Goal: Task Accomplishment & Management: Manage account settings

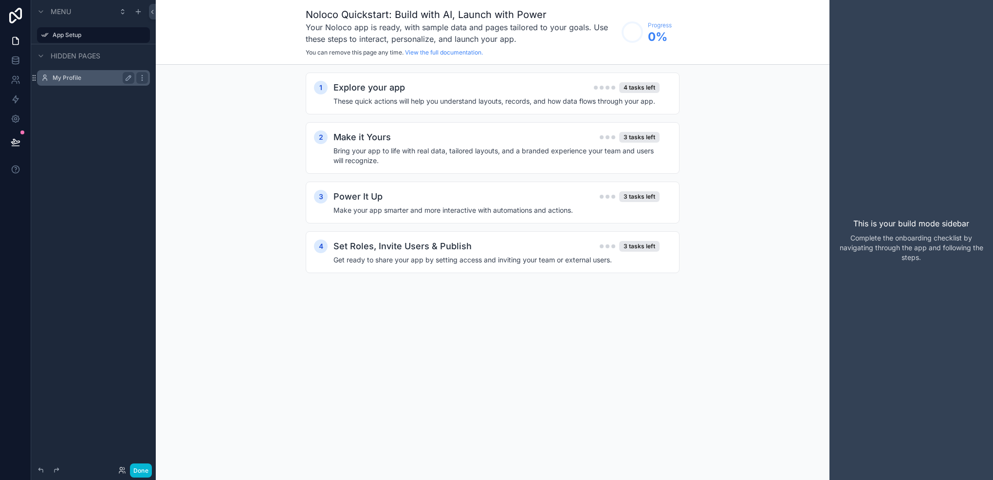
click at [74, 80] on label "My Profile" at bounding box center [92, 78] width 78 height 8
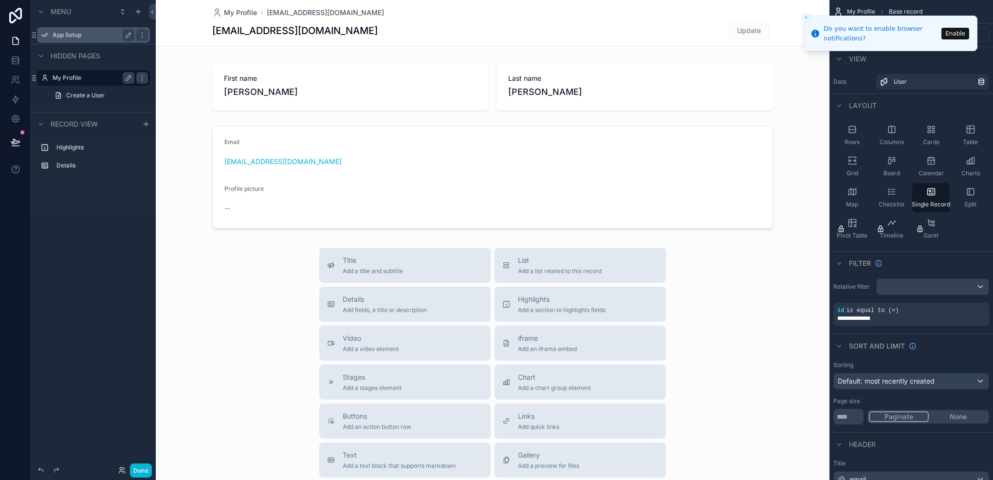
click at [100, 33] on label "App Setup" at bounding box center [92, 35] width 78 height 8
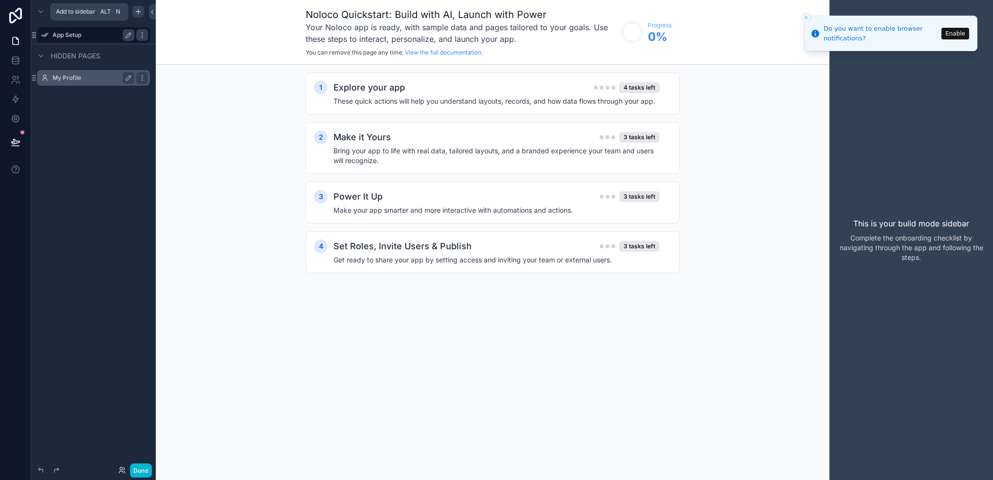
click at [142, 9] on div "scrollable content" at bounding box center [138, 12] width 12 height 12
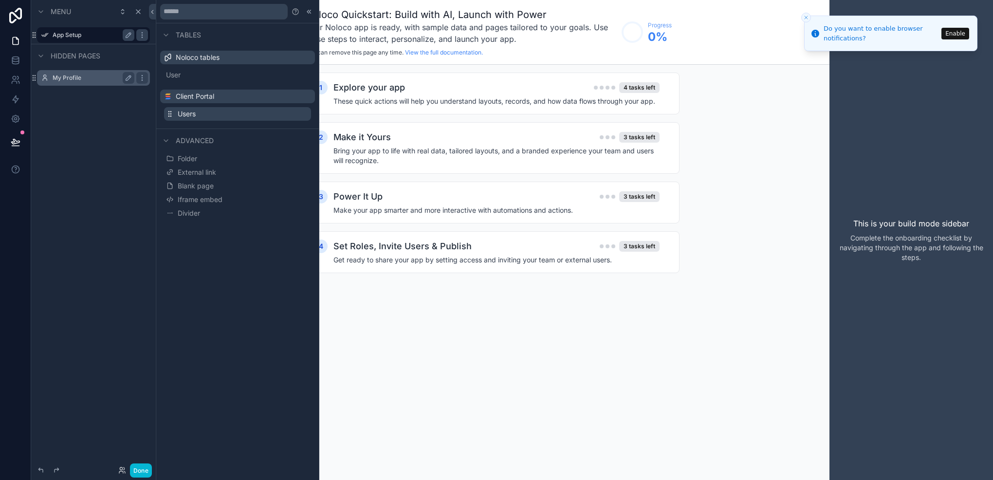
click at [197, 112] on button "Users" at bounding box center [237, 114] width 147 height 14
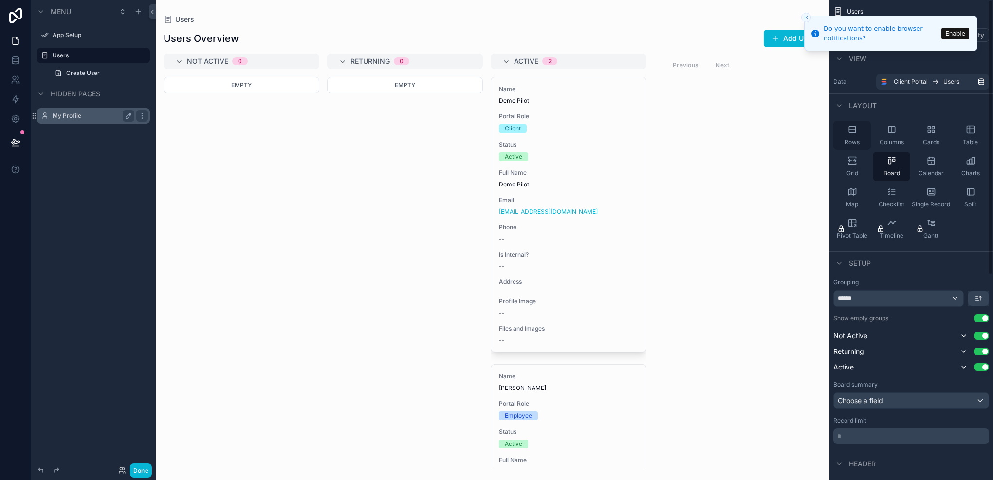
click at [858, 137] on div "Rows" at bounding box center [851, 135] width 37 height 29
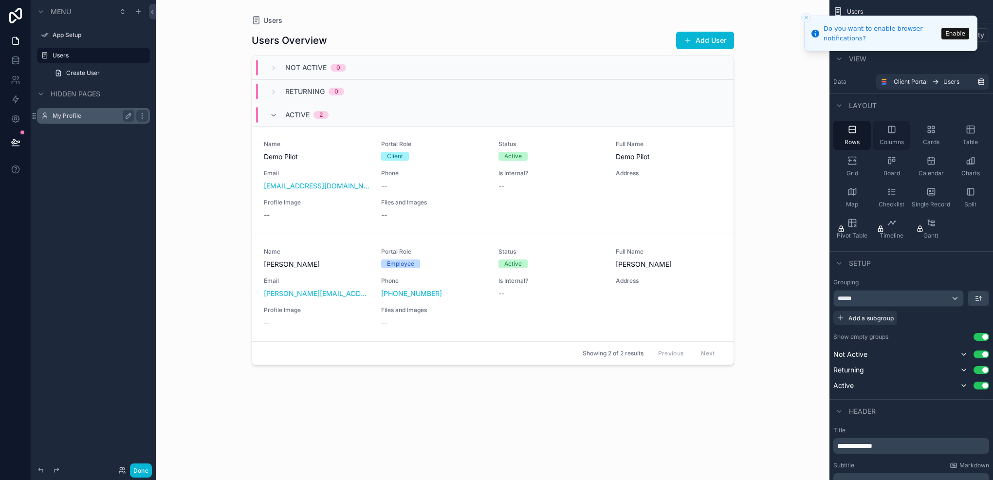
click at [880, 138] on span "Columns" at bounding box center [891, 142] width 24 height 8
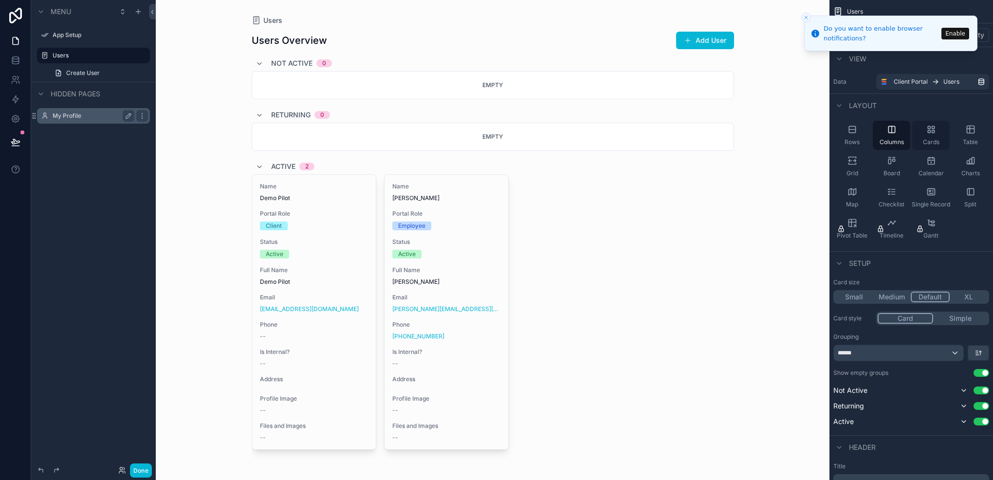
click at [938, 141] on span "Cards" at bounding box center [931, 142] width 17 height 8
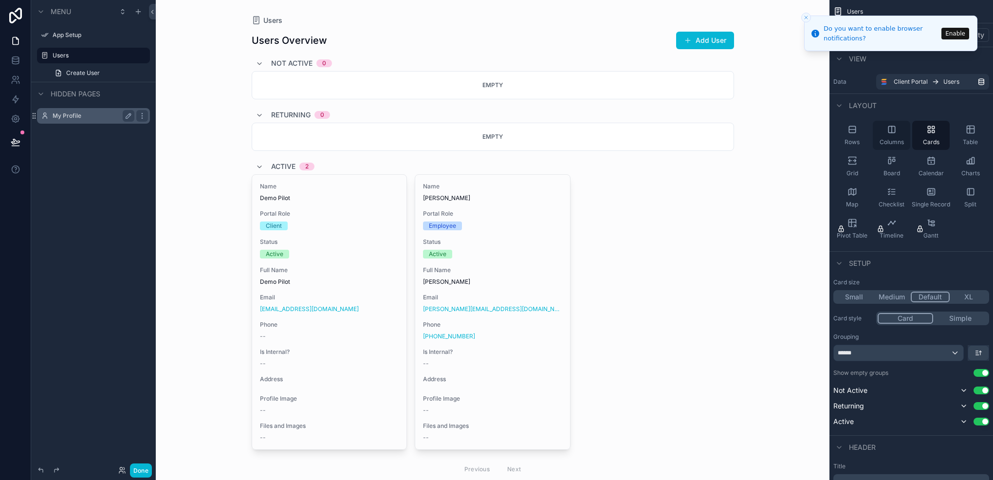
click at [902, 136] on div "Columns" at bounding box center [890, 135] width 37 height 29
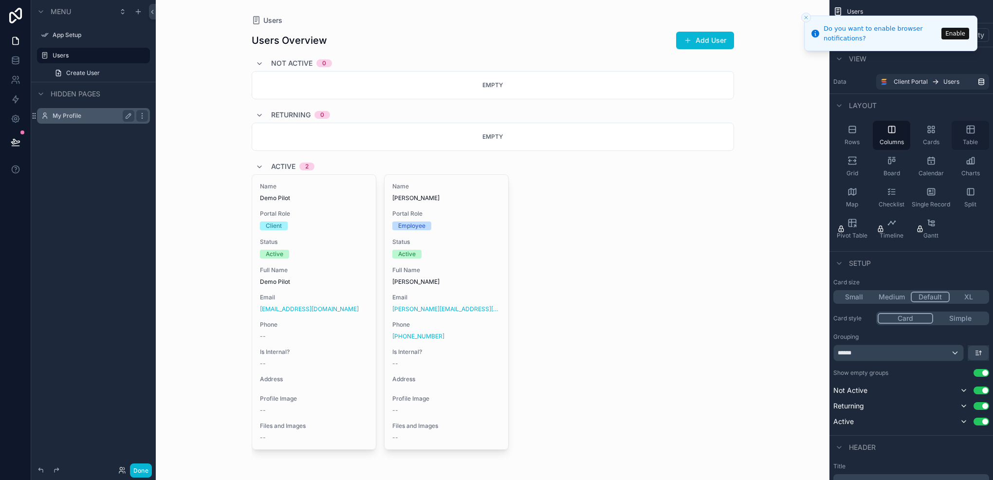
click at [965, 142] on span "Table" at bounding box center [969, 142] width 15 height 8
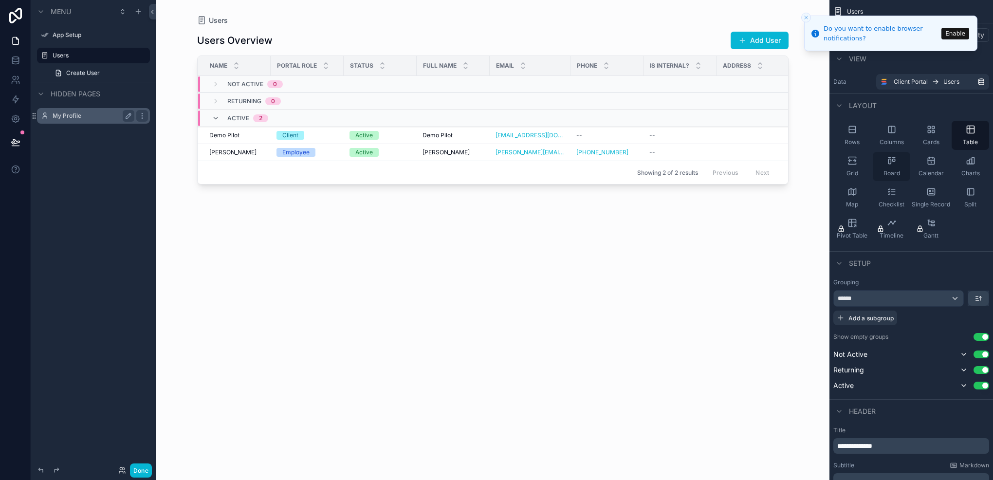
click at [899, 163] on div "Board" at bounding box center [890, 166] width 37 height 29
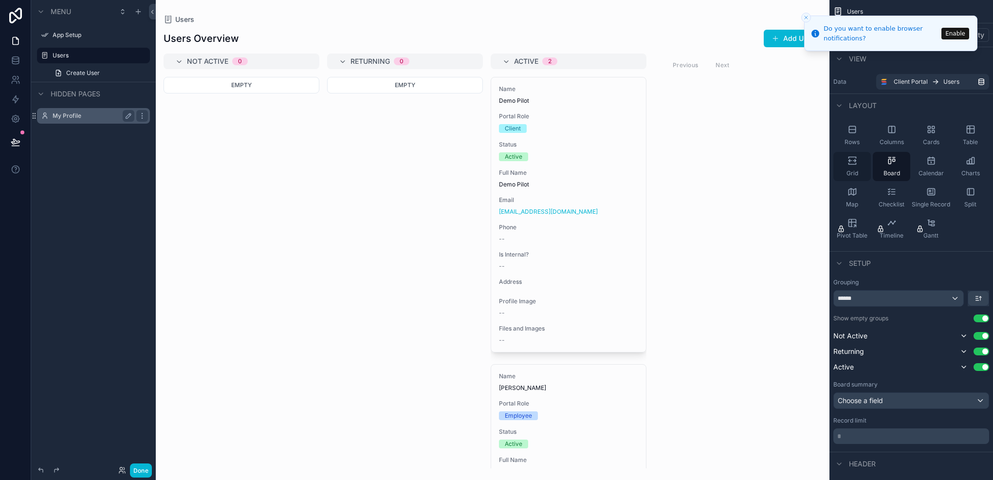
click at [858, 161] on div "Grid" at bounding box center [851, 166] width 37 height 29
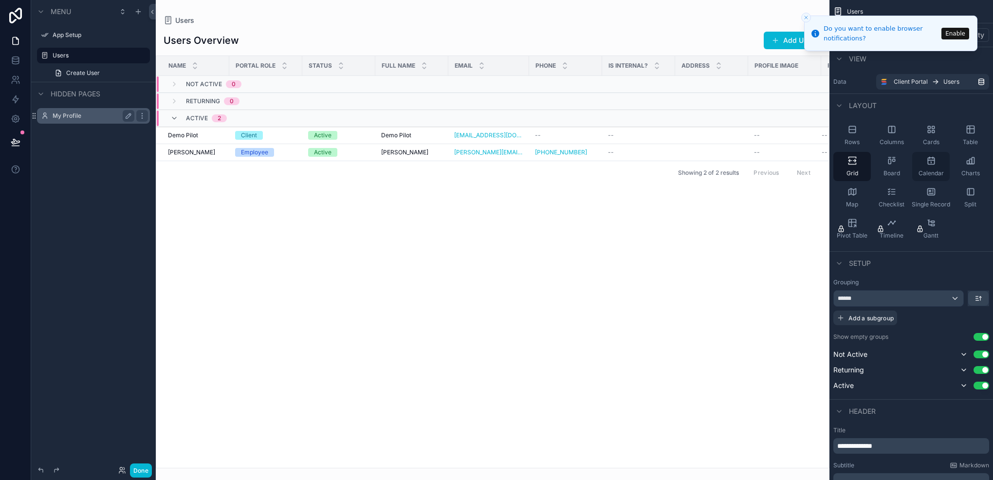
click at [919, 166] on div "Calendar" at bounding box center [930, 166] width 37 height 29
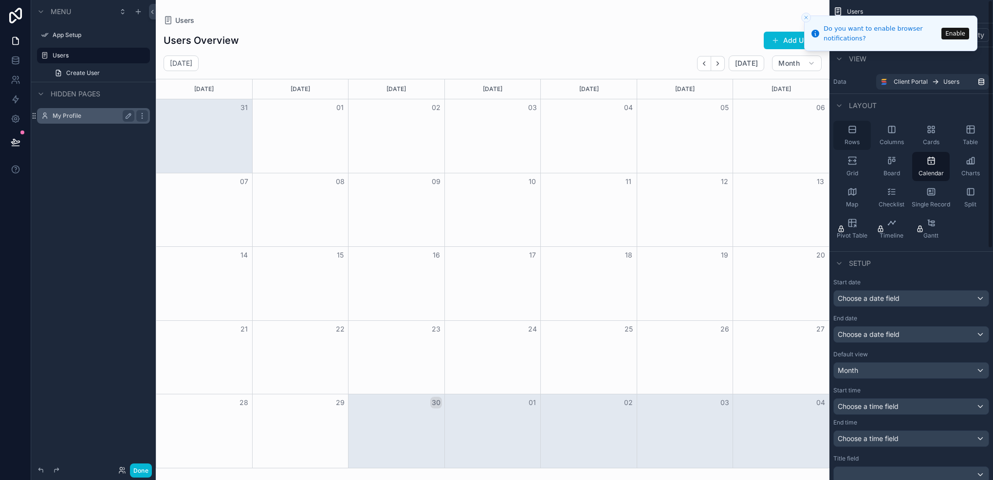
click at [853, 133] on icon "scrollable content" at bounding box center [852, 130] width 10 height 10
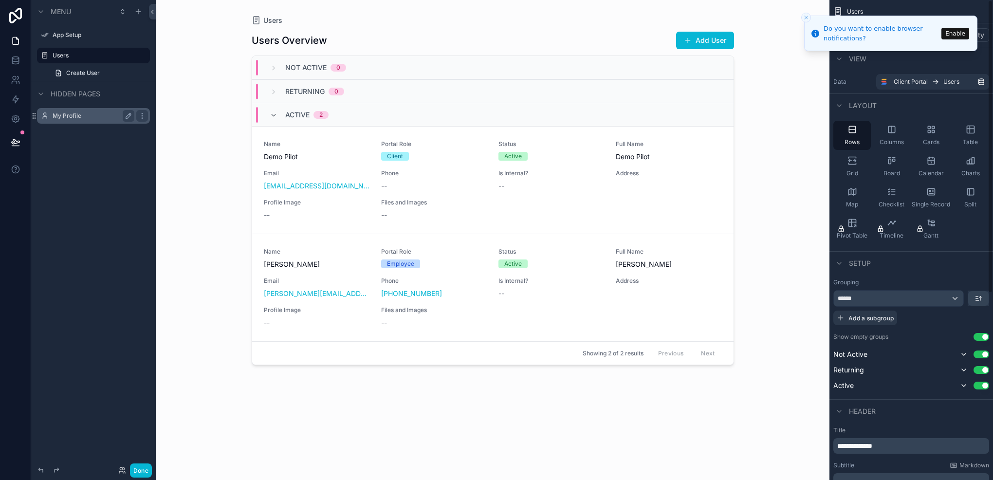
click at [980, 336] on button "Use setting" at bounding box center [981, 337] width 16 height 8
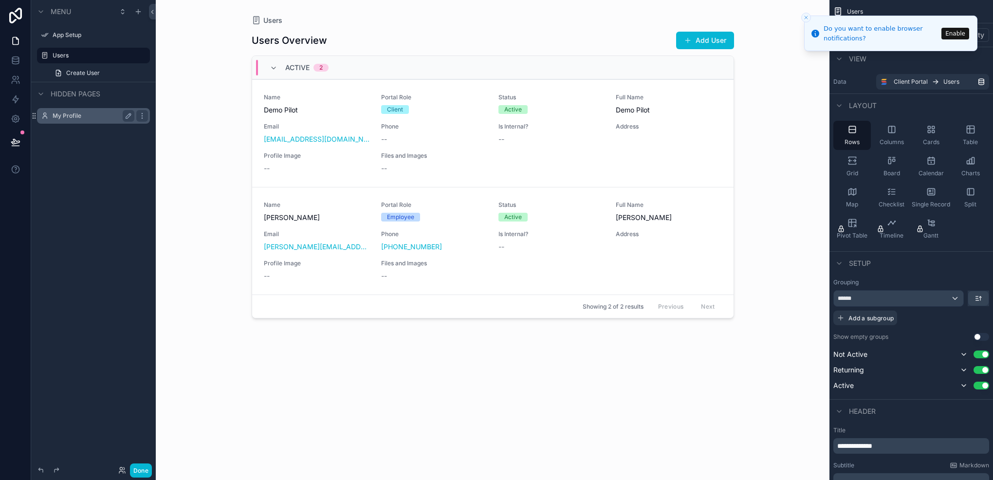
click at [977, 338] on button "Use setting" at bounding box center [981, 337] width 16 height 8
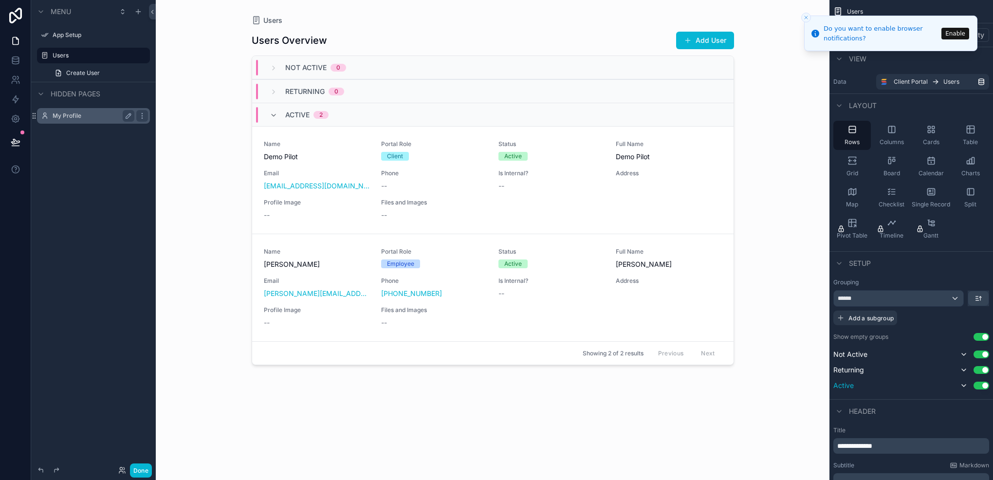
click at [982, 387] on button "Use setting" at bounding box center [981, 385] width 16 height 8
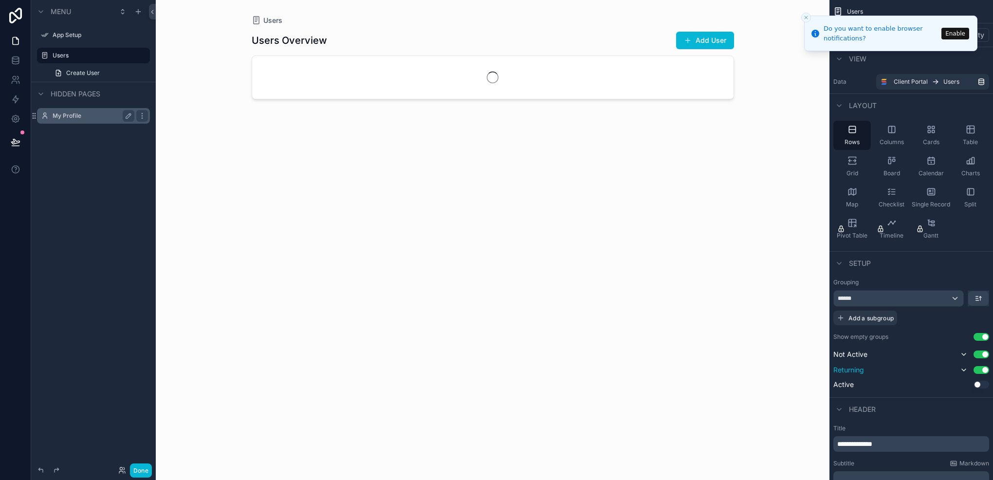
click at [982, 366] on button "Use setting" at bounding box center [981, 370] width 16 height 8
click at [973, 352] on div "Use setting" at bounding box center [973, 354] width 31 height 12
click at [979, 351] on button "Use setting" at bounding box center [981, 354] width 16 height 8
click at [984, 338] on button "Use setting" at bounding box center [981, 337] width 16 height 8
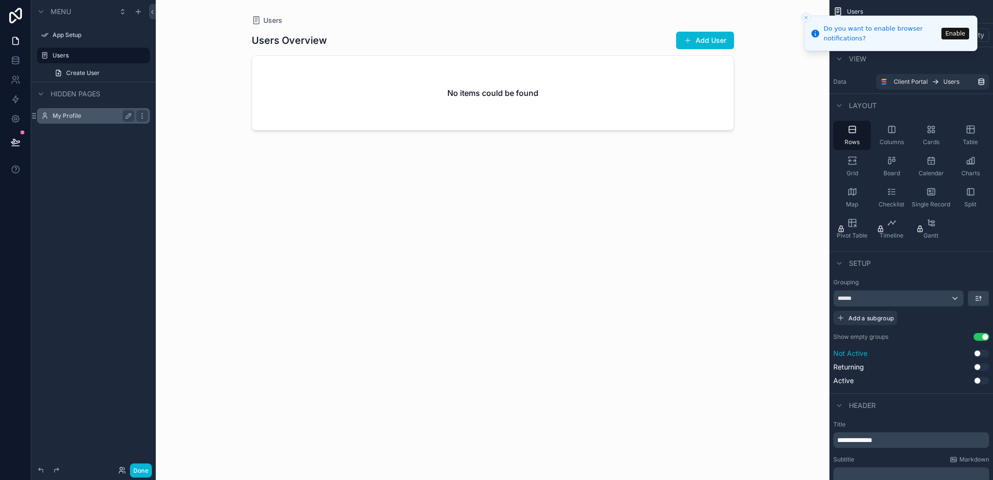
click at [975, 354] on button "Use setting" at bounding box center [981, 353] width 16 height 8
click at [975, 362] on div "Not Active Use setting Returning Use setting Active Use setting" at bounding box center [911, 367] width 156 height 39
click at [921, 303] on div "******" at bounding box center [898, 298] width 129 height 16
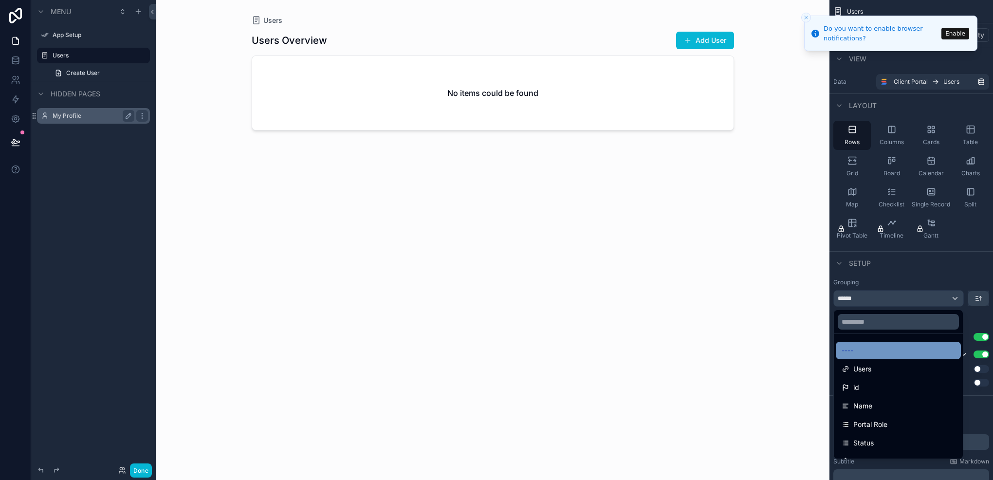
click at [895, 347] on div "----" at bounding box center [897, 351] width 113 height 12
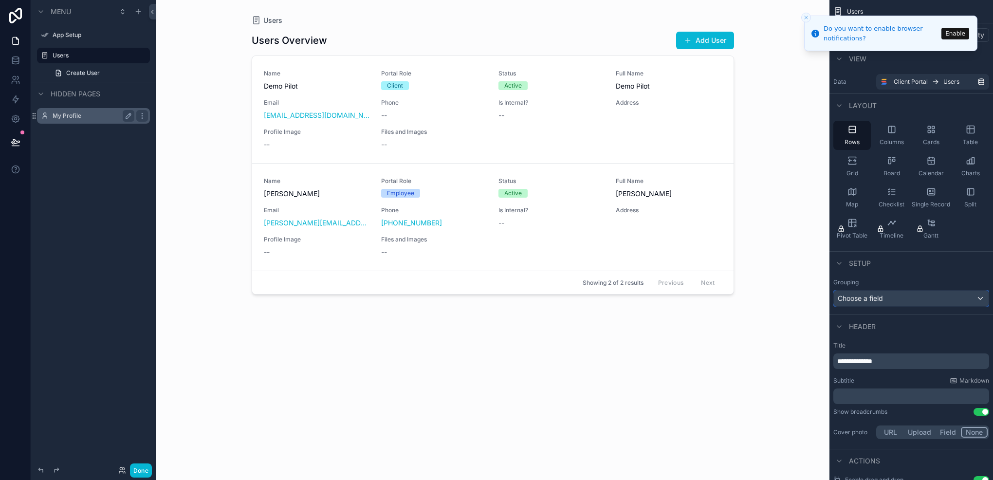
click at [940, 296] on div "Choose a field" at bounding box center [911, 298] width 155 height 16
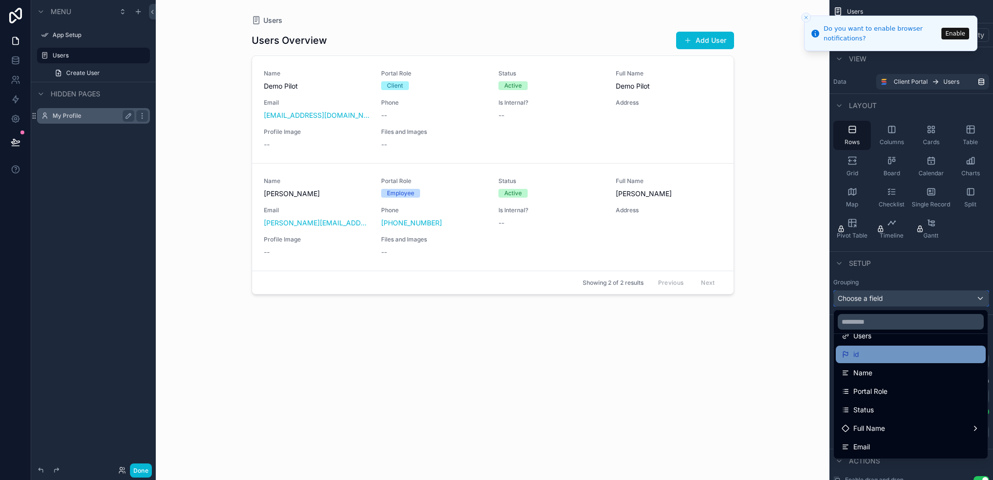
scroll to position [49, 0]
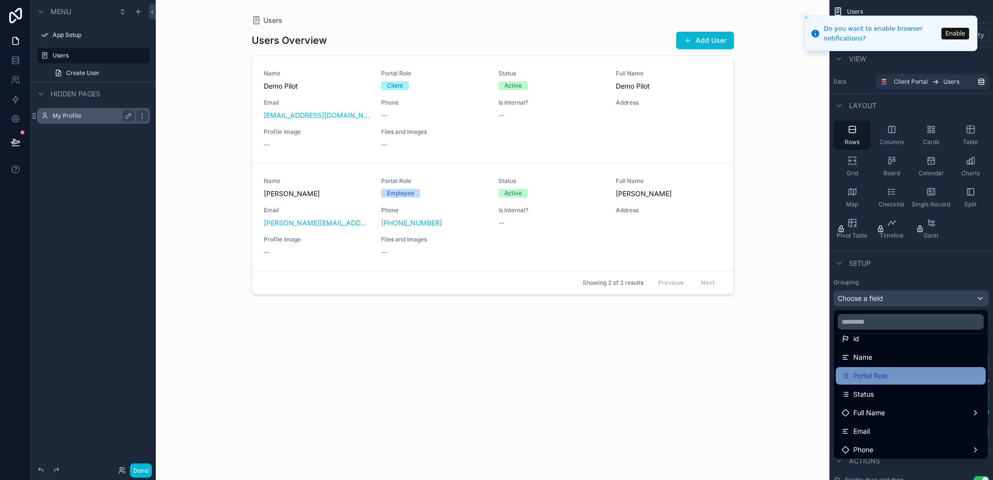
click at [889, 376] on div "Portal Role" at bounding box center [910, 376] width 138 height 12
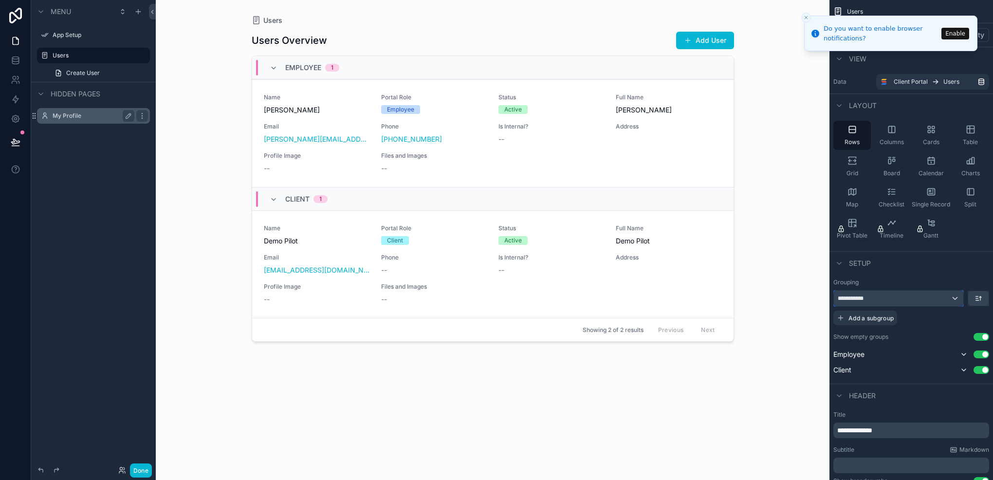
click at [894, 304] on div "**********" at bounding box center [898, 298] width 129 height 16
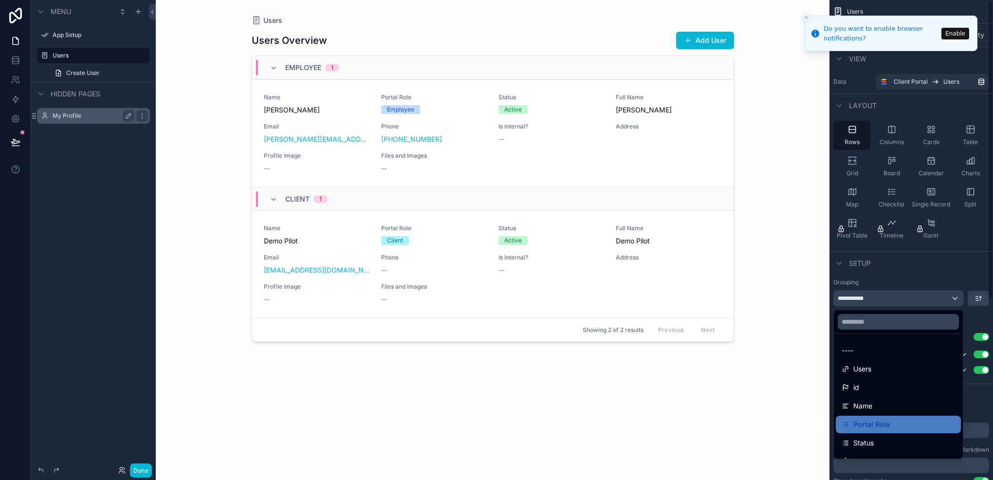
click at [909, 307] on div "scrollable content" at bounding box center [496, 240] width 993 height 480
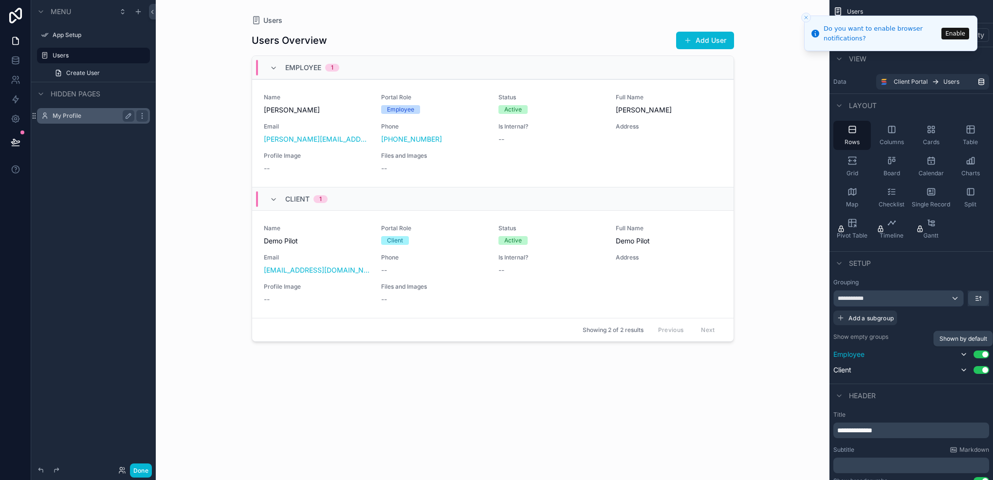
click at [963, 358] on button "scrollable content" at bounding box center [964, 354] width 12 height 12
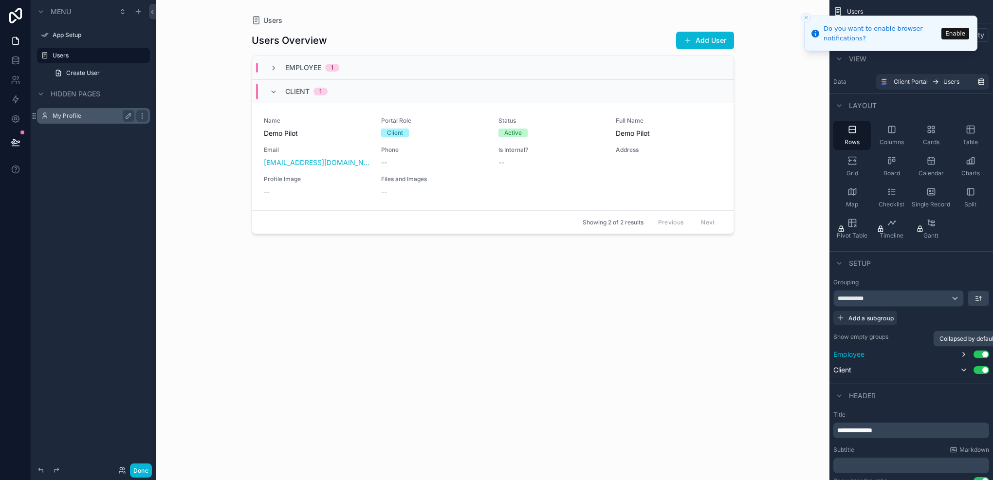
click at [963, 358] on button "scrollable content" at bounding box center [964, 354] width 12 height 12
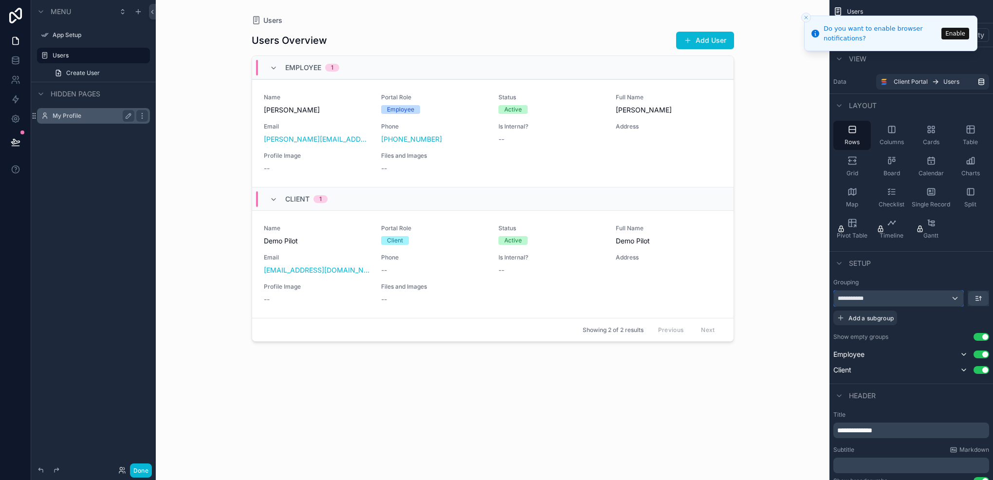
click at [919, 290] on div "**********" at bounding box center [898, 298] width 129 height 16
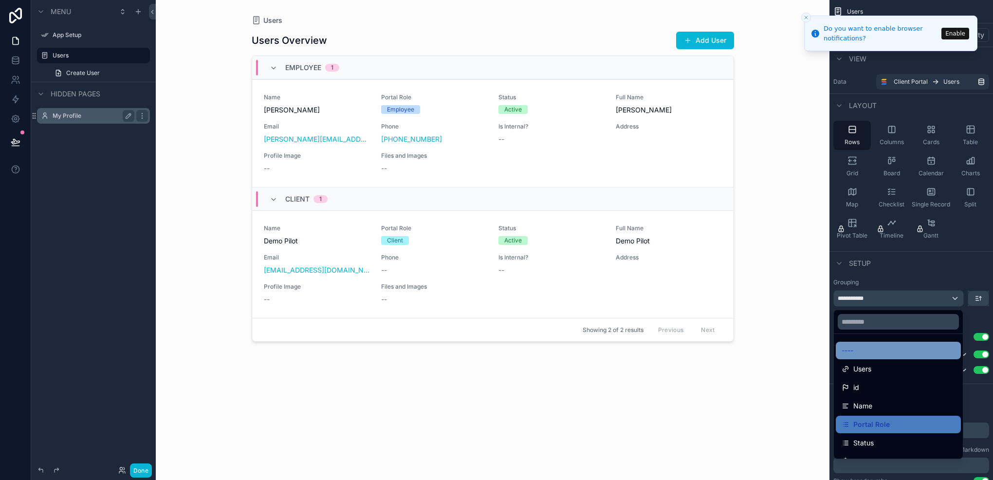
click at [875, 348] on div "----" at bounding box center [897, 351] width 113 height 12
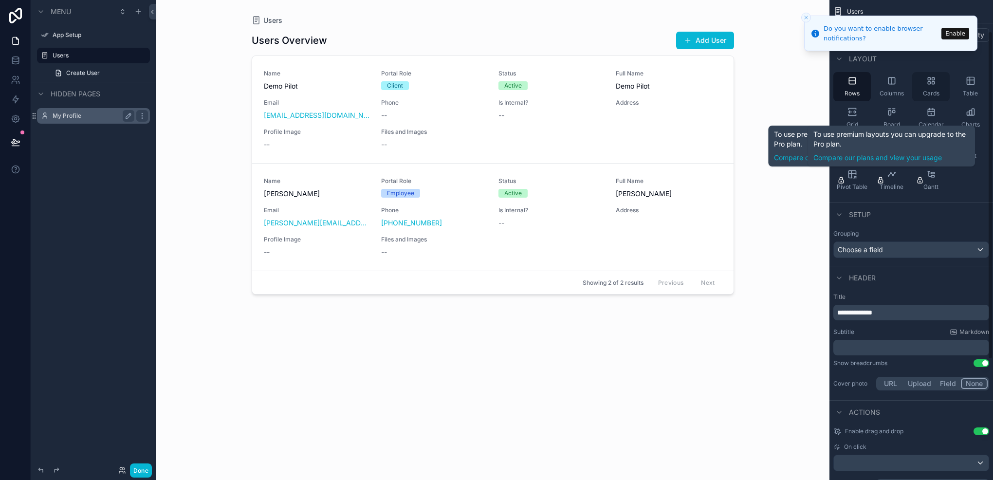
scroll to position [0, 0]
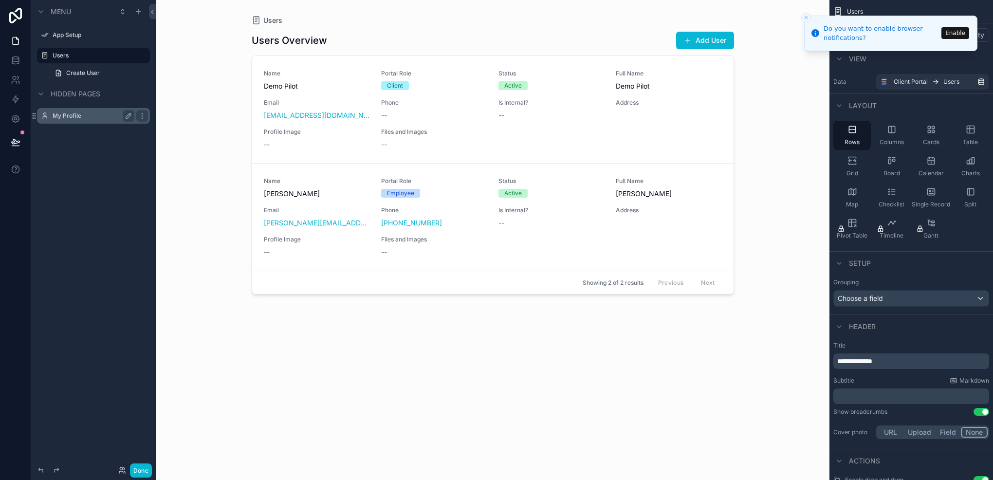
drag, startPoint x: 827, startPoint y: 20, endPoint x: 779, endPoint y: 36, distance: 50.6
click at [804, 37] on li "Do you want to enable browser notifications? Enable" at bounding box center [890, 34] width 173 height 36
click at [804, 17] on icon "Close toast" at bounding box center [806, 18] width 6 height 6
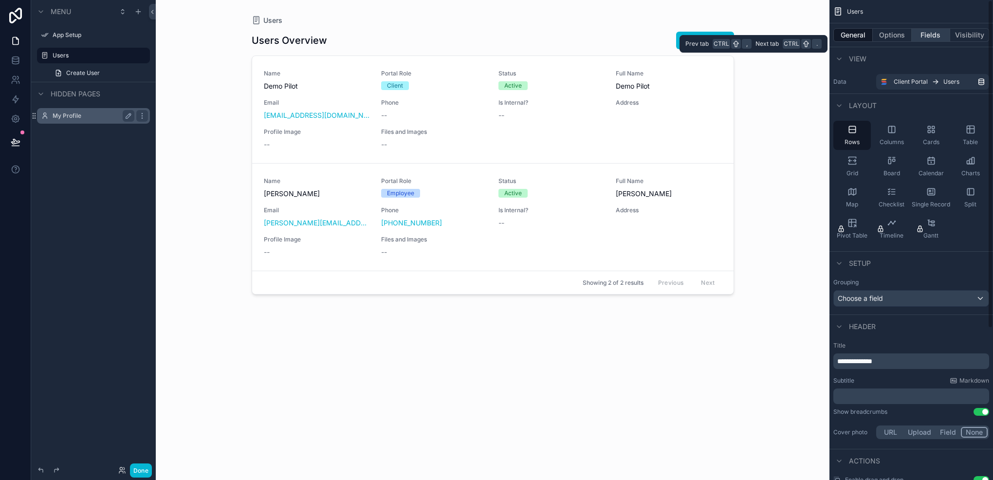
click at [923, 31] on button "Fields" at bounding box center [930, 35] width 39 height 14
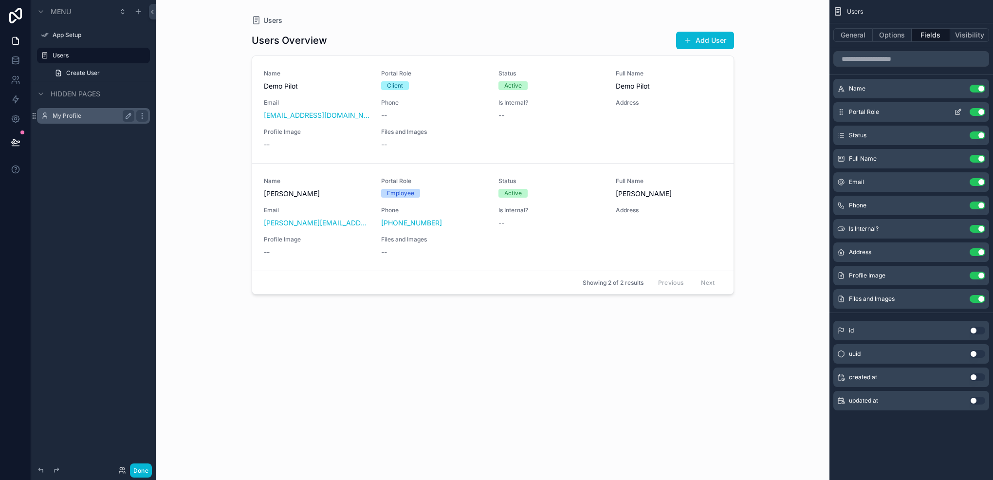
click at [976, 114] on button "Use setting" at bounding box center [977, 112] width 16 height 8
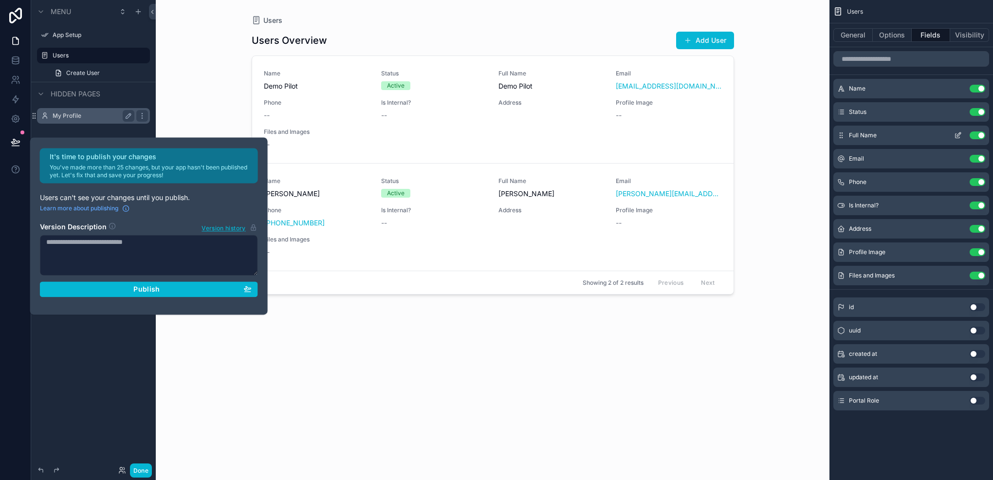
click at [976, 130] on div "Full Name Use setting" at bounding box center [911, 135] width 156 height 19
click at [981, 117] on div "Status Use setting" at bounding box center [911, 111] width 156 height 19
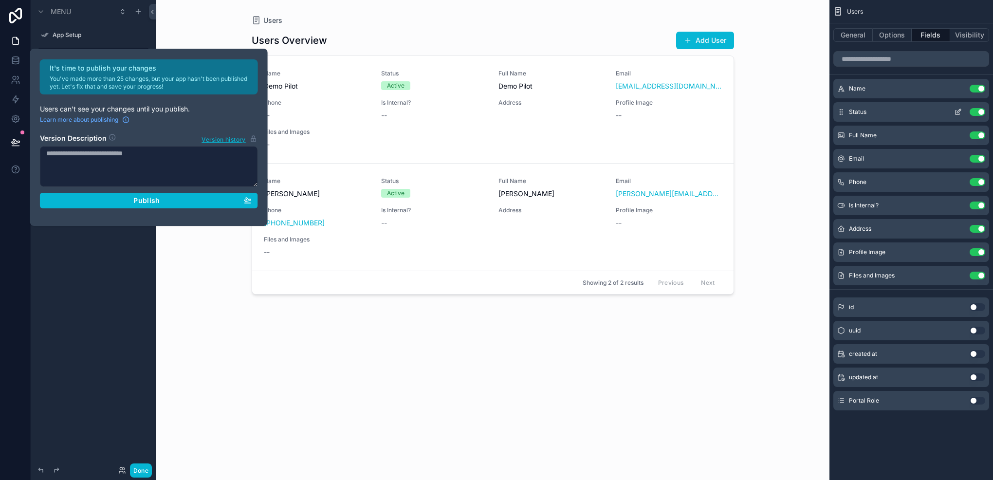
click at [978, 115] on div "Use setting" at bounding box center [967, 112] width 35 height 8
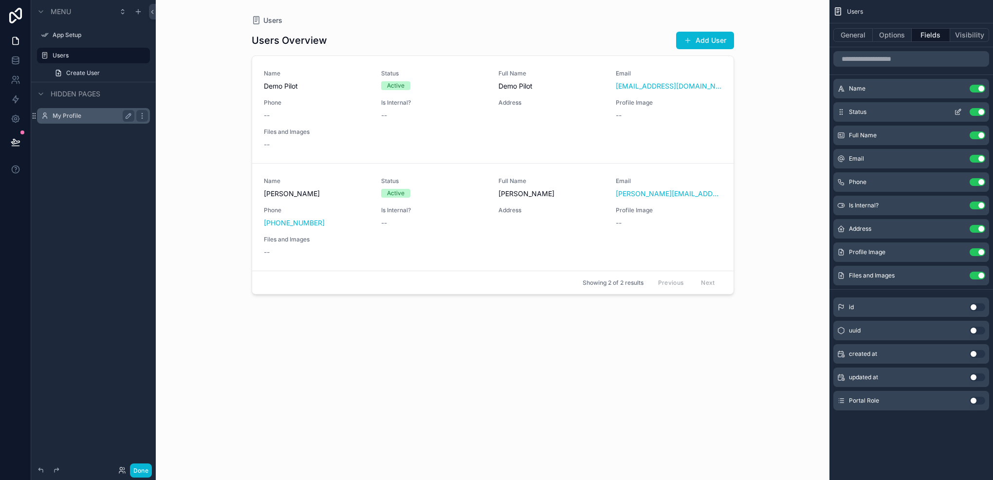
click at [978, 112] on button "Use setting" at bounding box center [977, 112] width 16 height 8
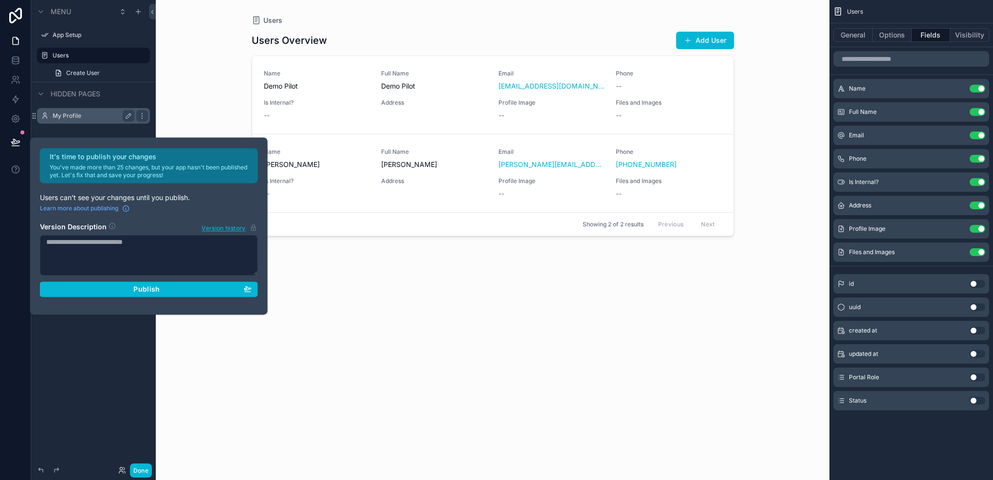
click at [978, 112] on button "Use setting" at bounding box center [977, 112] width 16 height 8
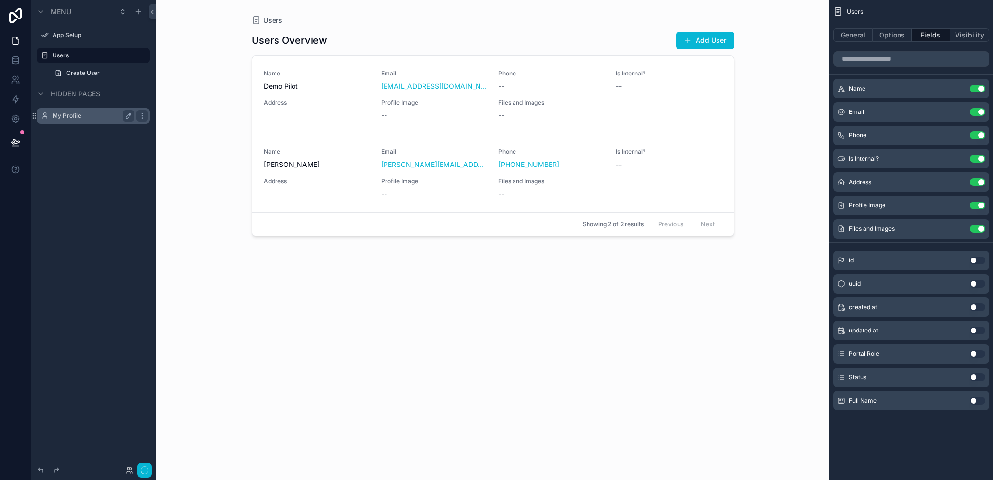
click at [978, 112] on button "Use setting" at bounding box center [977, 112] width 16 height 8
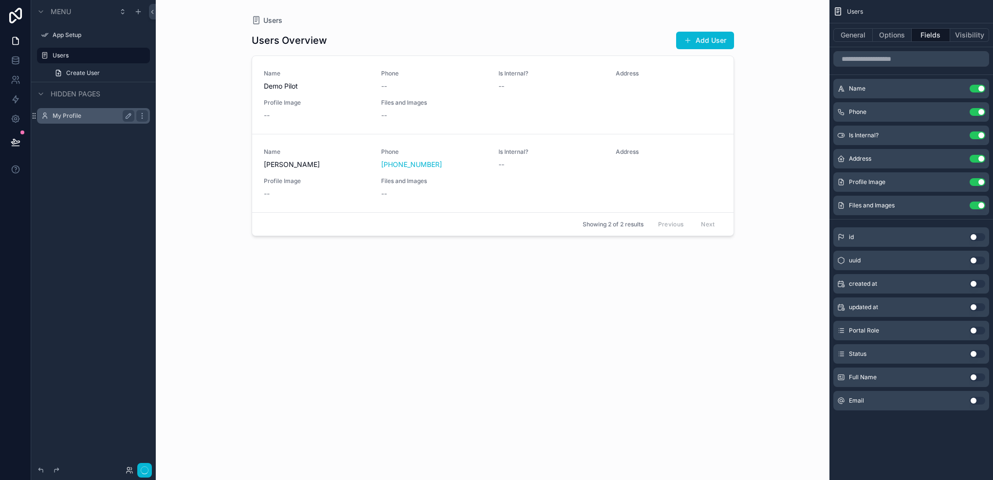
click at [978, 112] on button "Use setting" at bounding box center [977, 112] width 16 height 8
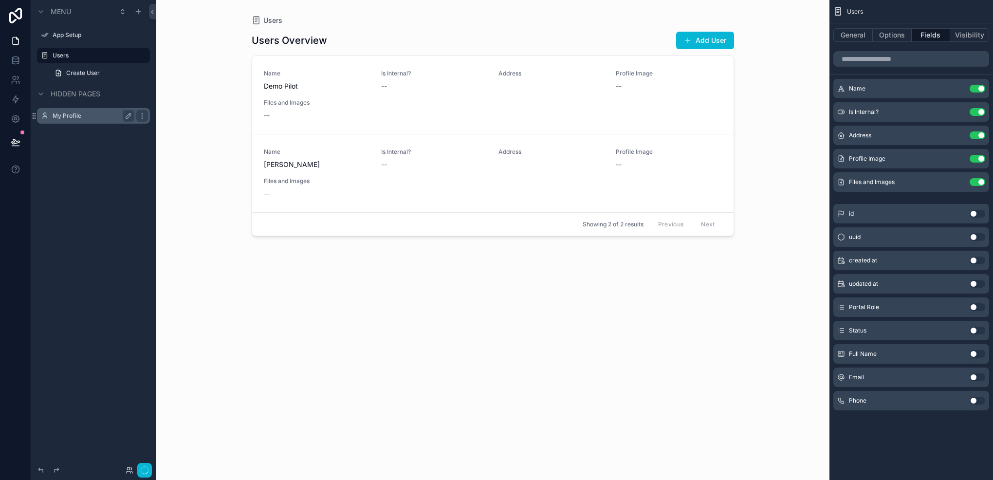
click at [978, 112] on button "Use setting" at bounding box center [977, 112] width 16 height 8
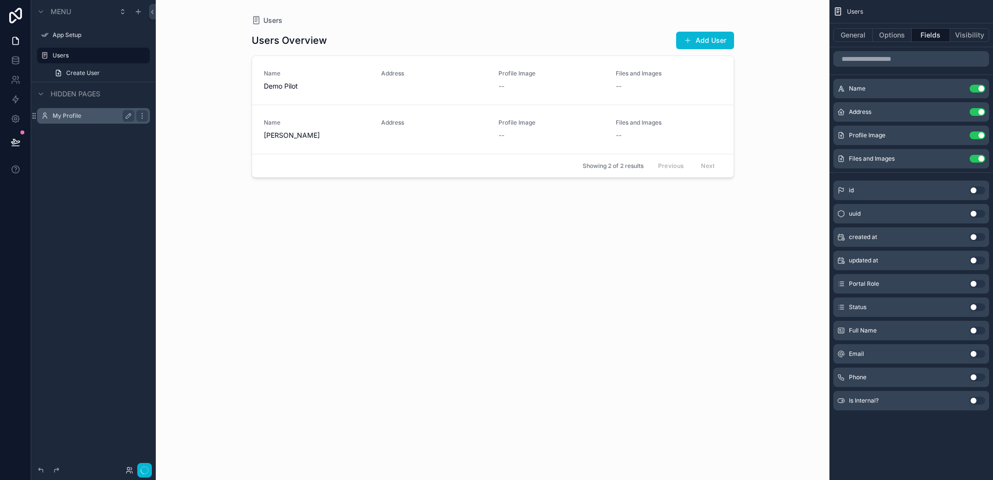
click at [978, 112] on button "Use setting" at bounding box center [977, 112] width 16 height 8
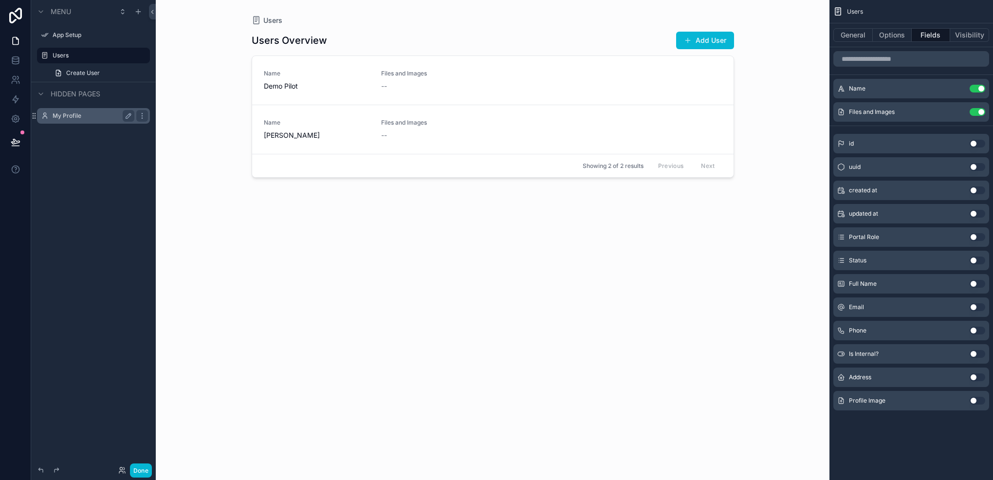
click at [978, 112] on button "Use setting" at bounding box center [977, 112] width 16 height 8
click at [853, 35] on button "General" at bounding box center [852, 35] width 39 height 14
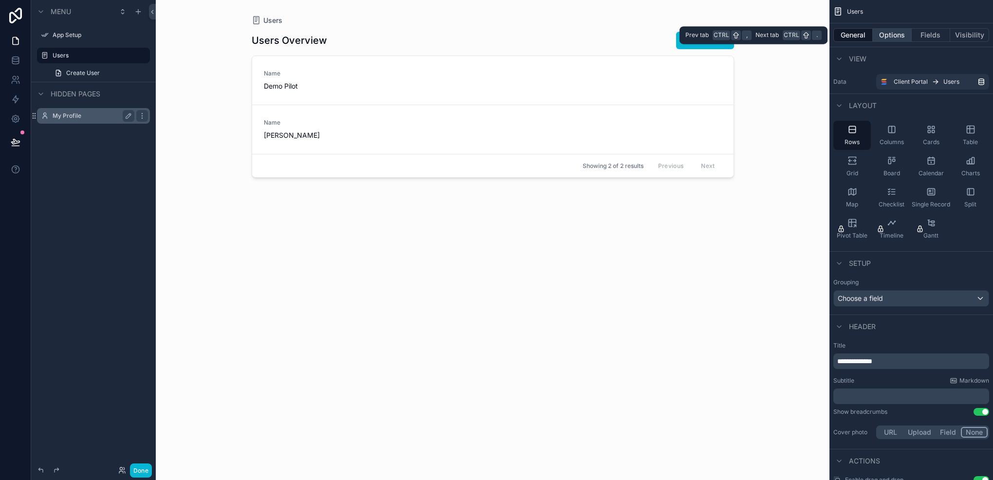
click at [895, 36] on button "Options" at bounding box center [891, 35] width 39 height 14
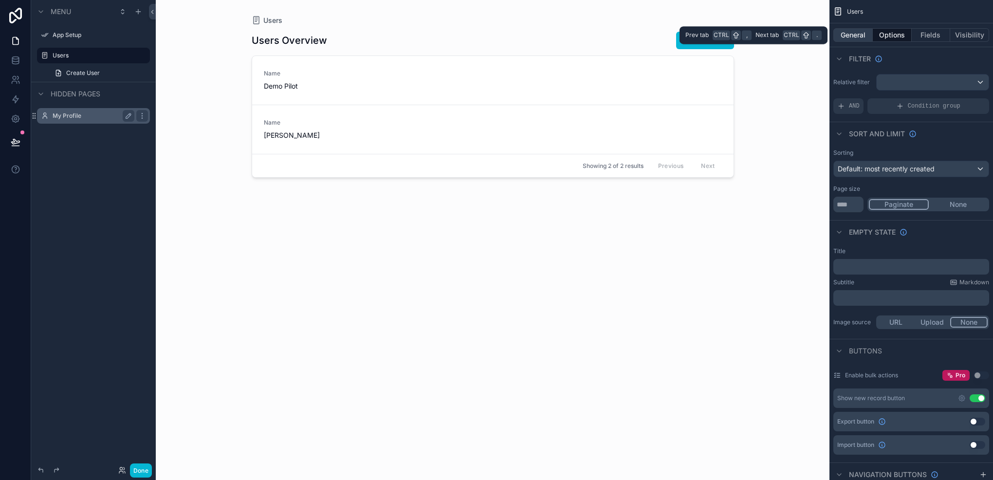
click at [853, 37] on button "General" at bounding box center [852, 35] width 39 height 14
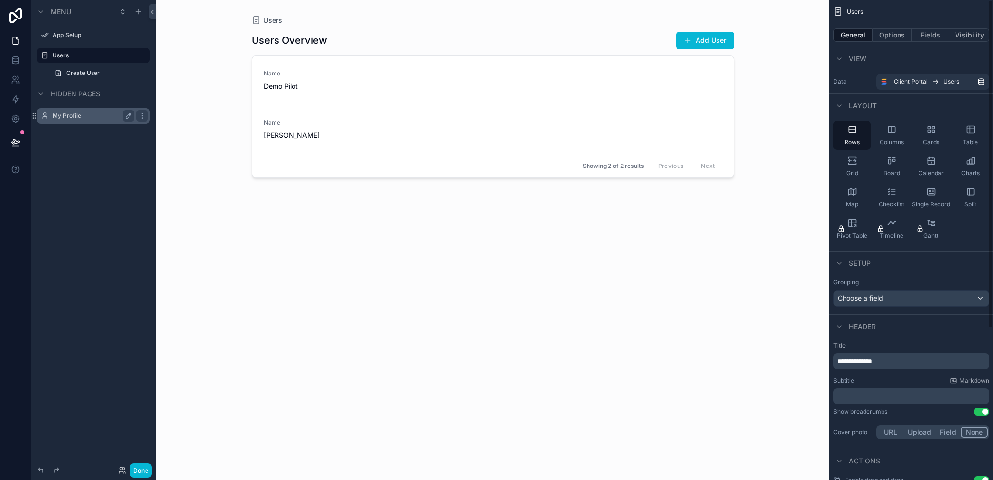
click at [889, 368] on div "**********" at bounding box center [911, 361] width 156 height 16
click at [886, 366] on div "**********" at bounding box center [911, 361] width 156 height 16
click at [872, 363] on span "**********" at bounding box center [854, 361] width 35 height 7
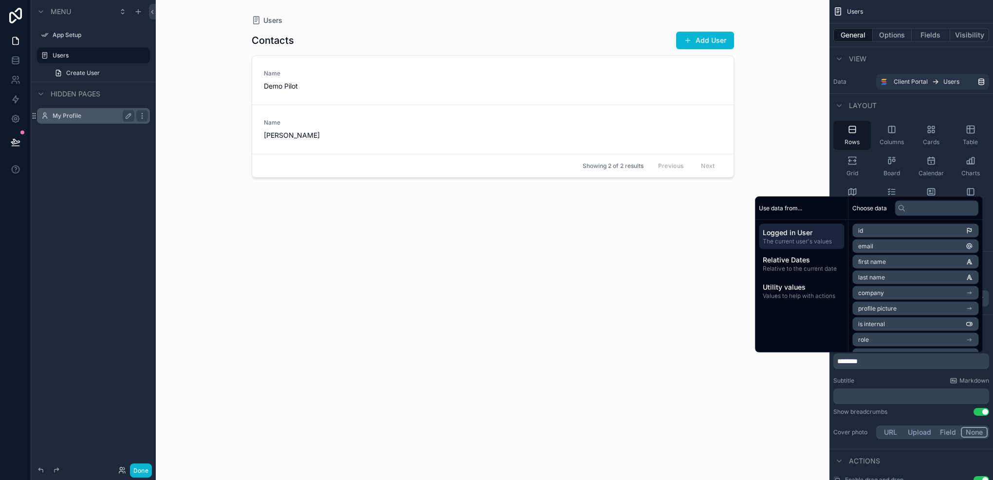
click at [864, 379] on div "Subtitle Markdown" at bounding box center [911, 381] width 156 height 8
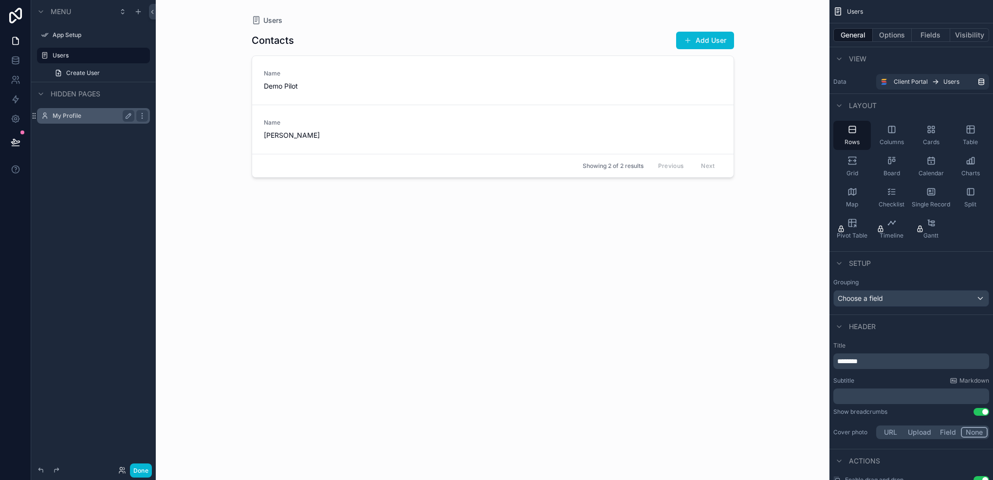
click at [872, 359] on p "********" at bounding box center [912, 361] width 150 height 10
click at [871, 378] on div "Subtitle Markdown" at bounding box center [911, 381] width 156 height 8
click at [923, 36] on button "Fields" at bounding box center [930, 35] width 39 height 14
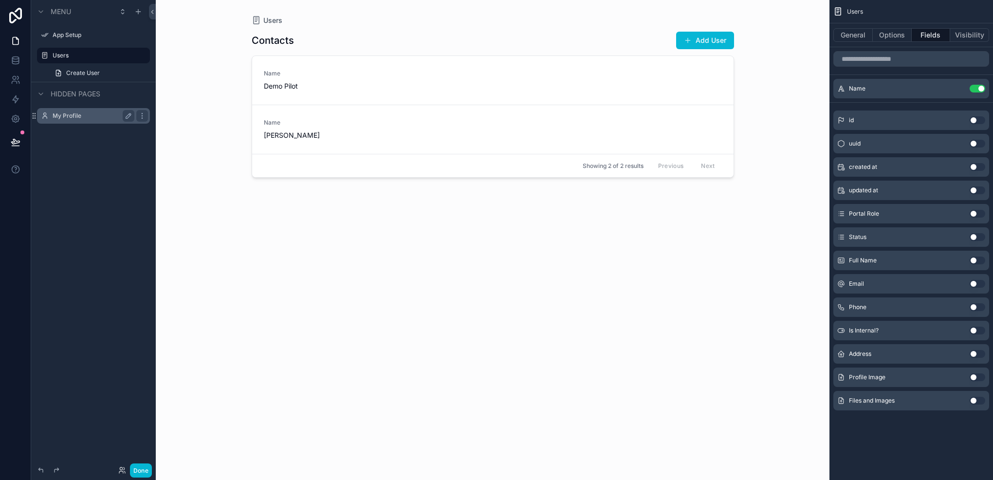
click at [971, 258] on button "Use setting" at bounding box center [977, 260] width 16 height 8
click at [958, 111] on icon "scrollable content" at bounding box center [958, 112] width 8 height 8
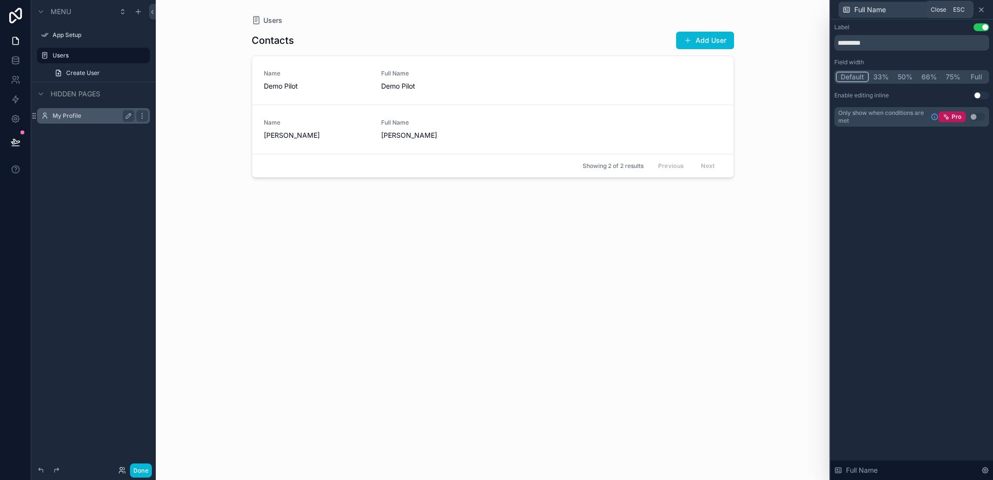
click at [983, 9] on icon at bounding box center [981, 10] width 8 height 8
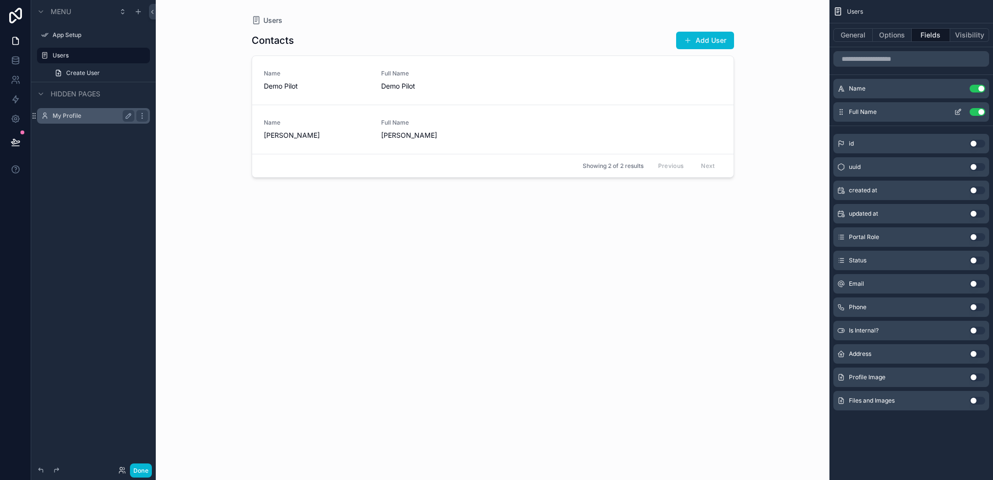
click at [976, 113] on button "Use setting" at bounding box center [977, 112] width 16 height 8
click at [978, 91] on button "Use setting" at bounding box center [977, 89] width 16 height 8
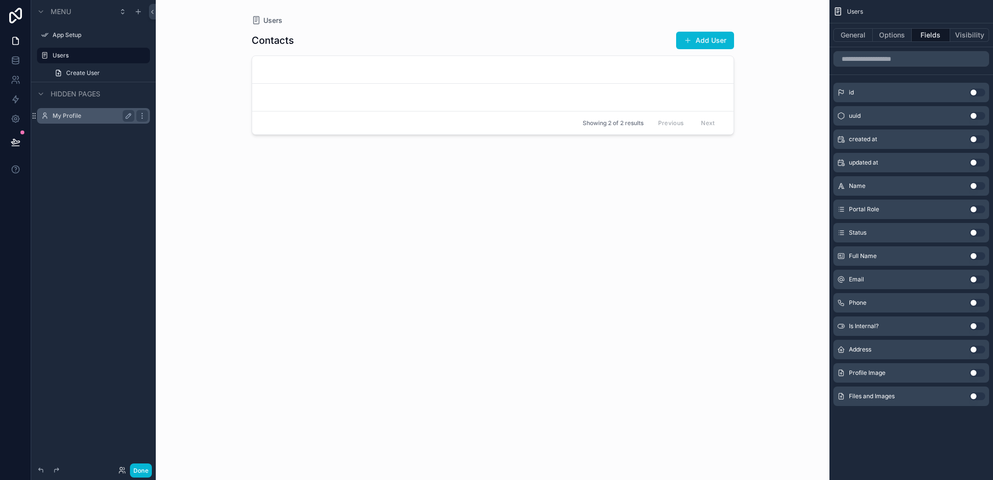
click at [970, 254] on button "Use setting" at bounding box center [977, 256] width 16 height 8
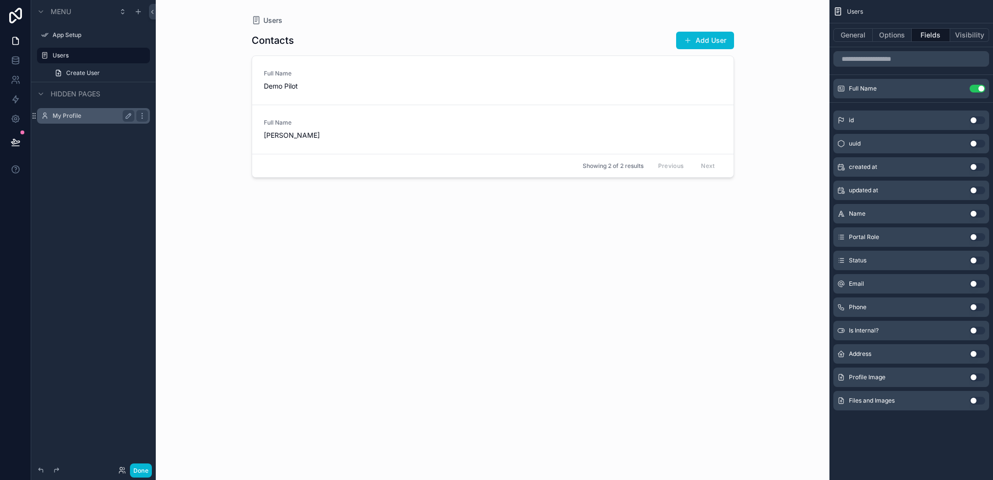
click at [971, 285] on button "Use setting" at bounding box center [977, 284] width 16 height 8
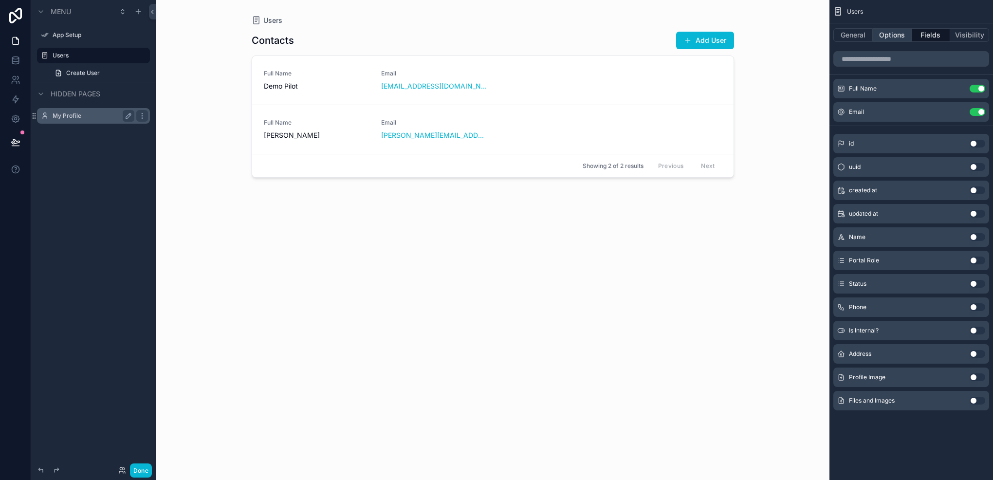
click at [887, 38] on button "Options" at bounding box center [891, 35] width 39 height 14
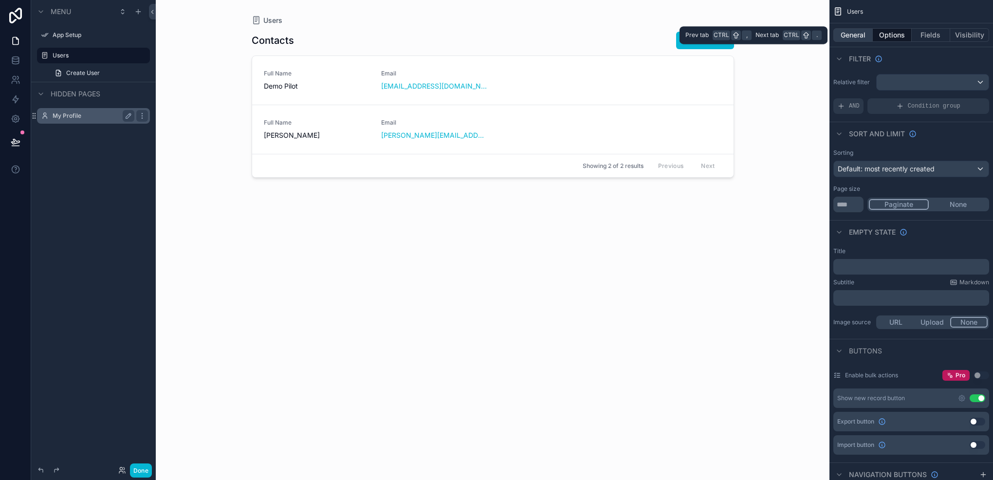
click at [855, 32] on button "General" at bounding box center [852, 35] width 39 height 14
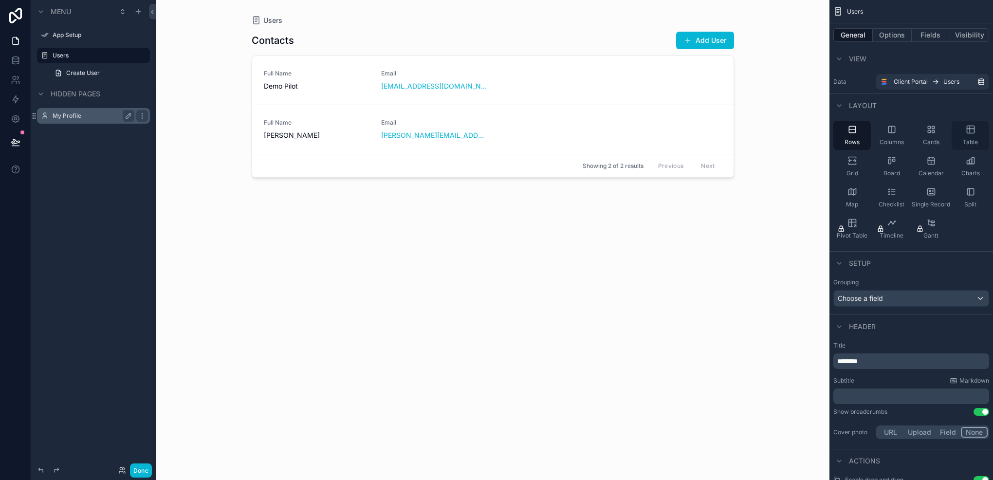
click at [965, 130] on icon "scrollable content" at bounding box center [970, 130] width 10 height 10
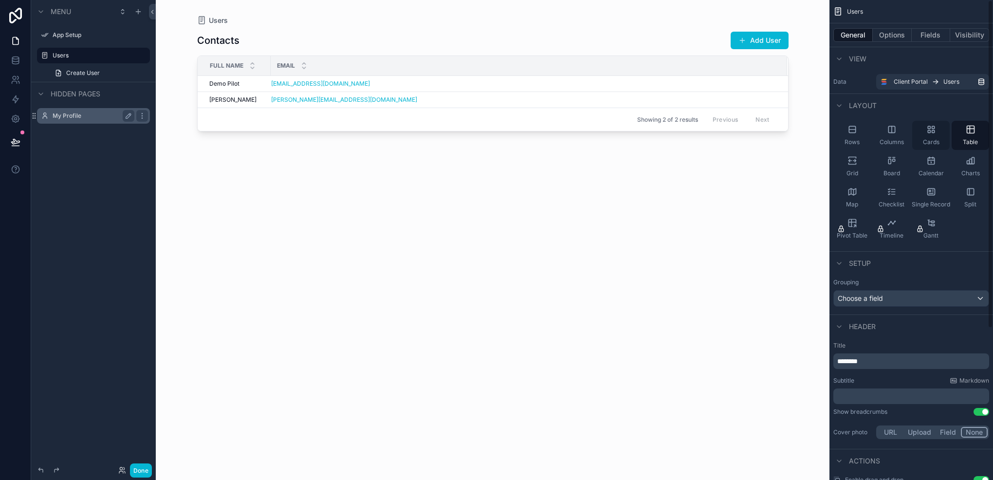
click at [925, 139] on span "Cards" at bounding box center [931, 142] width 17 height 8
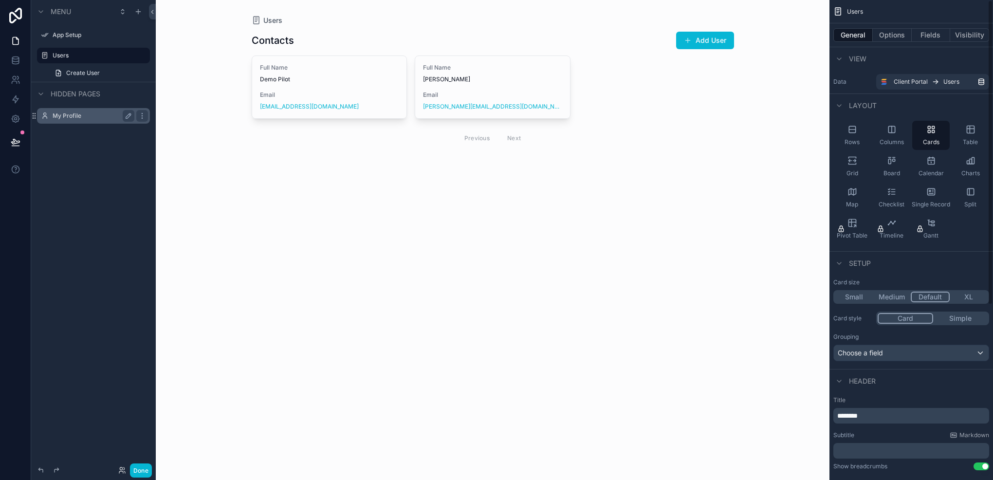
click at [893, 43] on div "General Options Fields Visibility" at bounding box center [910, 34] width 163 height 23
click at [891, 36] on button "Options" at bounding box center [891, 35] width 39 height 14
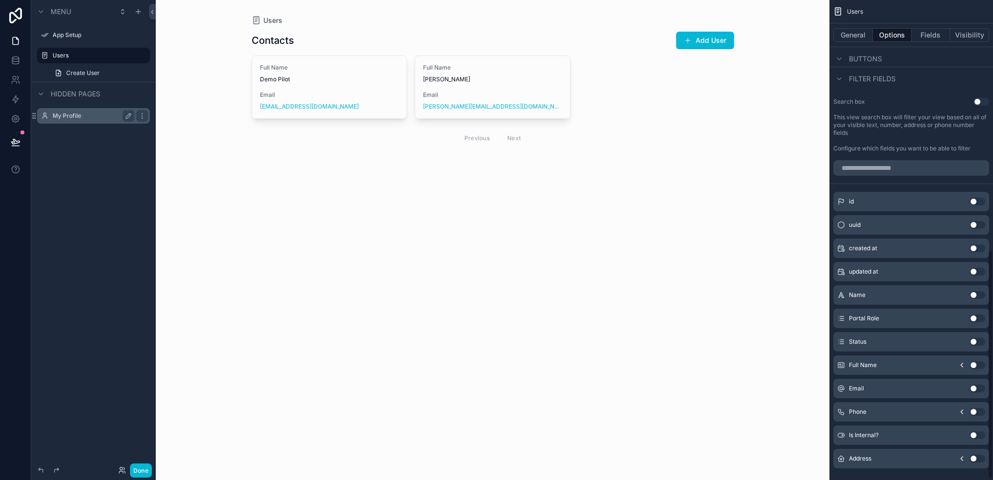
scroll to position [527, 0]
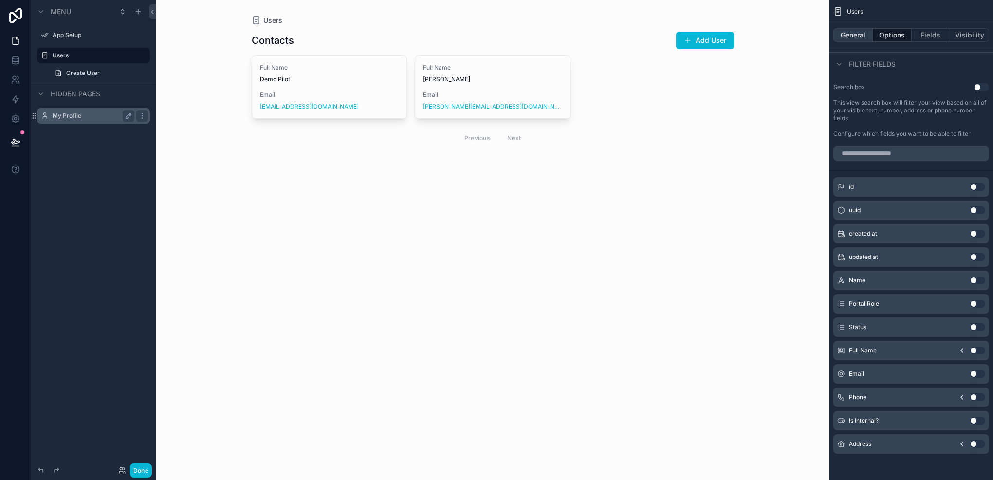
click at [850, 30] on button "General" at bounding box center [852, 35] width 39 height 14
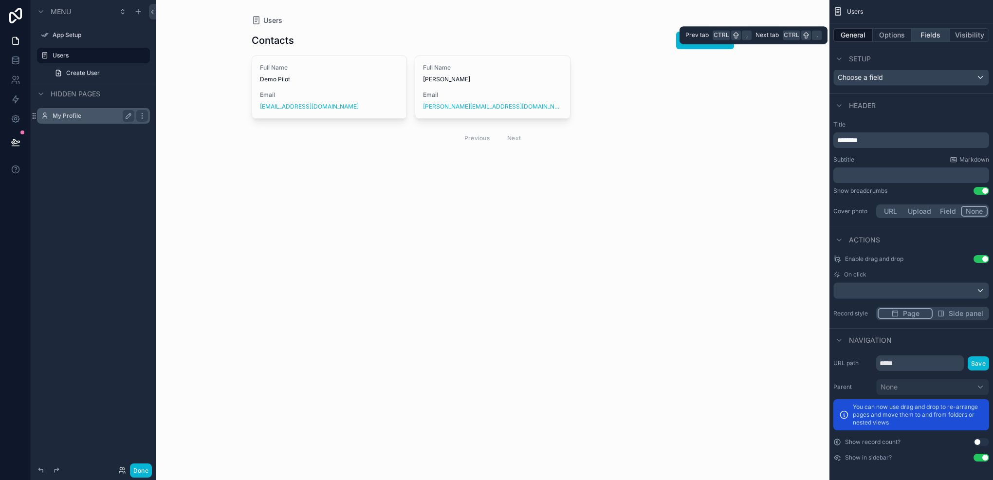
click at [932, 30] on button "Fields" at bounding box center [930, 35] width 39 height 14
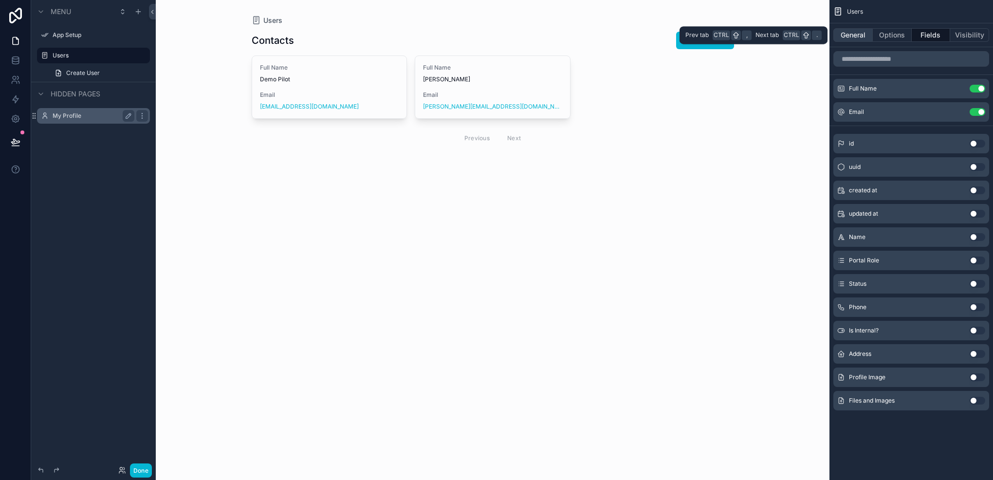
click at [855, 39] on button "General" at bounding box center [852, 35] width 39 height 14
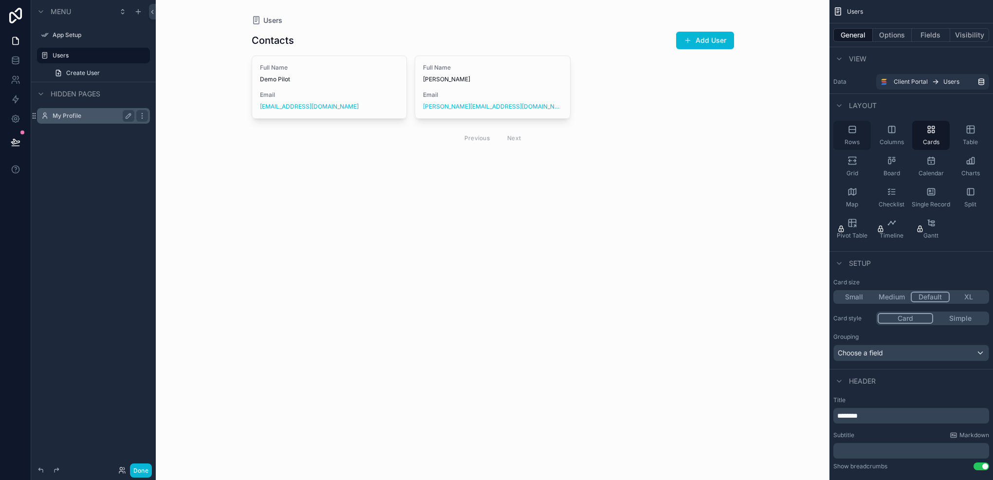
click at [854, 143] on span "Rows" at bounding box center [851, 142] width 15 height 8
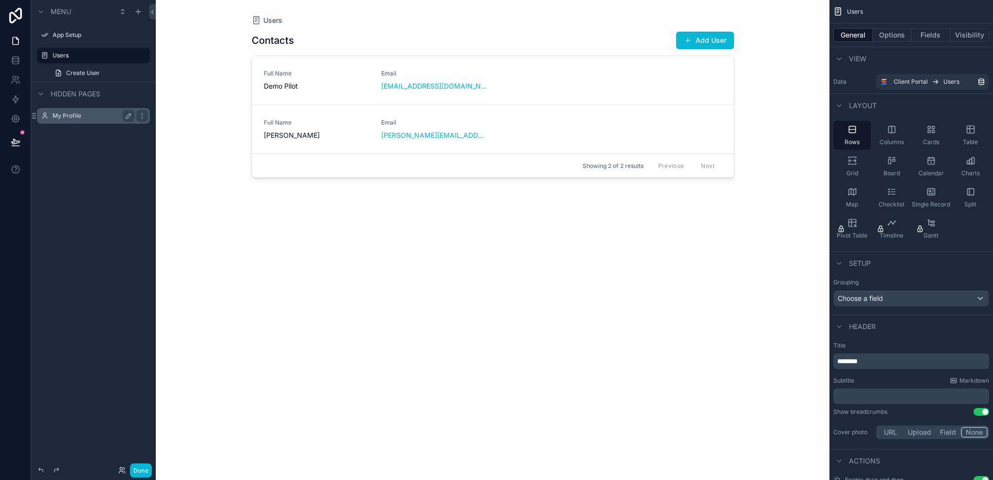
click at [948, 289] on div "Grouping Choose a field" at bounding box center [911, 292] width 156 height 28
click at [942, 297] on div "Choose a field" at bounding box center [911, 298] width 155 height 16
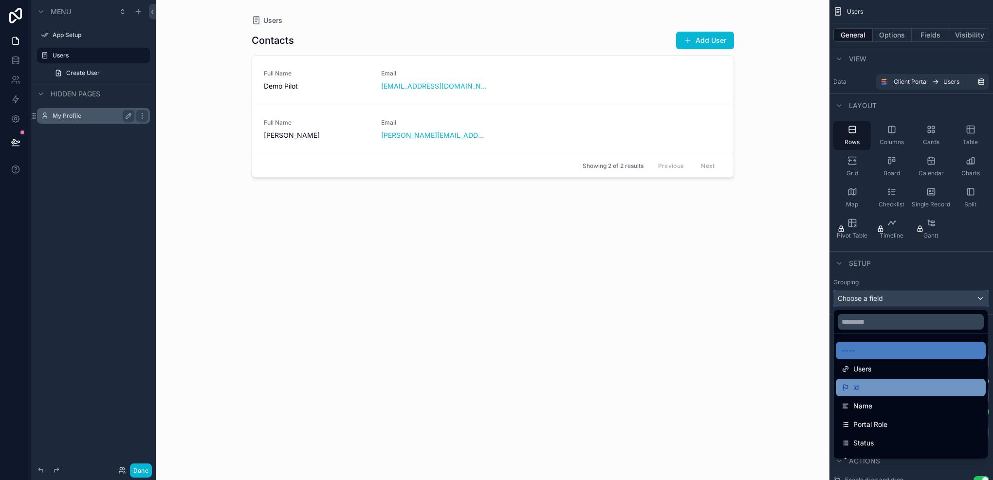
scroll to position [49, 0]
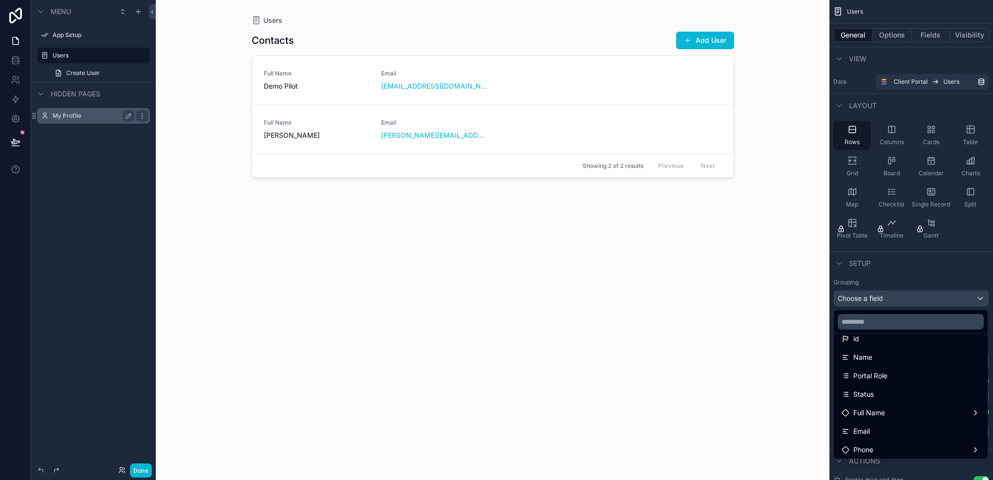
click at [880, 379] on span "Portal Role" at bounding box center [870, 376] width 34 height 12
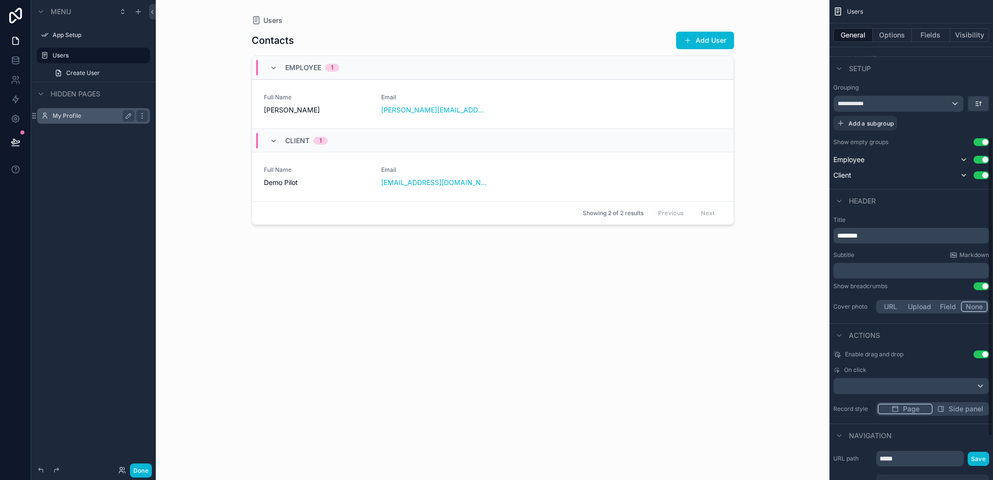
scroll to position [243, 0]
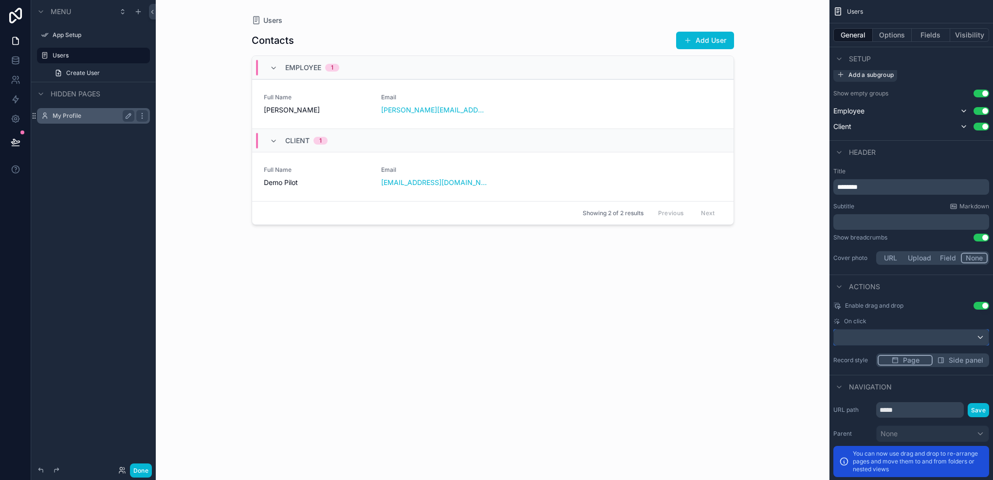
click at [939, 333] on div "scrollable content" at bounding box center [911, 337] width 155 height 16
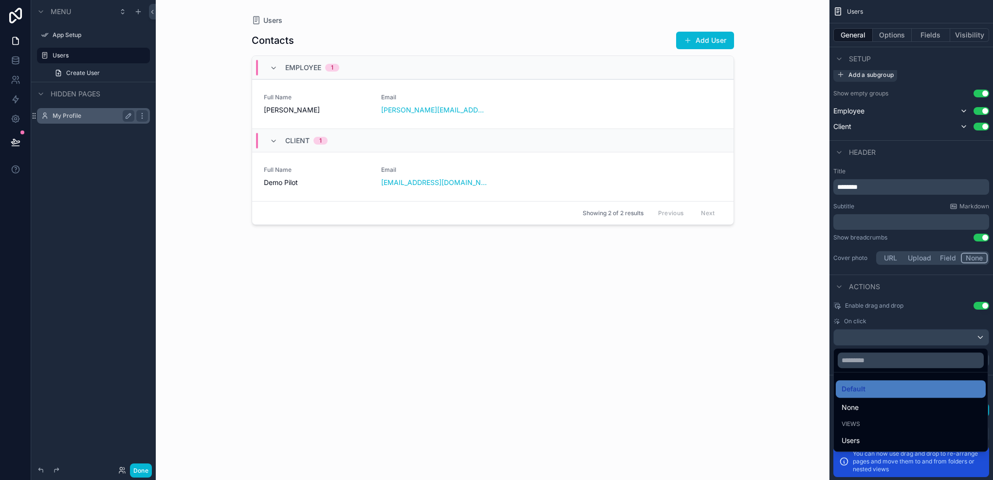
click at [939, 333] on div "scrollable content" at bounding box center [496, 240] width 993 height 480
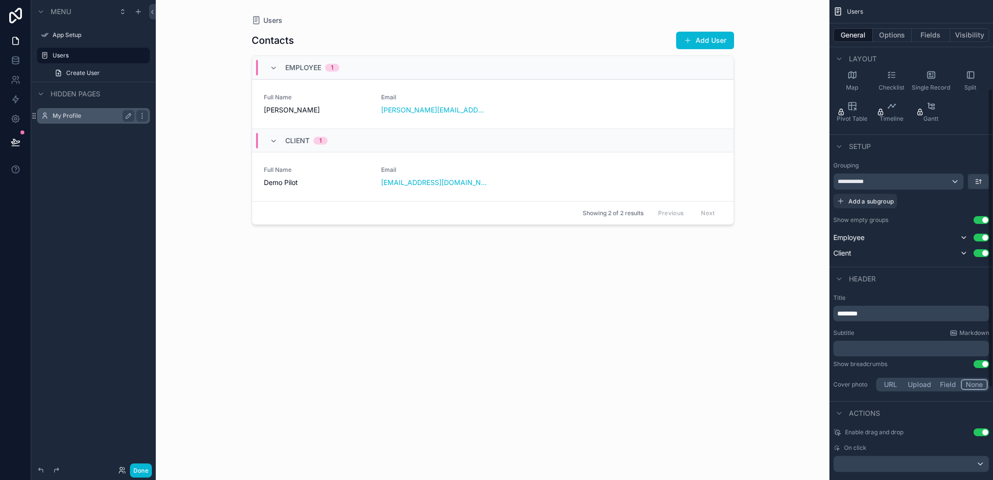
scroll to position [193, 0]
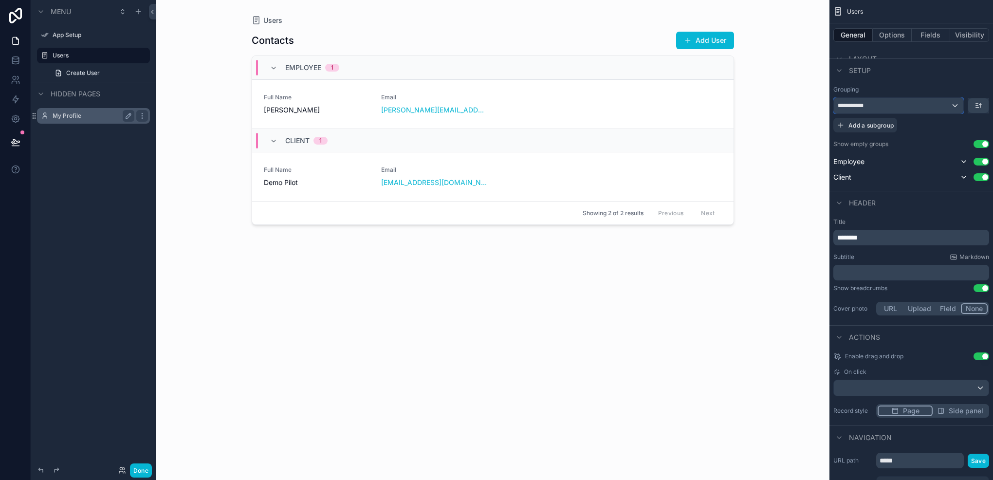
click at [956, 104] on div "**********" at bounding box center [898, 106] width 129 height 16
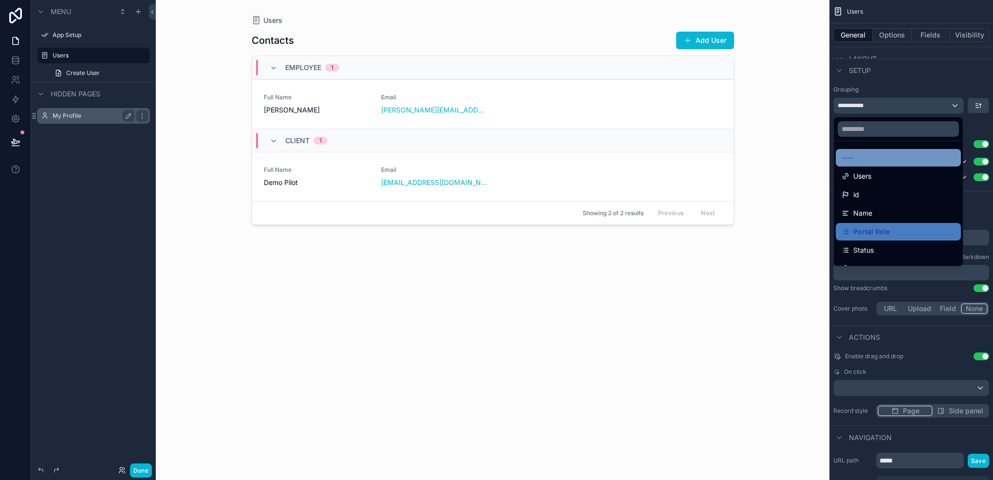
click at [895, 155] on div "----" at bounding box center [897, 158] width 113 height 12
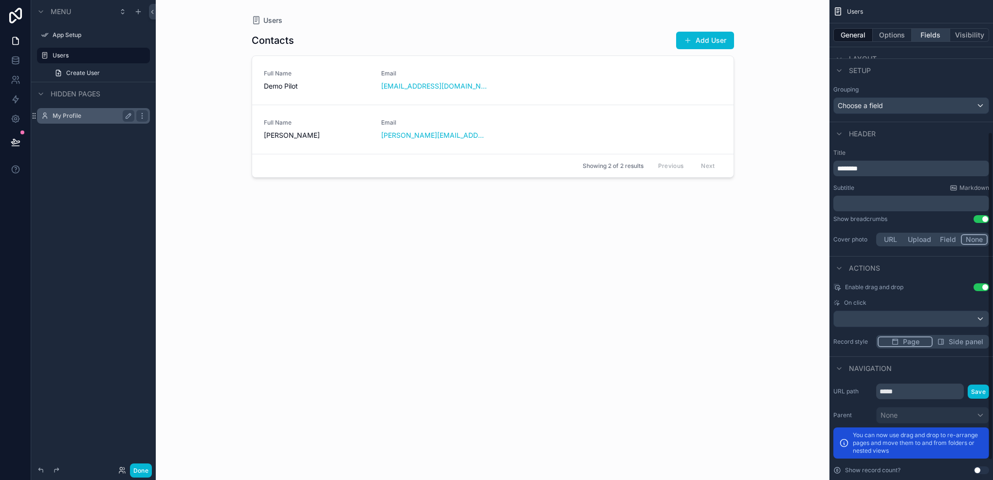
click at [925, 33] on button "Fields" at bounding box center [930, 35] width 39 height 14
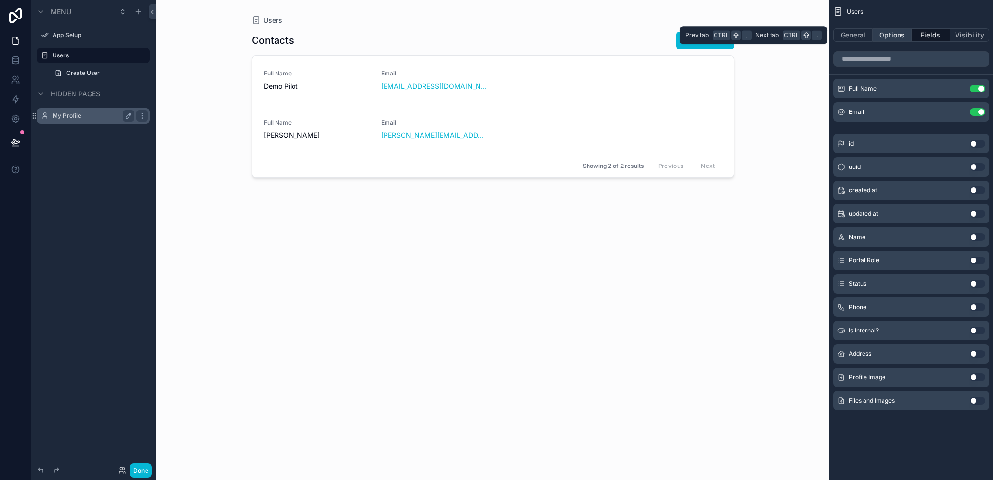
click at [898, 32] on button "Options" at bounding box center [891, 35] width 39 height 14
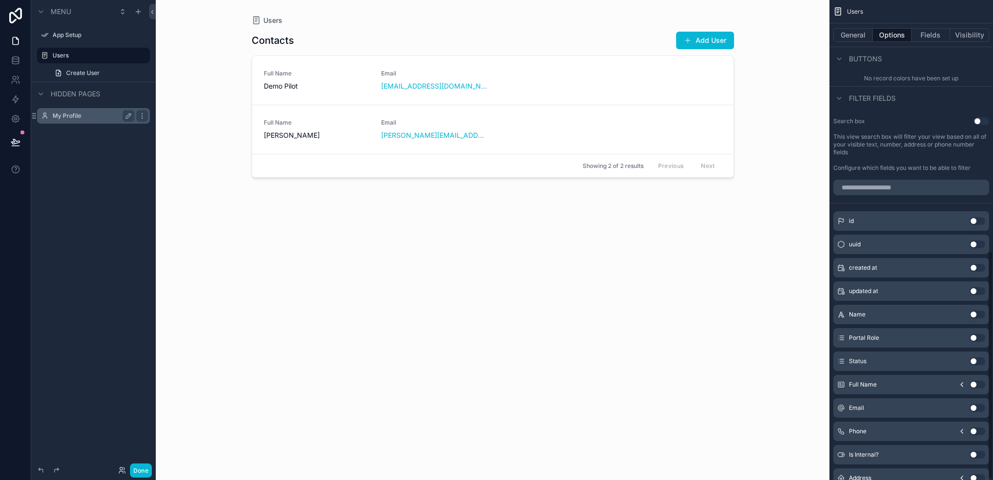
scroll to position [527, 0]
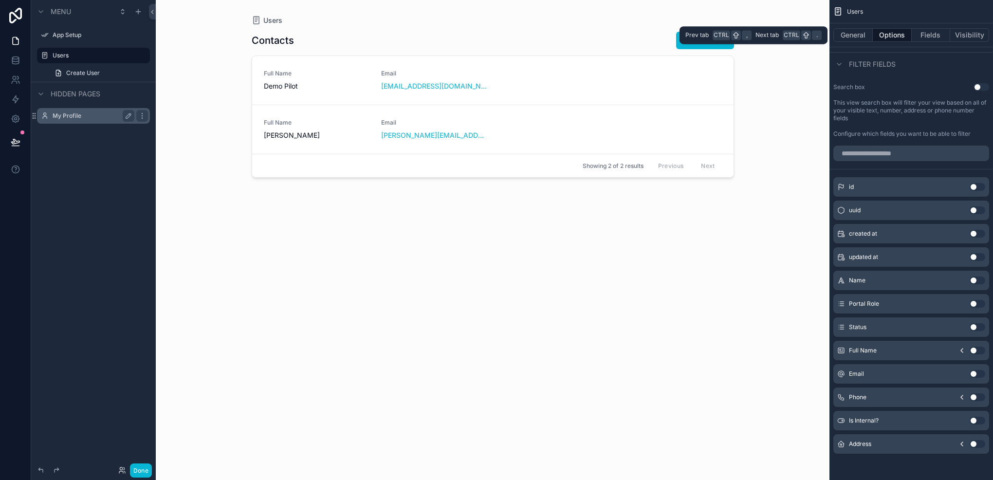
click at [931, 28] on div "General Options Fields Visibility" at bounding box center [910, 34] width 163 height 23
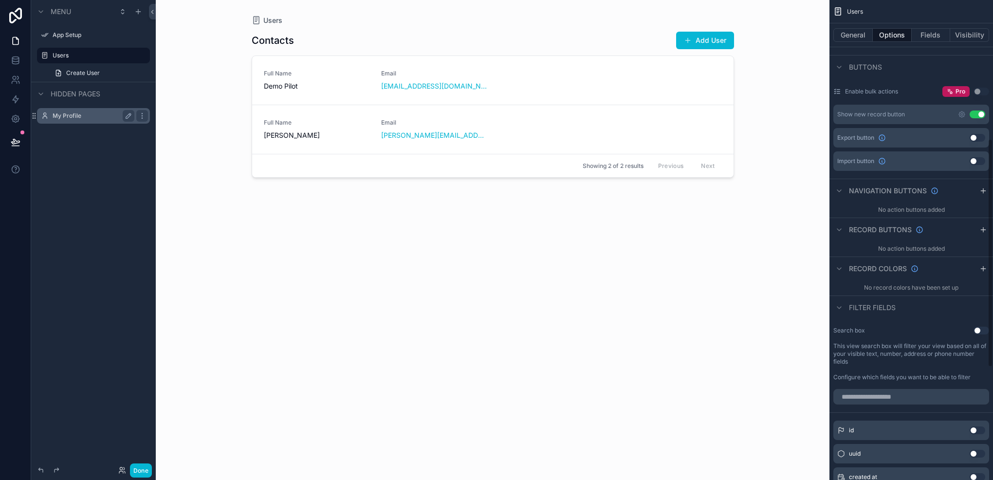
scroll to position [332, 0]
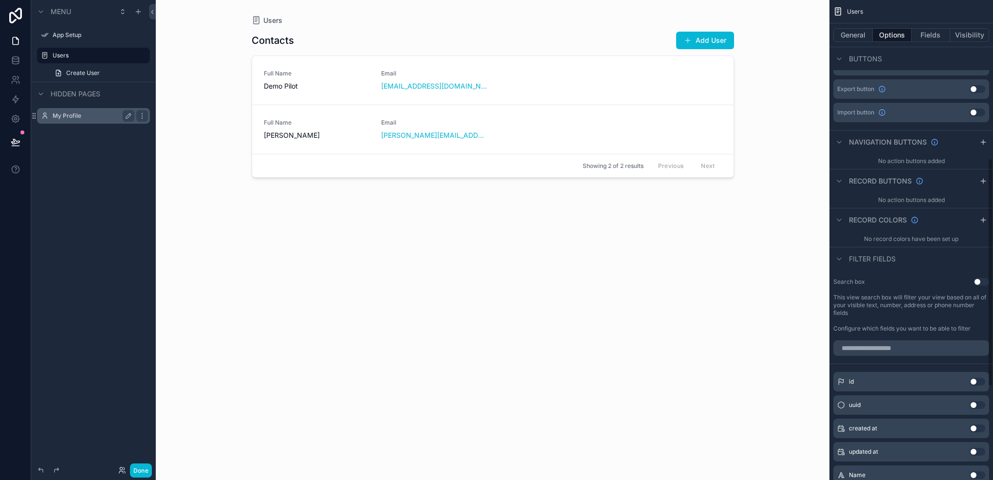
click at [980, 279] on button "Use setting" at bounding box center [981, 282] width 16 height 8
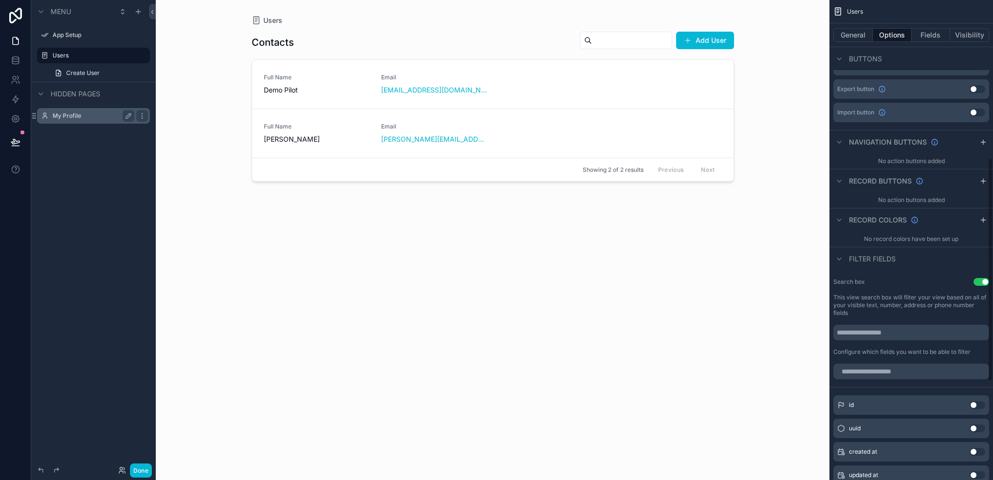
scroll to position [381, 0]
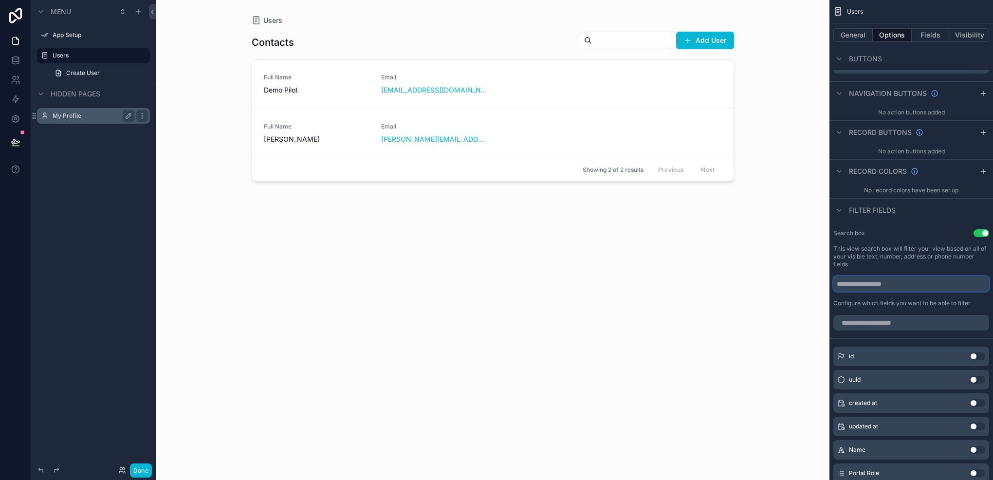
click at [940, 287] on input "scrollable content" at bounding box center [911, 284] width 156 height 16
click at [975, 229] on button "Use setting" at bounding box center [981, 233] width 16 height 8
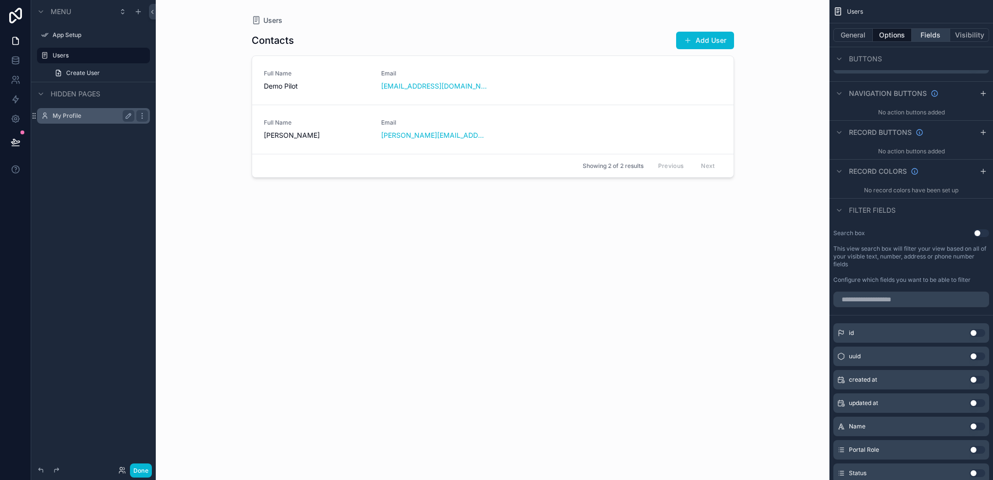
click at [933, 31] on button "Fields" at bounding box center [930, 35] width 39 height 14
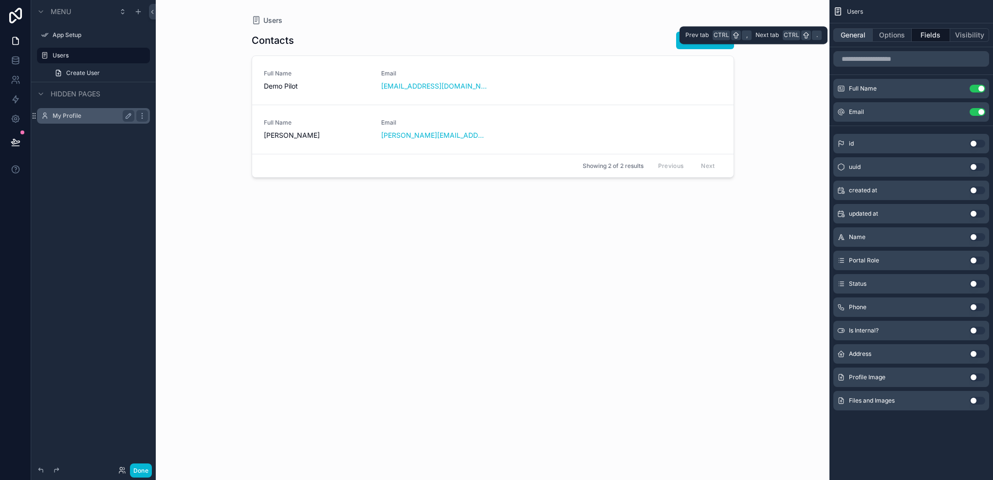
click at [859, 35] on button "General" at bounding box center [852, 35] width 39 height 14
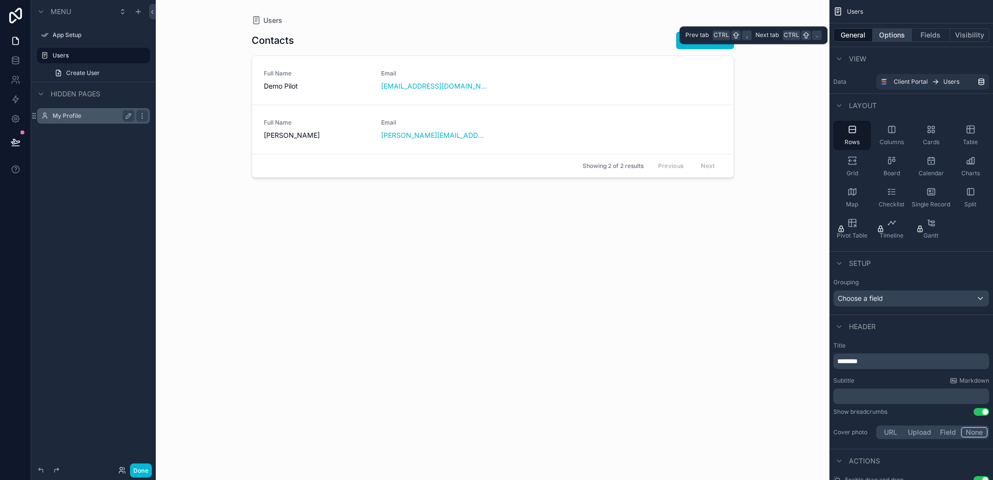
click at [895, 32] on button "Options" at bounding box center [891, 35] width 39 height 14
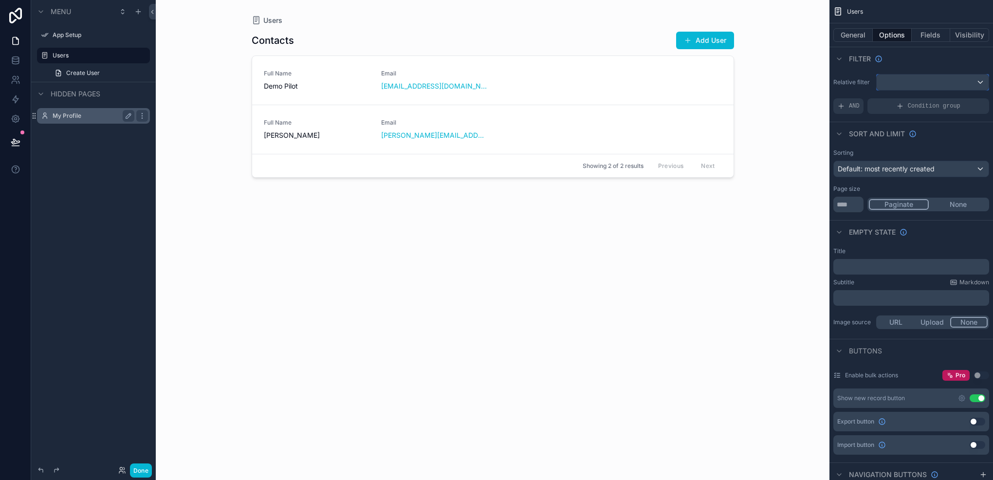
click at [934, 82] on div "scrollable content" at bounding box center [932, 82] width 112 height 16
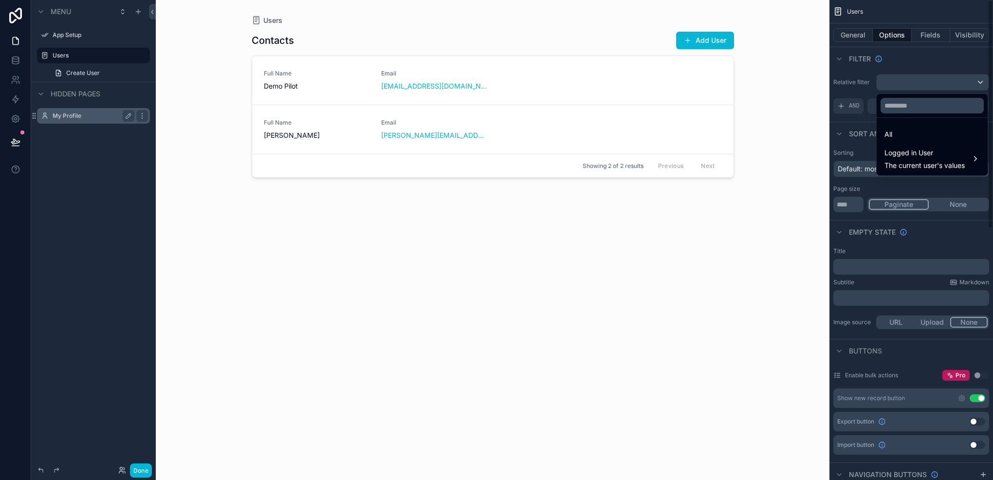
click at [928, 80] on div "scrollable content" at bounding box center [496, 240] width 993 height 480
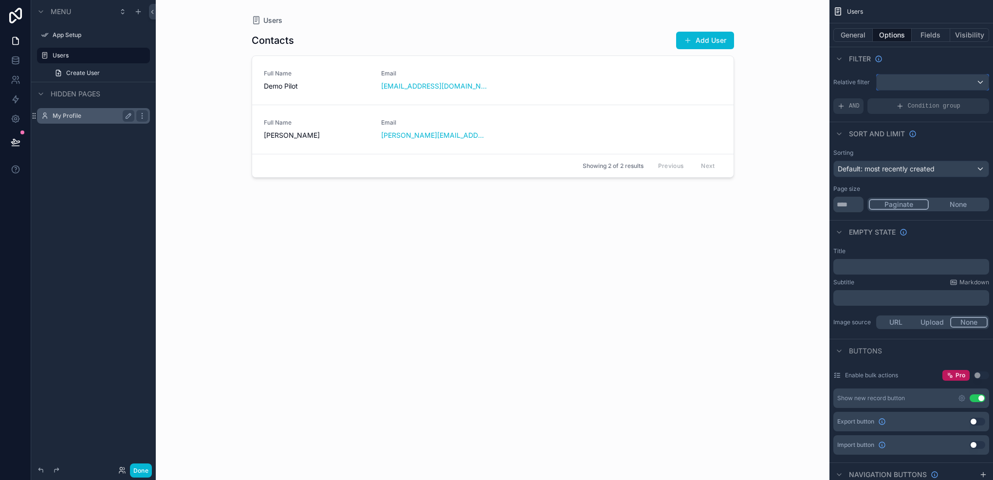
click at [932, 80] on div "scrollable content" at bounding box center [932, 82] width 112 height 16
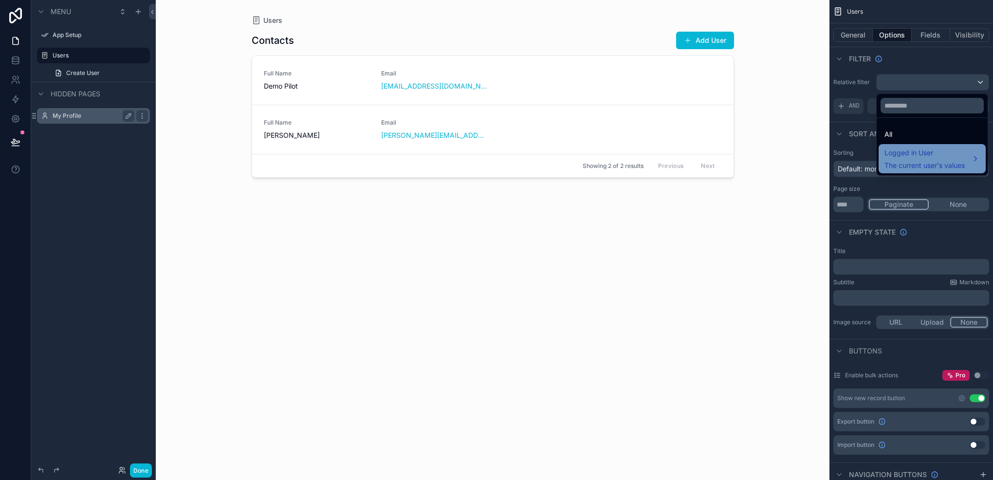
click at [907, 163] on span "The current user's values" at bounding box center [924, 166] width 80 height 10
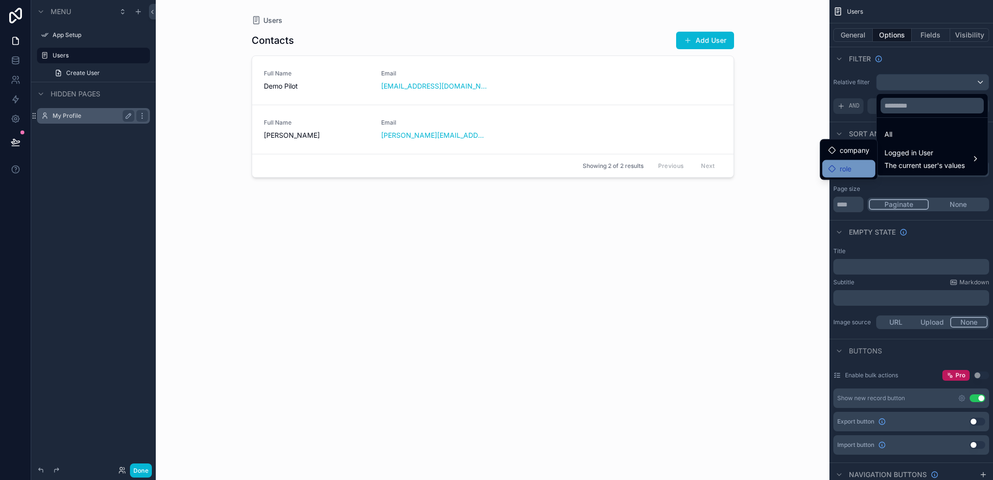
click at [860, 163] on div "role" at bounding box center [848, 169] width 41 height 12
click at [853, 168] on div "role" at bounding box center [848, 169] width 41 height 12
click at [837, 157] on div "company" at bounding box center [848, 151] width 53 height 18
click at [849, 165] on span "role" at bounding box center [845, 169] width 12 height 12
click at [913, 50] on div "scrollable content" at bounding box center [496, 240] width 993 height 480
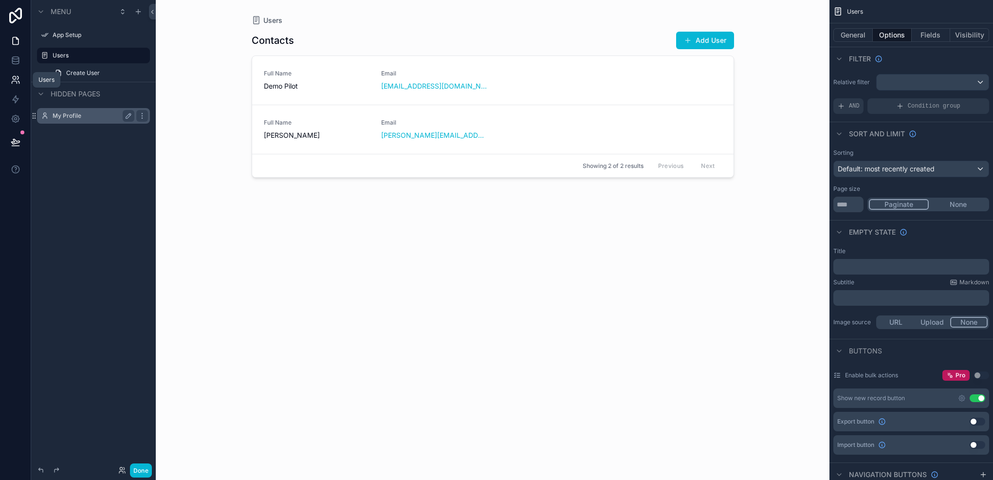
click at [11, 82] on icon at bounding box center [16, 80] width 10 height 10
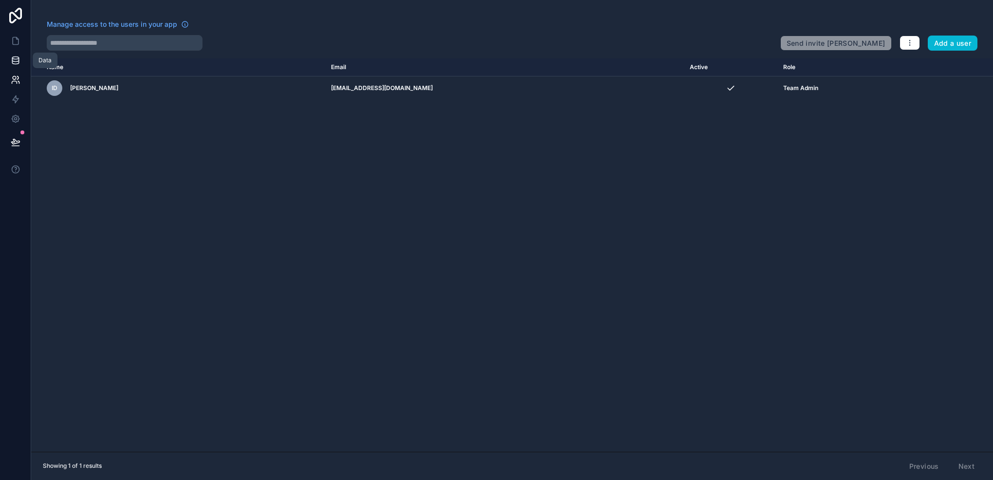
click at [11, 58] on icon at bounding box center [16, 60] width 10 height 10
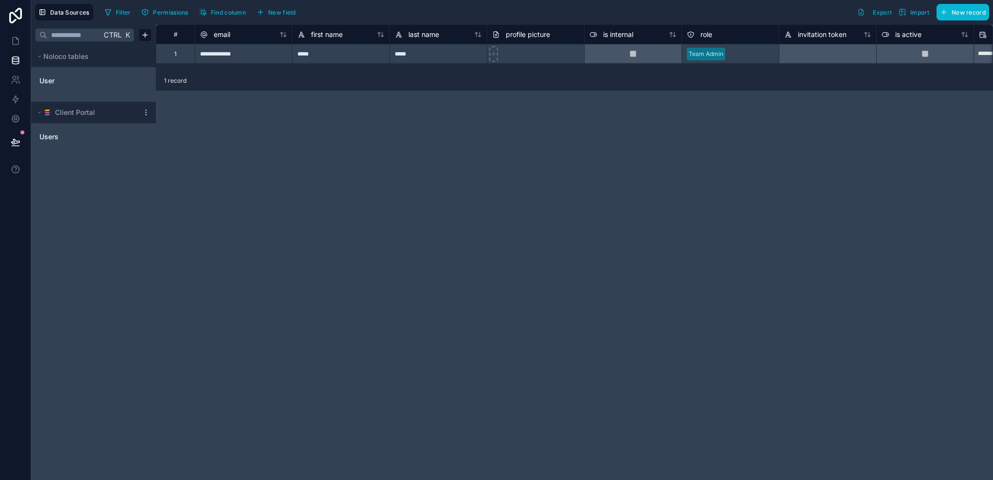
click at [76, 289] on div "Ctrl K Noloco tables User Client Portal Users" at bounding box center [93, 251] width 125 height 455
click at [145, 112] on icon at bounding box center [145, 112] width 0 height 0
click at [197, 182] on span "Enable tables" at bounding box center [207, 181] width 93 height 8
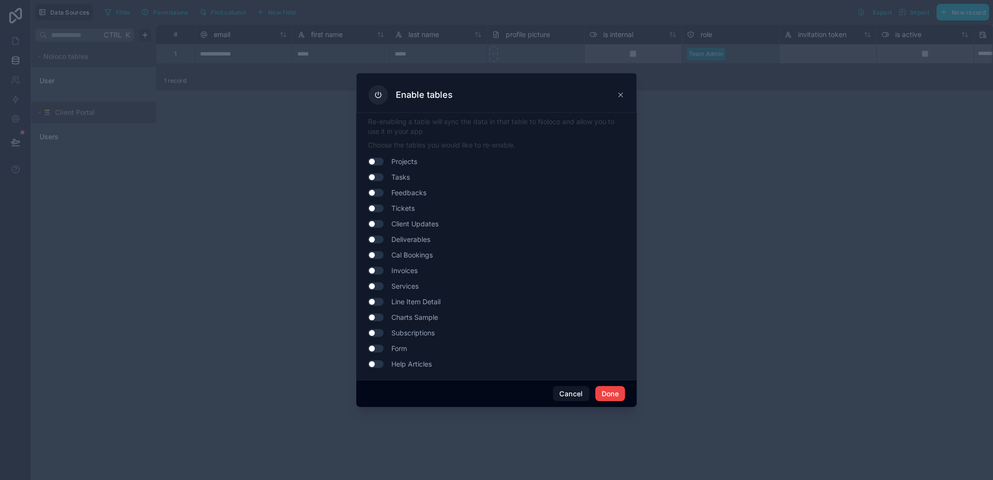
click at [619, 96] on icon at bounding box center [621, 95] width 8 height 8
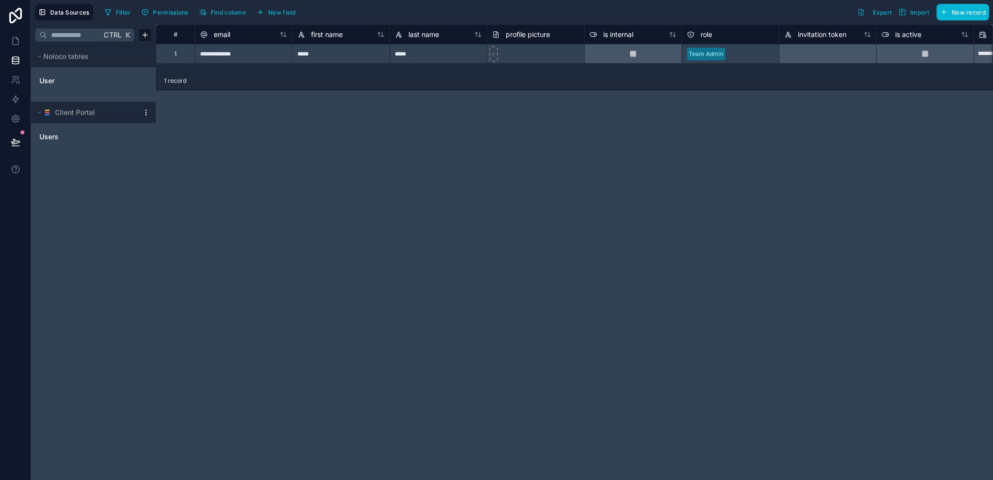
click at [147, 109] on icon at bounding box center [146, 113] width 8 height 8
click at [175, 135] on button "Update details" at bounding box center [199, 132] width 117 height 16
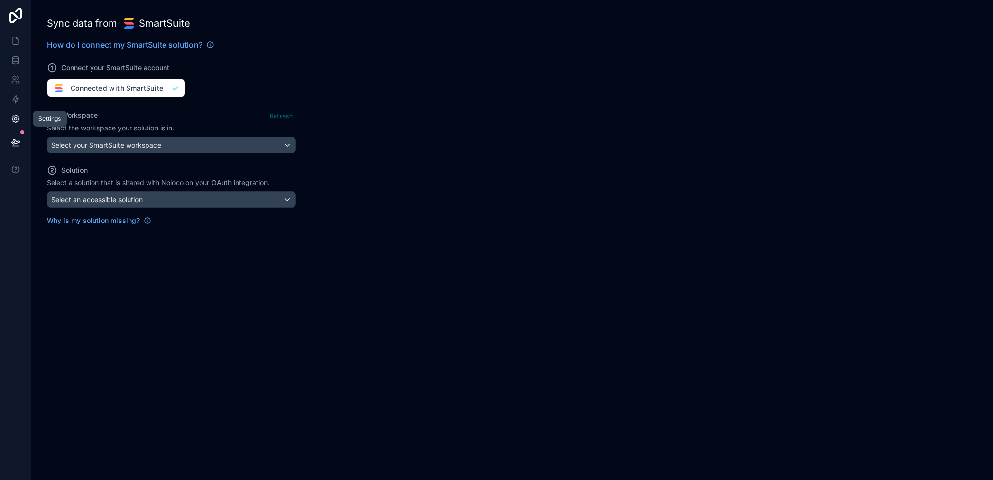
click at [15, 117] on icon at bounding box center [16, 119] width 10 height 10
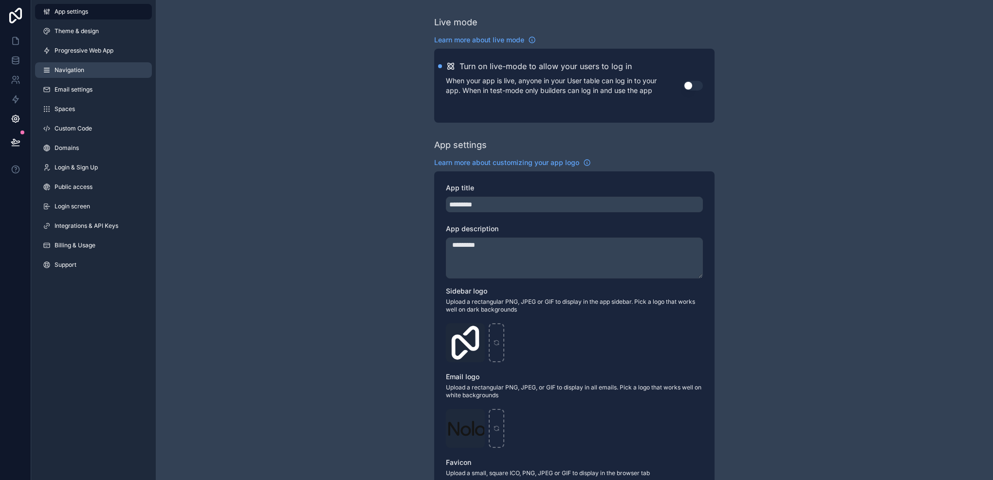
click at [73, 73] on span "Navigation" at bounding box center [69, 70] width 30 height 8
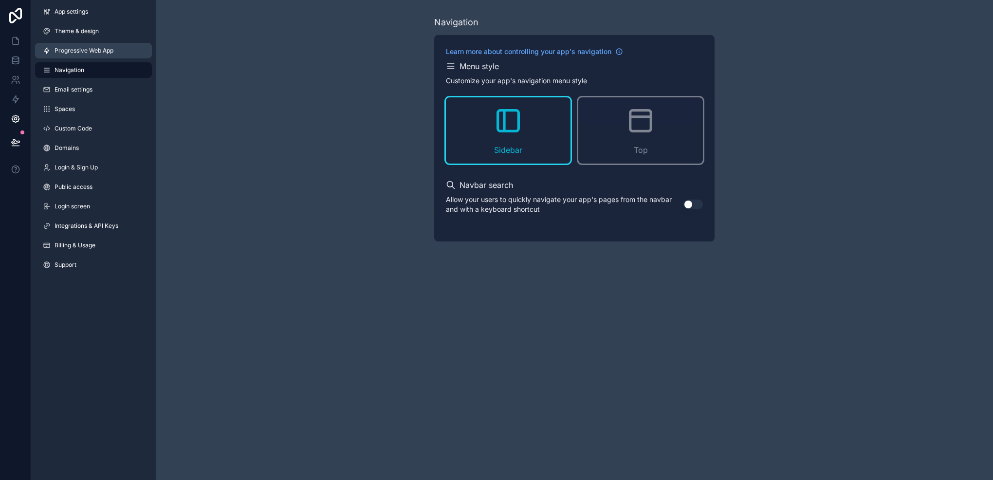
click at [77, 49] on span "Progressive Web App" at bounding box center [83, 51] width 59 height 8
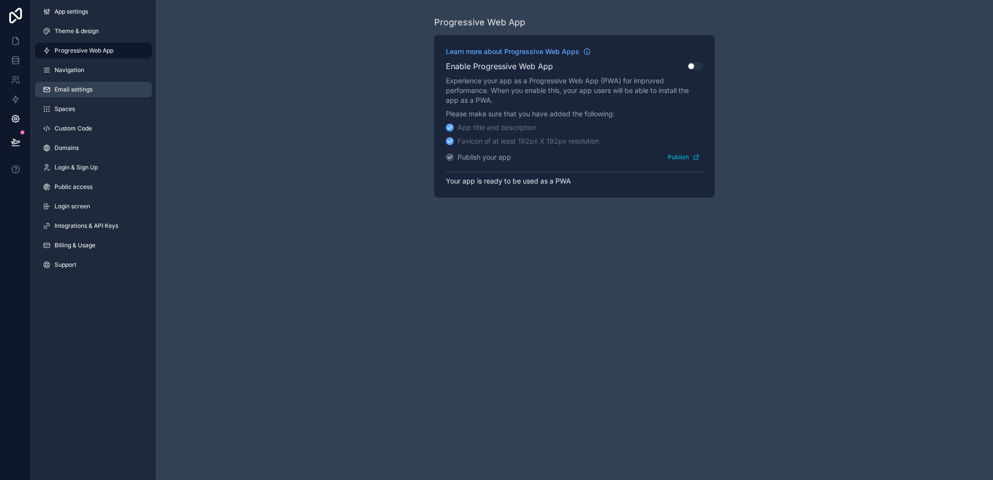
click at [93, 84] on link "Email settings" at bounding box center [93, 90] width 117 height 16
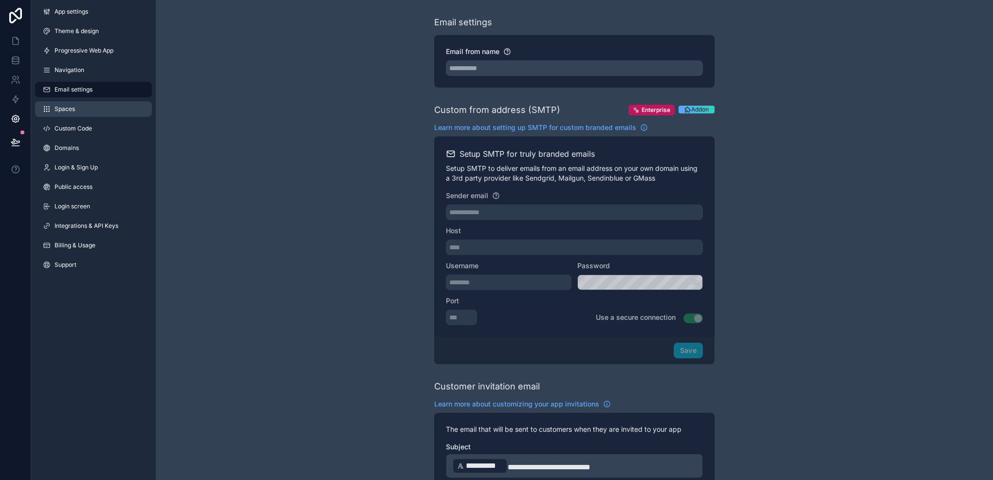
click at [90, 104] on link "Spaces" at bounding box center [93, 109] width 117 height 16
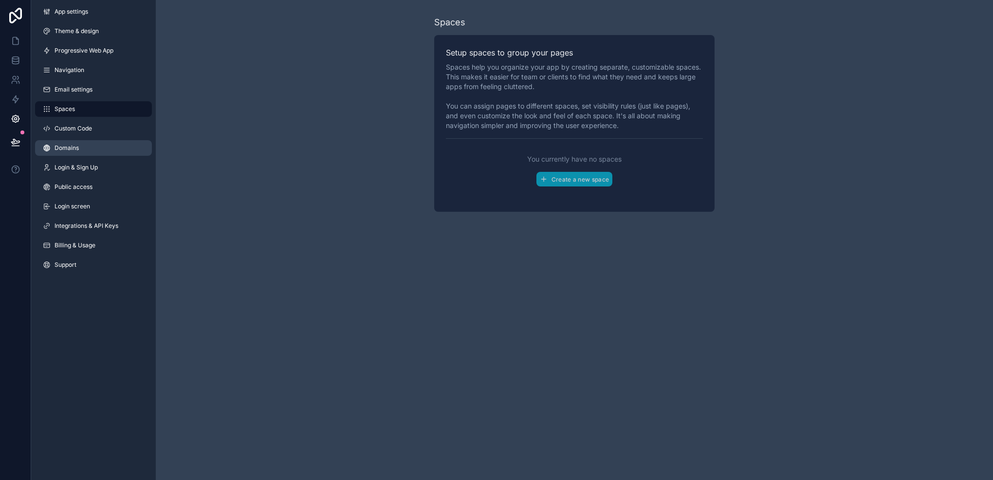
click at [85, 153] on link "Domains" at bounding box center [93, 148] width 117 height 16
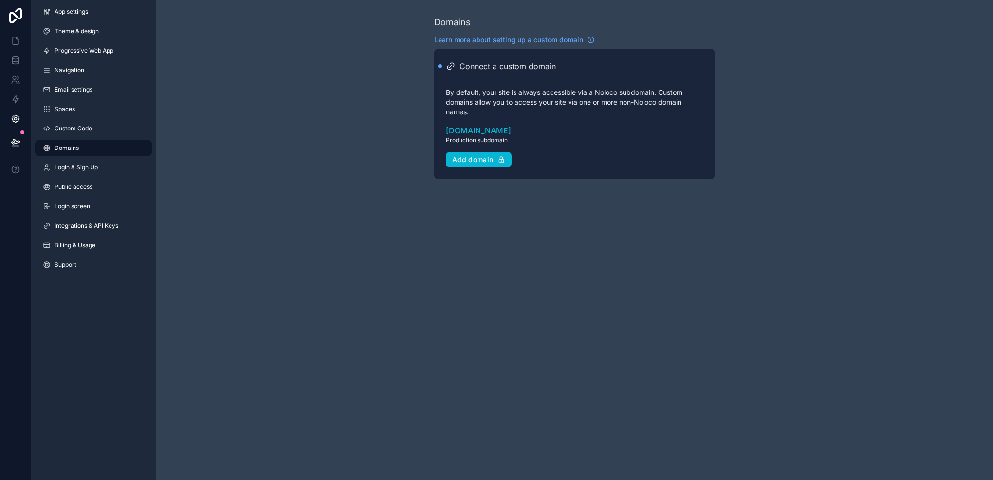
click at [97, 322] on div "App settings Theme & design Progressive Web App Navigation Email settings Space…" at bounding box center [93, 240] width 125 height 480
click at [112, 190] on link "Public access" at bounding box center [93, 187] width 117 height 16
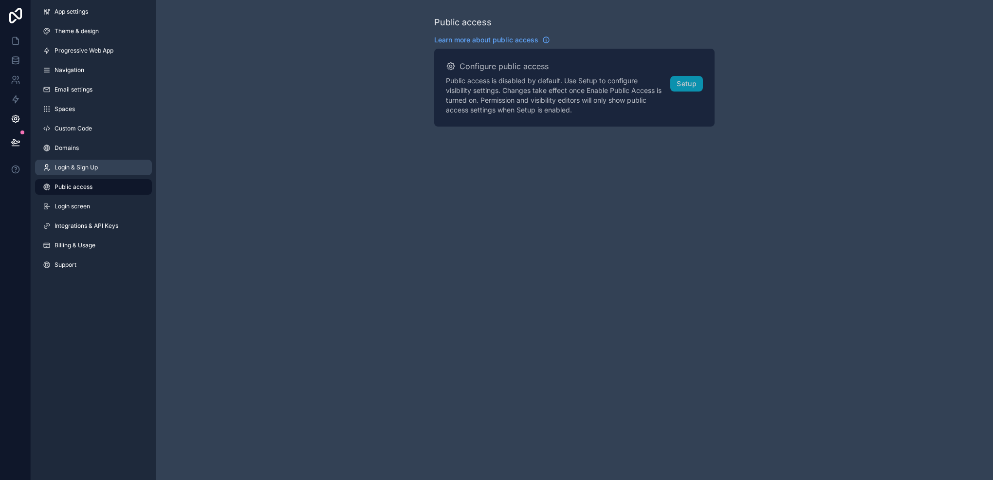
click at [117, 172] on link "Login & Sign Up" at bounding box center [93, 168] width 117 height 16
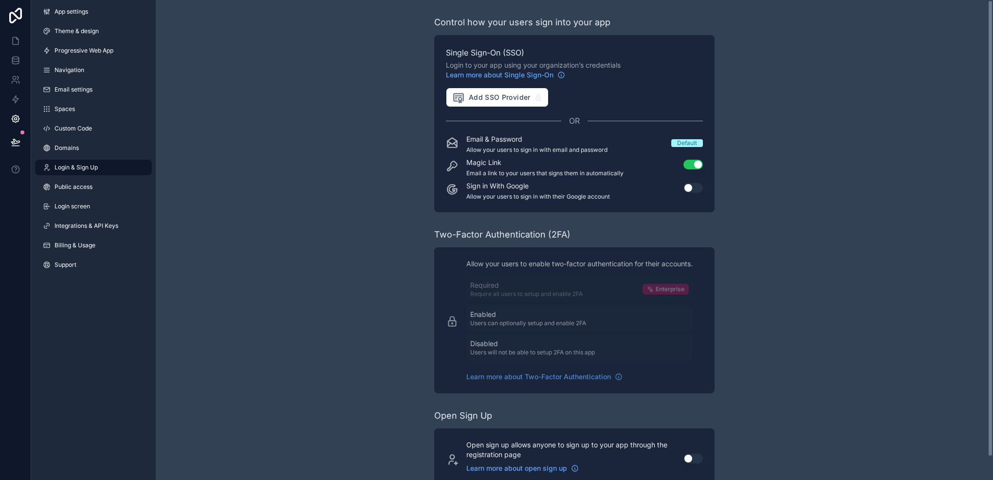
scroll to position [24, 0]
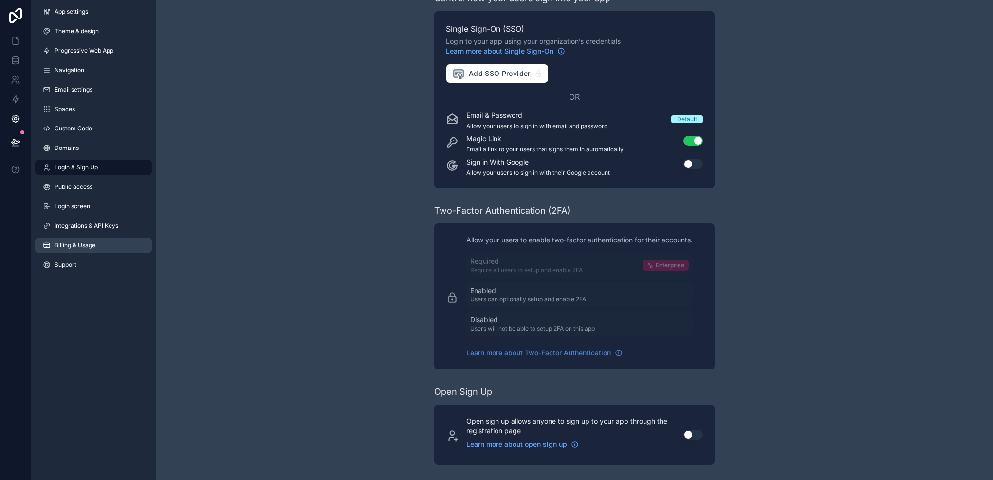
click at [100, 244] on link "Billing & Usage" at bounding box center [93, 245] width 117 height 16
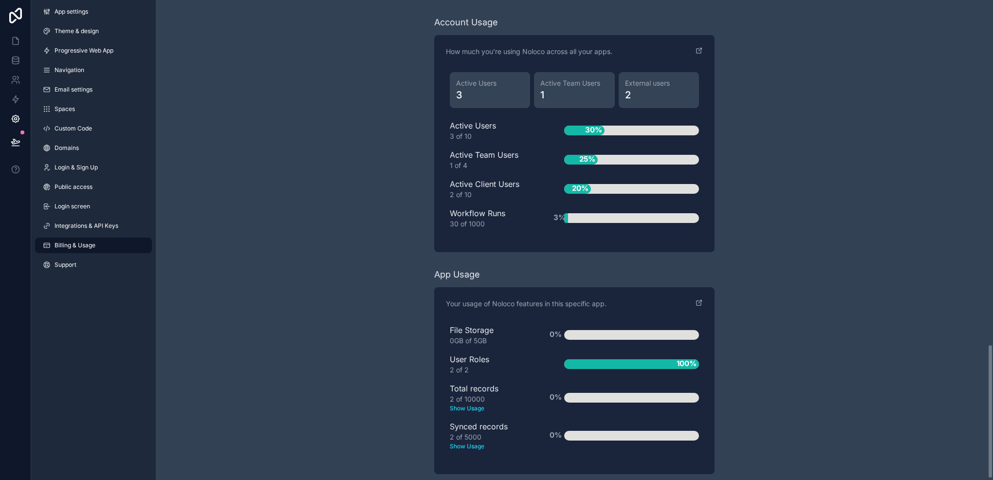
scroll to position [1232, 0]
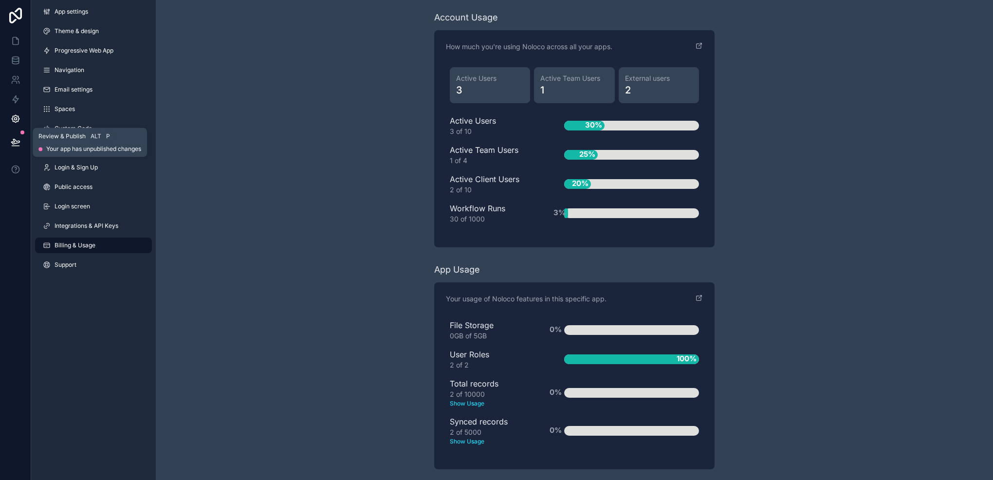
click at [18, 138] on icon at bounding box center [16, 142] width 10 height 10
click at [19, 17] on icon at bounding box center [15, 16] width 19 height 16
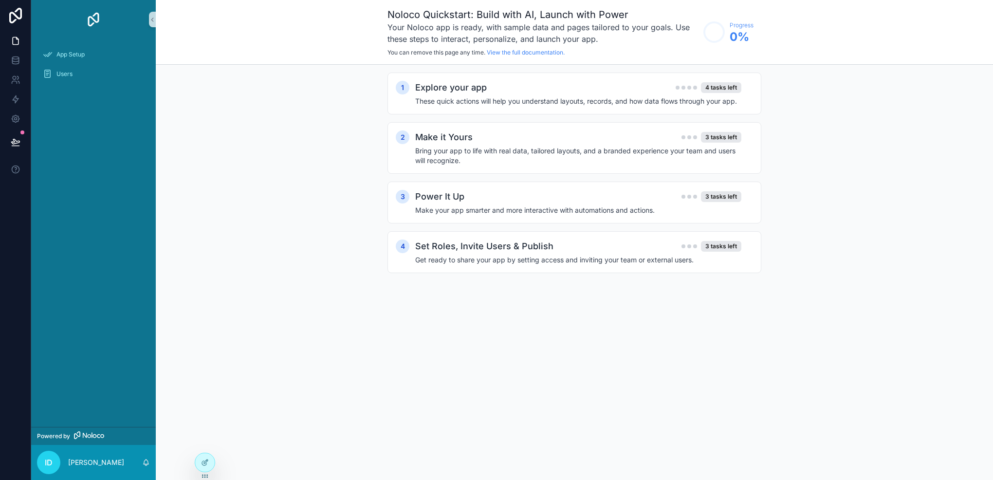
click at [81, 216] on div "App Setup Users" at bounding box center [93, 233] width 125 height 388
click at [599, 97] on h4 "These quick actions will help you understand layouts, records, and how data flo…" at bounding box center [578, 101] width 326 height 10
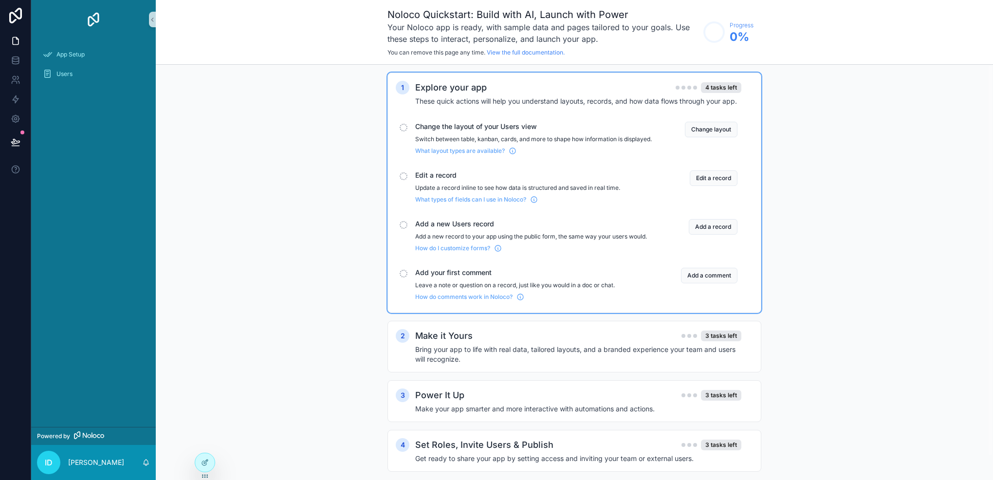
click at [582, 86] on div "Explore your app 4 tasks left" at bounding box center [578, 88] width 326 height 14
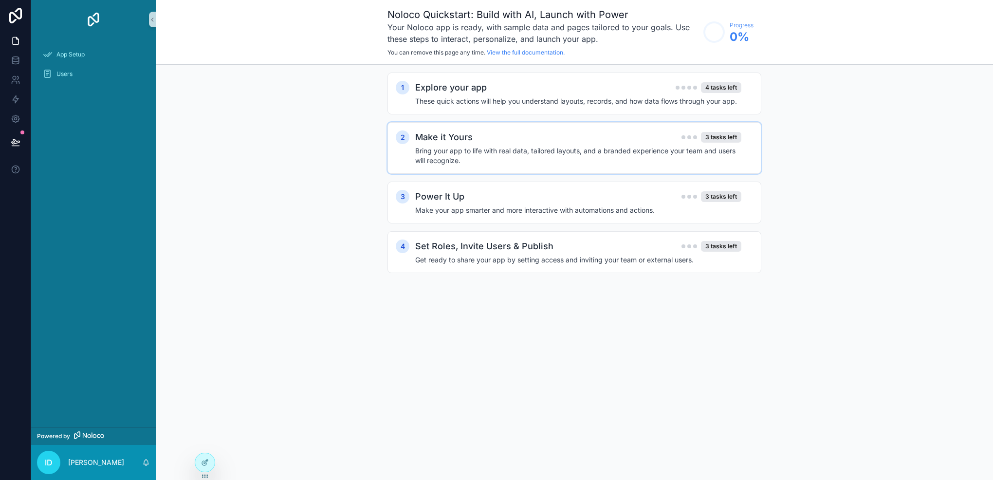
click at [574, 146] on h4 "Bring your app to life with real data, tailored layouts, and a branded experien…" at bounding box center [578, 155] width 326 height 19
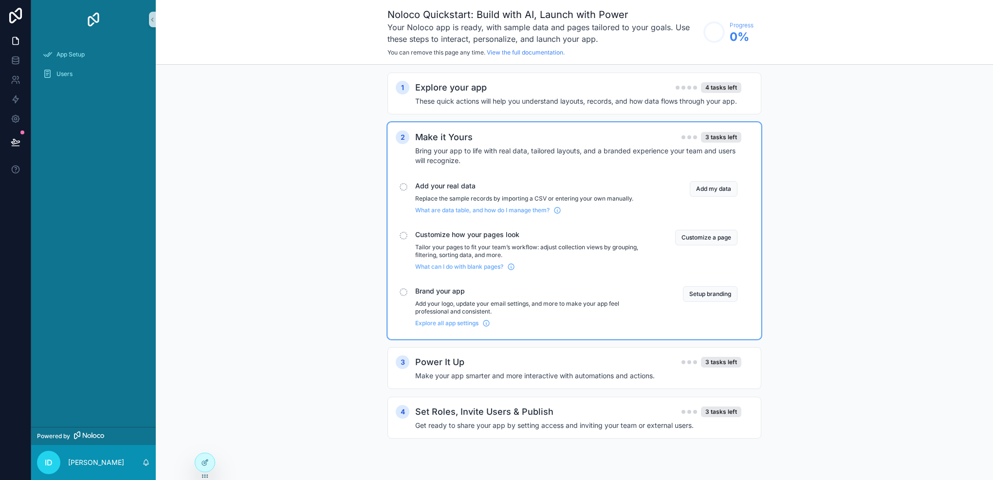
click at [574, 146] on h4 "Bring your app to life with real data, tailored layouts, and a branded experien…" at bounding box center [578, 155] width 326 height 19
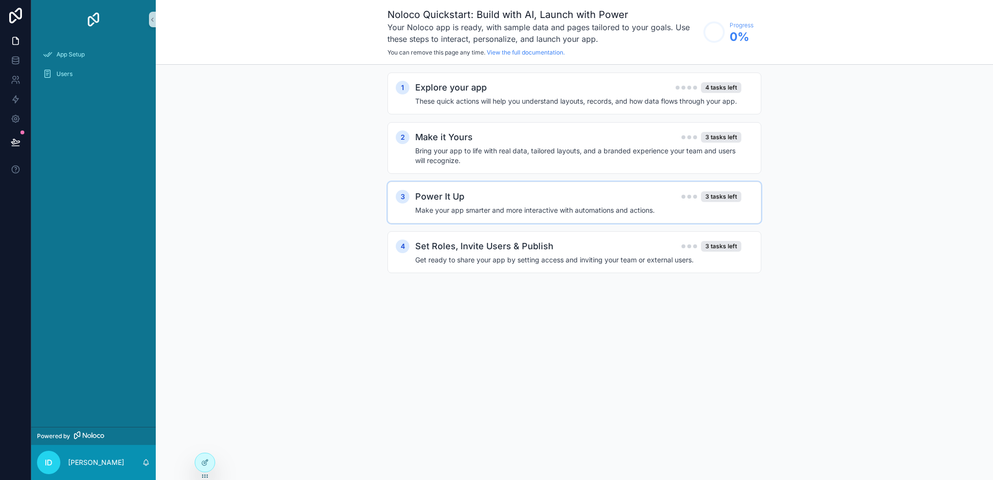
click at [544, 208] on h4 "Make your app smarter and more interactive with automations and actions." at bounding box center [578, 210] width 326 height 10
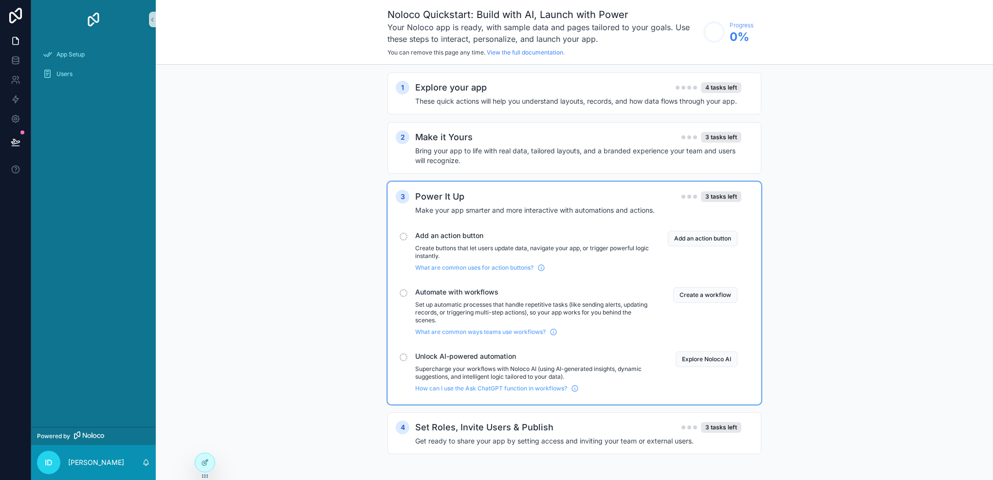
click at [544, 208] on h4 "Make your app smarter and more interactive with automations and actions." at bounding box center [578, 210] width 326 height 10
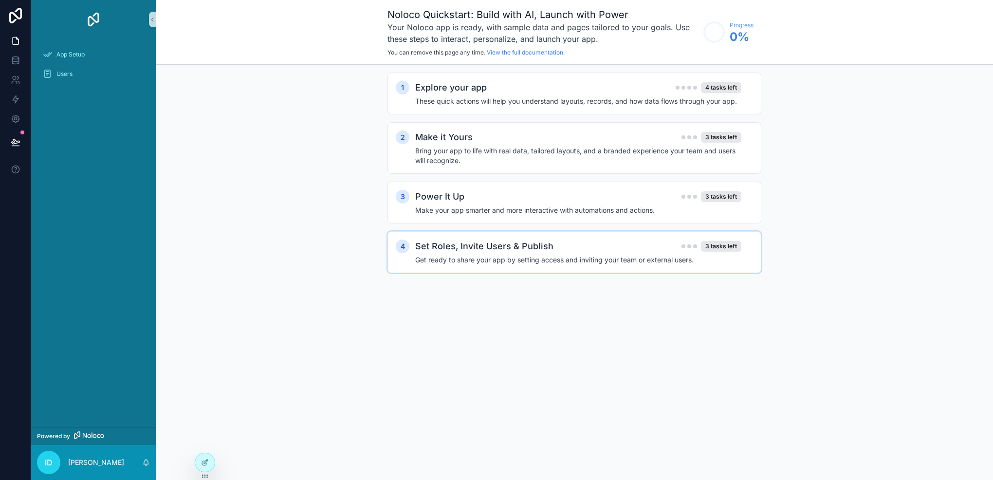
click at [520, 254] on div "Set Roles, Invite Users & Publish 3 tasks left Get ready to share your app by s…" at bounding box center [584, 251] width 338 height 25
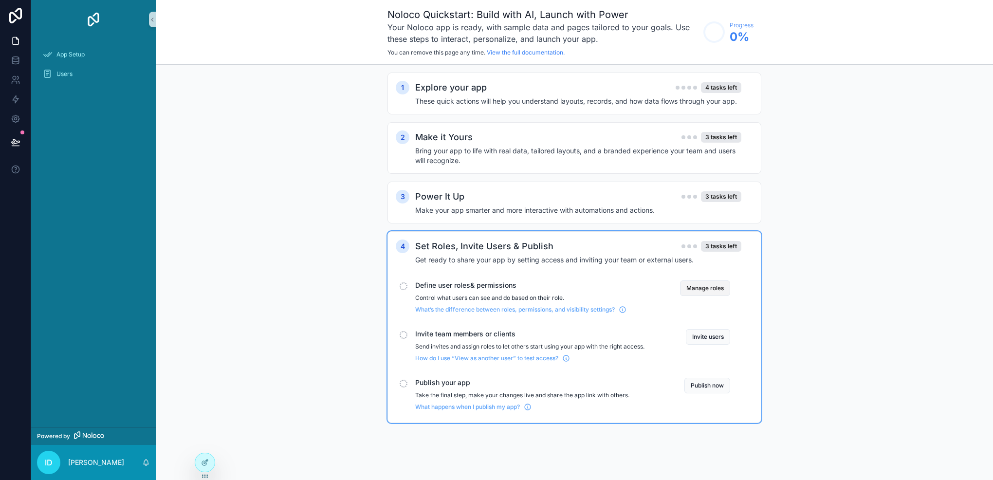
click at [703, 288] on button "Manage roles" at bounding box center [705, 288] width 50 height 16
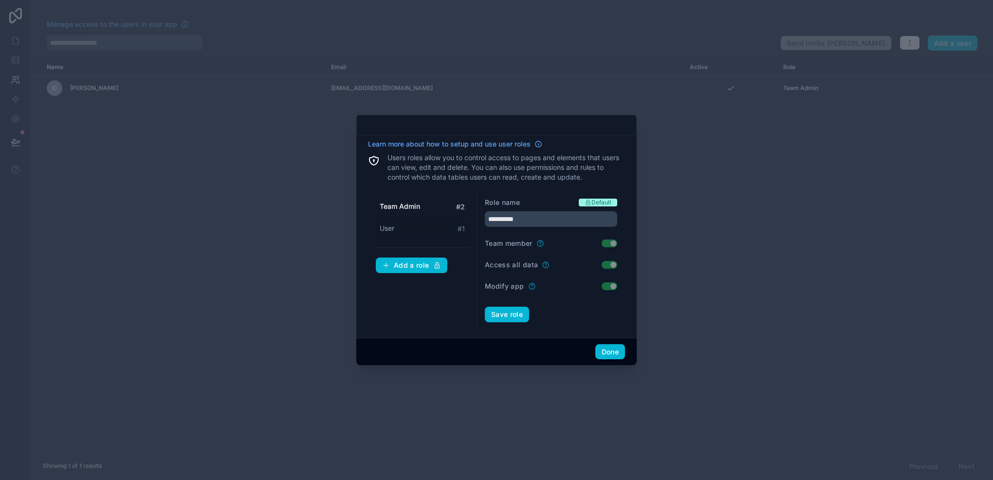
click at [437, 224] on div "User # 1" at bounding box center [422, 228] width 93 height 18
click at [421, 207] on div "Team Admin # 2" at bounding box center [422, 207] width 93 height 18
click at [428, 226] on div "User # 1" at bounding box center [422, 228] width 93 height 18
click at [441, 201] on div "Team Admin # 2" at bounding box center [422, 207] width 93 height 18
click at [412, 235] on div "User # 1" at bounding box center [422, 228] width 93 height 18
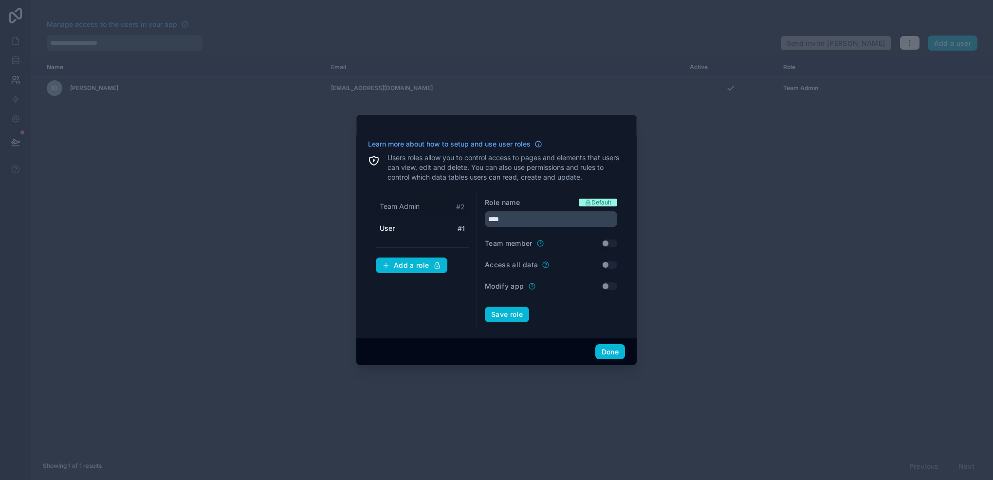
click at [418, 207] on span "Team Admin" at bounding box center [400, 206] width 40 height 10
click at [430, 226] on div "User # 1" at bounding box center [422, 228] width 93 height 18
type input "****"
click at [601, 357] on button "Done" at bounding box center [610, 352] width 30 height 16
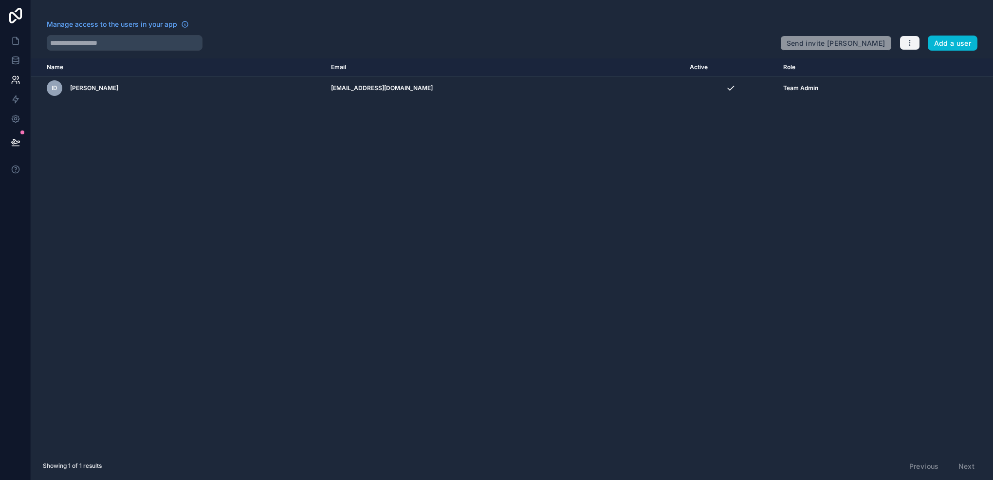
click at [909, 46] on icon "button" at bounding box center [910, 43] width 8 height 8
click at [912, 70] on link "Manage roles" at bounding box center [933, 66] width 68 height 16
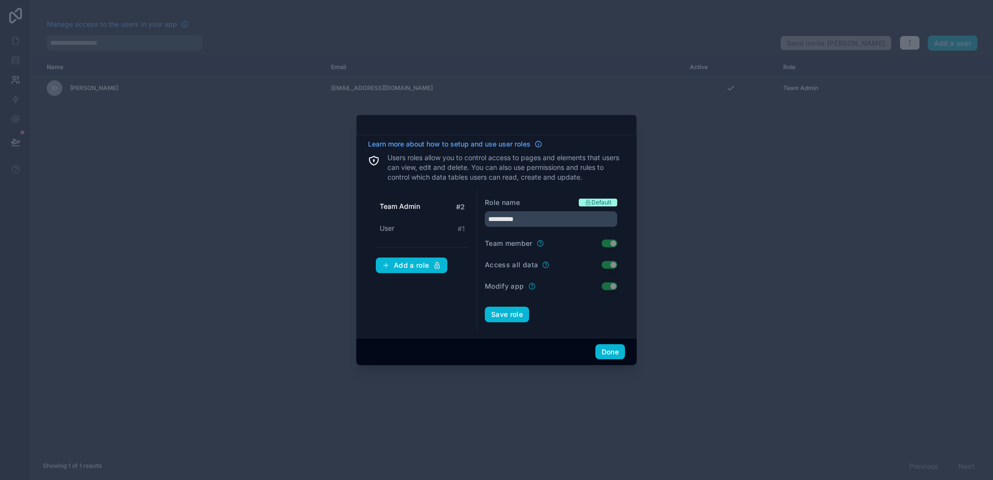
click at [696, 245] on div at bounding box center [496, 240] width 993 height 480
click at [596, 353] on button "Done" at bounding box center [610, 352] width 30 height 16
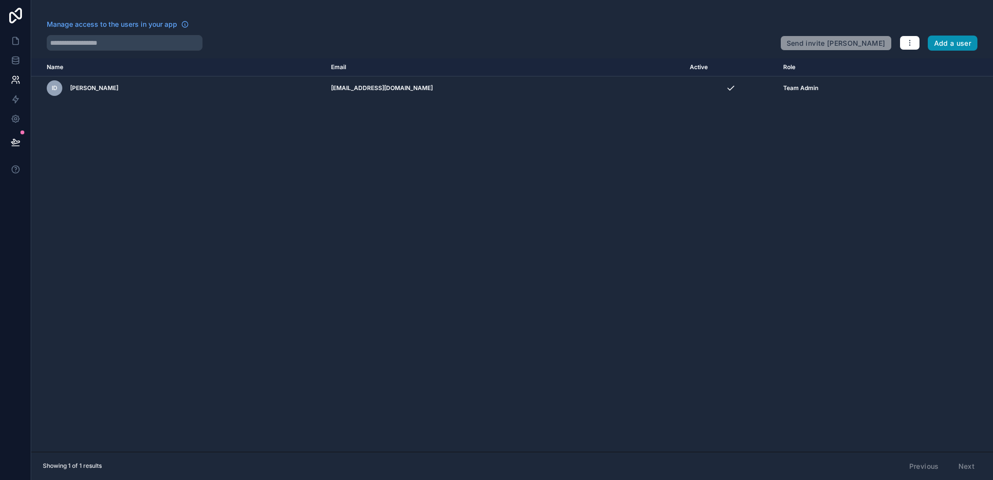
click at [951, 43] on button "Add a user" at bounding box center [952, 44] width 50 height 16
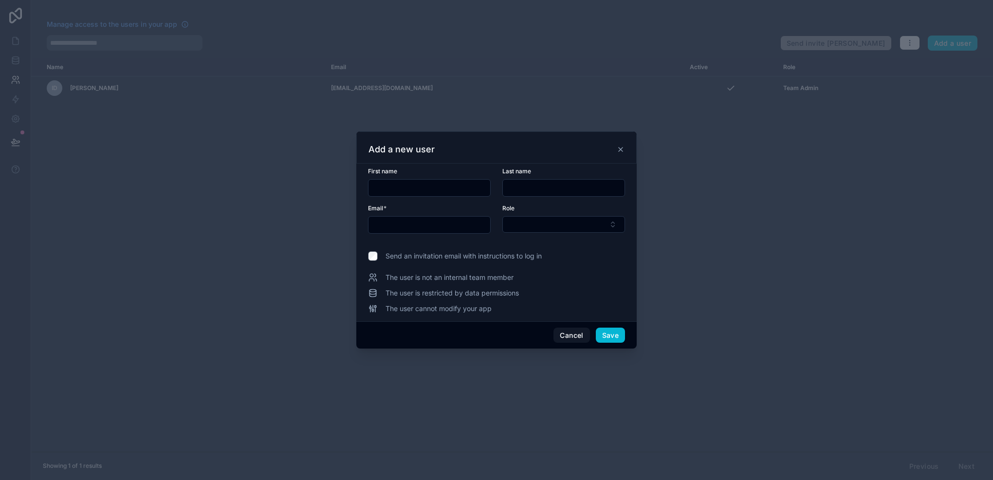
click at [619, 145] on div "Add a new user" at bounding box center [496, 150] width 256 height 12
click at [624, 151] on div "Add a new user" at bounding box center [496, 147] width 280 height 32
click at [621, 150] on icon at bounding box center [620, 149] width 4 height 4
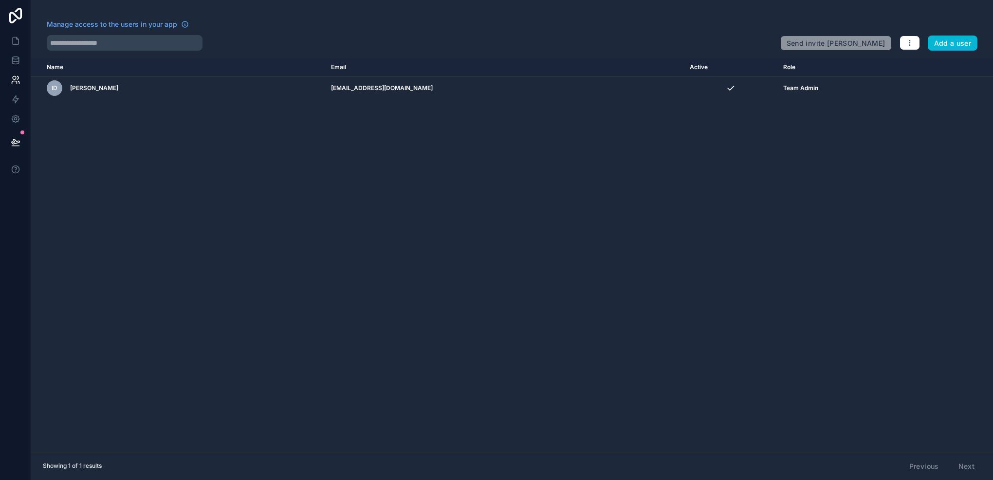
click at [239, 293] on div "Name Email Active Role userTable.email ID Isaac Duran iam@isaax.com Team Admin" at bounding box center [512, 254] width 962 height 393
click at [13, 119] on icon at bounding box center [15, 118] width 7 height 7
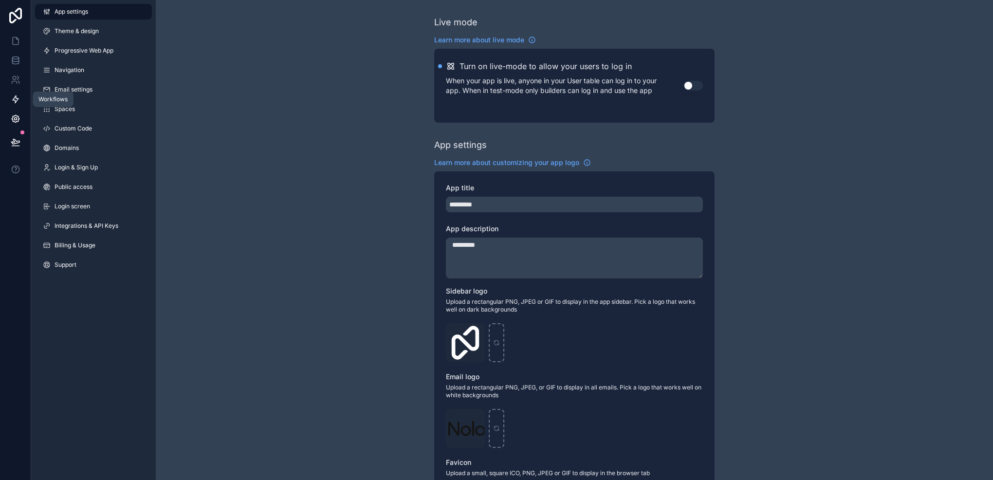
click at [17, 98] on icon at bounding box center [16, 99] width 10 height 10
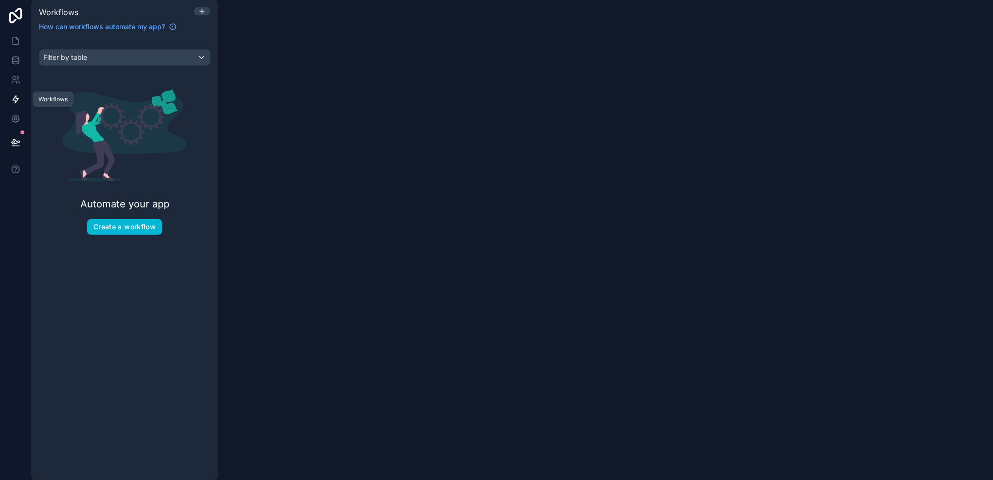
click at [17, 98] on icon at bounding box center [16, 99] width 10 height 10
click at [11, 78] on icon at bounding box center [16, 80] width 10 height 10
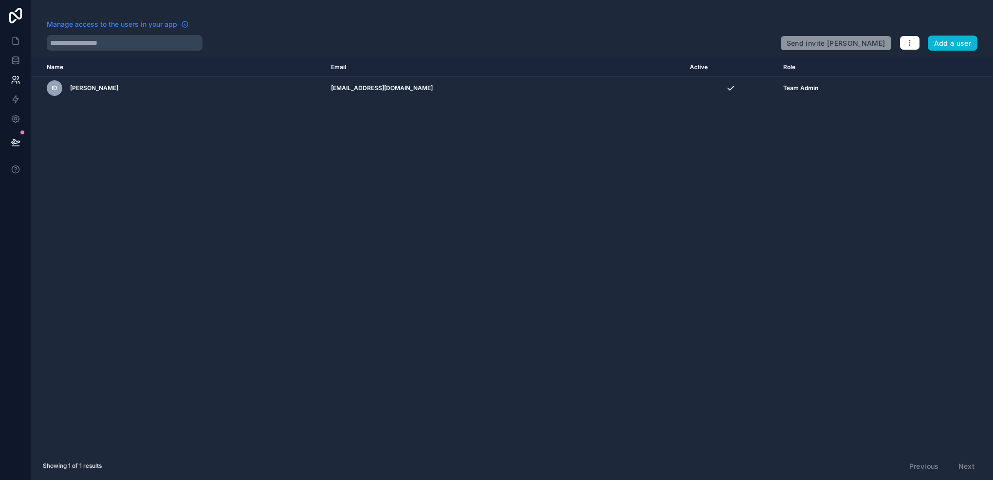
click at [110, 24] on span "Manage access to the users in your app" at bounding box center [112, 24] width 130 height 10
click at [6, 59] on link at bounding box center [15, 60] width 31 height 19
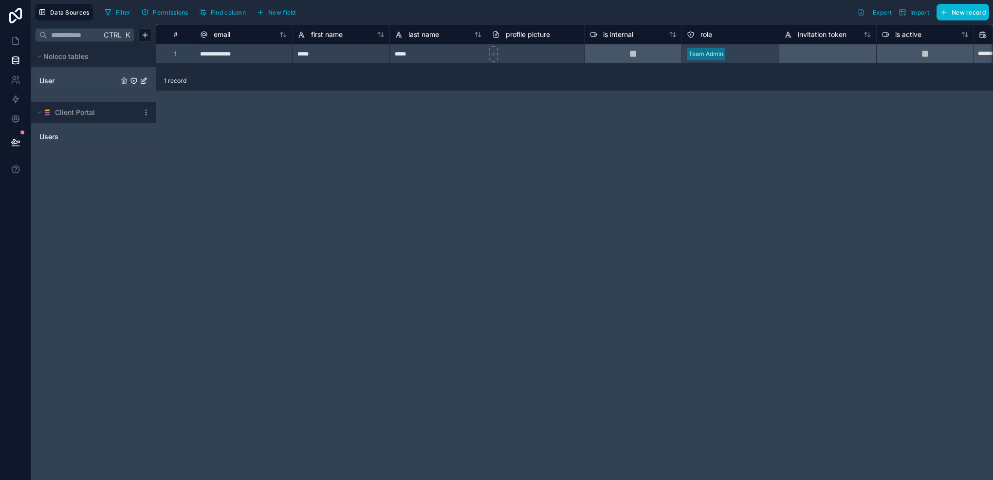
click at [142, 79] on icon "User" at bounding box center [144, 81] width 8 height 8
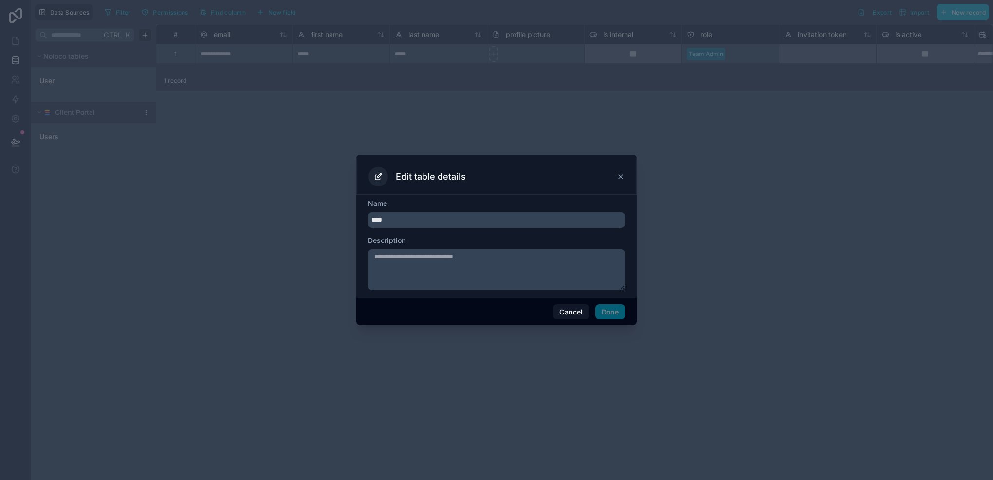
click at [118, 191] on div at bounding box center [496, 240] width 993 height 480
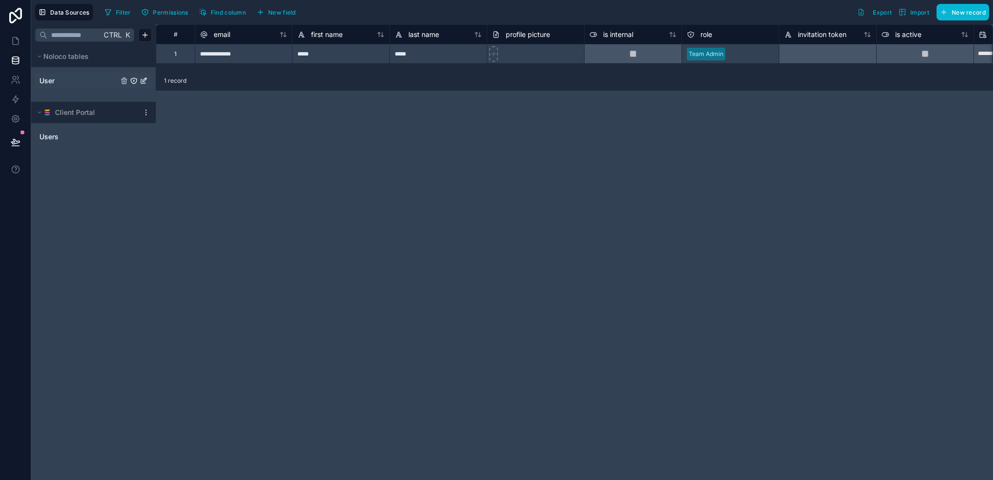
click at [136, 82] on icon "User" at bounding box center [134, 81] width 6 height 6
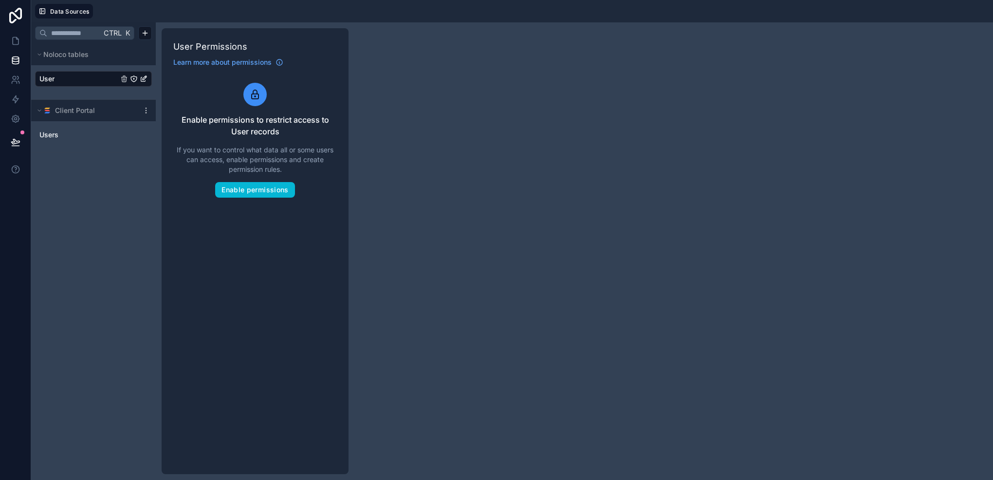
click at [95, 82] on link "User" at bounding box center [78, 79] width 79 height 10
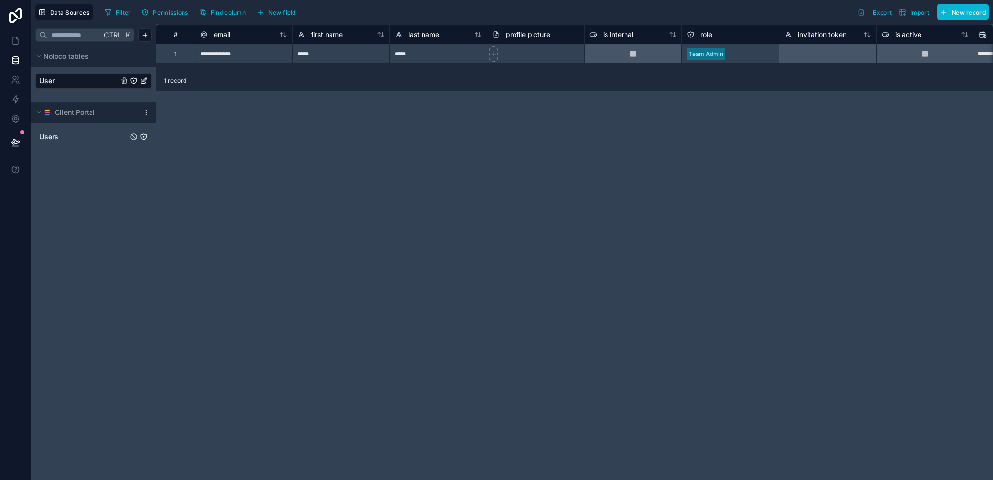
click at [86, 133] on link "Users" at bounding box center [83, 137] width 89 height 10
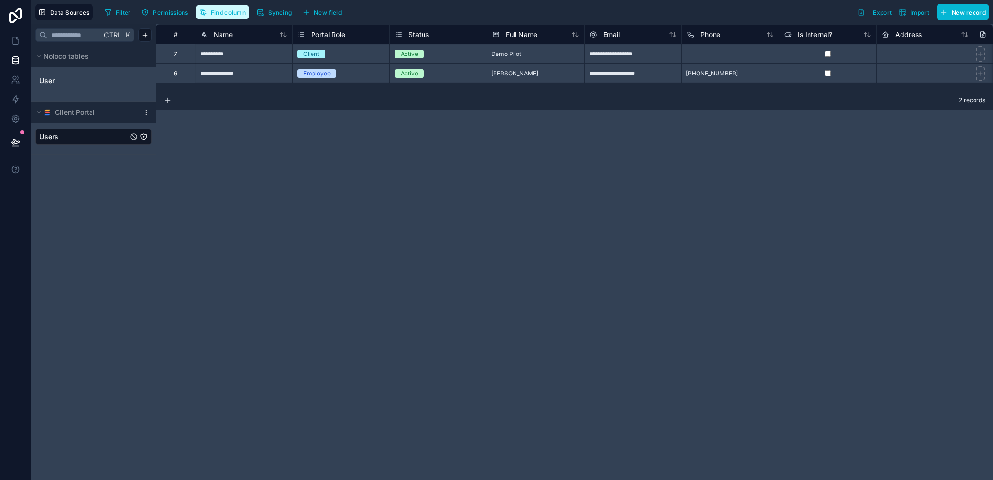
click at [210, 16] on button "Find column" at bounding box center [223, 12] width 54 height 15
click at [473, 242] on div "**********" at bounding box center [574, 251] width 837 height 455
click at [149, 111] on icon at bounding box center [146, 113] width 8 height 8
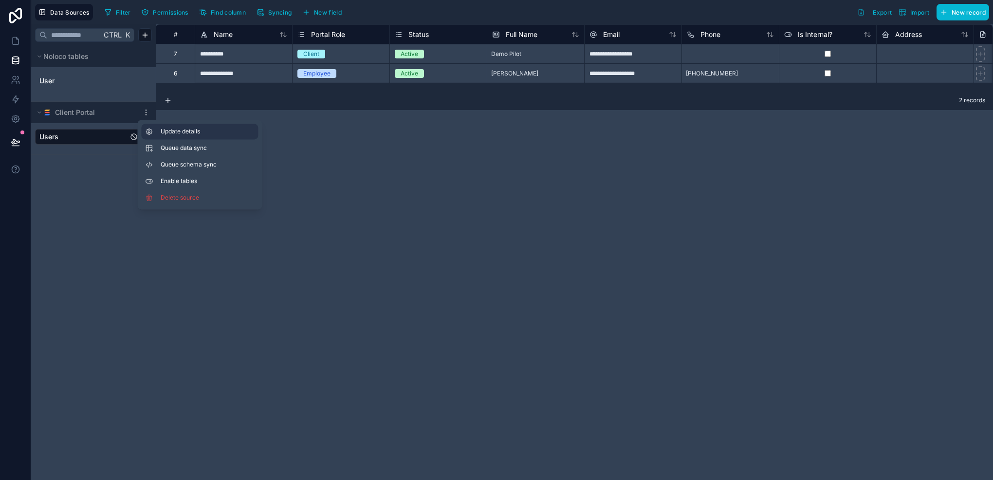
click at [176, 132] on span "Update details" at bounding box center [207, 131] width 93 height 8
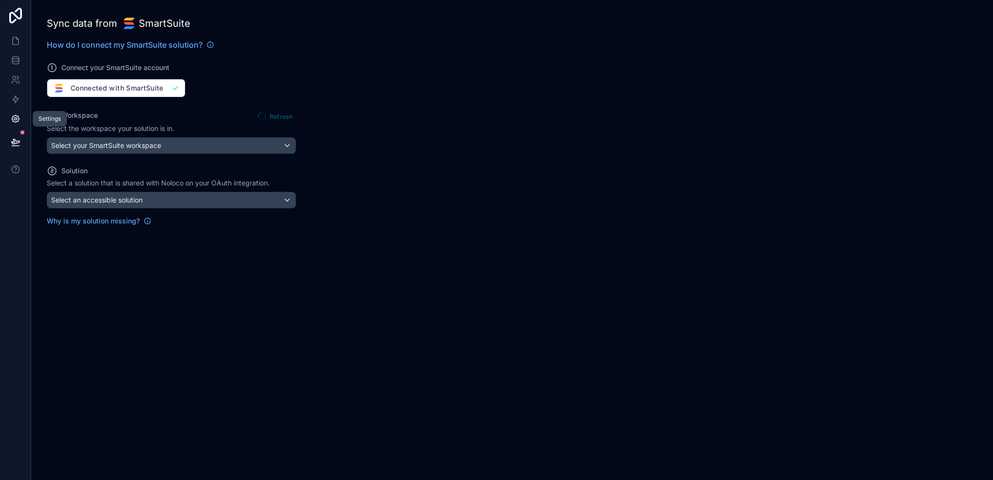
click at [7, 118] on link at bounding box center [15, 118] width 31 height 19
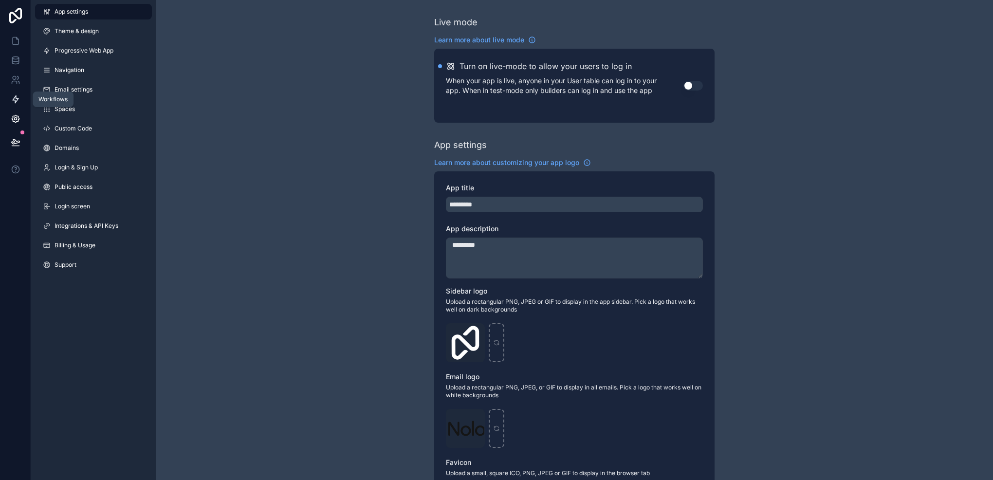
click at [16, 98] on icon at bounding box center [16, 99] width 6 height 7
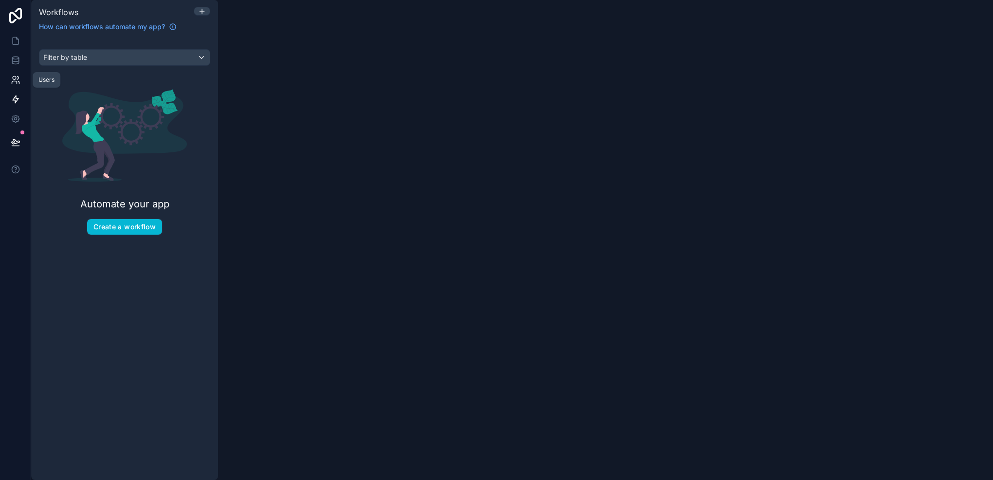
click at [18, 83] on icon at bounding box center [16, 80] width 10 height 10
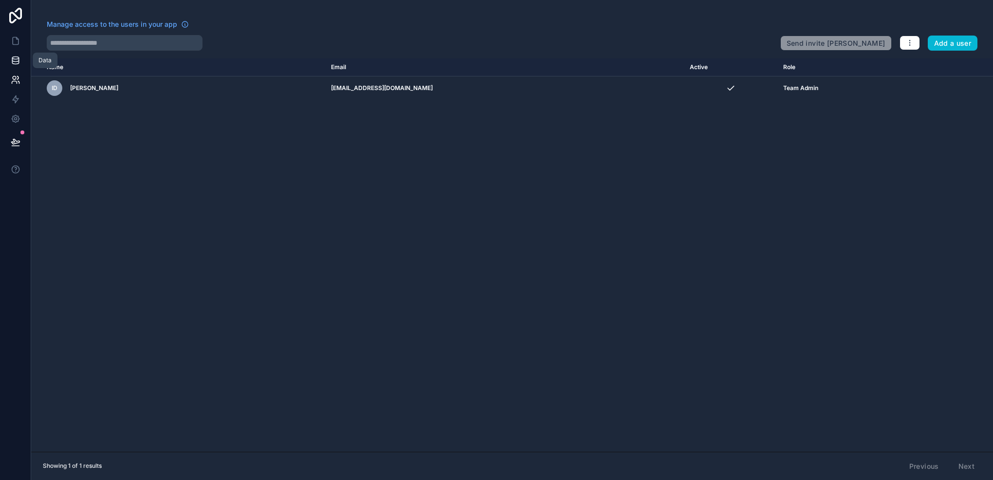
click at [8, 58] on link at bounding box center [15, 60] width 31 height 19
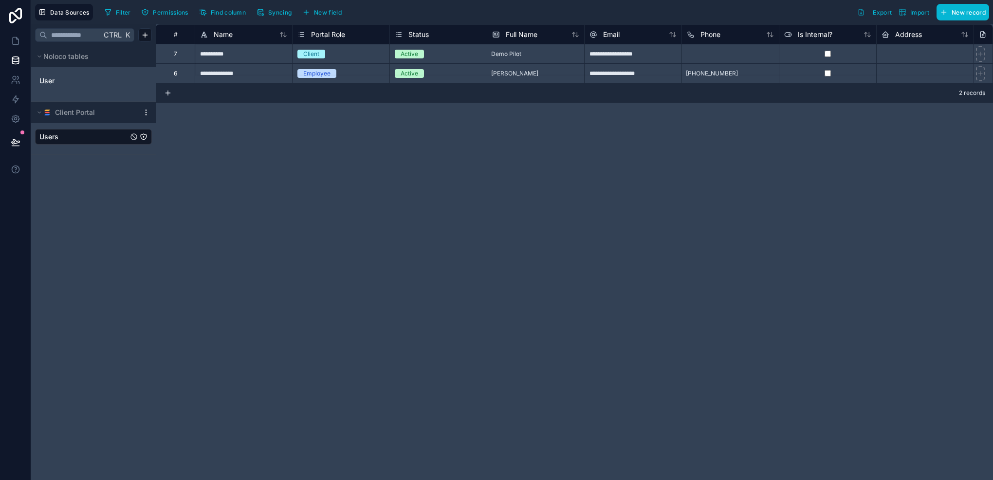
click at [145, 110] on icon at bounding box center [146, 113] width 8 height 8
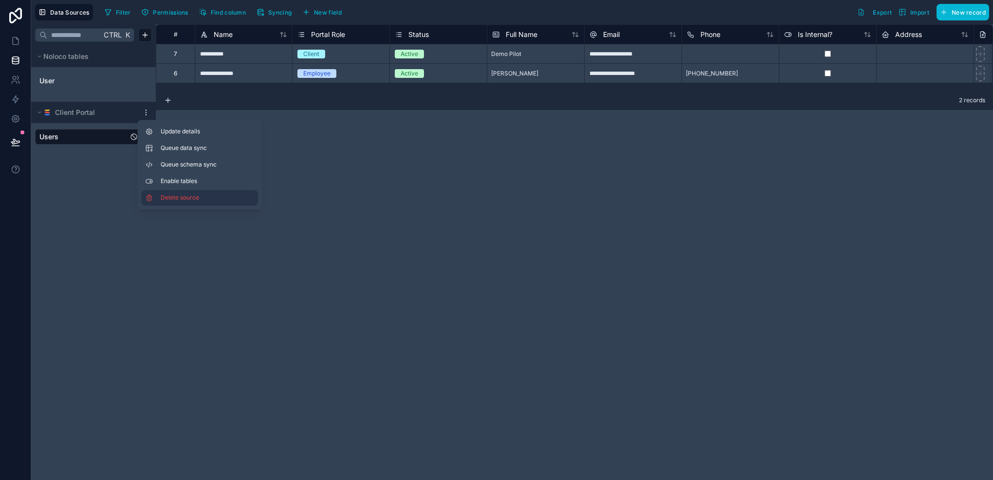
click at [185, 196] on span "Delete source" at bounding box center [196, 198] width 70 height 8
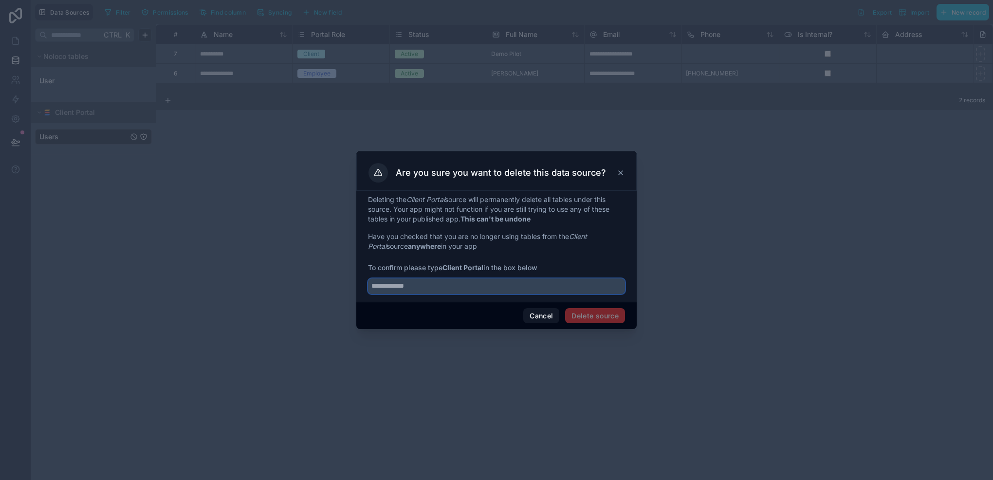
click at [520, 290] on input "text" at bounding box center [496, 286] width 257 height 16
drag, startPoint x: 444, startPoint y: 264, endPoint x: 486, endPoint y: 268, distance: 42.1
click at [486, 268] on span "To confirm please type Client Portal in the box below" at bounding box center [496, 268] width 257 height 10
copy strong "Client Portal"
click at [484, 293] on input "text" at bounding box center [496, 286] width 257 height 16
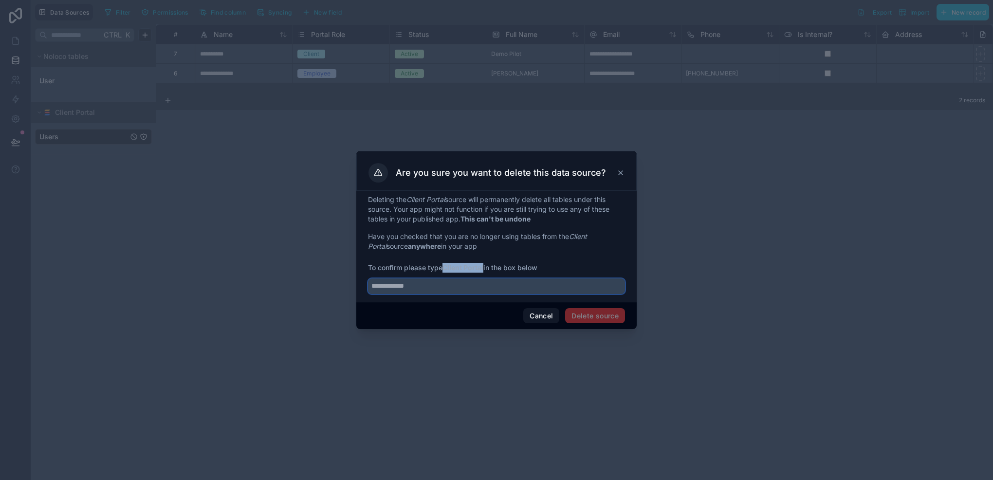
click at [484, 289] on input "text" at bounding box center [496, 286] width 257 height 16
click at [487, 282] on input "text" at bounding box center [496, 286] width 257 height 16
paste input "**********"
type input "**********"
click at [578, 314] on button "Delete source" at bounding box center [595, 316] width 60 height 16
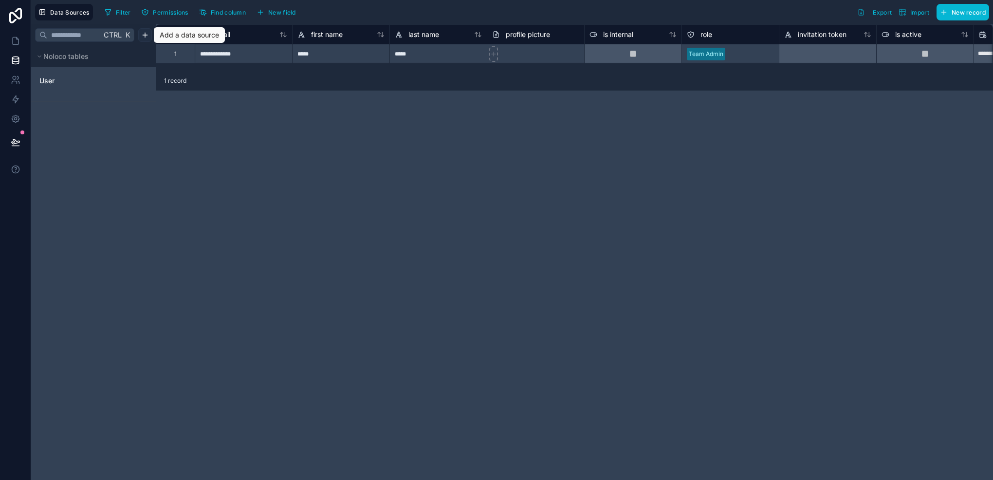
click at [140, 34] on html "**********" at bounding box center [496, 240] width 993 height 480
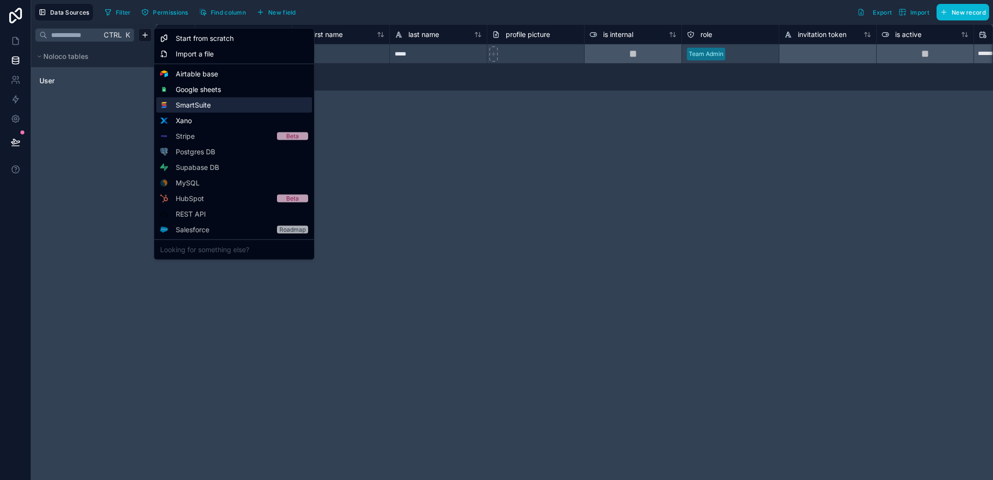
click at [204, 105] on span "SmartSuite" at bounding box center [193, 105] width 35 height 10
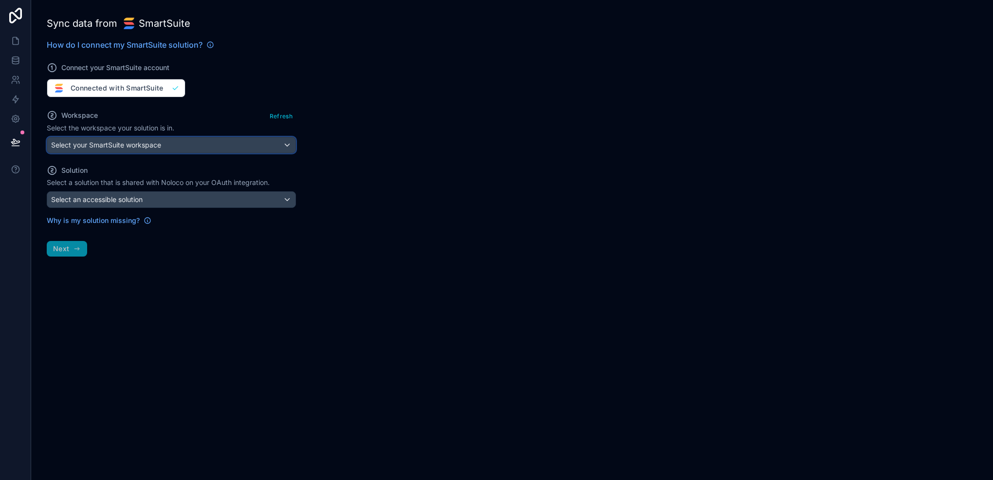
click at [201, 151] on div "Select your SmartSuite workspace" at bounding box center [171, 145] width 248 height 16
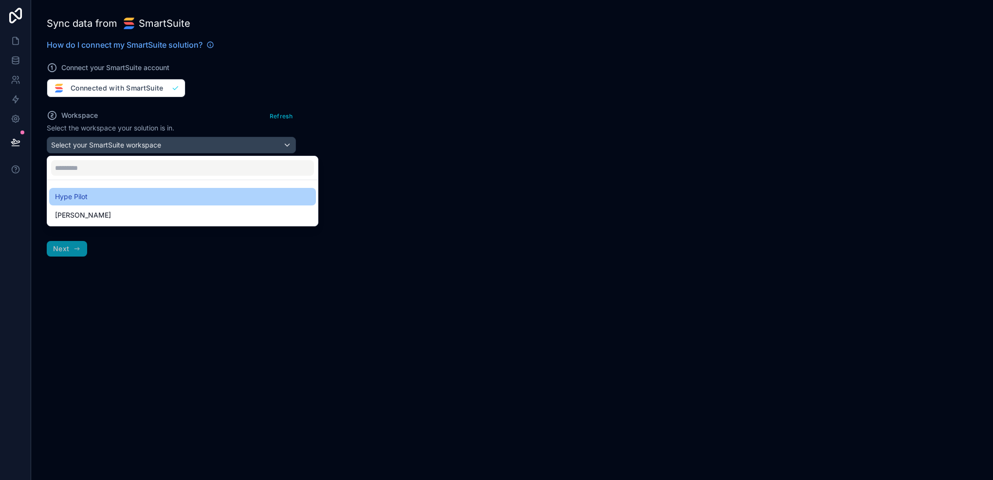
click at [135, 193] on div "Hype Pilot" at bounding box center [182, 197] width 255 height 12
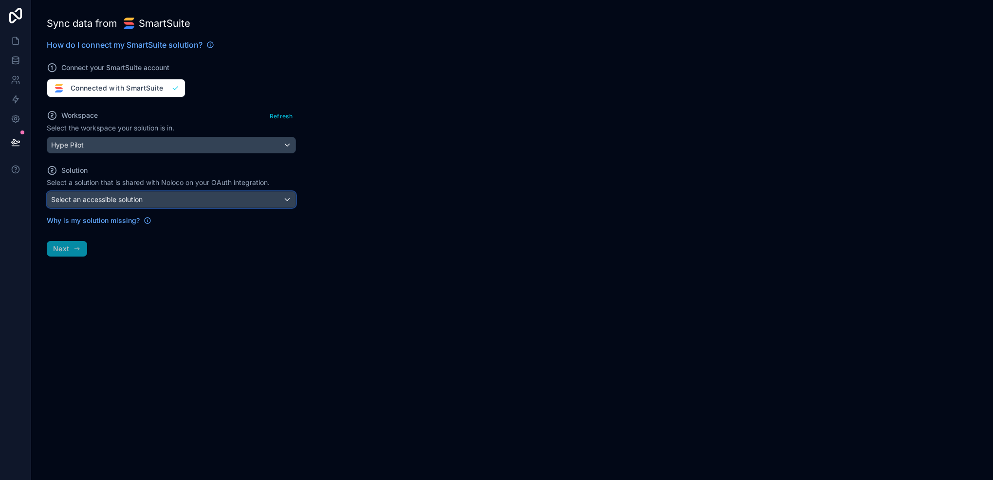
click at [181, 200] on div "Select an accessible solution" at bounding box center [171, 200] width 248 height 16
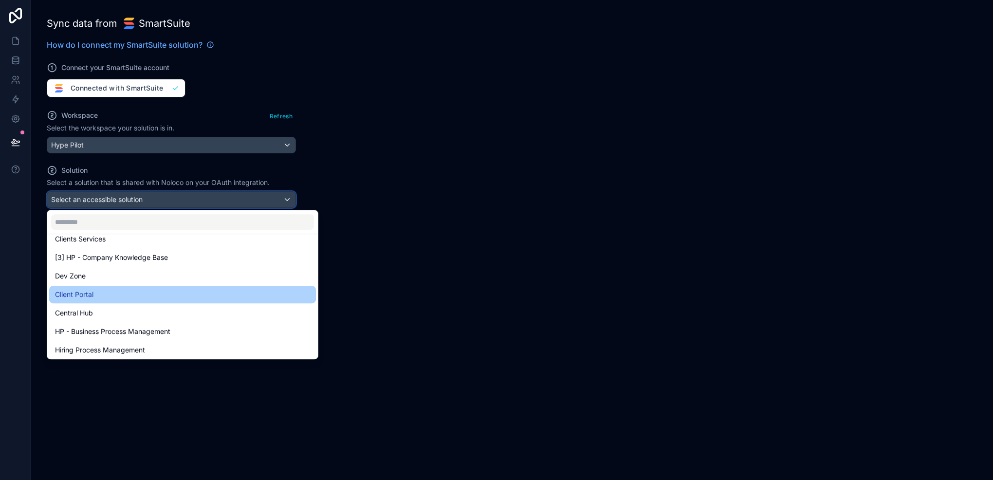
scroll to position [106, 0]
click at [127, 289] on div "Client Portal" at bounding box center [182, 293] width 255 height 12
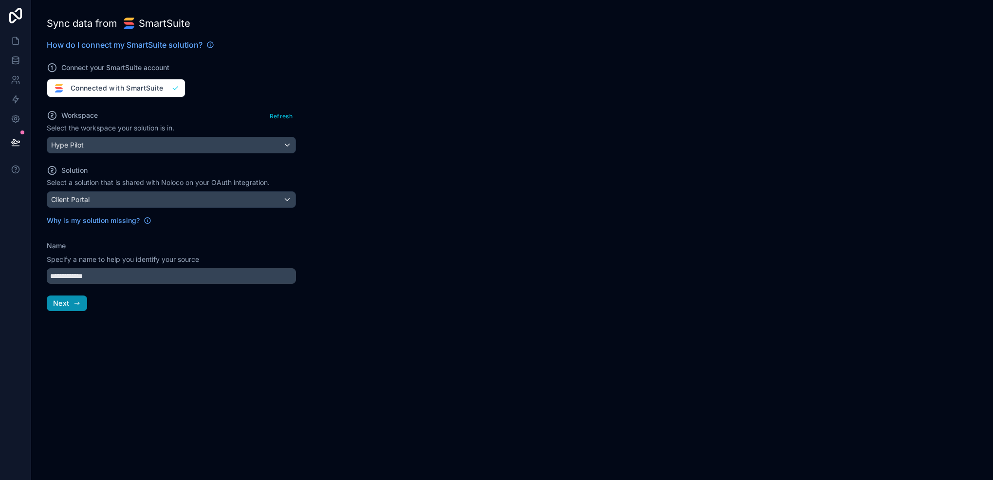
click at [76, 304] on icon "button" at bounding box center [77, 303] width 8 height 8
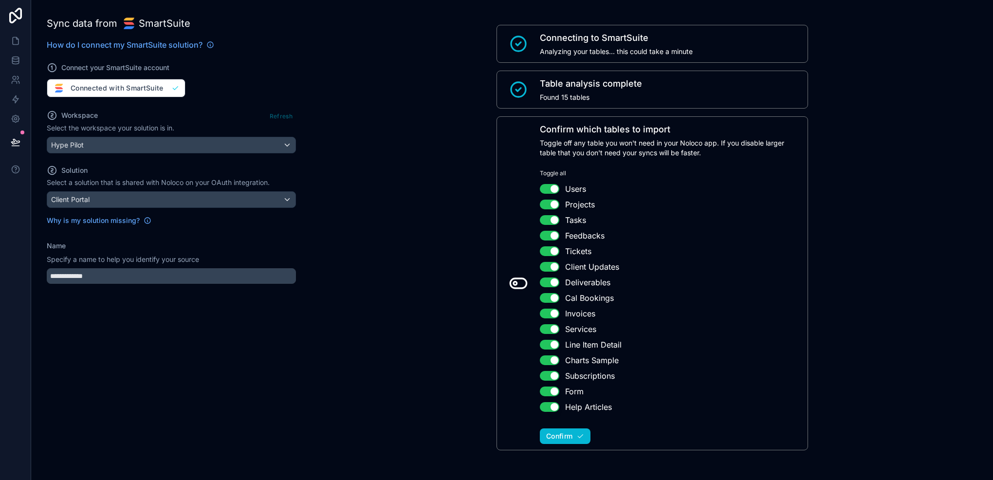
click at [541, 203] on button "Use setting" at bounding box center [549, 205] width 19 height 10
click at [543, 223] on button "Use setting" at bounding box center [549, 220] width 19 height 10
click at [546, 237] on button "Use setting" at bounding box center [549, 236] width 19 height 10
click at [543, 259] on ul "Use setting Users Use setting Projects Use setting Tasks Use setting Feedbacks …" at bounding box center [671, 298] width 262 height 230
click at [544, 253] on button "Use setting" at bounding box center [549, 251] width 19 height 10
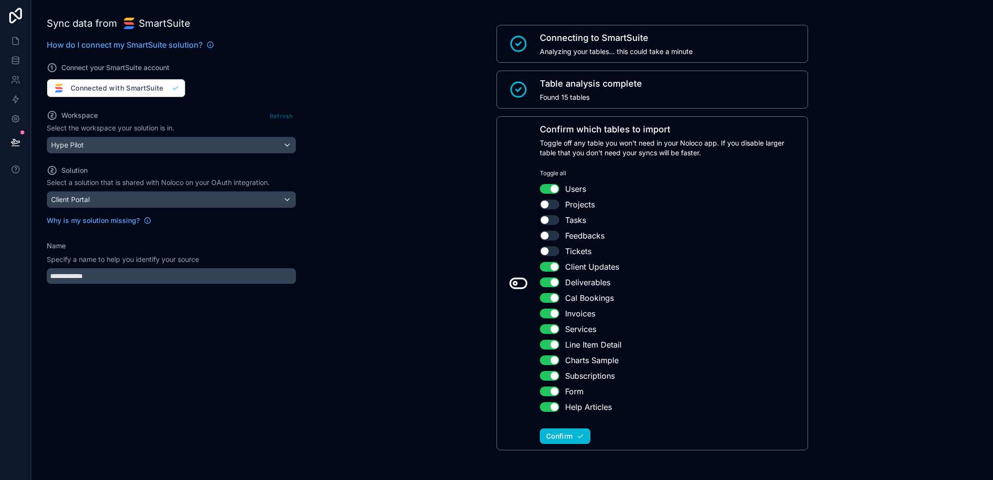
click at [540, 268] on button "Use setting" at bounding box center [549, 267] width 19 height 10
click at [545, 281] on button "Use setting" at bounding box center [549, 282] width 19 height 10
click at [544, 299] on button "Use setting" at bounding box center [549, 298] width 19 height 10
click at [545, 312] on button "Use setting" at bounding box center [549, 314] width 19 height 10
click at [544, 328] on button "Use setting" at bounding box center [549, 329] width 19 height 10
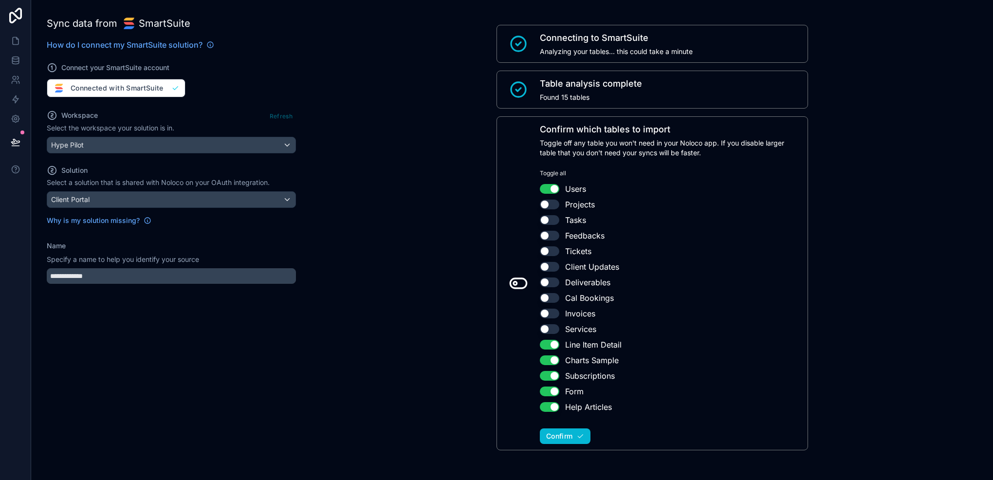
click at [544, 349] on li "Use setting Line Item Detail" at bounding box center [671, 345] width 262 height 12
click at [547, 345] on button "Use setting" at bounding box center [549, 345] width 19 height 10
click at [547, 353] on ul "Use setting Users Use setting Projects Use setting Tasks Use setting Feedbacks …" at bounding box center [671, 298] width 262 height 230
click at [545, 356] on button "Use setting" at bounding box center [549, 360] width 19 height 10
click at [543, 374] on button "Use setting" at bounding box center [549, 376] width 19 height 10
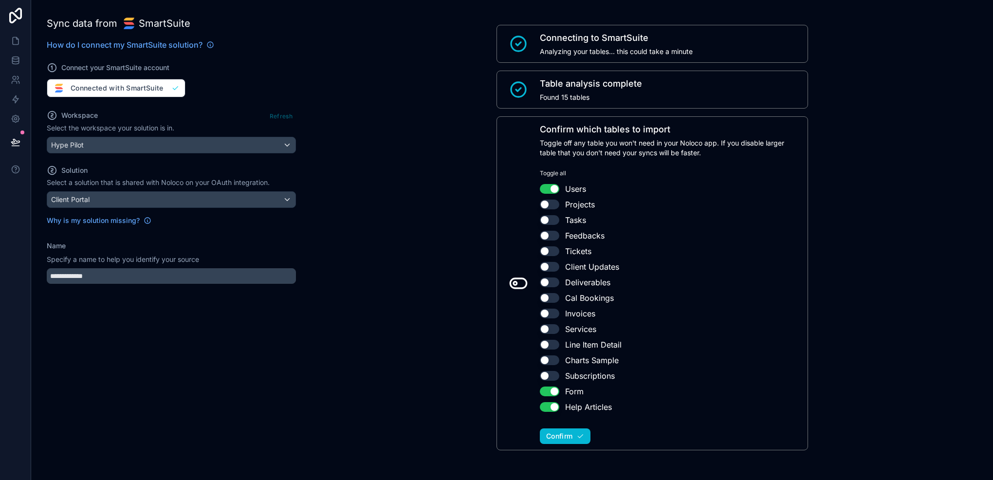
click at [545, 386] on button "Use setting" at bounding box center [549, 391] width 19 height 10
click at [544, 406] on button "Use setting" at bounding box center [549, 407] width 19 height 10
click at [557, 435] on span "Confirm" at bounding box center [559, 436] width 26 height 9
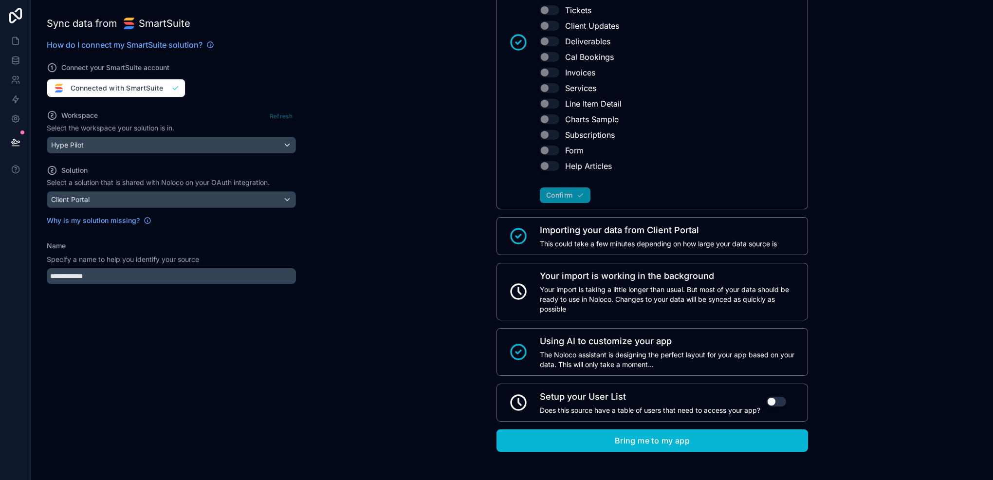
scroll to position [248, 0]
click at [772, 397] on button "Use setting" at bounding box center [775, 401] width 19 height 10
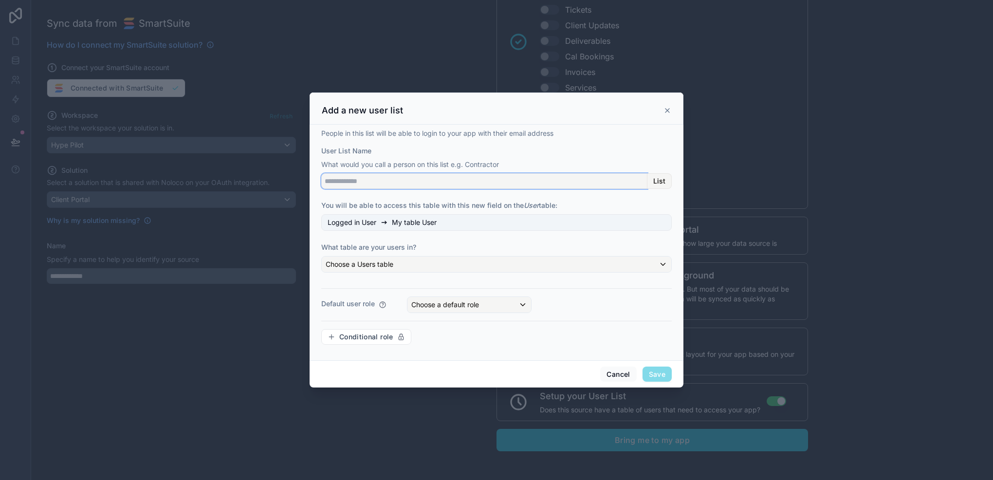
click at [421, 189] on input "User List Name" at bounding box center [484, 181] width 326 height 16
click at [415, 184] on input "User List Name" at bounding box center [484, 181] width 326 height 16
click at [510, 260] on div "Choose a Users table" at bounding box center [496, 264] width 349 height 16
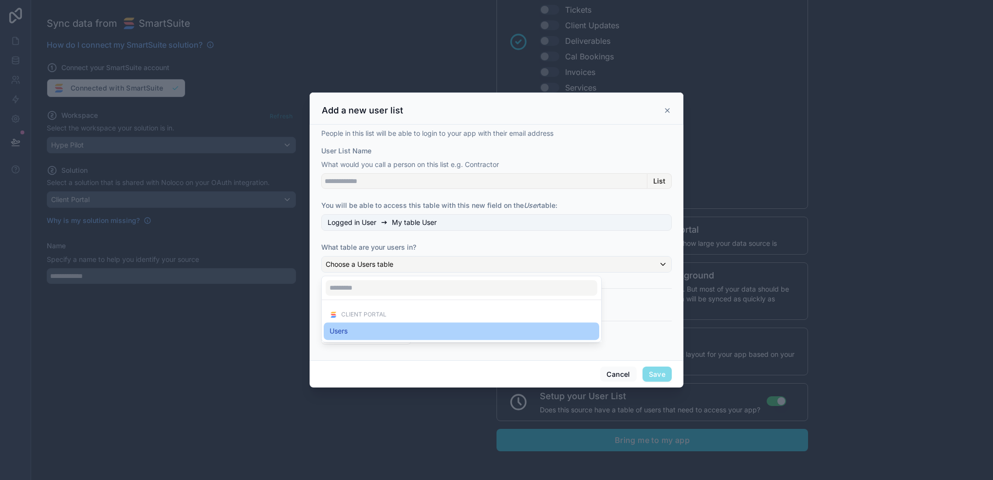
click at [393, 329] on div "Users" at bounding box center [461, 331] width 264 height 12
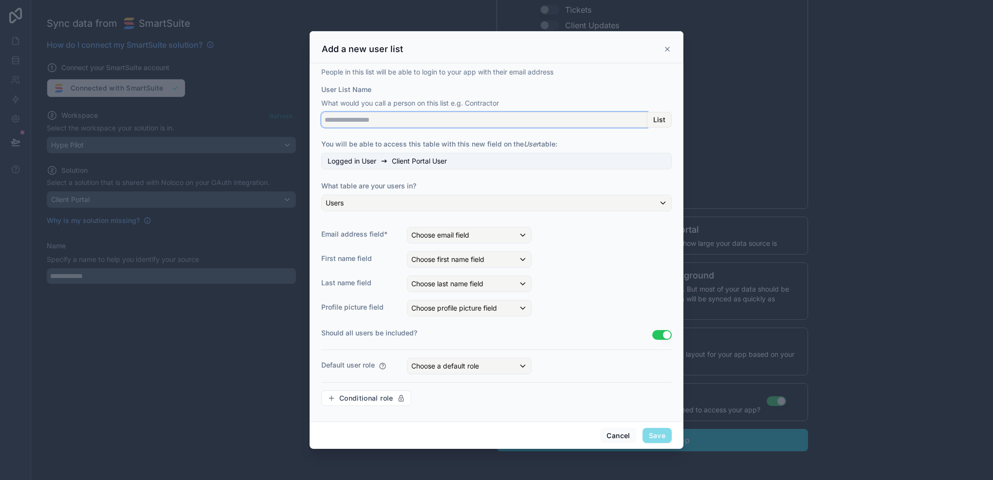
click at [389, 126] on input "User List Name" at bounding box center [484, 120] width 326 height 16
click at [499, 236] on div "Choose email field" at bounding box center [469, 235] width 124 height 16
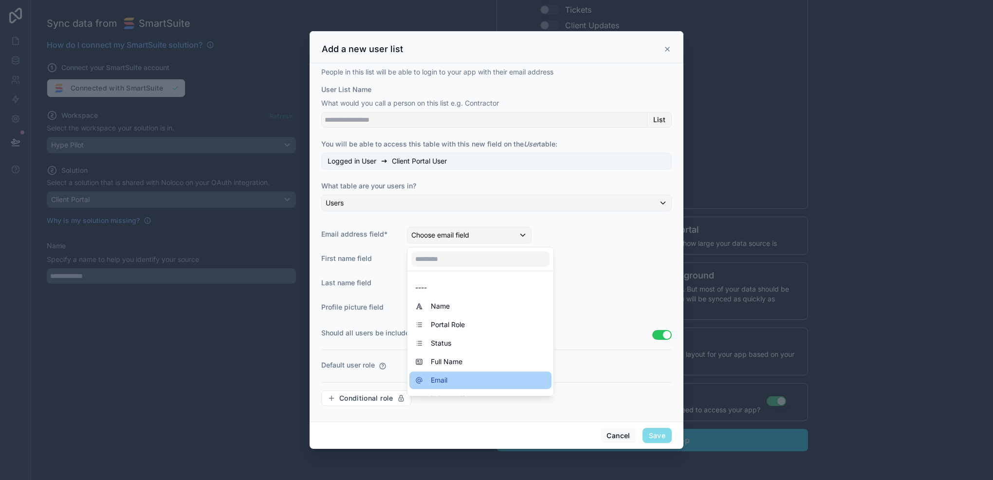
click at [472, 378] on div "Email" at bounding box center [480, 380] width 130 height 12
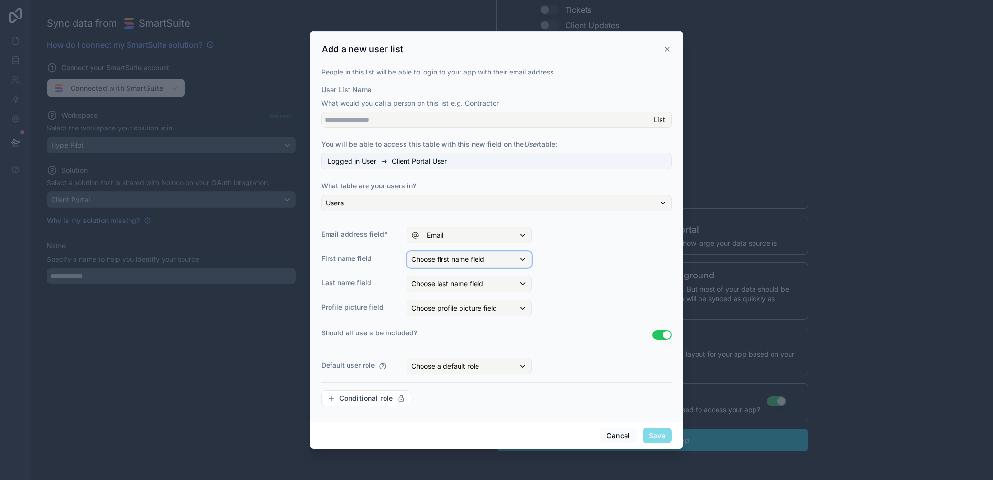
click at [467, 260] on span "Choose first name field" at bounding box center [447, 259] width 73 height 8
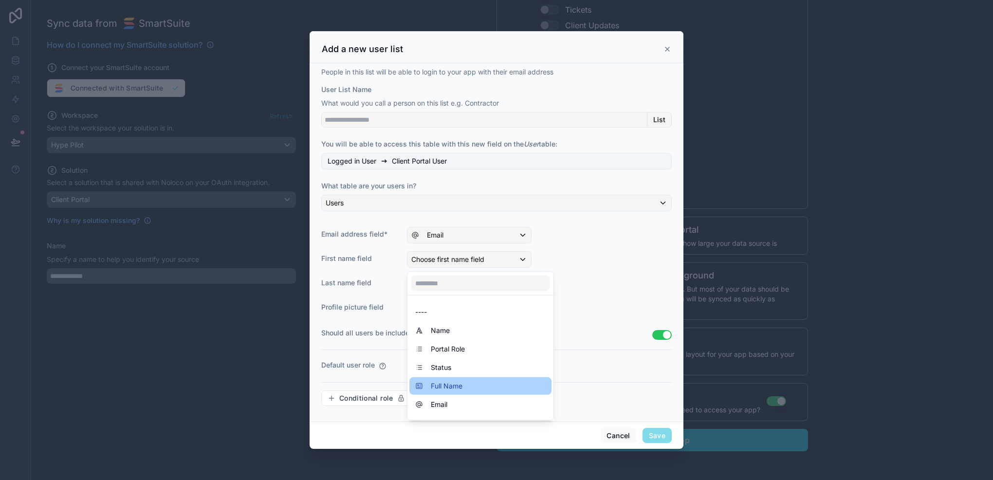
click at [478, 381] on div "Full Name" at bounding box center [480, 386] width 130 height 12
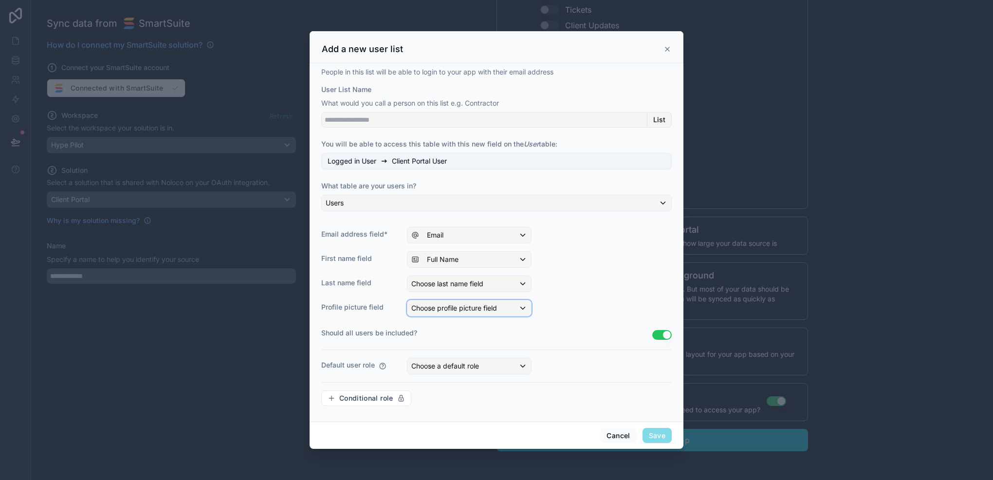
click at [490, 303] on div "Choose profile picture field" at bounding box center [469, 308] width 124 height 16
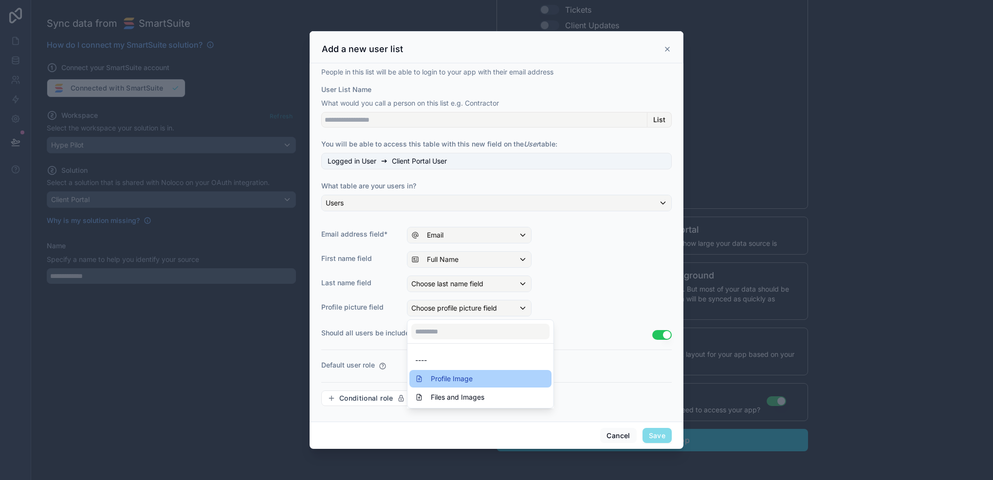
click at [495, 382] on div "Profile Image" at bounding box center [480, 379] width 130 height 12
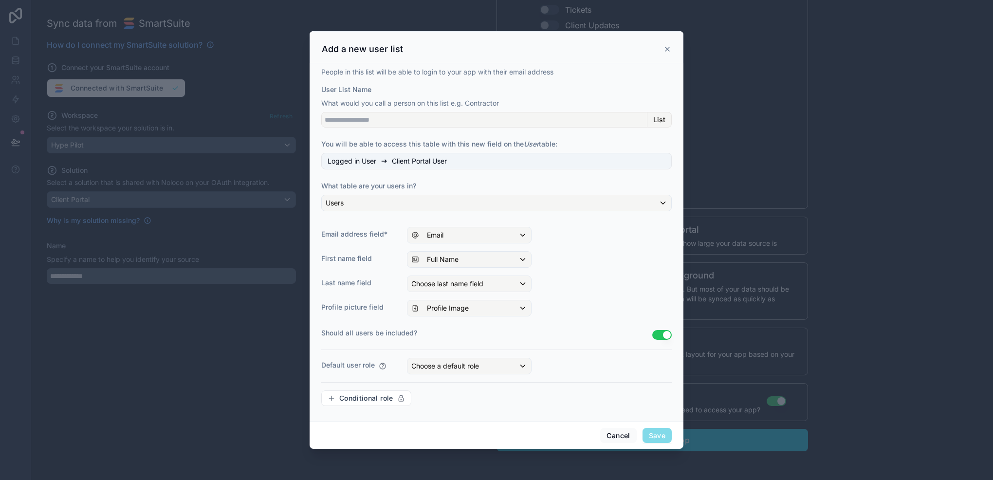
click at [471, 374] on div "People in this list will be able to login to your app with their email address …" at bounding box center [496, 240] width 350 height 346
click at [479, 368] on span "Choose a default role" at bounding box center [445, 366] width 68 height 8
click at [479, 368] on div at bounding box center [496, 239] width 374 height 417
click at [434, 113] on input "User List Name" at bounding box center [484, 120] width 326 height 16
type input "**********"
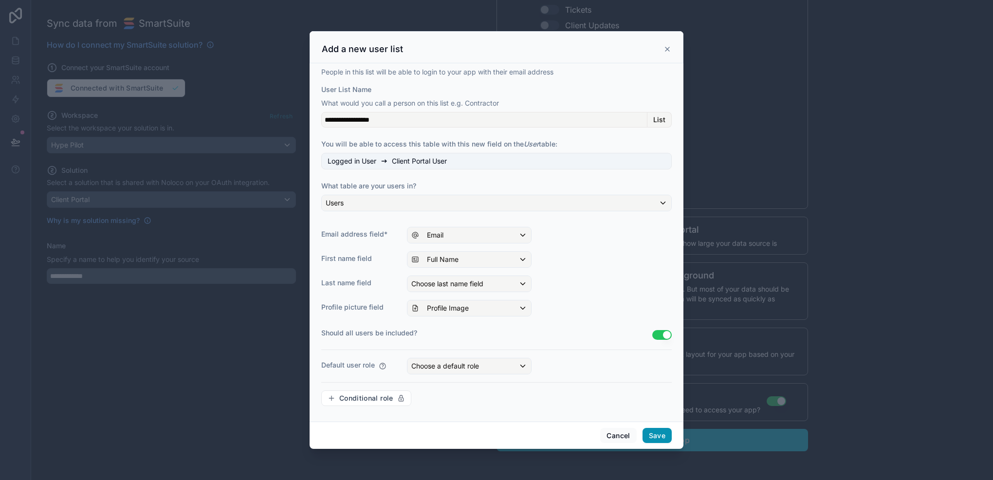
click at [662, 431] on button "Save" at bounding box center [656, 436] width 29 height 16
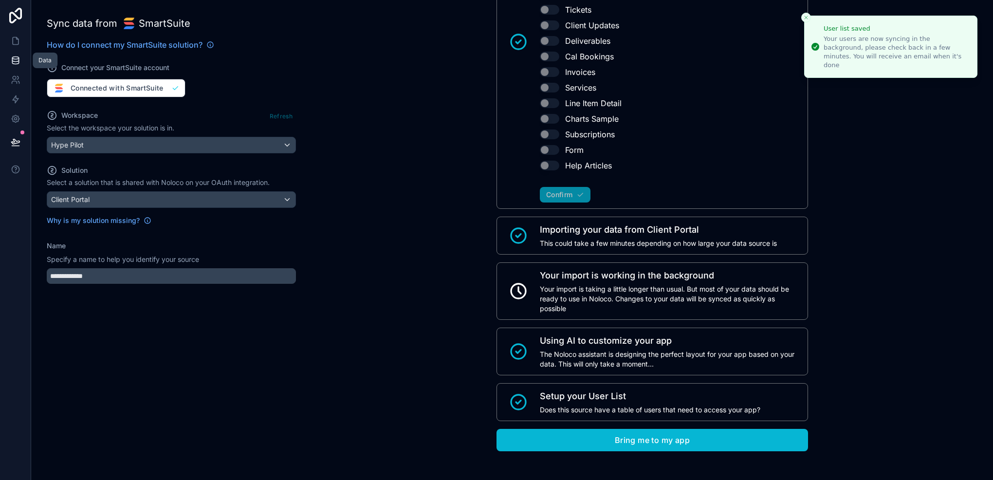
click at [13, 63] on icon at bounding box center [15, 62] width 6 height 4
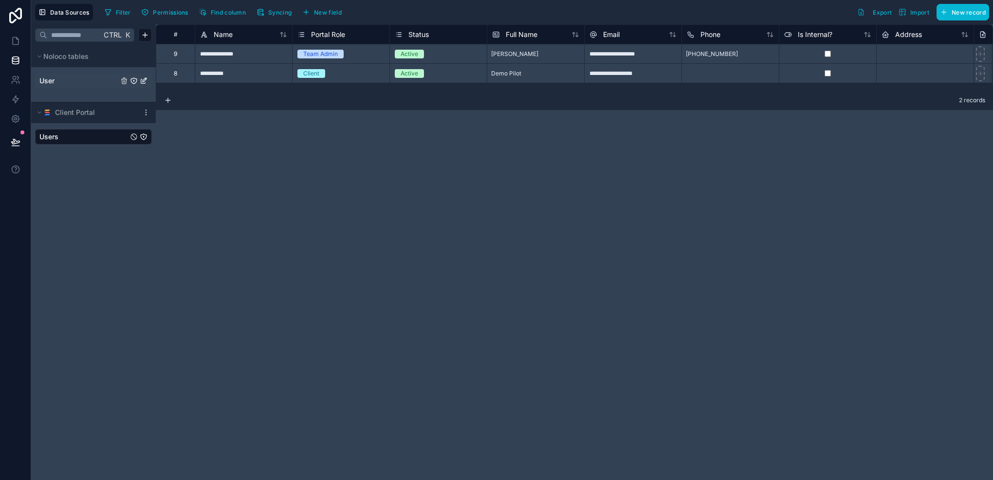
click at [71, 81] on link "User" at bounding box center [78, 81] width 79 height 10
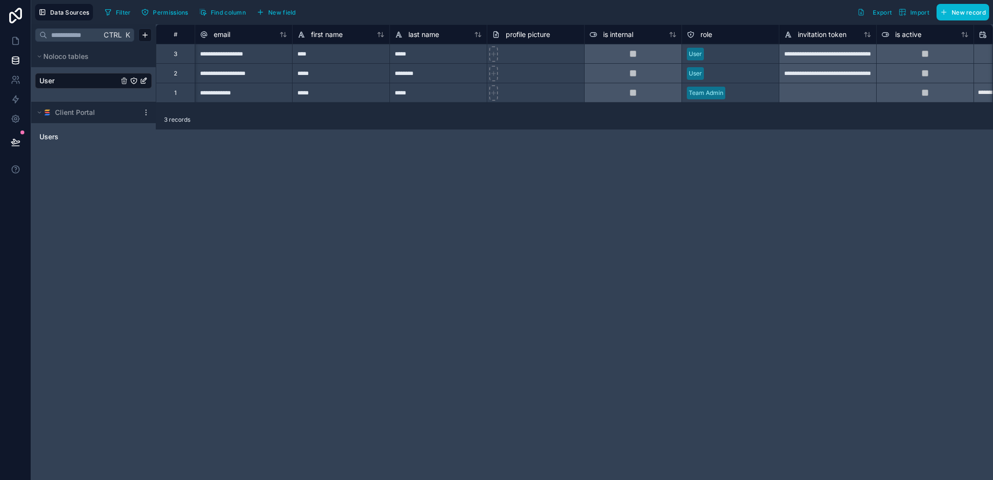
scroll to position [0, 564]
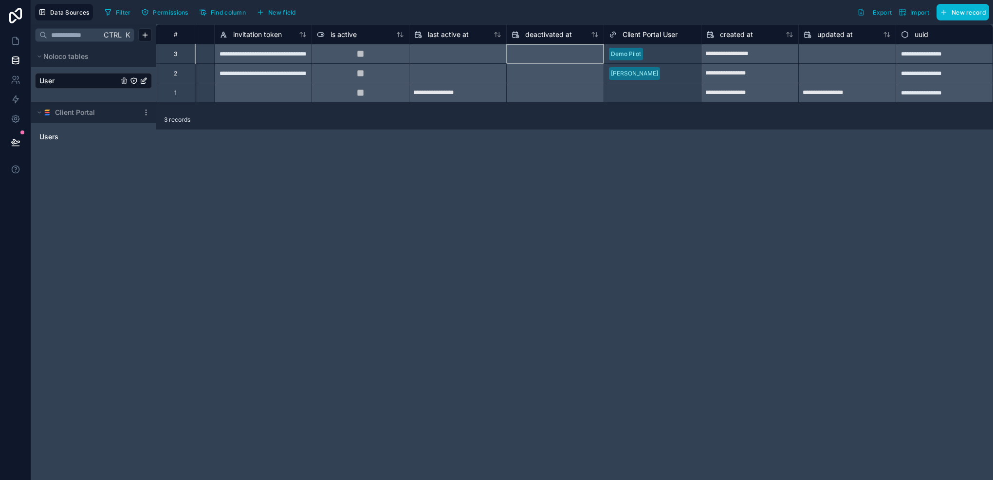
click at [556, 53] on div at bounding box center [555, 54] width 97 height 16
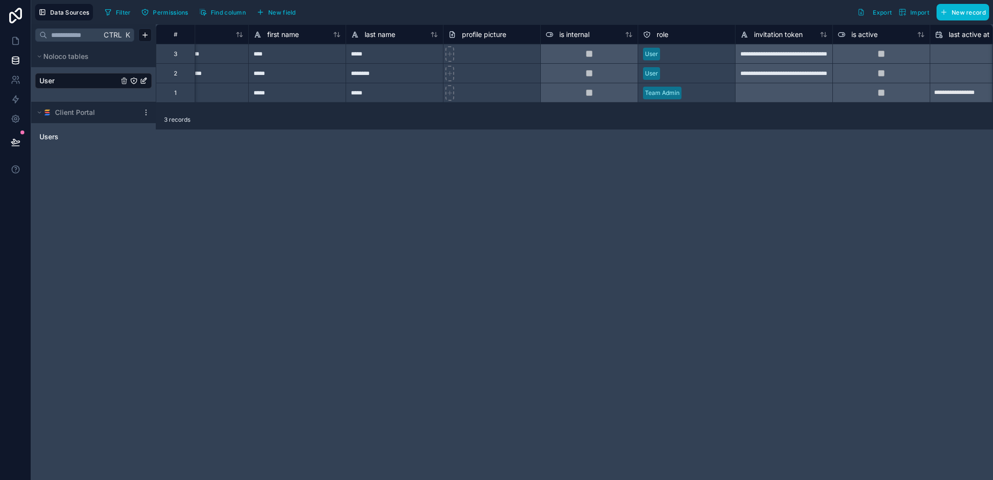
scroll to position [0, 0]
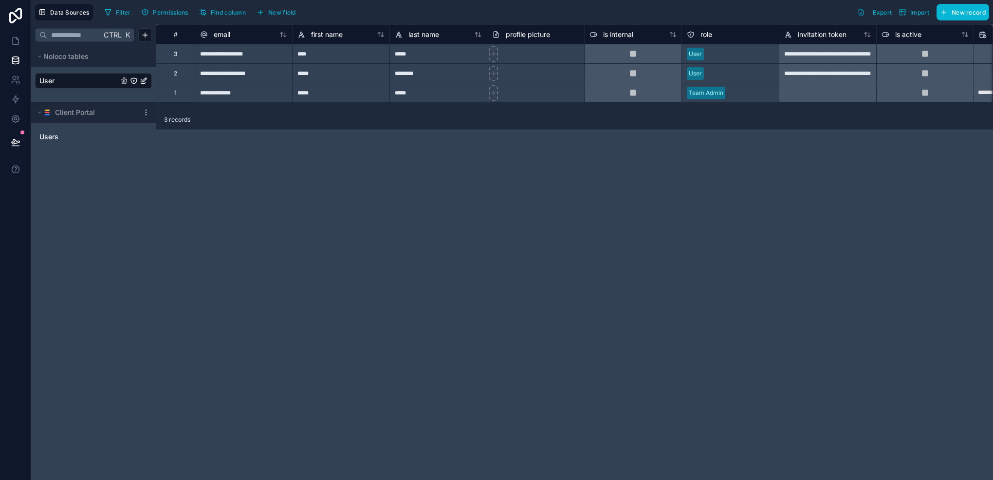
click at [232, 53] on div "**********" at bounding box center [243, 53] width 97 height 19
click at [258, 74] on div "**********" at bounding box center [243, 72] width 97 height 19
click at [174, 75] on div "2" at bounding box center [175, 74] width 3 height 8
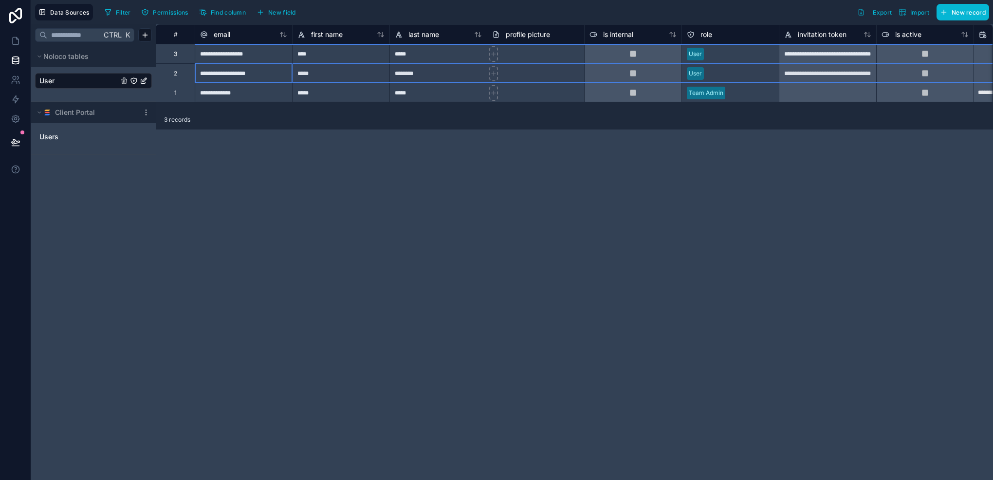
click at [174, 75] on div "2" at bounding box center [175, 74] width 3 height 8
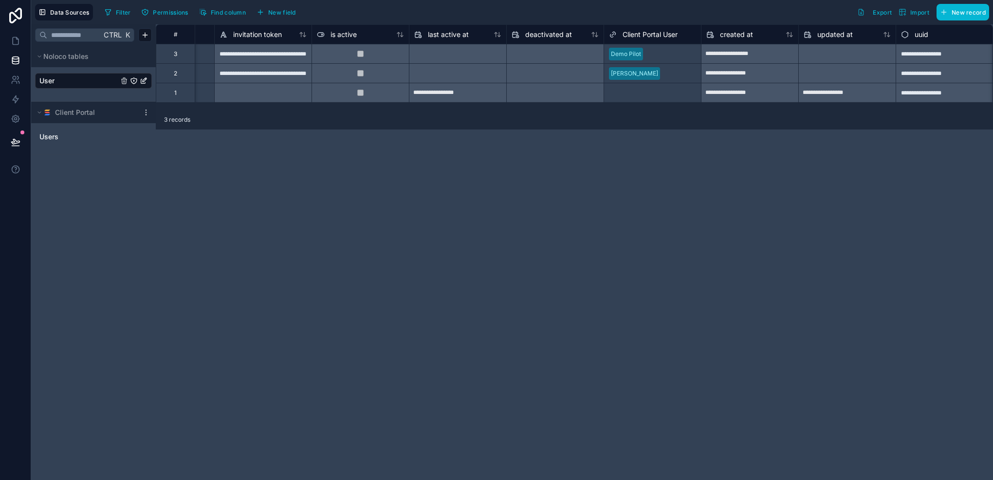
scroll to position [0, 459]
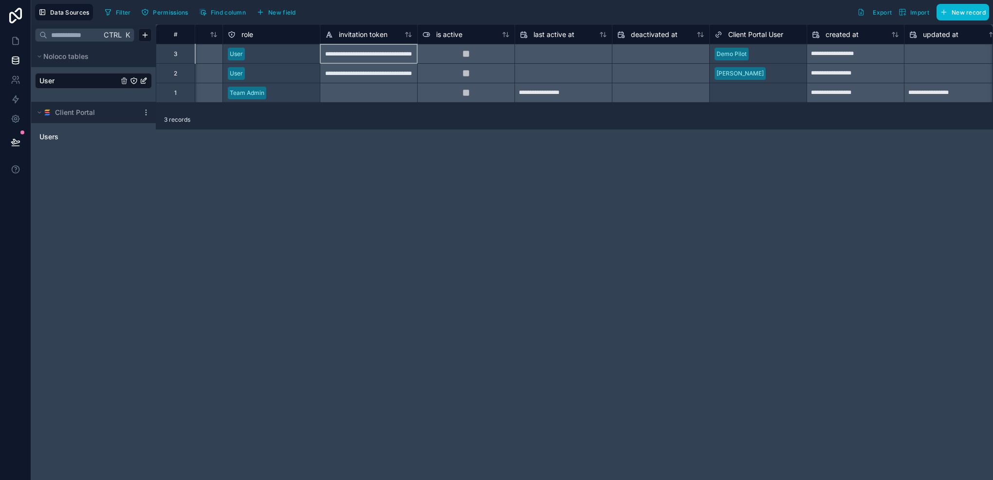
click at [350, 56] on div "**********" at bounding box center [368, 53] width 97 height 19
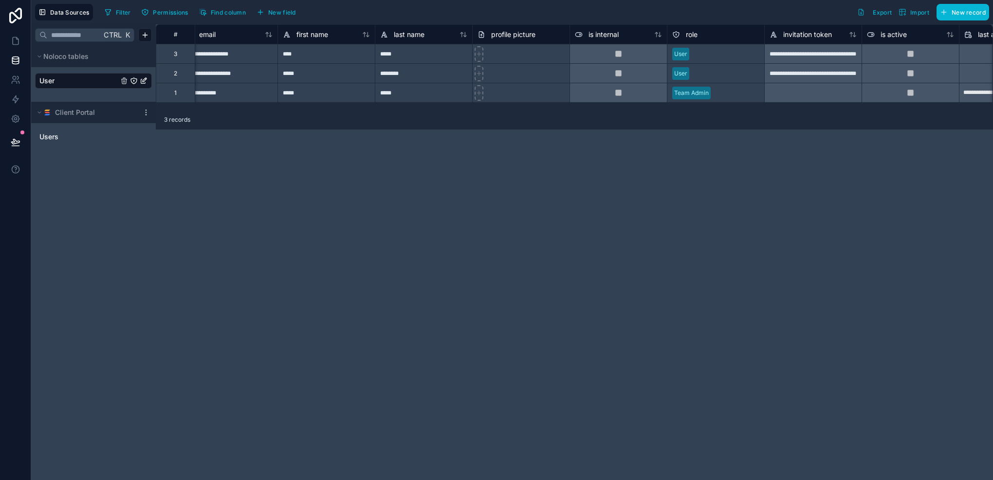
scroll to position [0, 14]
drag, startPoint x: 52, startPoint y: 81, endPoint x: 85, endPoint y: 83, distance: 33.2
click at [52, 81] on div "Users" at bounding box center [46, 80] width 16 height 8
click at [144, 81] on icon "User" at bounding box center [145, 80] width 4 height 4
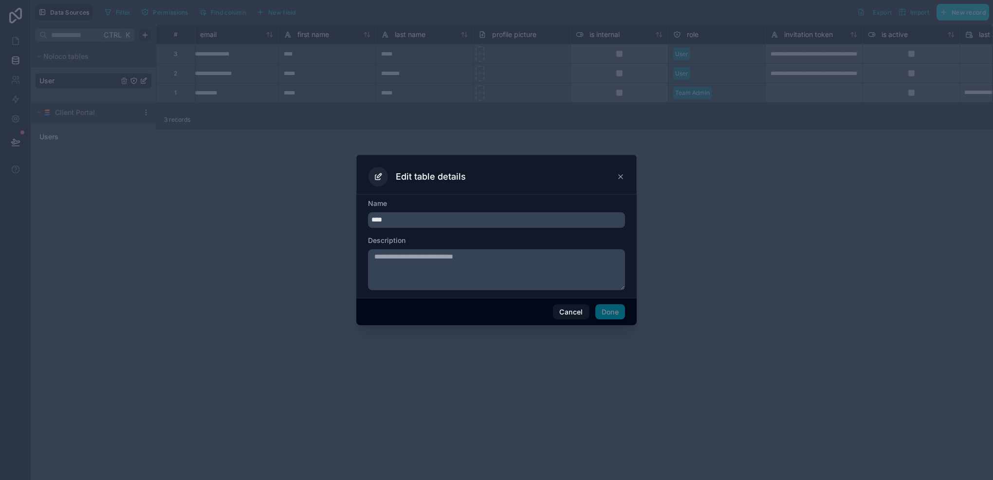
click at [619, 175] on icon at bounding box center [621, 177] width 8 height 8
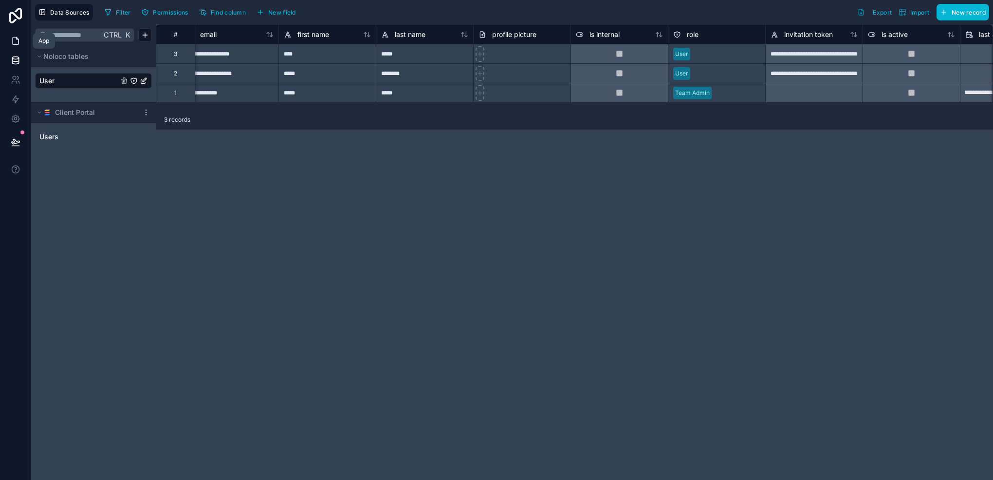
click at [9, 37] on link at bounding box center [15, 40] width 31 height 19
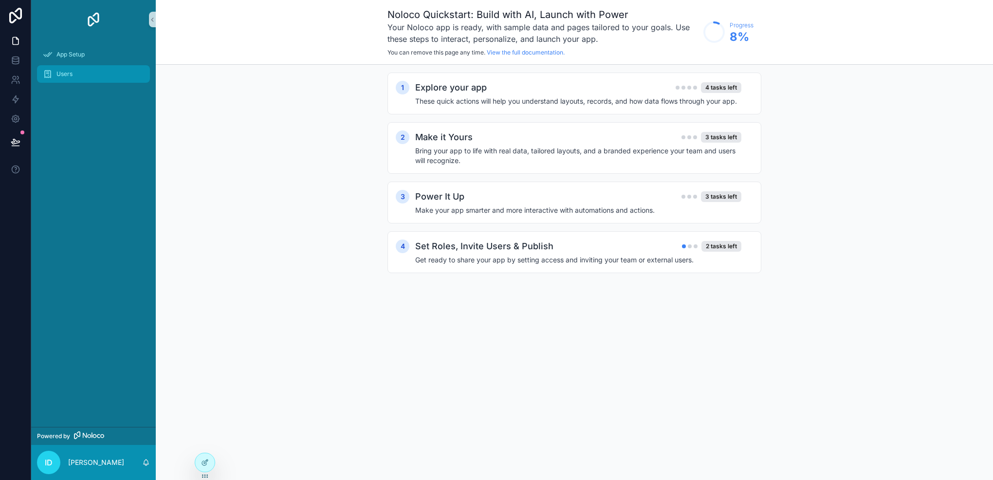
click at [73, 68] on div "Users" at bounding box center [93, 74] width 101 height 16
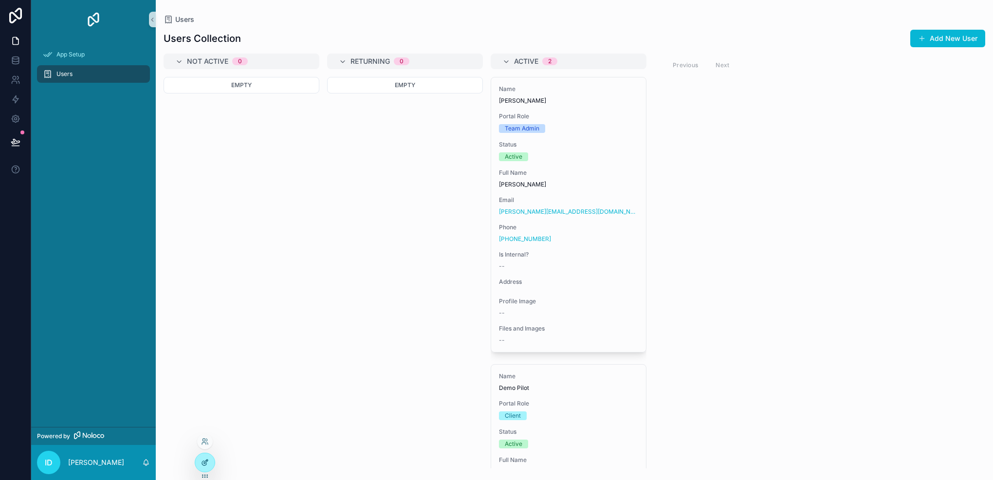
click at [206, 461] on icon at bounding box center [205, 462] width 8 height 8
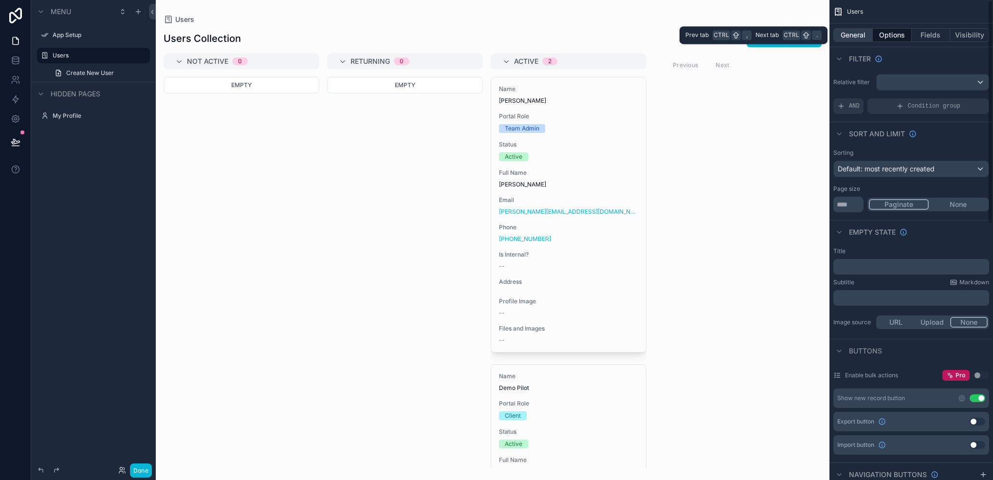
click at [853, 30] on button "General" at bounding box center [852, 35] width 39 height 14
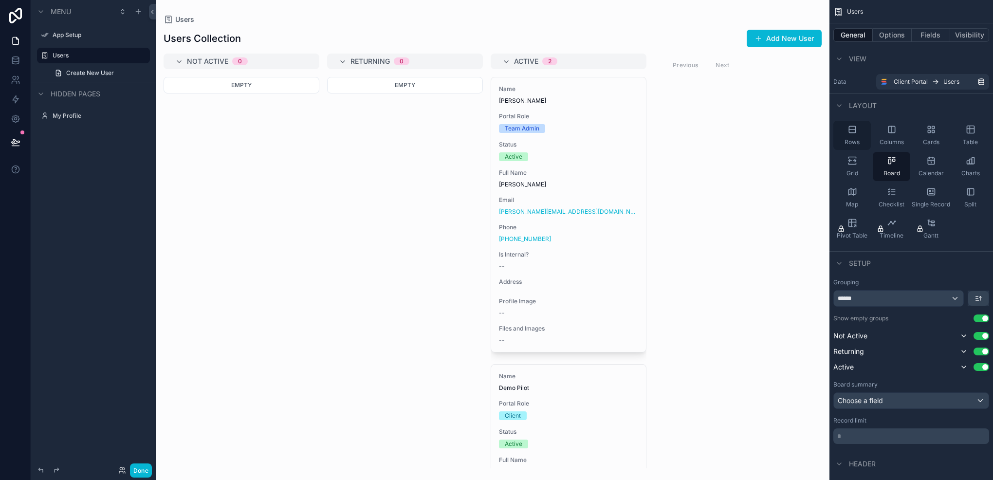
click at [860, 132] on div "Rows" at bounding box center [851, 135] width 37 height 29
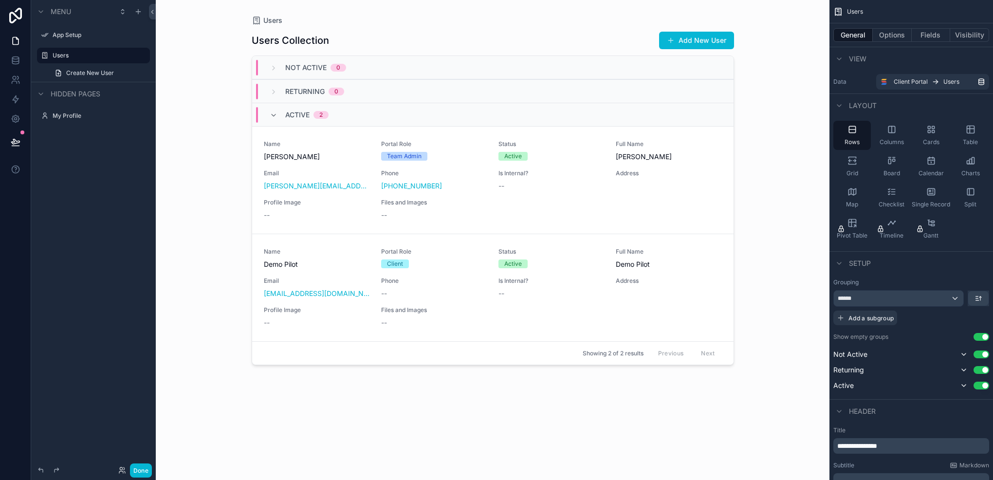
click at [975, 338] on button "Use setting" at bounding box center [981, 337] width 16 height 8
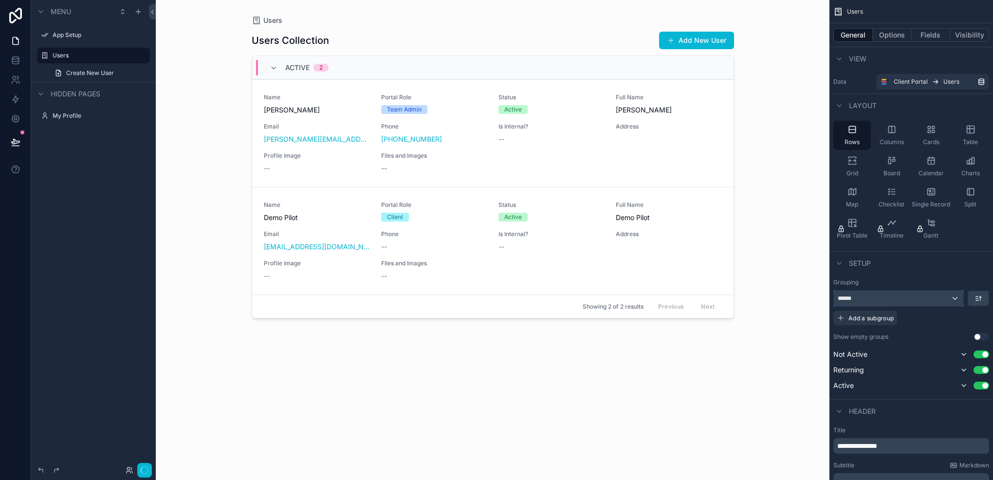
click at [926, 302] on div "******" at bounding box center [898, 298] width 129 height 16
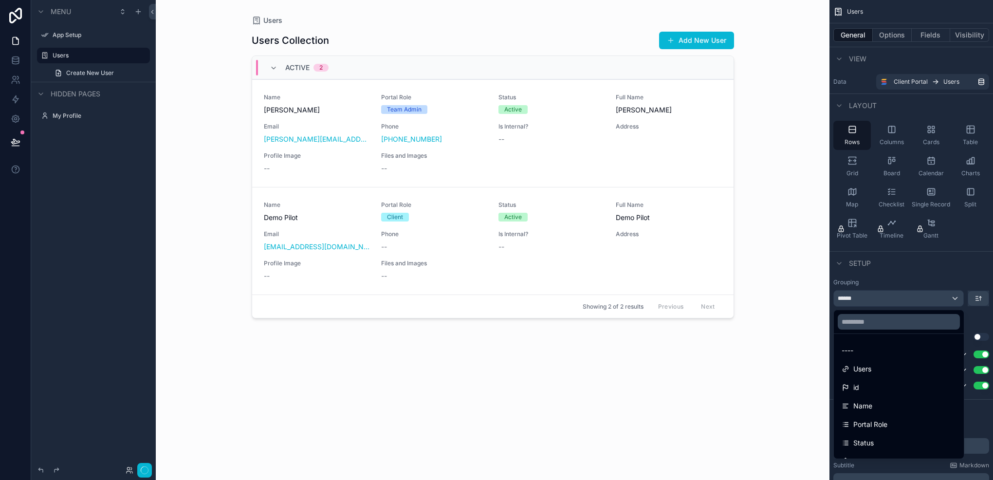
click at [871, 347] on div "----" at bounding box center [898, 351] width 114 height 12
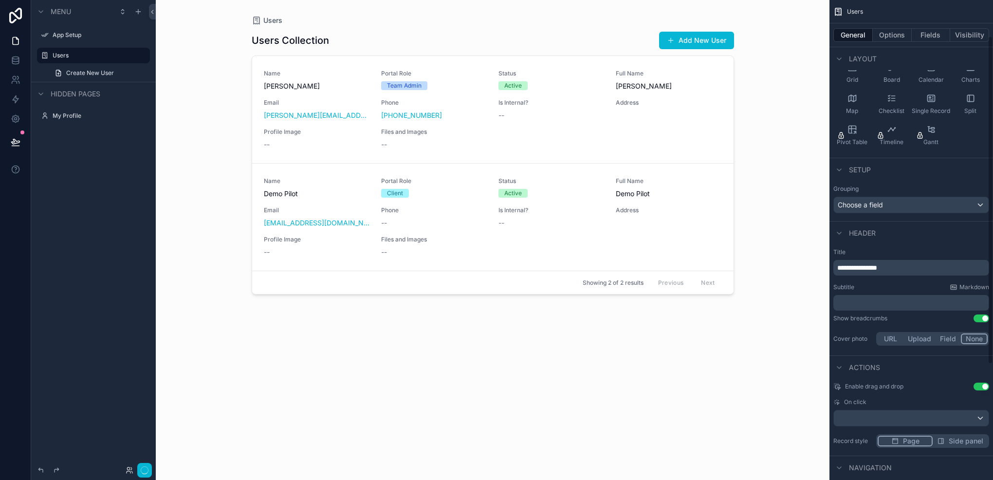
scroll to position [97, 0]
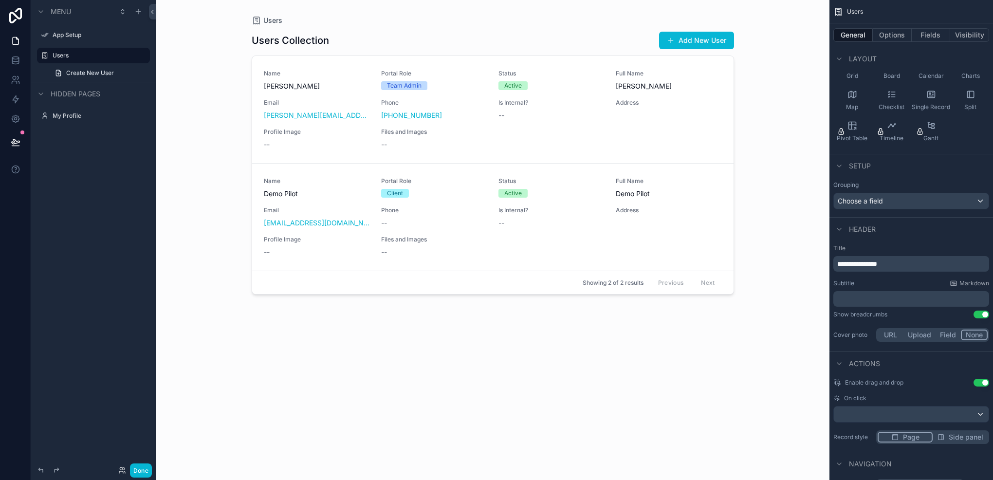
click at [224, 316] on div "Users Users Collection Add New User Name Lisha Dalangin Portal Role Team Admin …" at bounding box center [492, 240] width 673 height 480
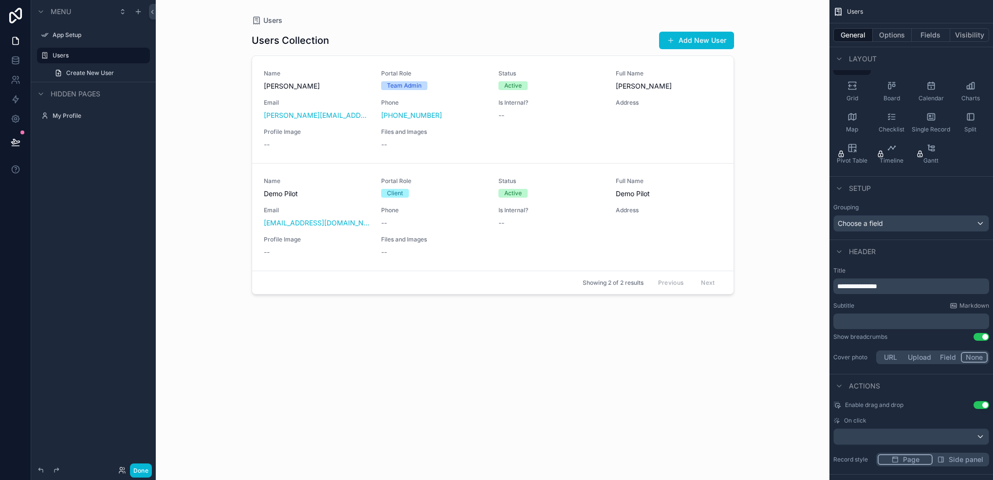
scroll to position [124, 0]
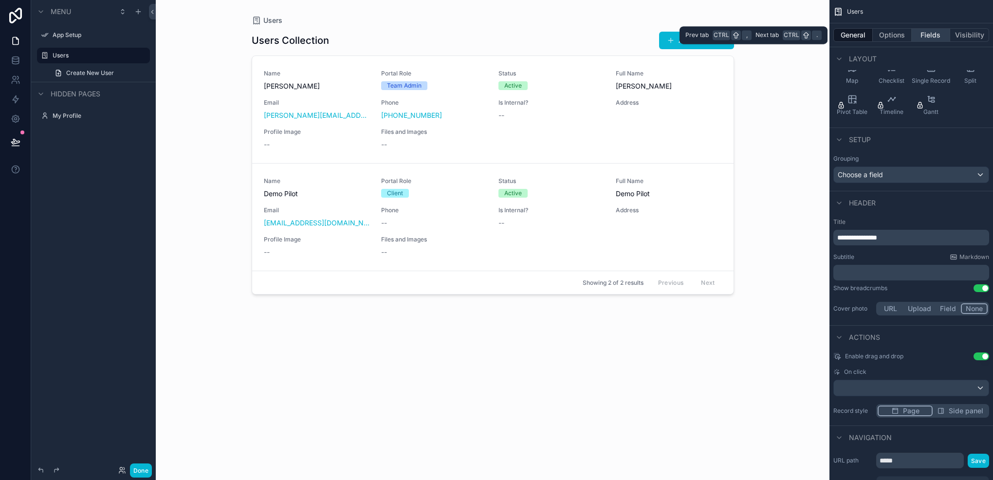
click at [928, 33] on button "Fields" at bounding box center [930, 35] width 39 height 14
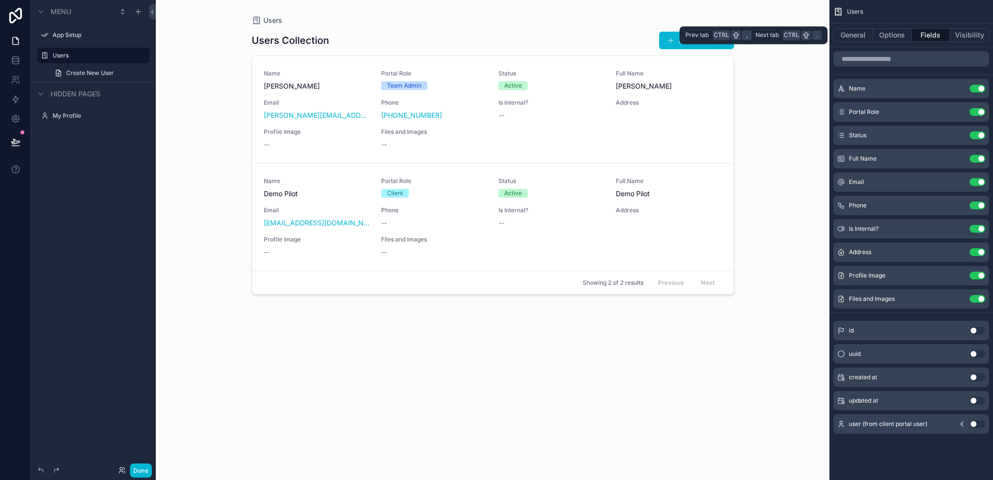
scroll to position [0, 0]
click at [981, 114] on button "Use setting" at bounding box center [977, 112] width 16 height 8
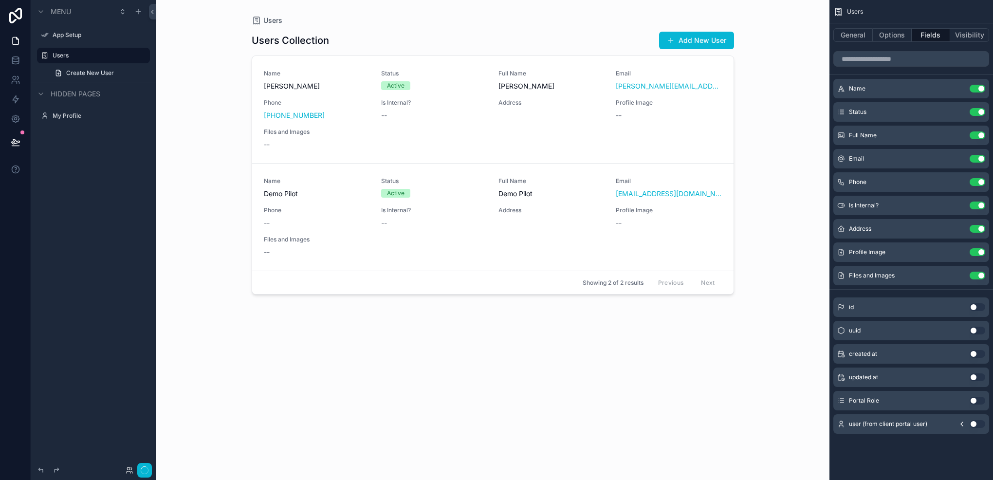
click at [981, 114] on button "Use setting" at bounding box center [977, 112] width 16 height 8
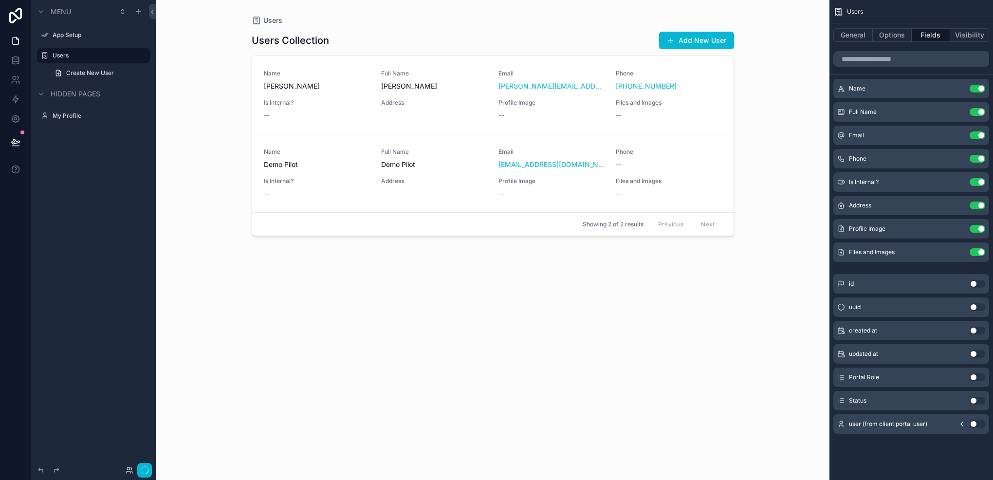
click at [981, 114] on button "Use setting" at bounding box center [977, 112] width 16 height 8
click at [981, 131] on button "Use setting" at bounding box center [977, 135] width 16 height 8
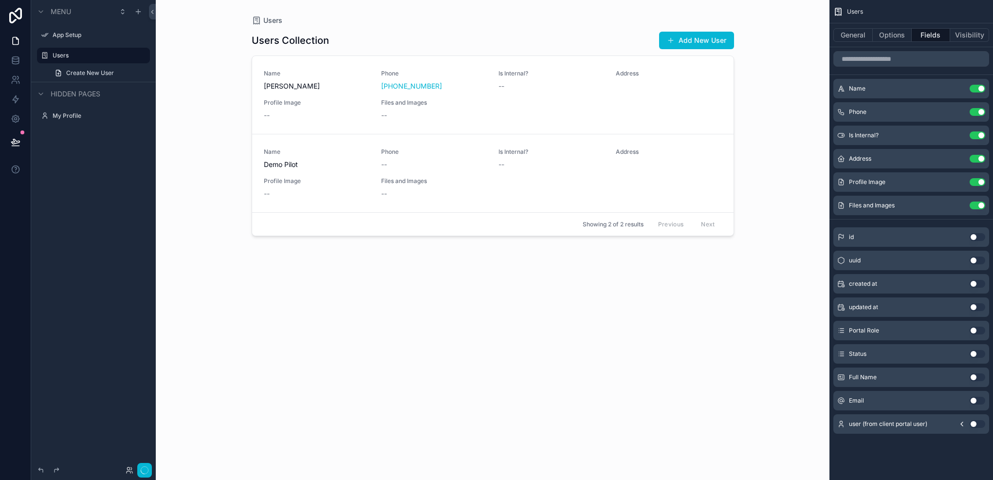
click at [981, 114] on button "Use setting" at bounding box center [977, 112] width 16 height 8
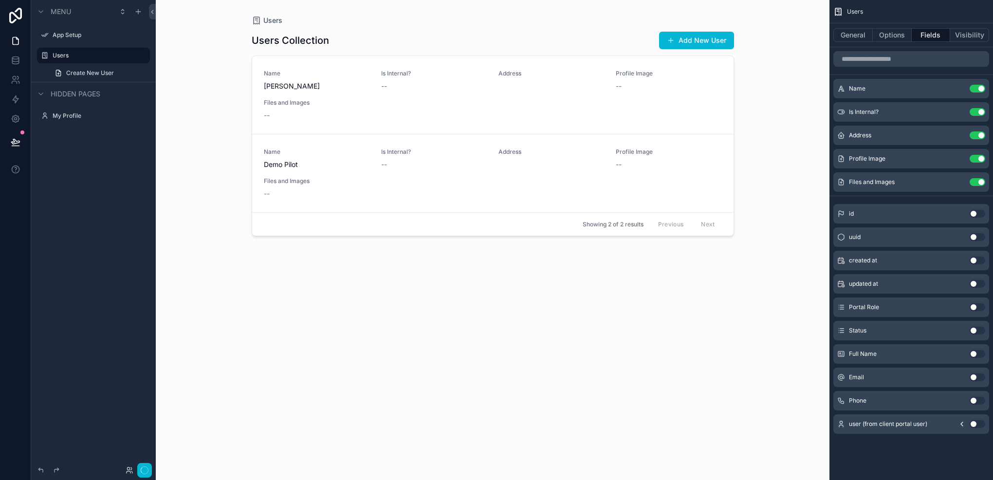
click at [981, 114] on button "Use setting" at bounding box center [977, 112] width 16 height 8
click at [981, 131] on button "Use setting" at bounding box center [977, 135] width 16 height 8
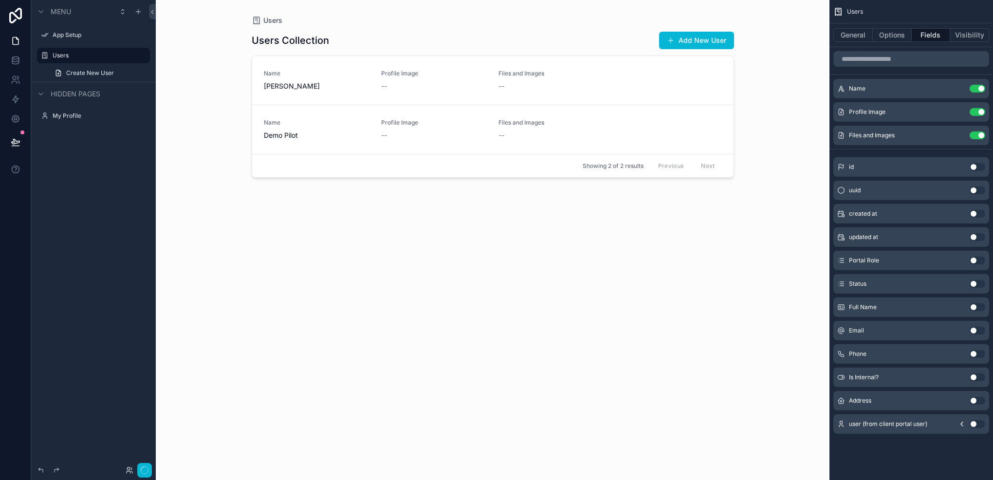
click at [981, 114] on button "Use setting" at bounding box center [977, 112] width 16 height 8
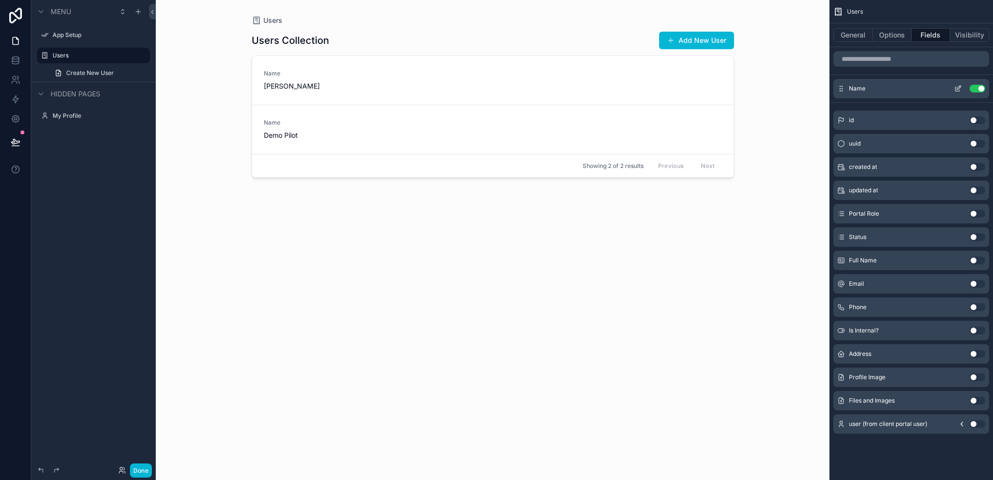
click at [977, 92] on div "Name Use setting" at bounding box center [911, 88] width 156 height 19
click at [977, 90] on button "Use setting" at bounding box center [977, 89] width 16 height 8
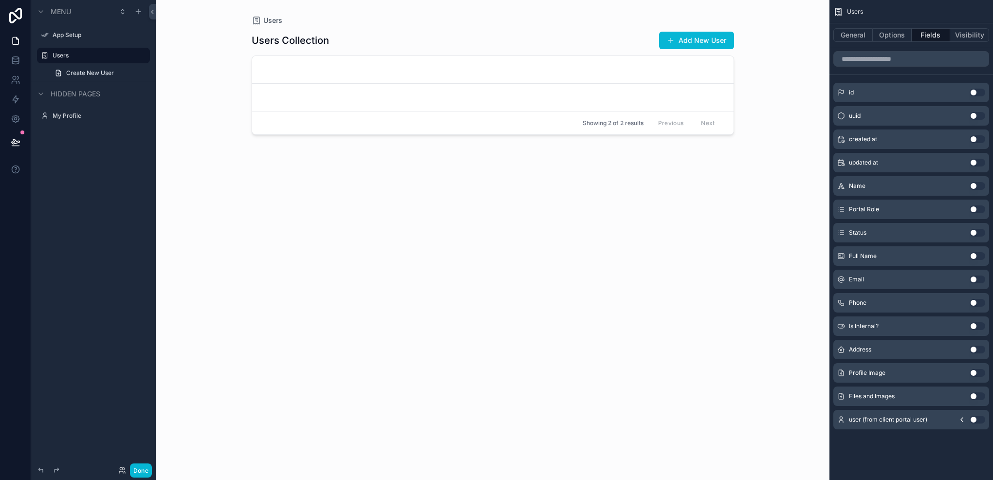
click at [970, 254] on button "Use setting" at bounding box center [977, 256] width 16 height 8
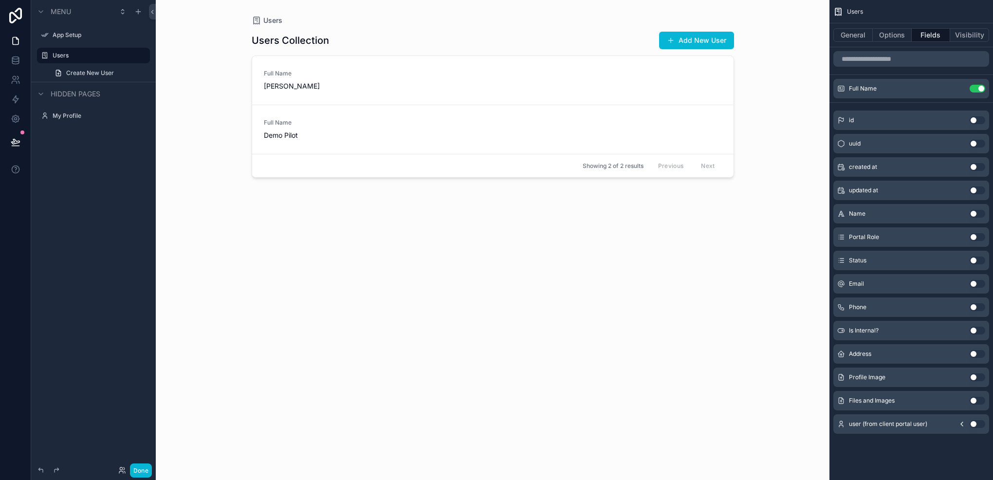
click at [974, 425] on button "Use setting" at bounding box center [977, 424] width 16 height 8
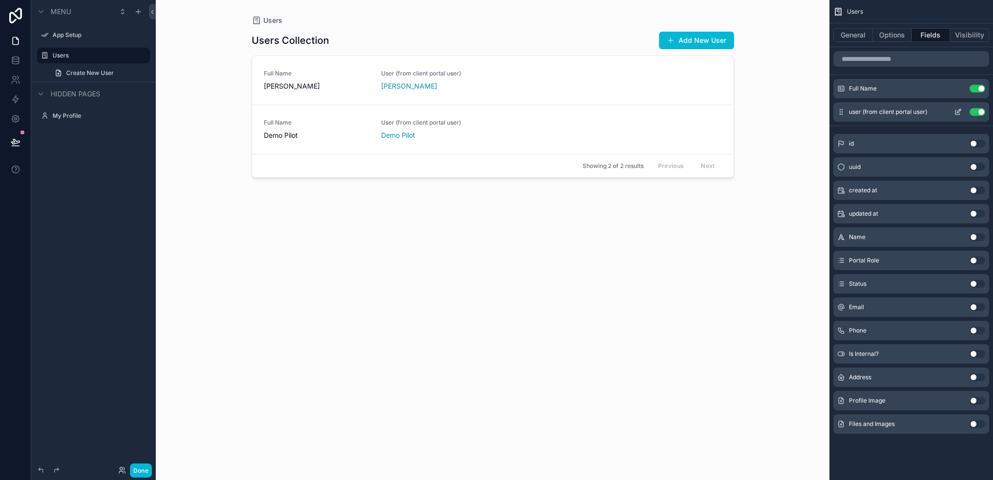
click at [977, 113] on button "Use setting" at bounding box center [977, 112] width 16 height 8
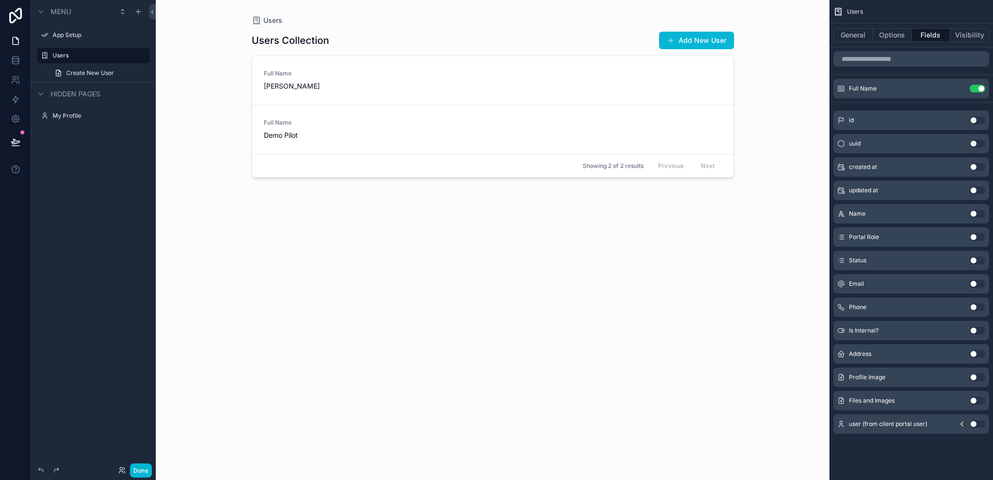
click at [962, 425] on icon "scrollable content" at bounding box center [962, 424] width 2 height 4
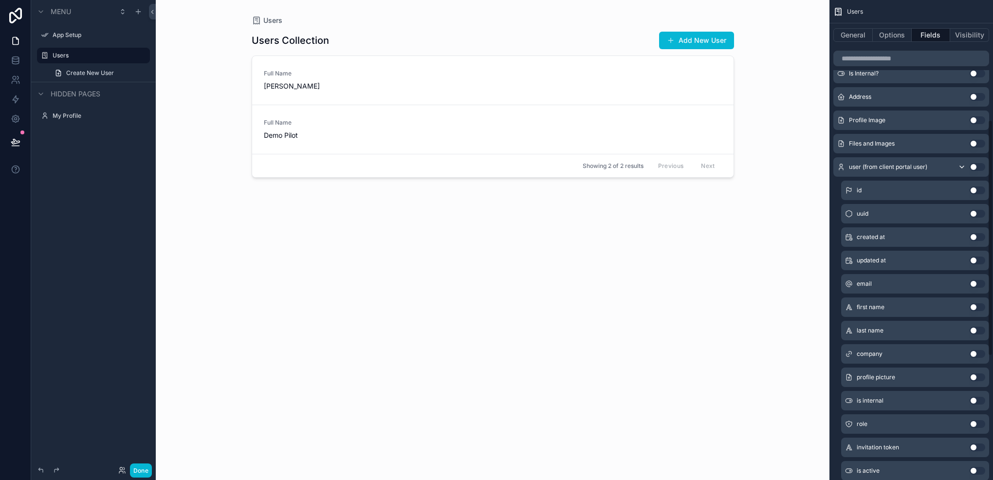
scroll to position [243, 0]
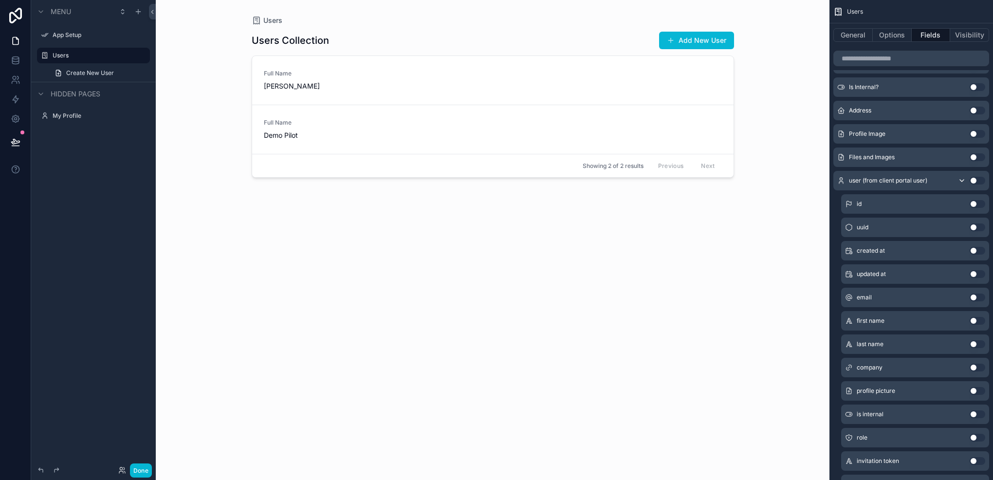
click at [960, 180] on icon "scrollable content" at bounding box center [962, 181] width 4 height 2
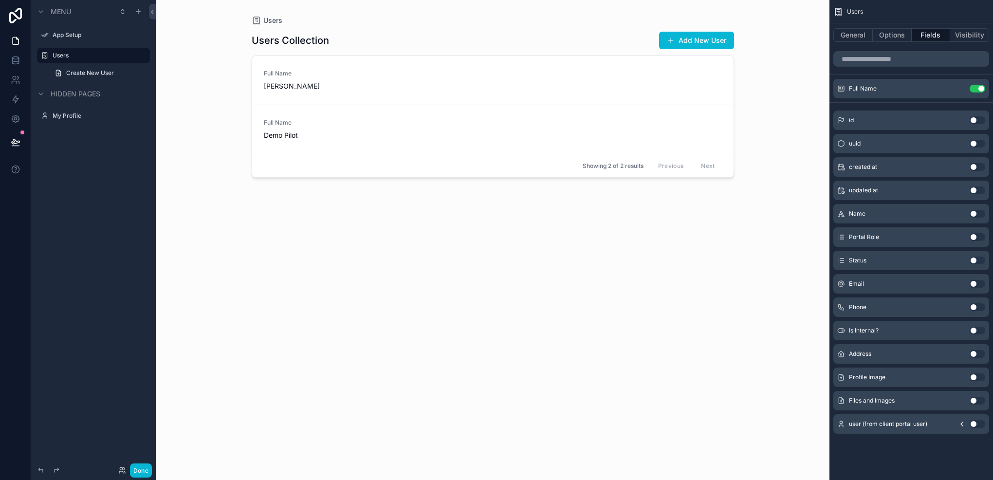
scroll to position [0, 0]
click at [13, 57] on icon at bounding box center [15, 58] width 6 height 2
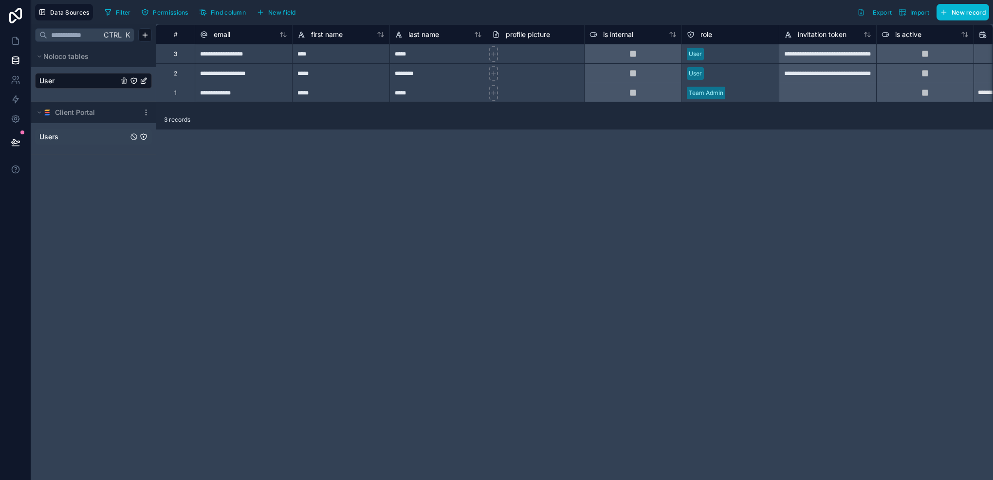
click at [97, 130] on div "Users" at bounding box center [93, 137] width 117 height 16
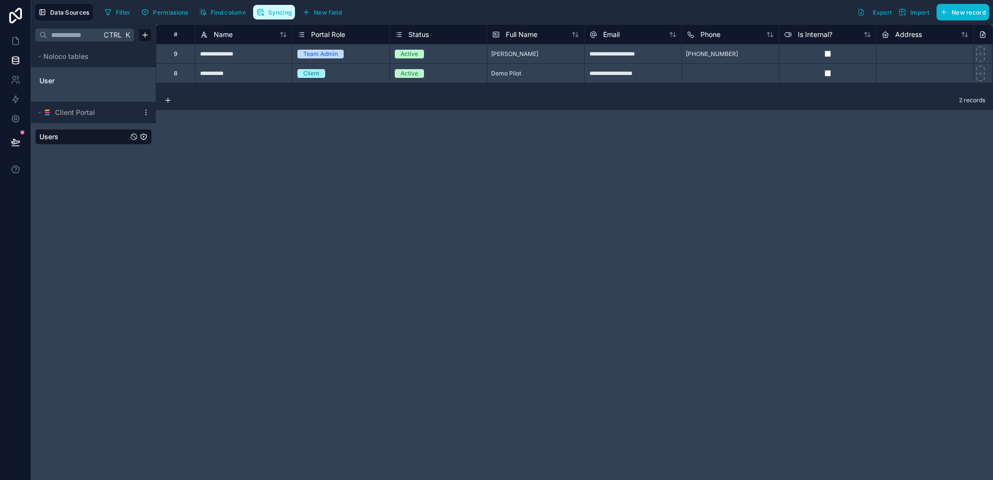
click at [269, 9] on span "Syncing" at bounding box center [279, 12] width 23 height 7
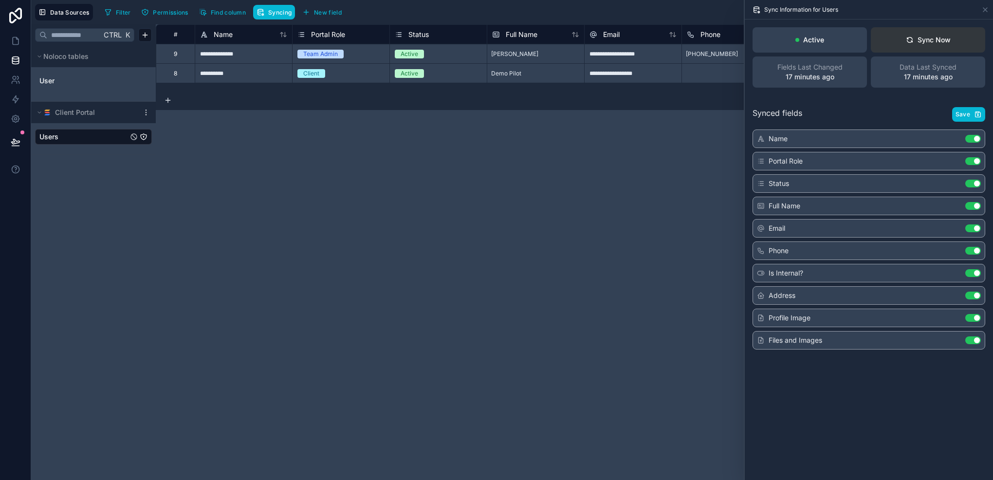
click at [916, 47] on button "Sync Now" at bounding box center [928, 39] width 114 height 25
drag, startPoint x: 598, startPoint y: 90, endPoint x: 614, endPoint y: 88, distance: 16.7
click at [614, 88] on div "**********" at bounding box center [574, 57] width 837 height 66
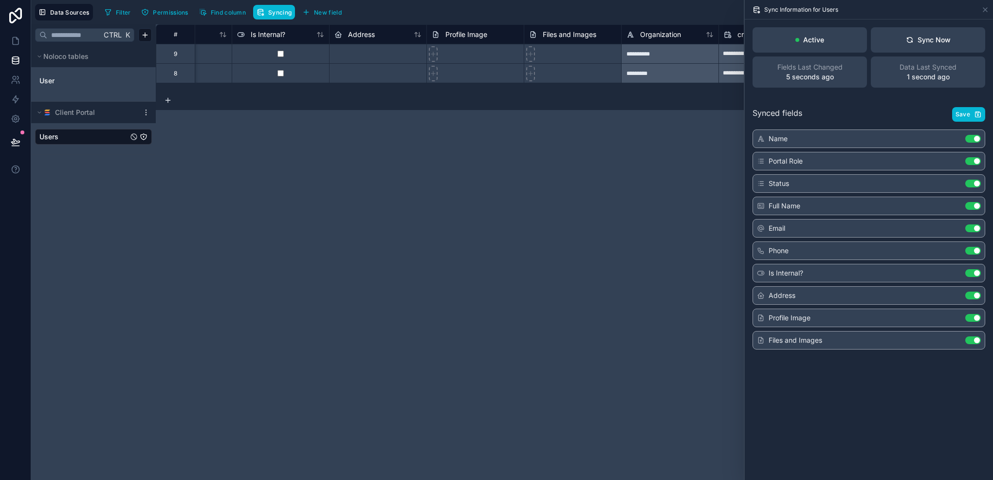
scroll to position [0, 628]
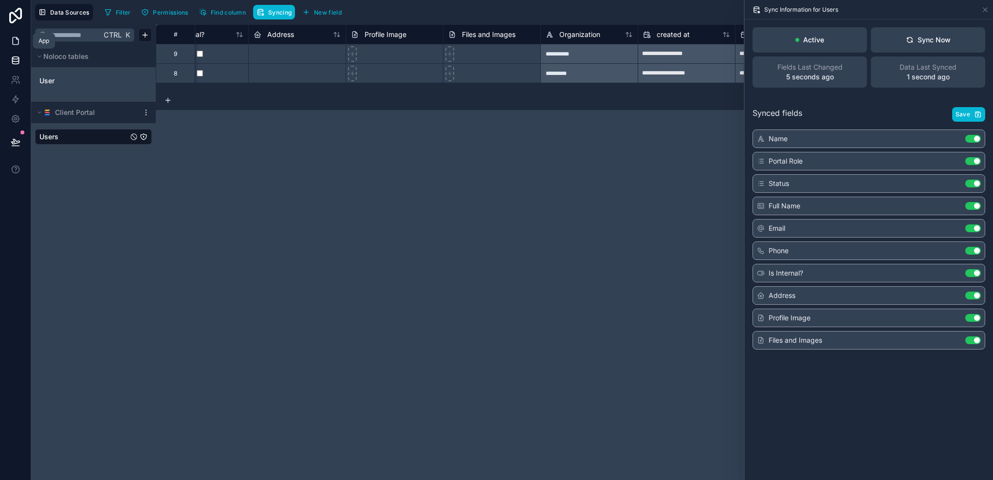
click at [11, 43] on icon at bounding box center [16, 41] width 10 height 10
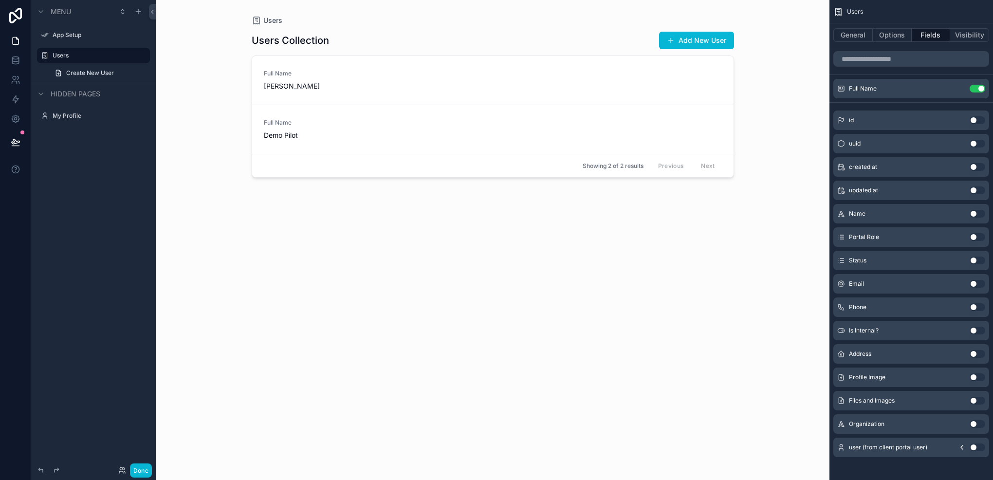
click at [975, 286] on button "Use setting" at bounding box center [977, 284] width 16 height 8
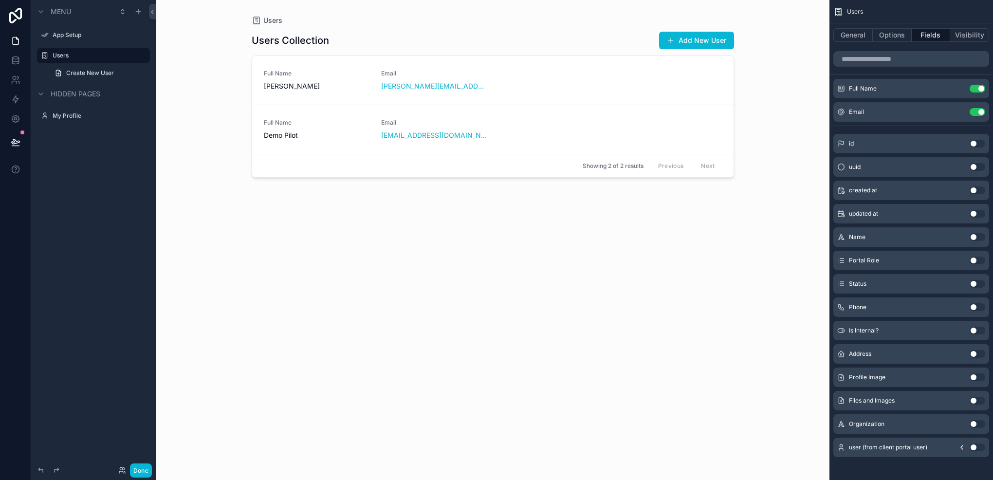
click at [977, 422] on button "Use setting" at bounding box center [977, 424] width 16 height 8
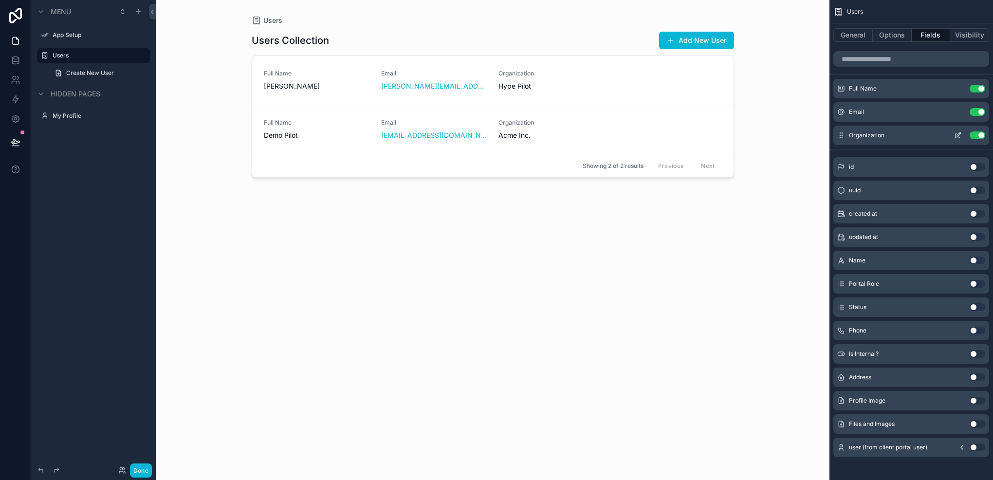
click at [957, 138] on icon "scrollable content" at bounding box center [957, 136] width 4 height 4
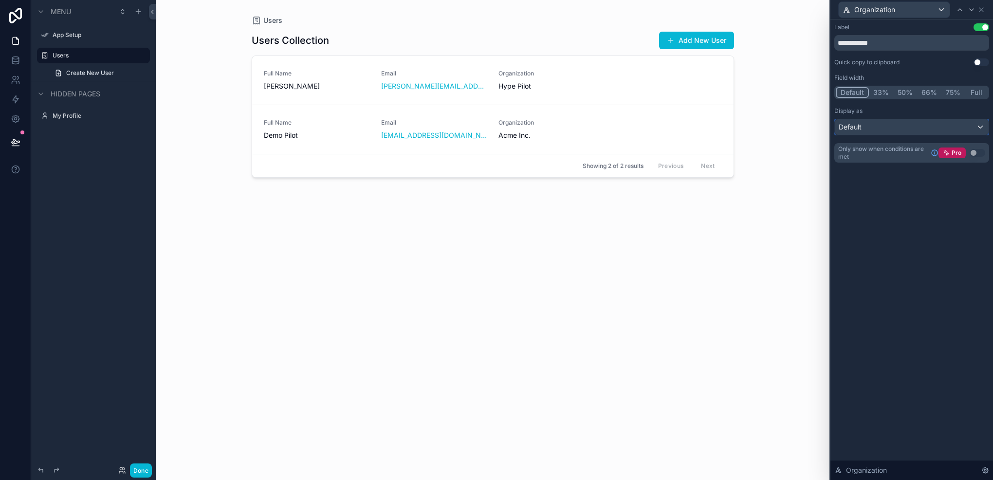
click at [900, 127] on div "Default" at bounding box center [912, 127] width 154 height 16
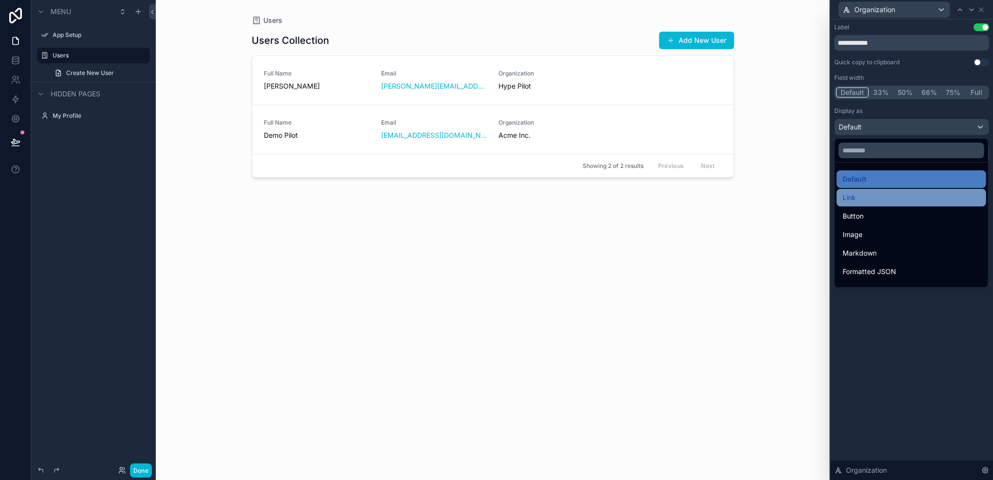
click at [874, 196] on div "Link" at bounding box center [911, 198] width 138 height 12
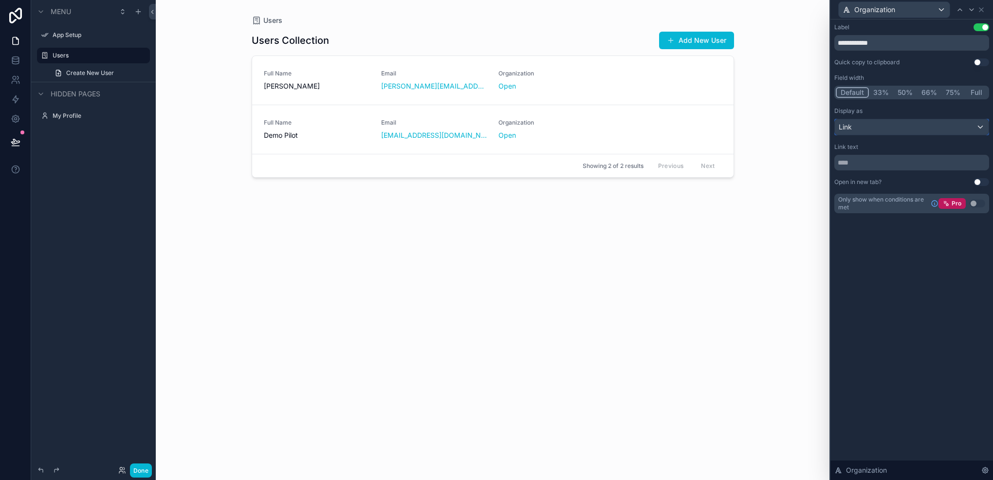
click at [885, 129] on div "Link" at bounding box center [912, 127] width 154 height 16
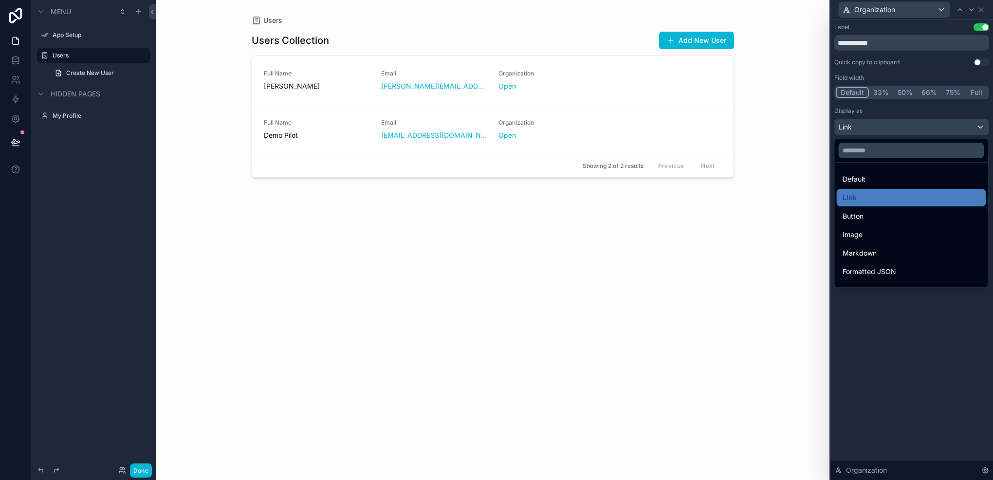
click at [885, 129] on div at bounding box center [911, 240] width 163 height 480
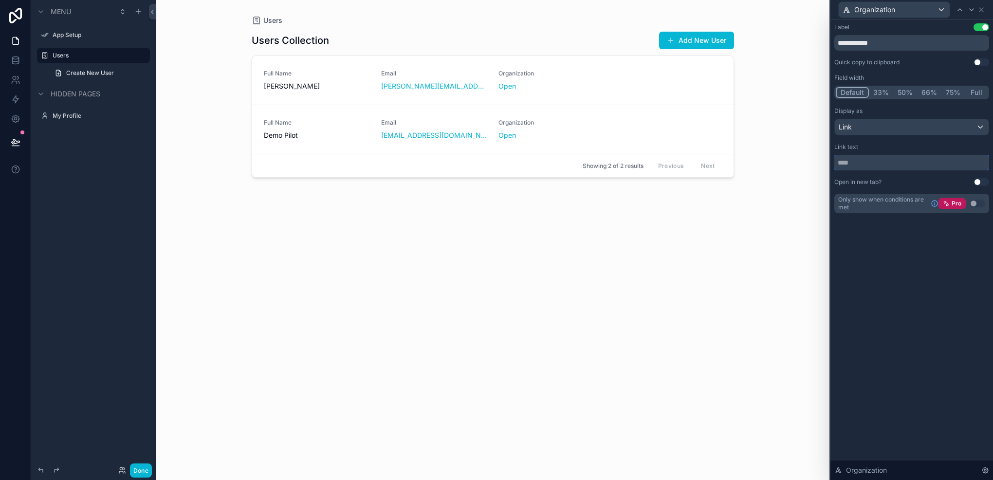
click at [867, 162] on input "text" at bounding box center [911, 163] width 155 height 16
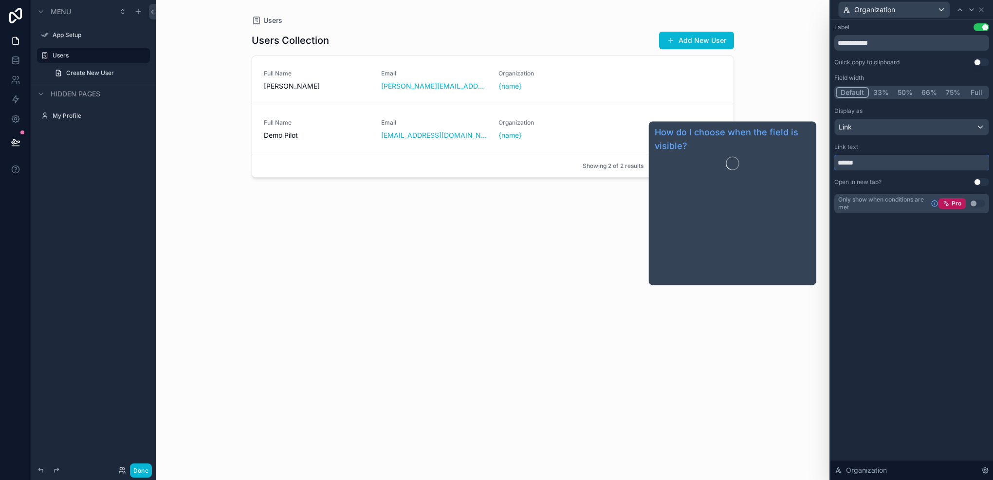
type input "******"
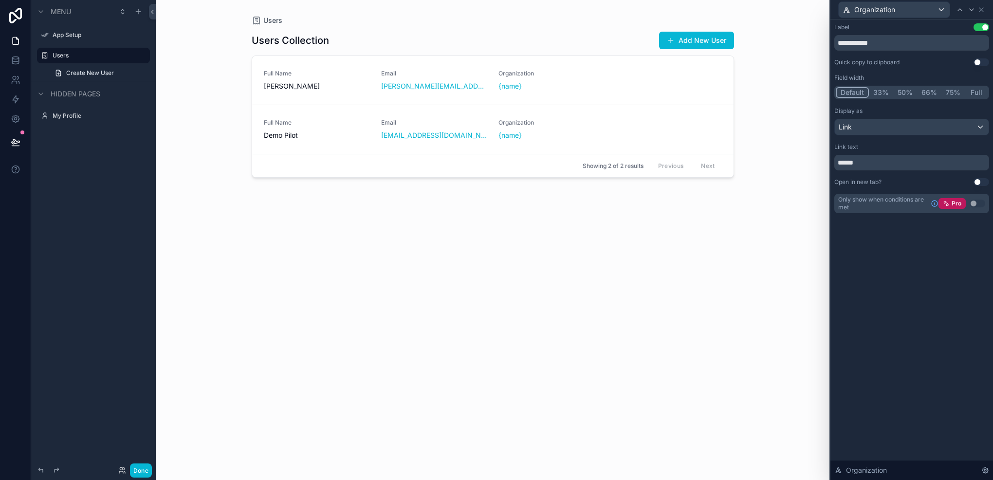
click at [845, 293] on div "**********" at bounding box center [911, 249] width 163 height 460
click at [872, 164] on input "******" at bounding box center [911, 163] width 155 height 16
click at [895, 120] on div "Link" at bounding box center [912, 127] width 154 height 16
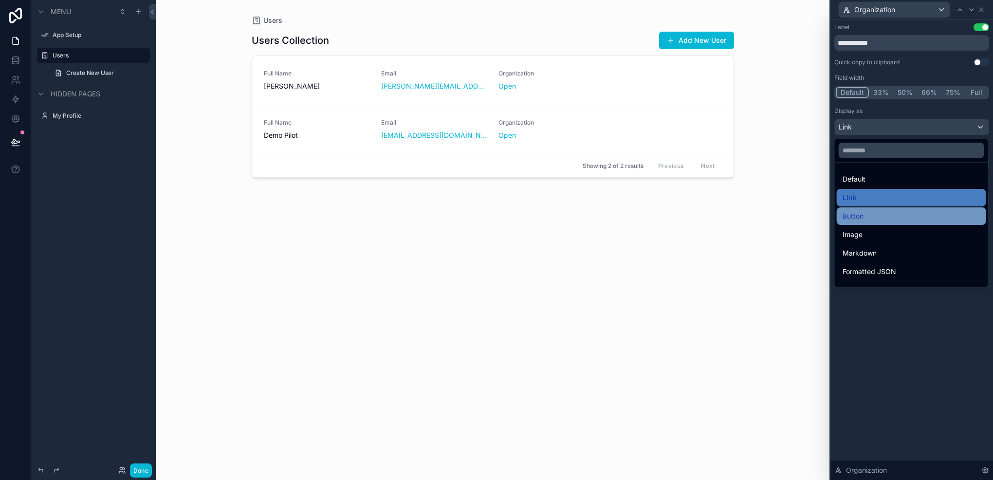
click at [886, 220] on div "Button" at bounding box center [911, 216] width 138 height 12
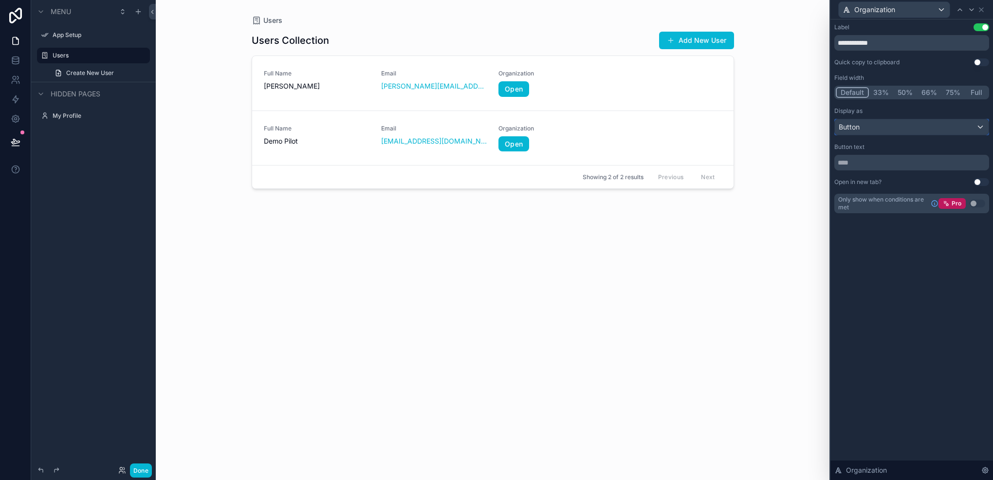
click at [908, 128] on div "Button" at bounding box center [912, 127] width 154 height 16
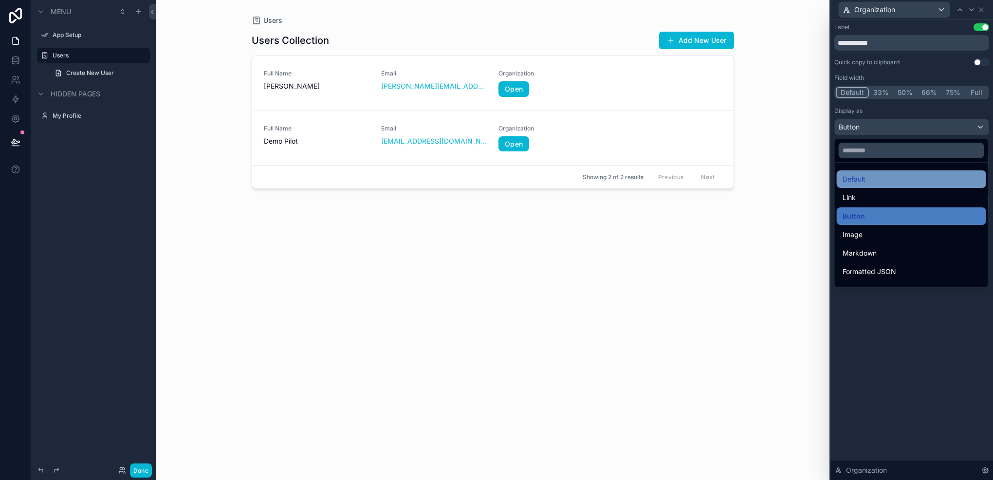
click at [861, 180] on span "Default" at bounding box center [853, 179] width 23 height 12
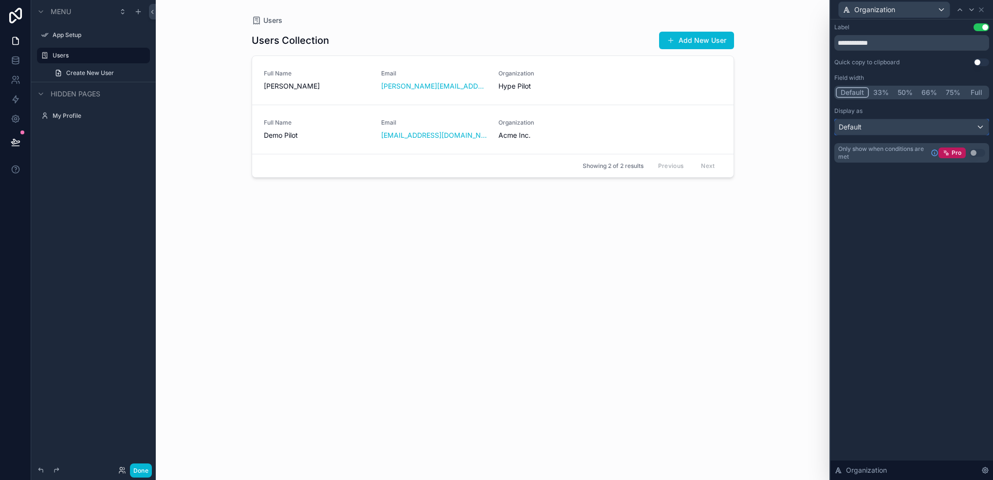
click at [883, 130] on div "Default" at bounding box center [912, 127] width 154 height 16
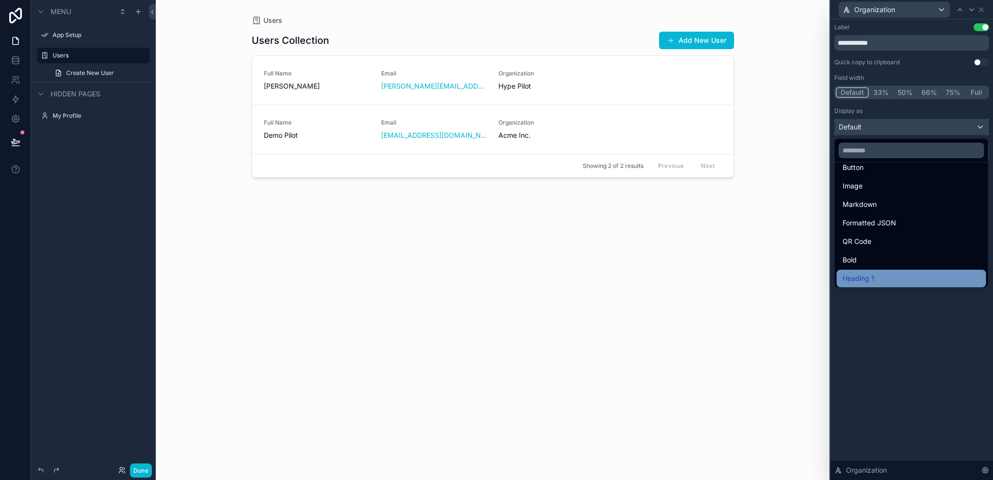
scroll to position [97, 0]
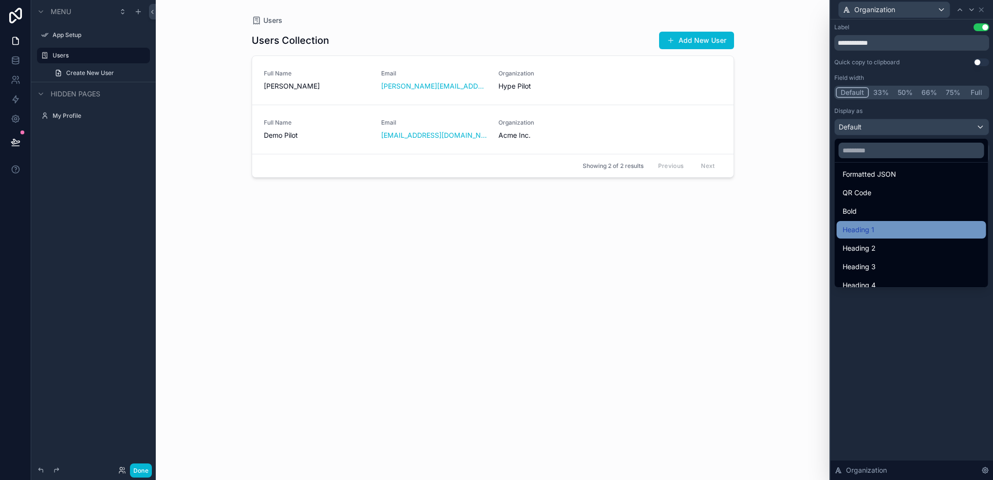
click at [879, 234] on div "Heading 1" at bounding box center [911, 230] width 138 height 12
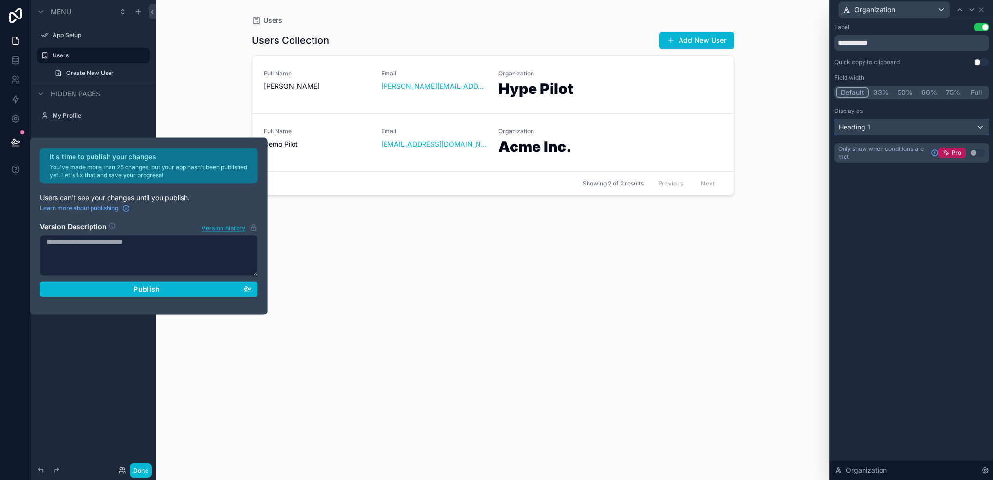
click at [885, 120] on div "Heading 1" at bounding box center [912, 127] width 154 height 16
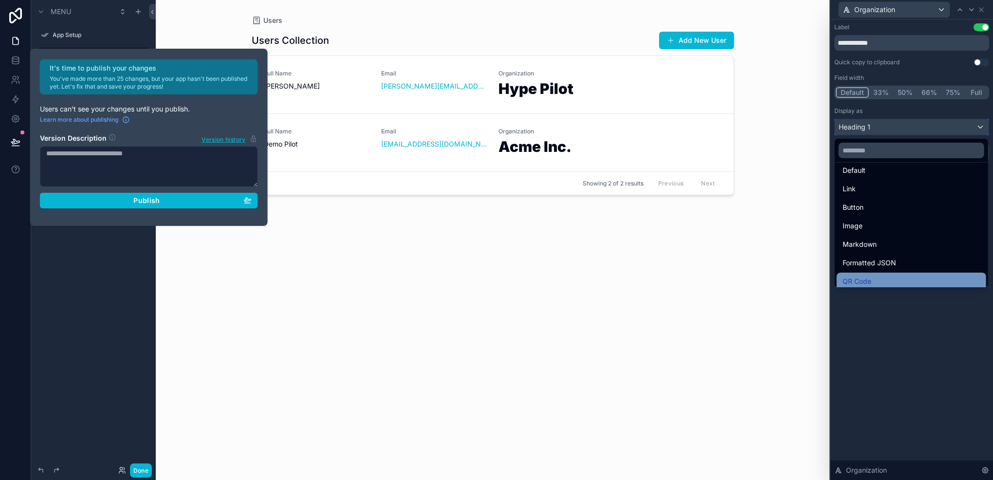
scroll to position [0, 0]
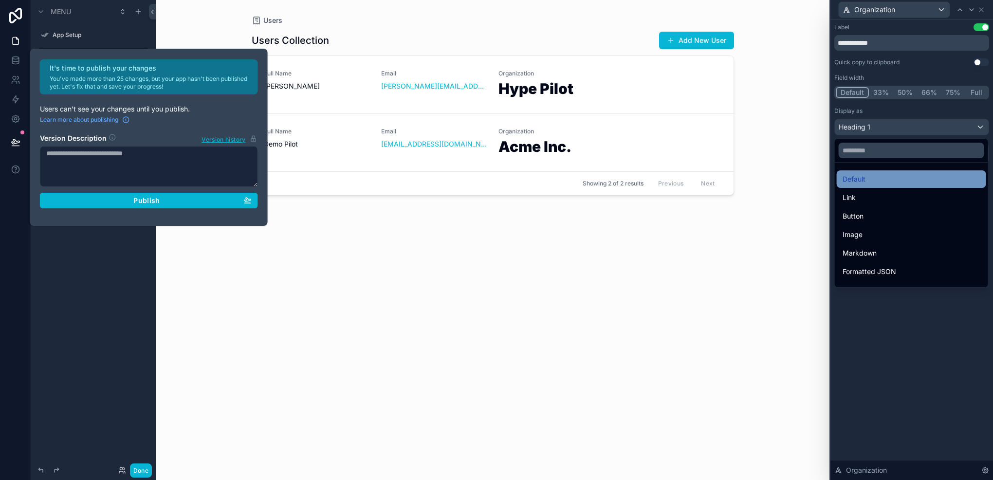
click at [904, 177] on div "Default" at bounding box center [911, 179] width 138 height 12
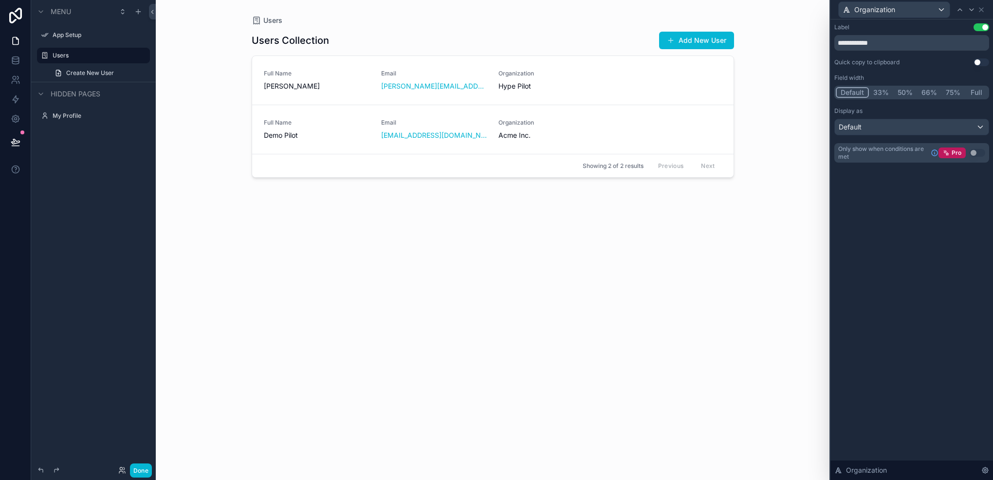
click at [897, 184] on div "**********" at bounding box center [911, 102] width 163 height 166
click at [979, 12] on icon at bounding box center [981, 10] width 8 height 8
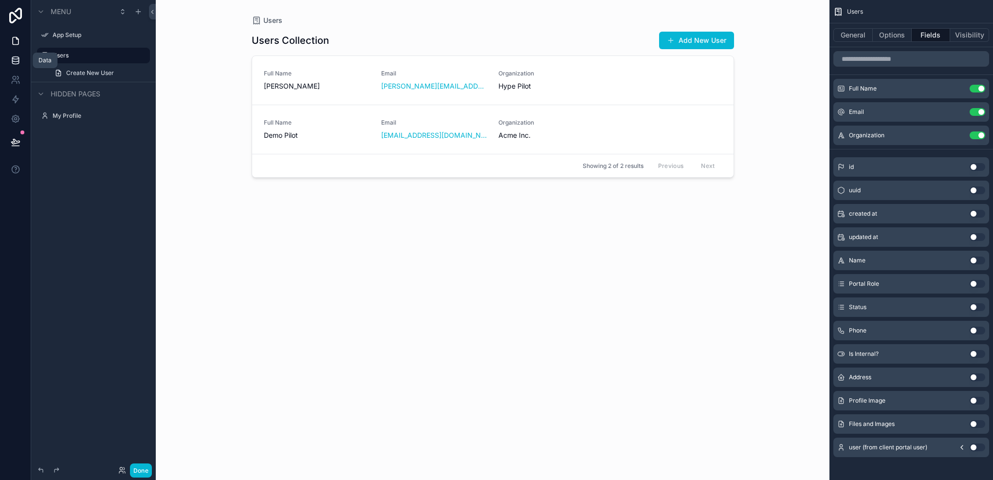
click at [17, 65] on icon at bounding box center [16, 60] width 10 height 10
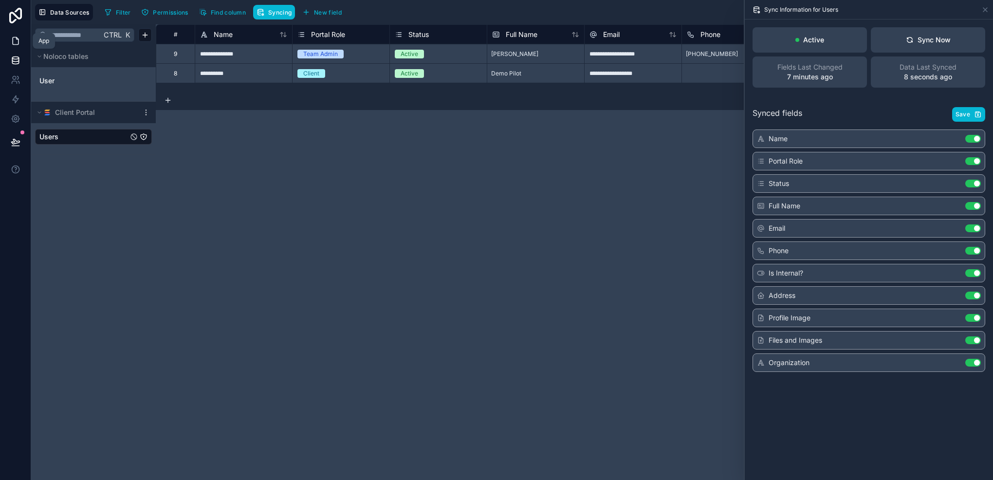
click at [11, 39] on icon at bounding box center [16, 41] width 10 height 10
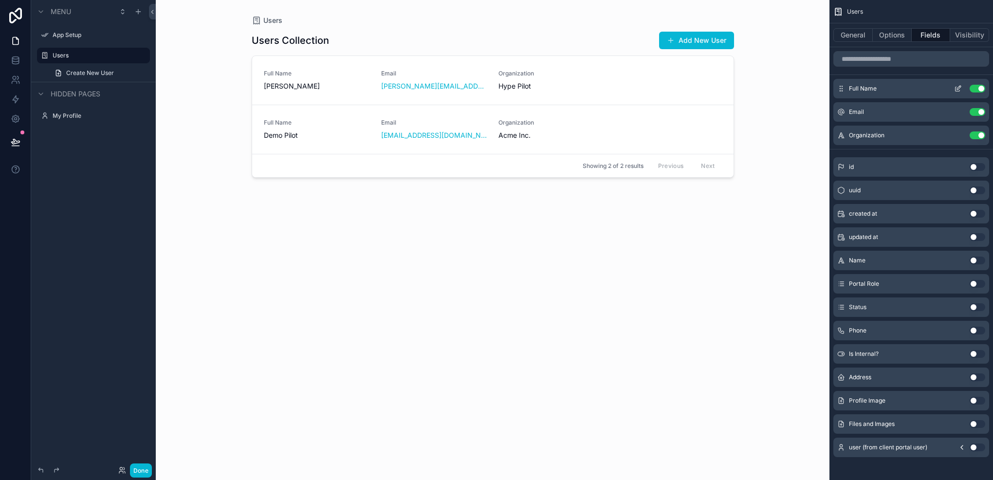
click at [901, 89] on div "Full Name Use setting" at bounding box center [911, 88] width 156 height 19
click at [955, 89] on icon "scrollable content" at bounding box center [957, 89] width 4 height 4
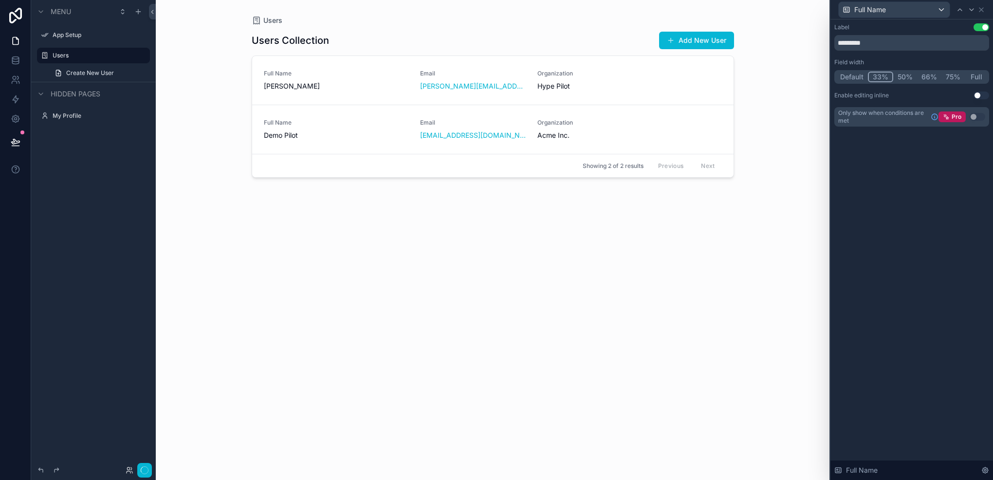
click at [875, 75] on button "33%" at bounding box center [880, 77] width 25 height 11
click at [972, 8] on icon at bounding box center [971, 10] width 8 height 8
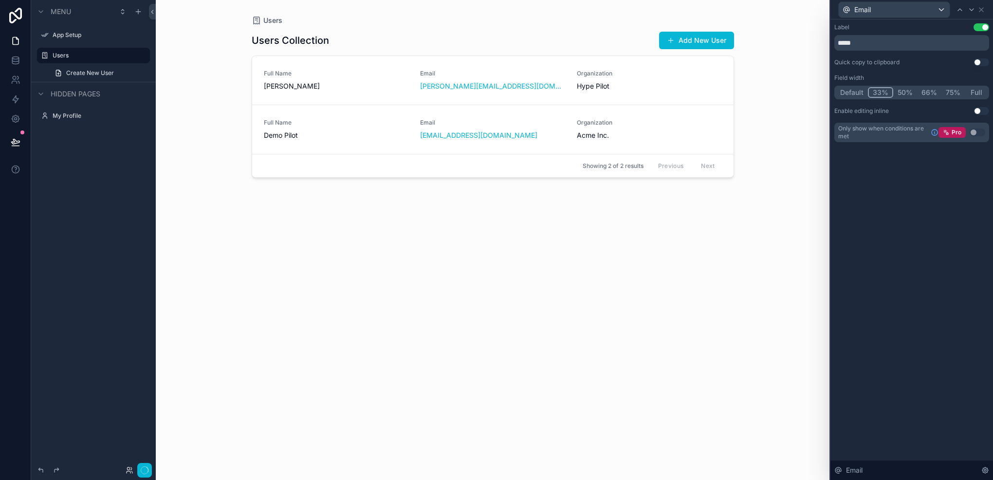
click at [878, 95] on button "33%" at bounding box center [880, 92] width 25 height 11
click at [970, 14] on div at bounding box center [971, 10] width 12 height 12
click at [887, 89] on button "33%" at bounding box center [880, 92] width 25 height 11
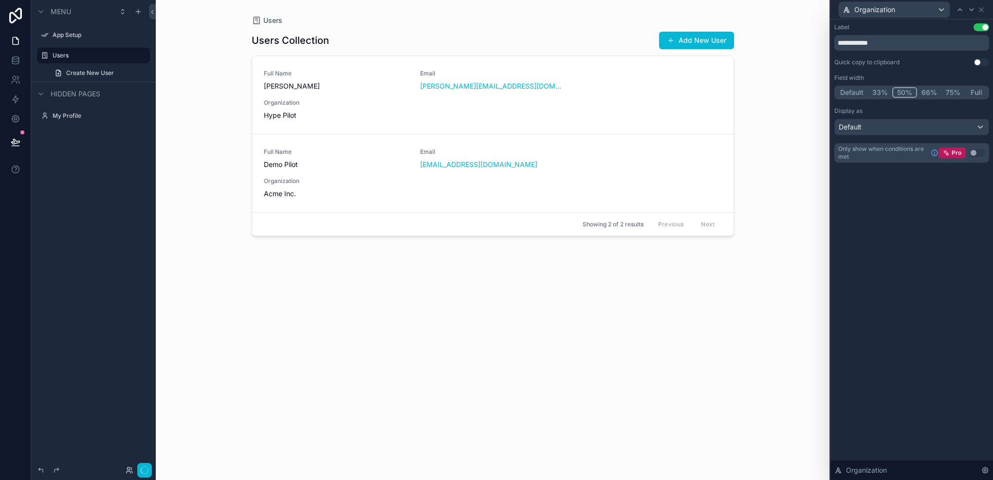
click at [898, 92] on button "50%" at bounding box center [904, 92] width 25 height 11
click at [874, 90] on button "33%" at bounding box center [880, 92] width 24 height 11
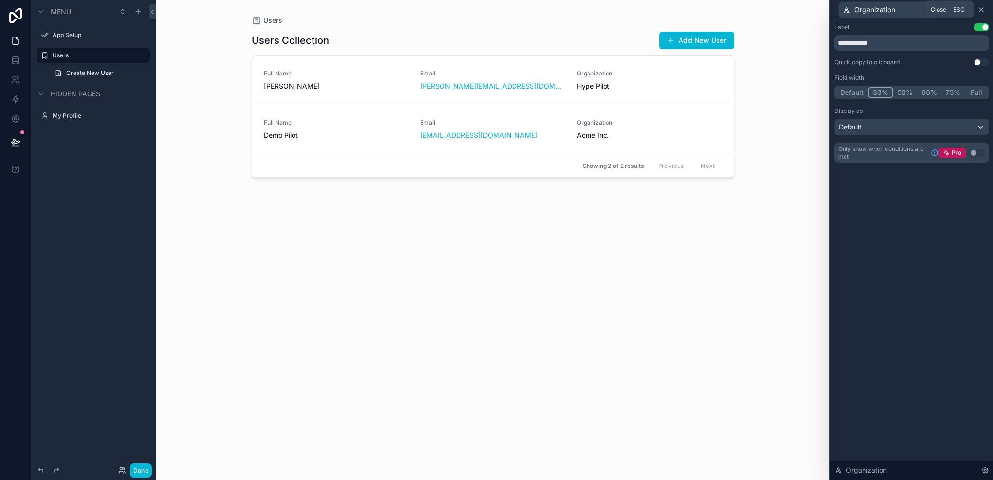
click at [979, 9] on icon at bounding box center [981, 10] width 8 height 8
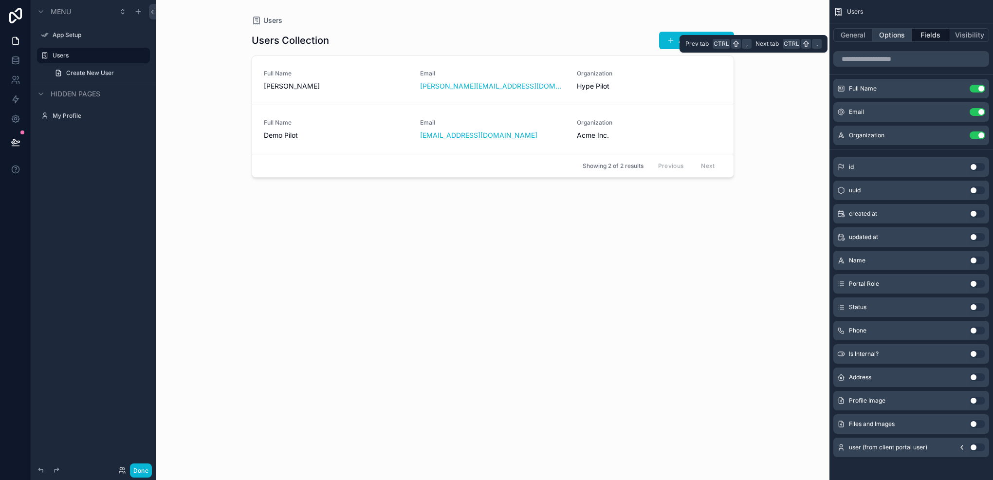
click at [897, 37] on button "Options" at bounding box center [891, 35] width 39 height 14
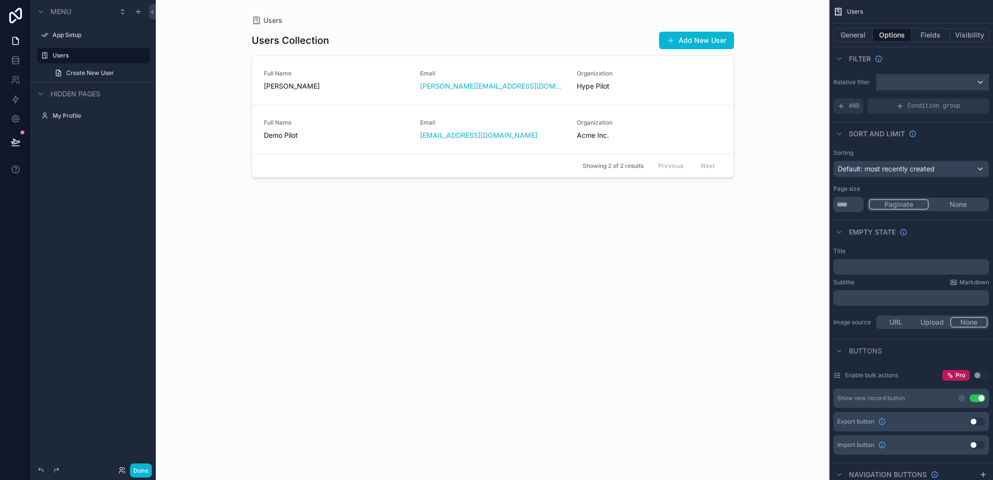
click at [920, 88] on div "scrollable content" at bounding box center [932, 82] width 112 height 16
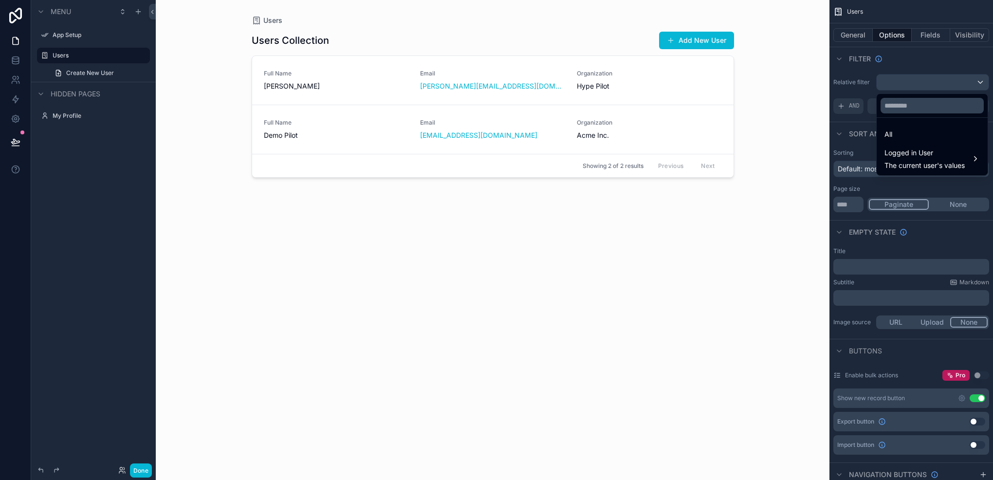
click at [920, 88] on div "scrollable content" at bounding box center [496, 240] width 993 height 480
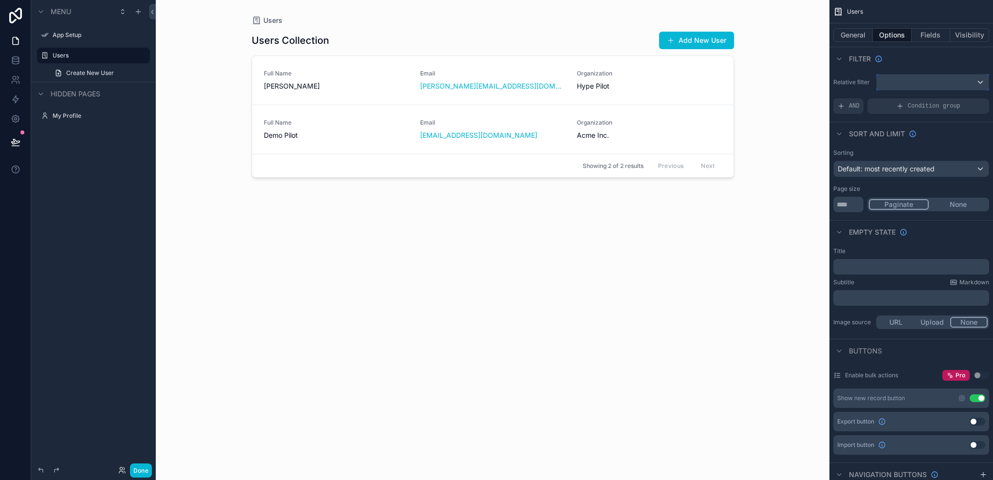
click at [920, 88] on div "scrollable content" at bounding box center [932, 82] width 112 height 16
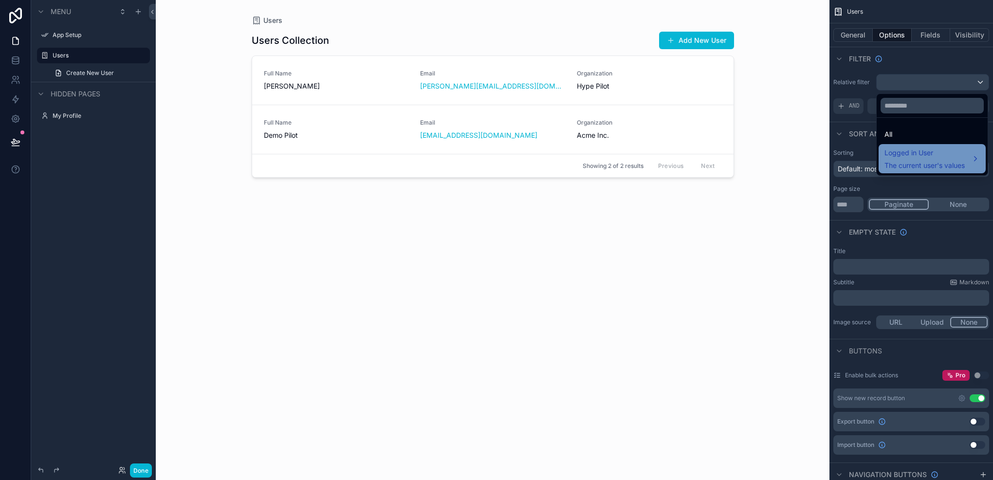
click at [924, 166] on span "The current user's values" at bounding box center [924, 166] width 80 height 10
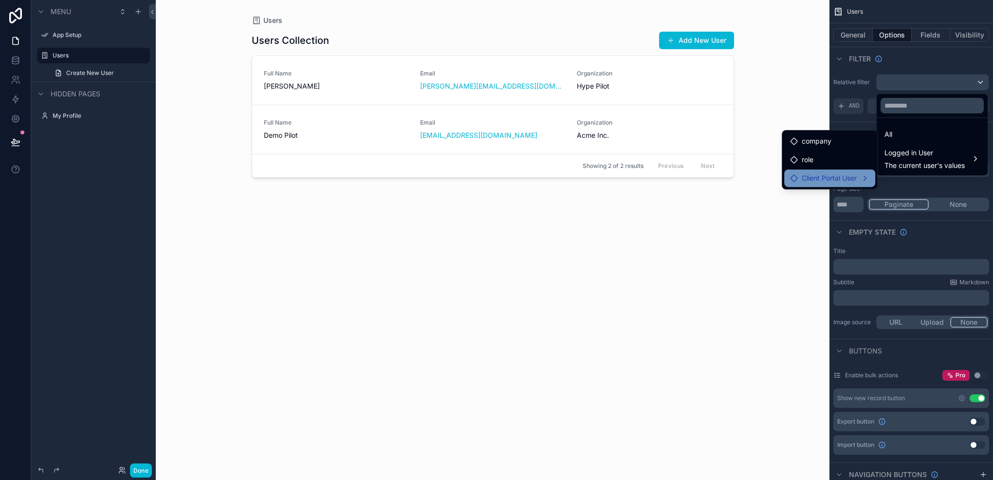
click at [847, 176] on span "Client Portal User" at bounding box center [828, 178] width 55 height 12
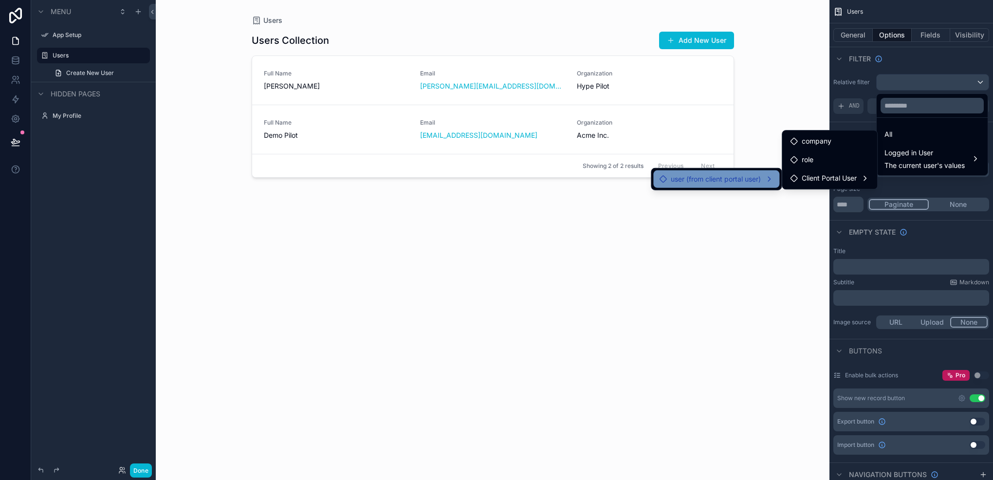
click at [728, 179] on span "user (from client portal user)" at bounding box center [716, 179] width 90 height 12
click at [819, 185] on div "role" at bounding box center [828, 180] width 79 height 12
click at [852, 176] on div "role" at bounding box center [828, 180] width 79 height 12
click at [867, 177] on div "role" at bounding box center [828, 180] width 79 height 12
click at [846, 201] on span "Client Portal User" at bounding box center [827, 199] width 55 height 12
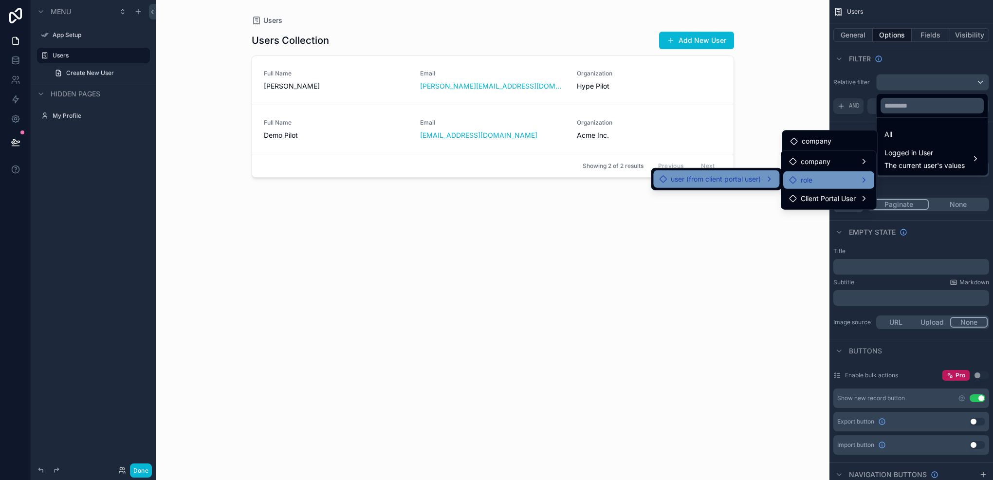
click at [853, 177] on div "role" at bounding box center [828, 180] width 79 height 12
click at [850, 163] on div "company" at bounding box center [828, 162] width 79 height 12
click at [853, 137] on div "company" at bounding box center [829, 141] width 79 height 12
click at [850, 164] on div "company" at bounding box center [828, 162] width 79 height 12
click at [847, 176] on div "role" at bounding box center [828, 180] width 79 height 12
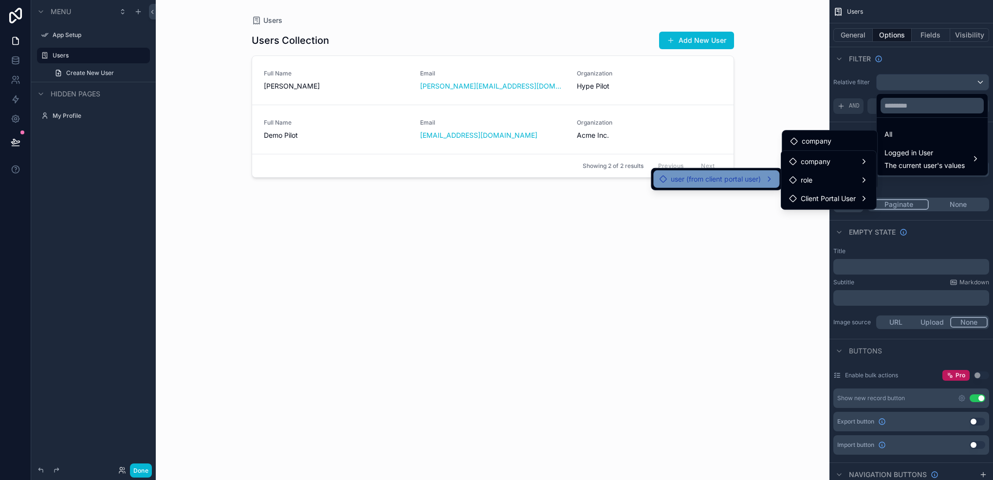
click at [751, 178] on span "user (from client portal user)" at bounding box center [716, 179] width 90 height 12
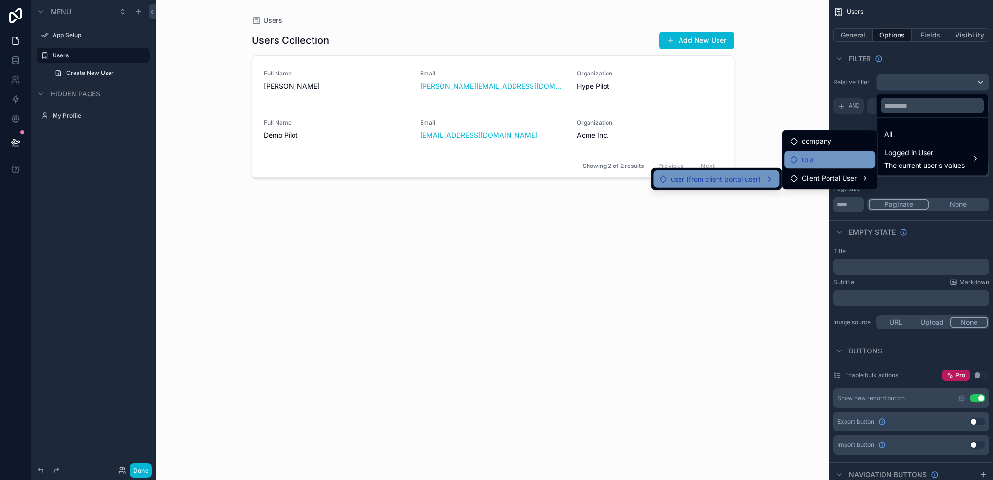
click at [814, 164] on div "role" at bounding box center [829, 160] width 91 height 18
click at [808, 151] on div "role" at bounding box center [829, 160] width 91 height 18
click at [830, 174] on span "Client Portal User" at bounding box center [828, 178] width 55 height 12
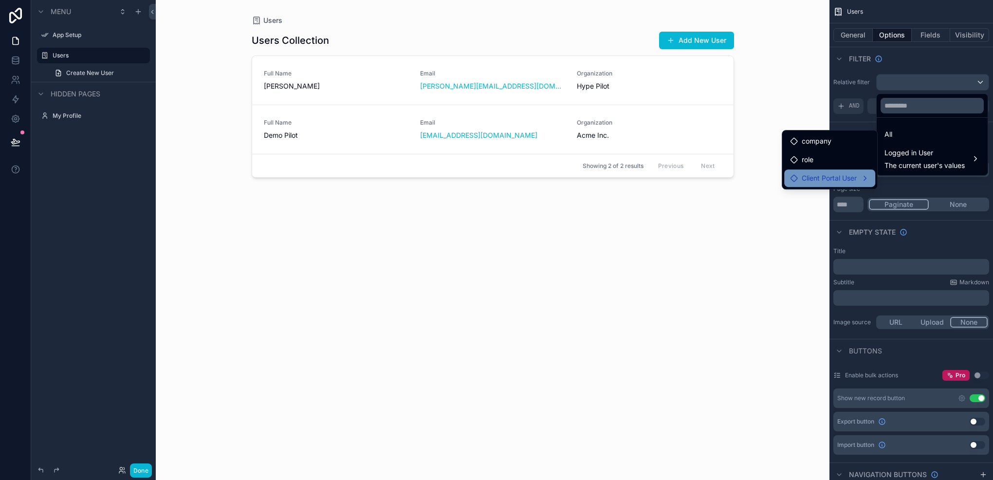
click at [816, 174] on span "Client Portal User" at bounding box center [828, 178] width 55 height 12
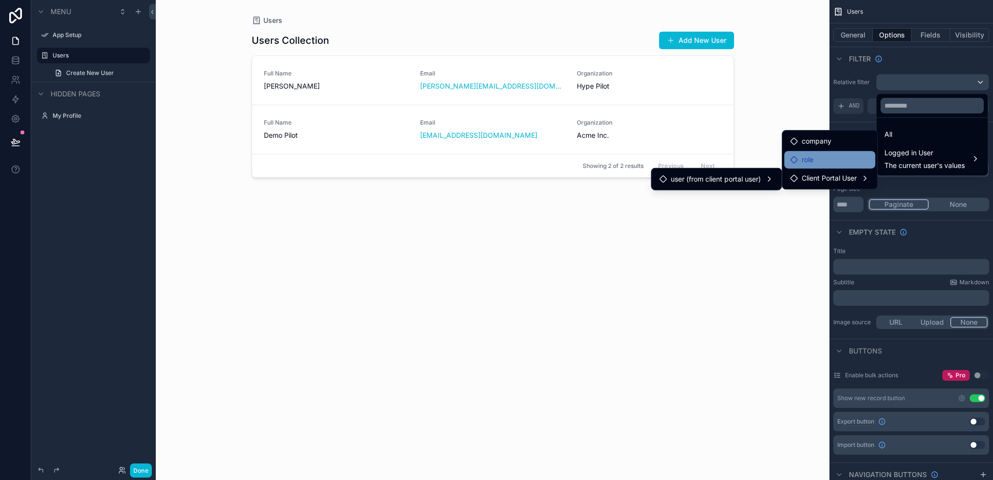
click at [804, 162] on span "role" at bounding box center [807, 160] width 12 height 12
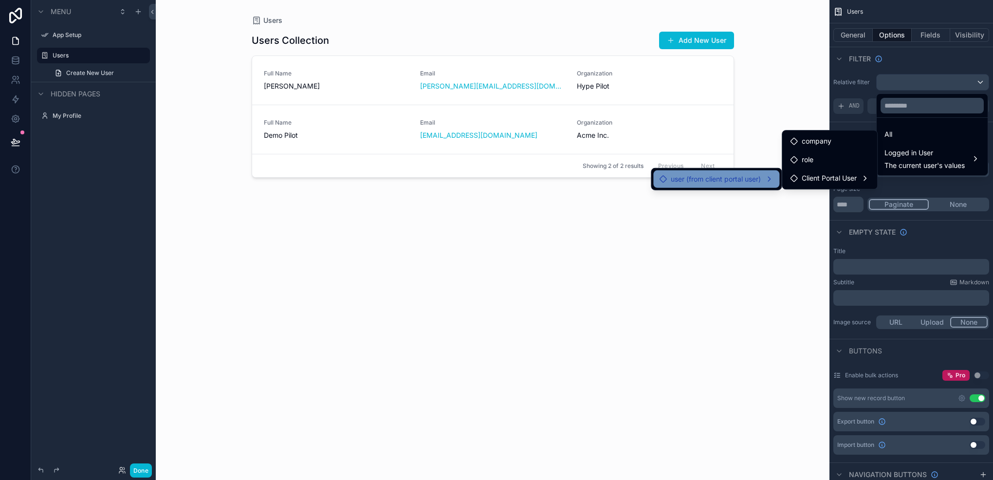
click at [757, 181] on span "user (from client portal user)" at bounding box center [716, 179] width 90 height 12
click at [794, 194] on div "Client Portal User" at bounding box center [822, 199] width 67 height 12
click at [800, 184] on span "role" at bounding box center [806, 180] width 12 height 12
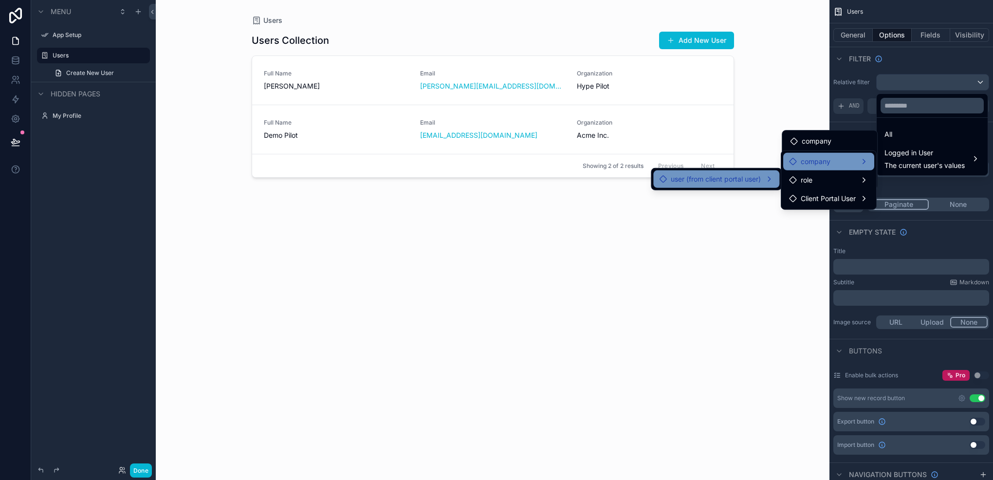
click at [816, 164] on span "company" at bounding box center [815, 162] width 30 height 12
click at [816, 174] on div "role" at bounding box center [828, 180] width 79 height 12
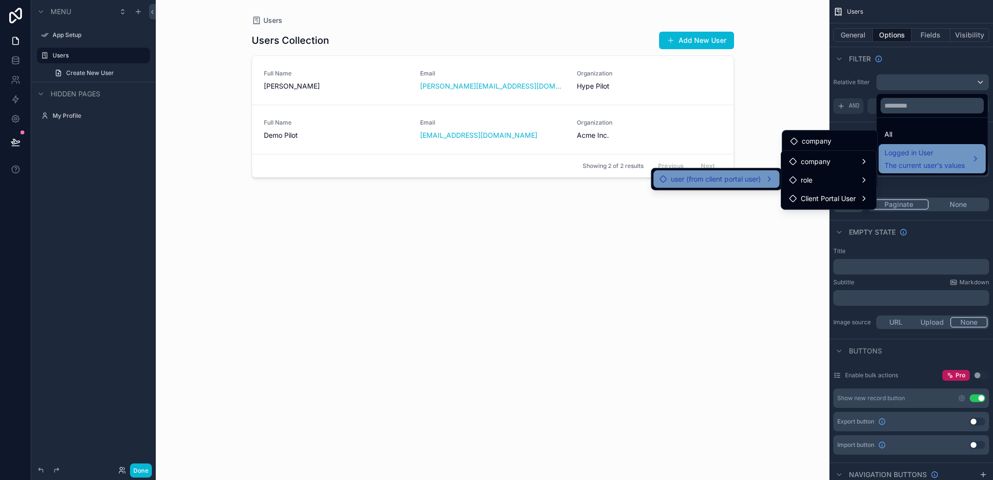
click at [909, 154] on span "Logged in User" at bounding box center [924, 153] width 80 height 12
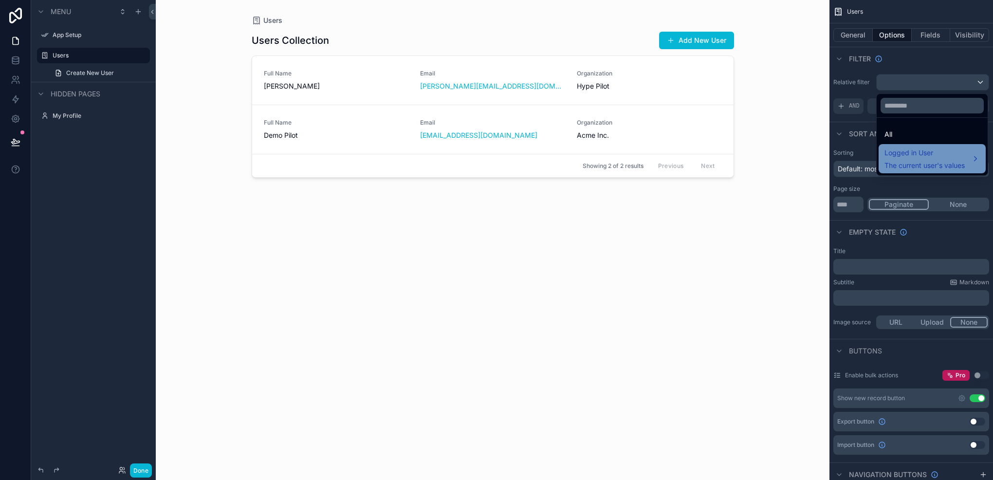
click at [910, 151] on span "Logged in User" at bounding box center [924, 153] width 80 height 12
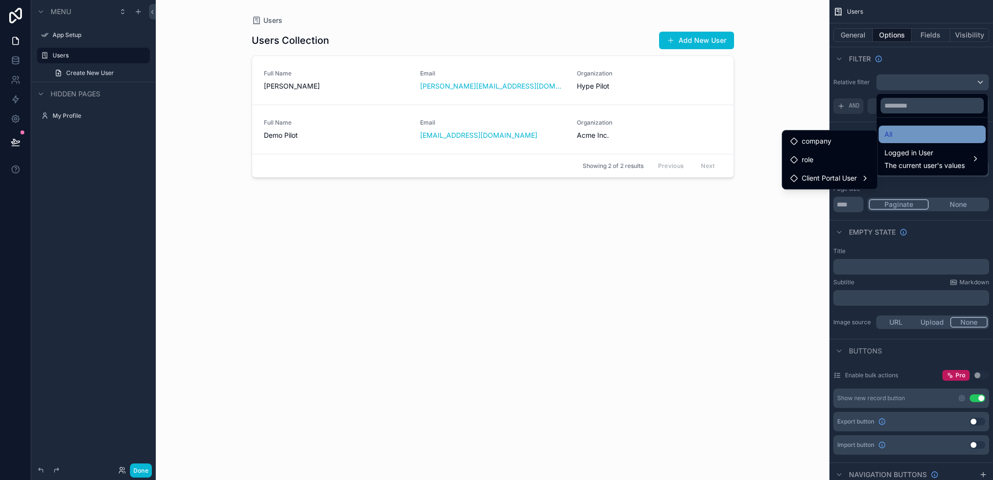
click at [883, 135] on div "All" at bounding box center [931, 135] width 107 height 18
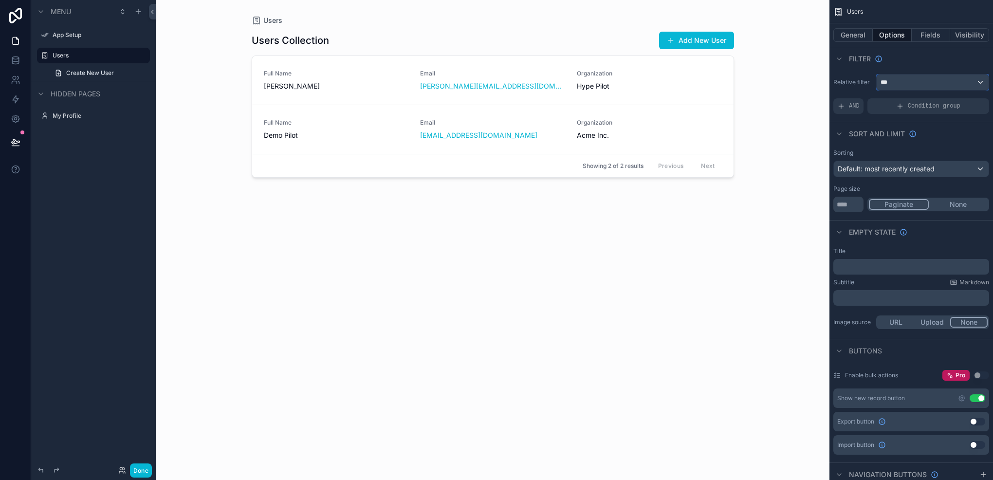
click at [903, 86] on div "***" at bounding box center [932, 82] width 112 height 16
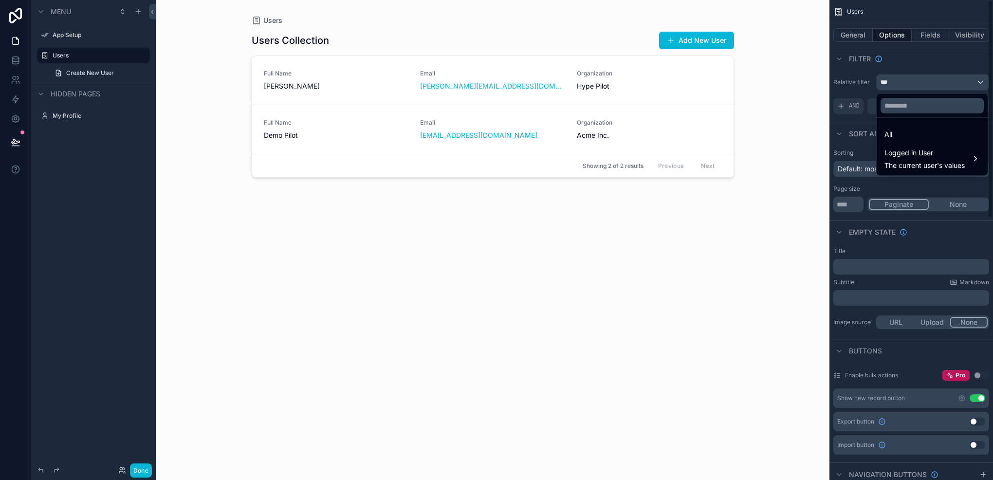
click at [926, 81] on div "scrollable content" at bounding box center [496, 240] width 993 height 480
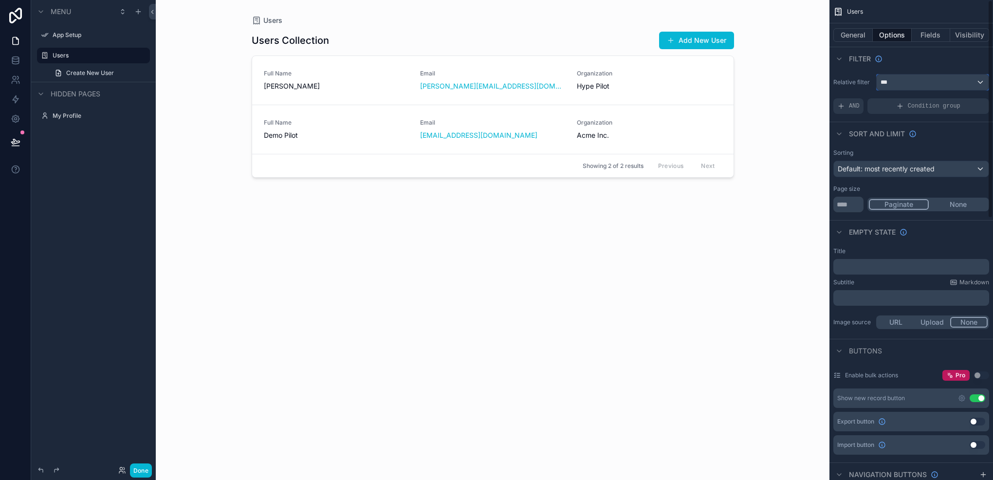
click at [926, 81] on div "***" at bounding box center [932, 82] width 112 height 16
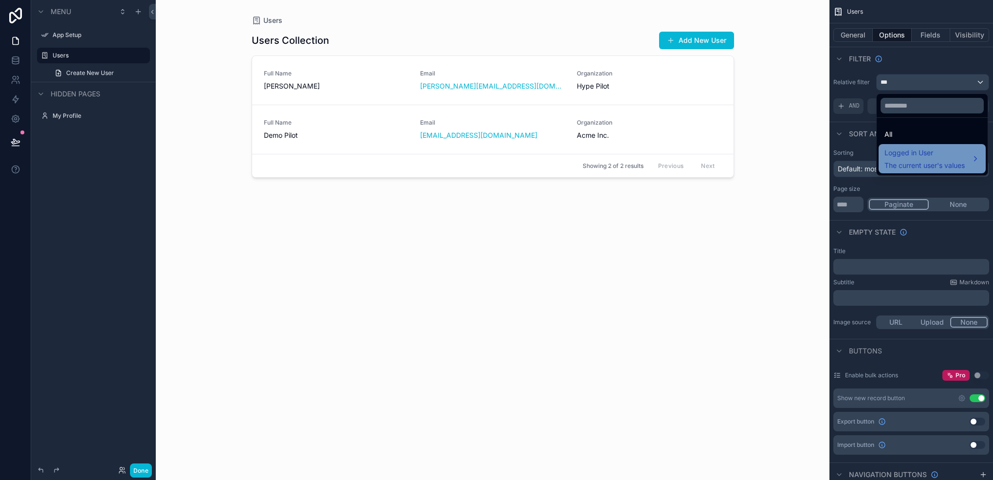
click at [920, 159] on div "Logged in User The current user's values" at bounding box center [924, 158] width 80 height 23
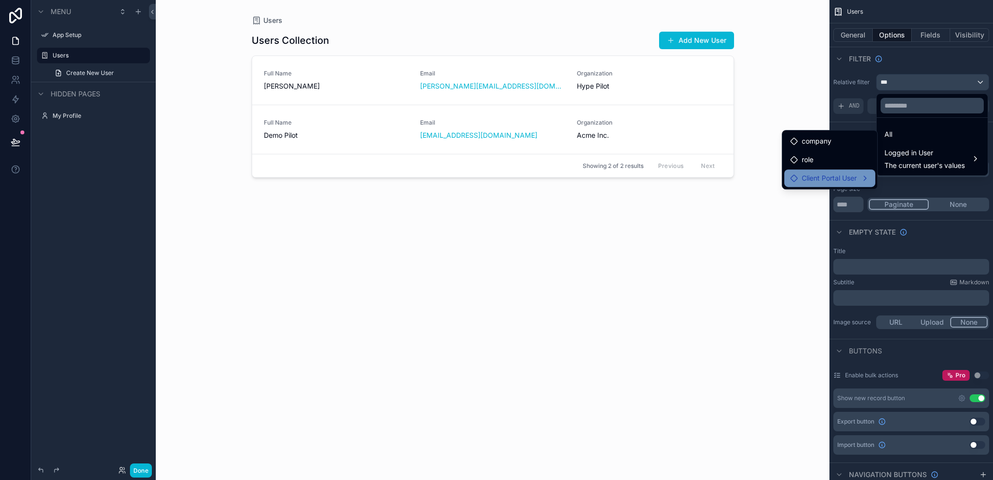
click at [832, 172] on span "Client Portal User" at bounding box center [828, 178] width 55 height 12
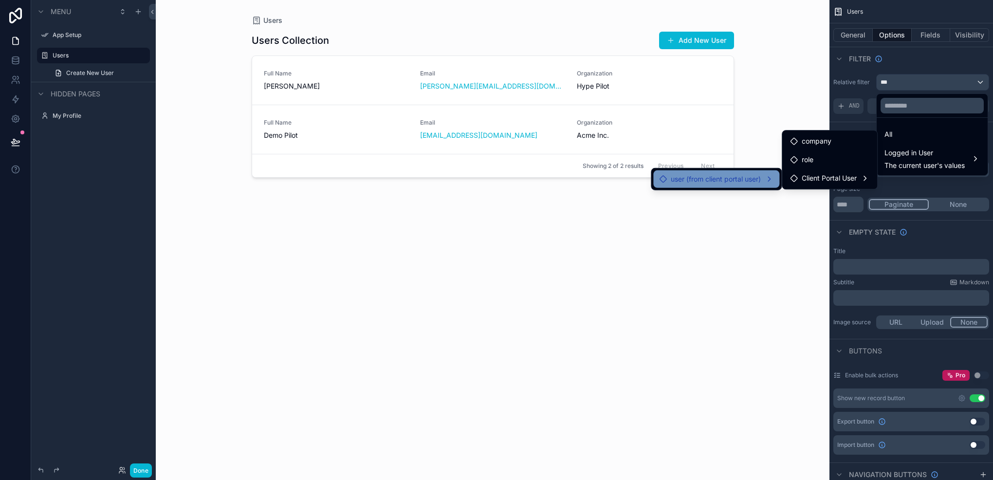
click at [732, 182] on span "user (from client portal user)" at bounding box center [716, 179] width 90 height 12
click at [798, 203] on div "Client Portal User" at bounding box center [822, 199] width 67 height 12
click at [811, 182] on span "role" at bounding box center [806, 180] width 12 height 12
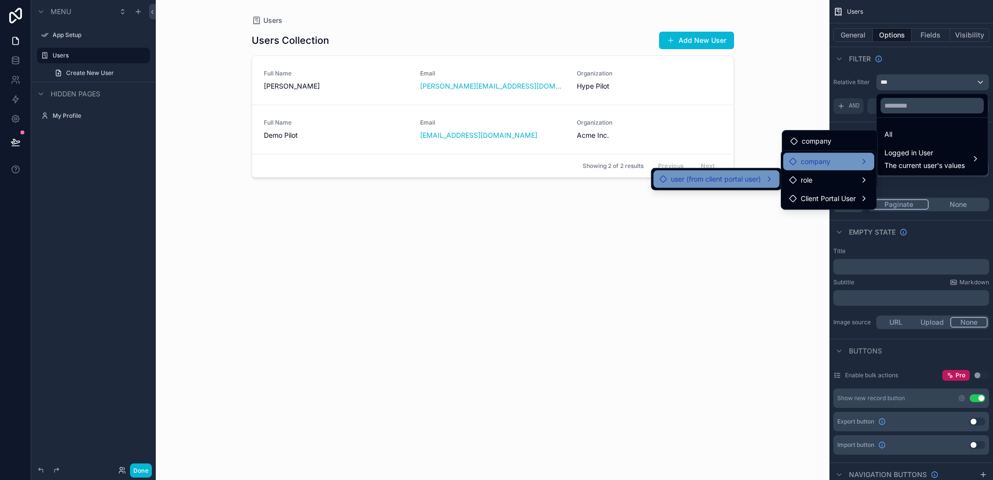
click at [819, 163] on span "company" at bounding box center [815, 162] width 30 height 12
click at [824, 137] on span "company" at bounding box center [816, 141] width 30 height 12
click at [952, 82] on div "scrollable content" at bounding box center [496, 240] width 993 height 480
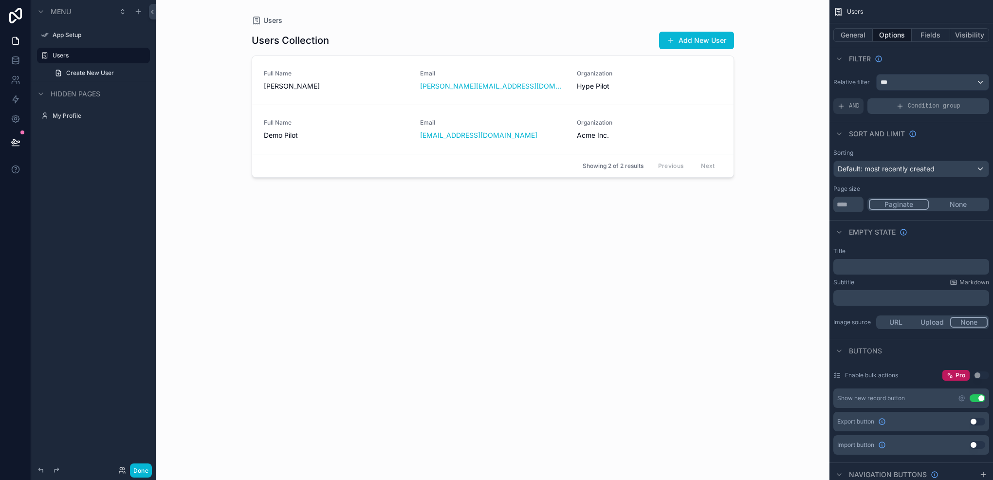
click at [887, 103] on div "Condition group" at bounding box center [928, 106] width 122 height 16
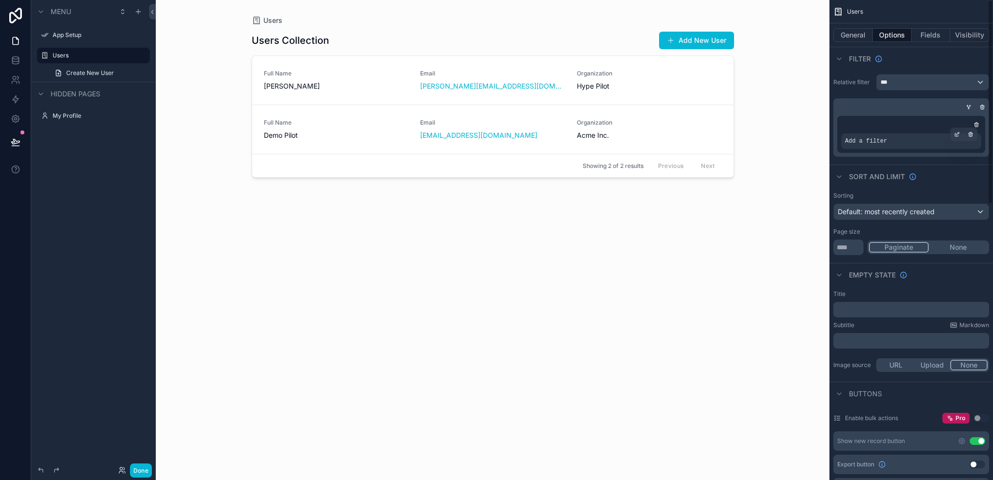
click at [884, 141] on div "Add a filter" at bounding box center [911, 141] width 140 height 16
click at [954, 136] on icon "scrollable content" at bounding box center [957, 134] width 6 height 6
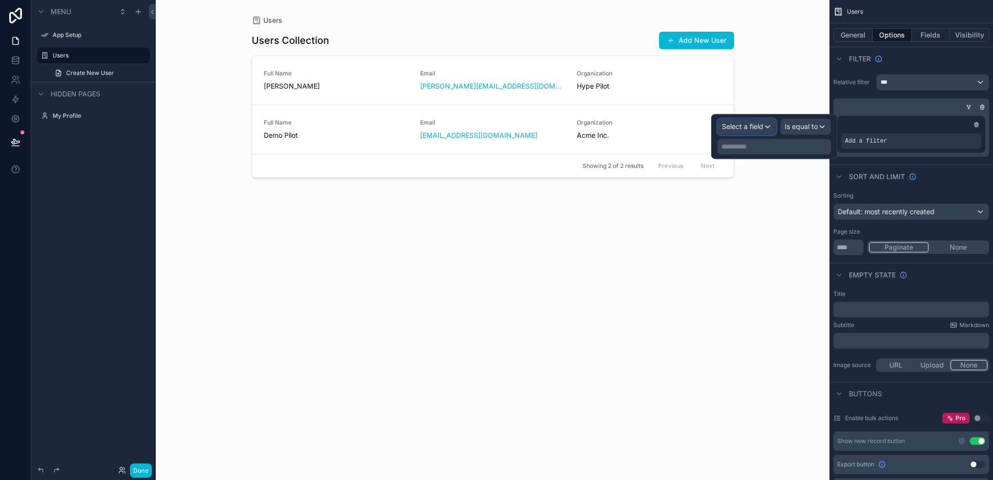
click at [767, 127] on div "Select a field" at bounding box center [747, 127] width 58 height 16
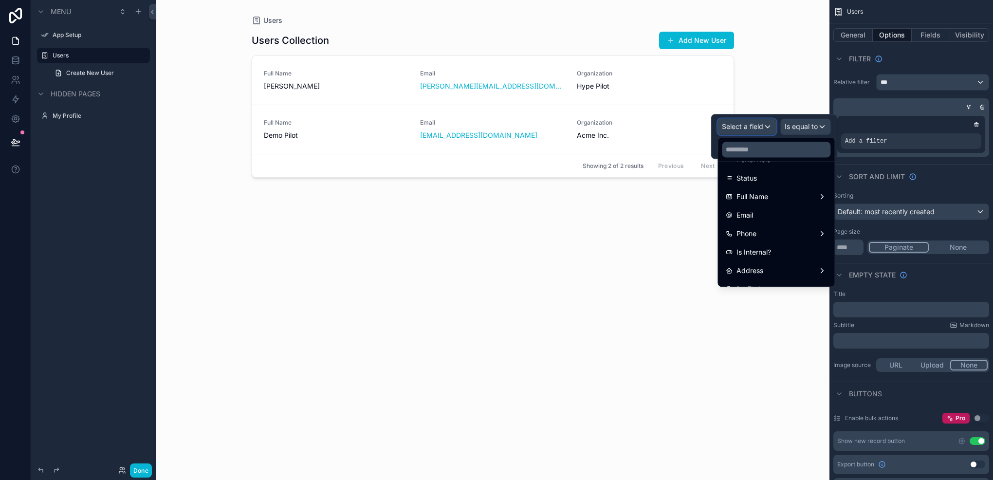
scroll to position [97, 0]
click at [775, 179] on div "Portal Role" at bounding box center [776, 173] width 101 height 12
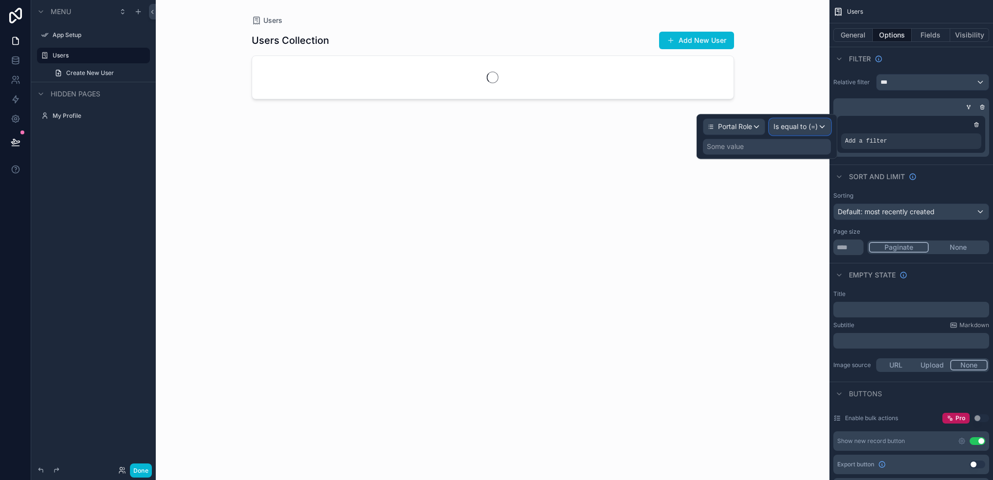
click at [805, 131] on div "Is equal to (=)" at bounding box center [799, 127] width 61 height 16
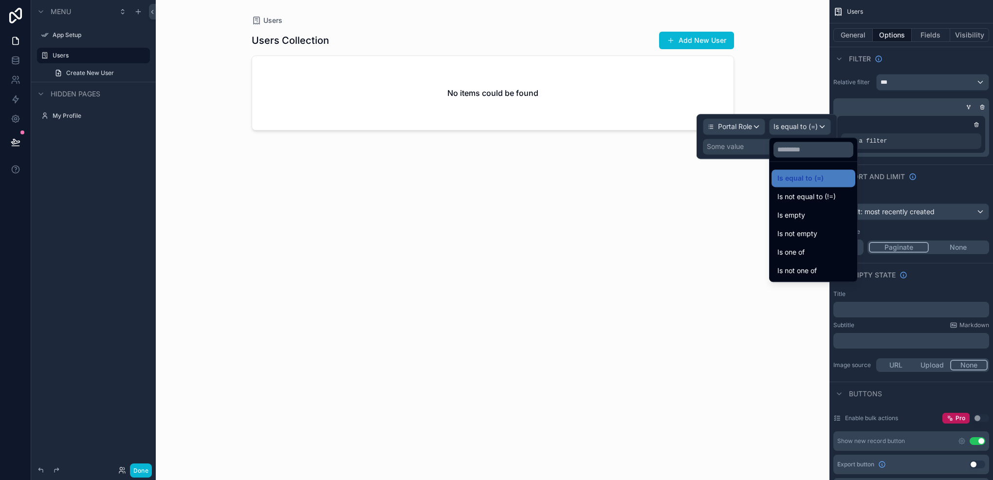
click at [805, 131] on div at bounding box center [766, 136] width 141 height 45
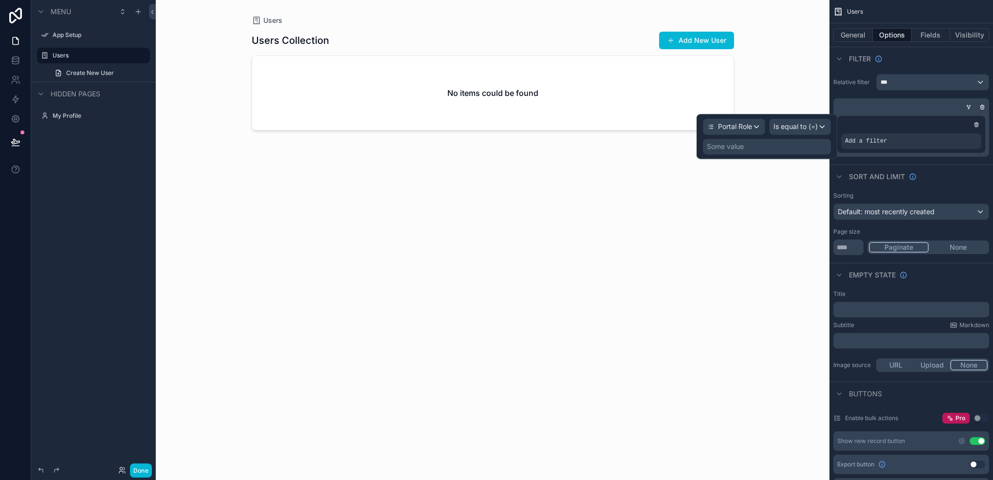
click at [780, 150] on div "Some value" at bounding box center [767, 147] width 128 height 16
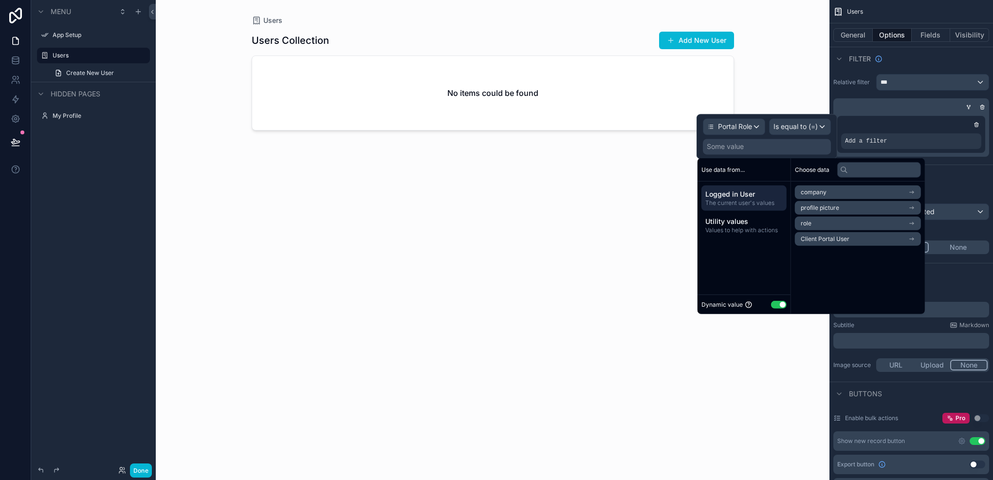
click at [814, 229] on li "role" at bounding box center [858, 224] width 126 height 14
click at [825, 209] on span "users collection" at bounding box center [821, 210] width 43 height 8
click at [830, 194] on div "role" at bounding box center [858, 192] width 126 height 14
click at [819, 240] on span "Client Portal User" at bounding box center [824, 239] width 49 height 8
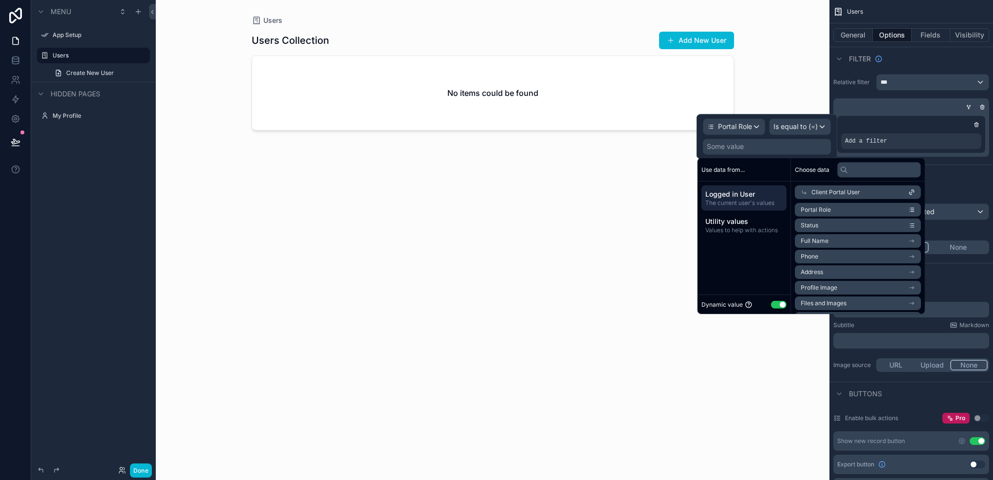
click at [828, 224] on li "Status" at bounding box center [858, 225] width 126 height 14
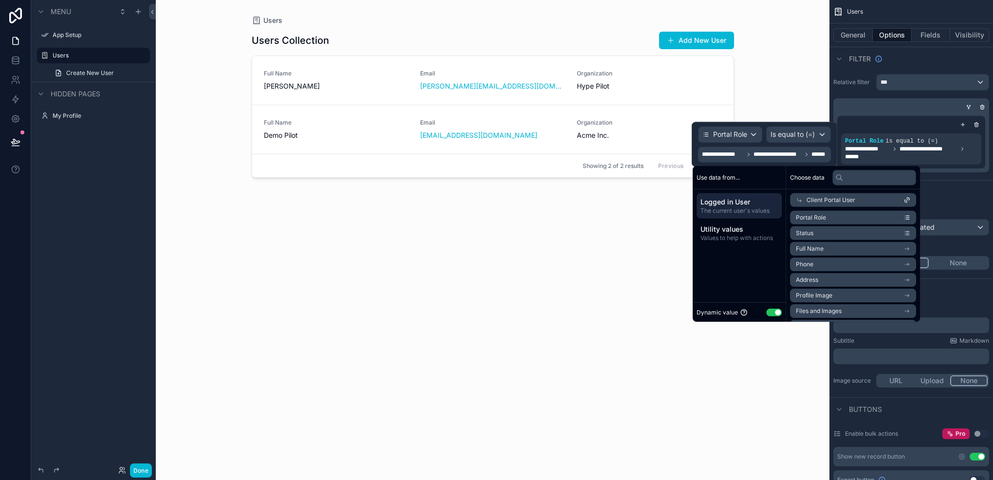
click at [837, 218] on li "Portal Role" at bounding box center [853, 218] width 126 height 14
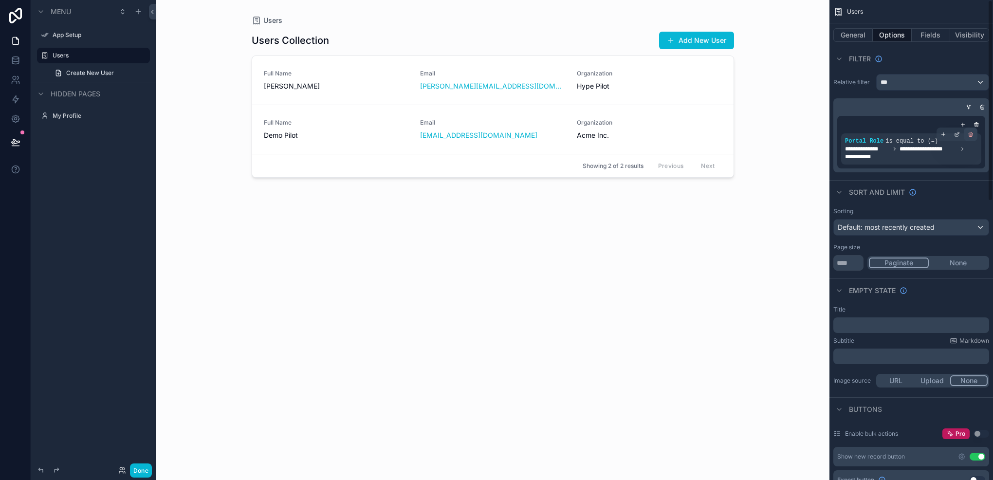
click at [976, 136] on div "scrollable content" at bounding box center [970, 134] width 14 height 14
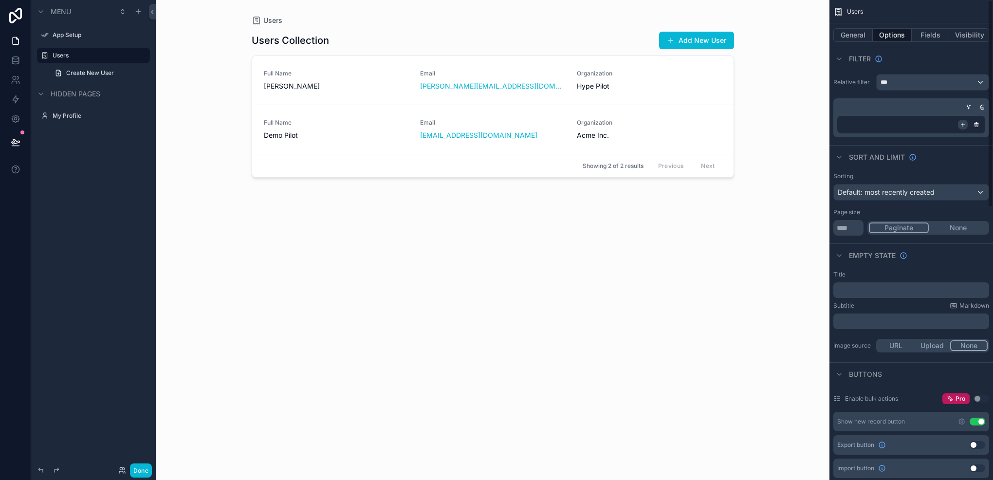
click at [960, 123] on icon "scrollable content" at bounding box center [963, 125] width 6 height 6
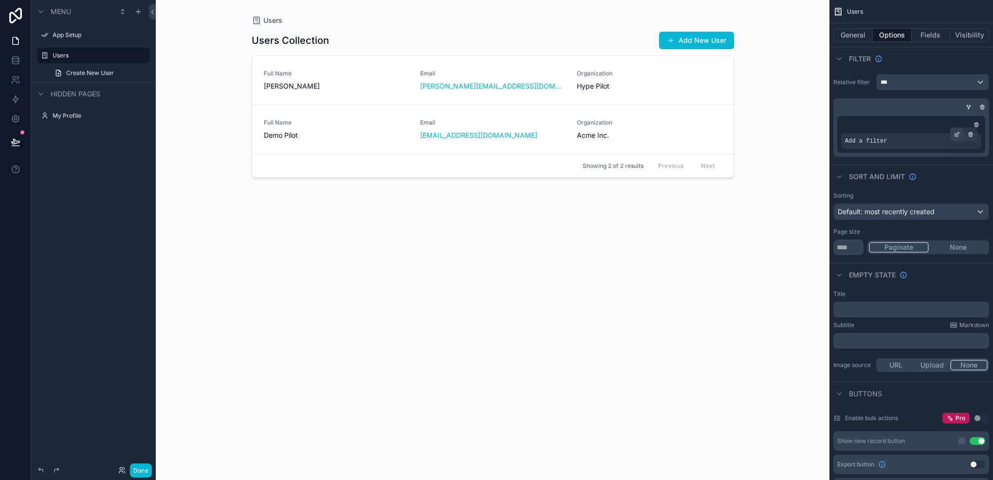
click at [956, 136] on icon "scrollable content" at bounding box center [956, 134] width 3 height 3
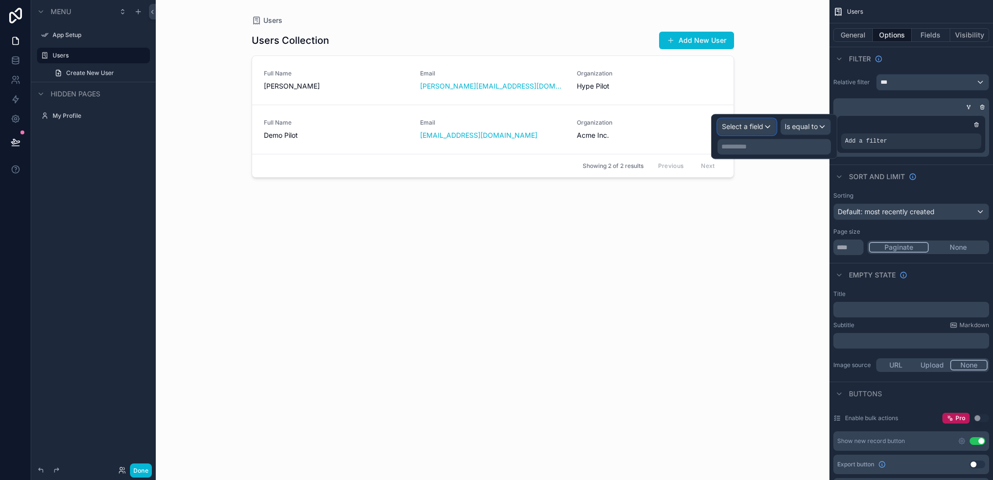
click at [746, 124] on span "Select a field" at bounding box center [742, 126] width 41 height 8
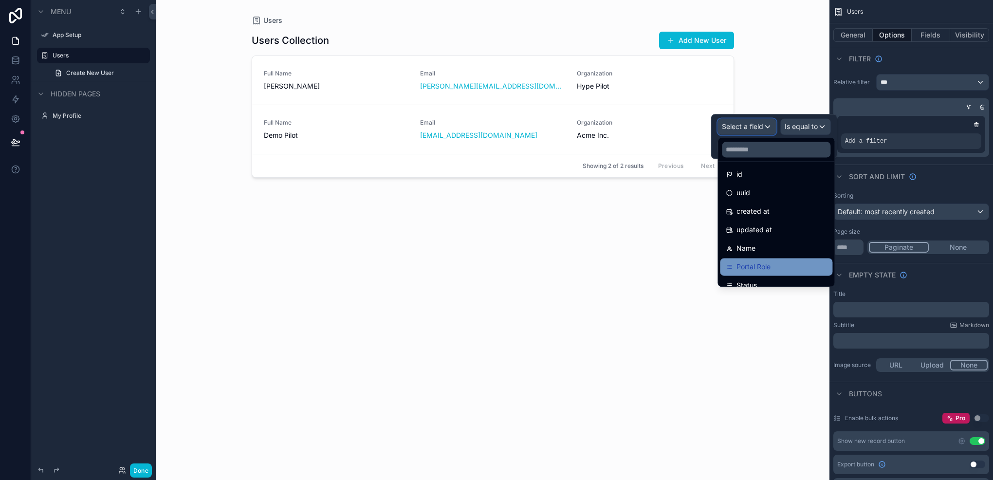
scroll to position [0, 0]
click at [763, 267] on span "Portal Role" at bounding box center [753, 271] width 34 height 12
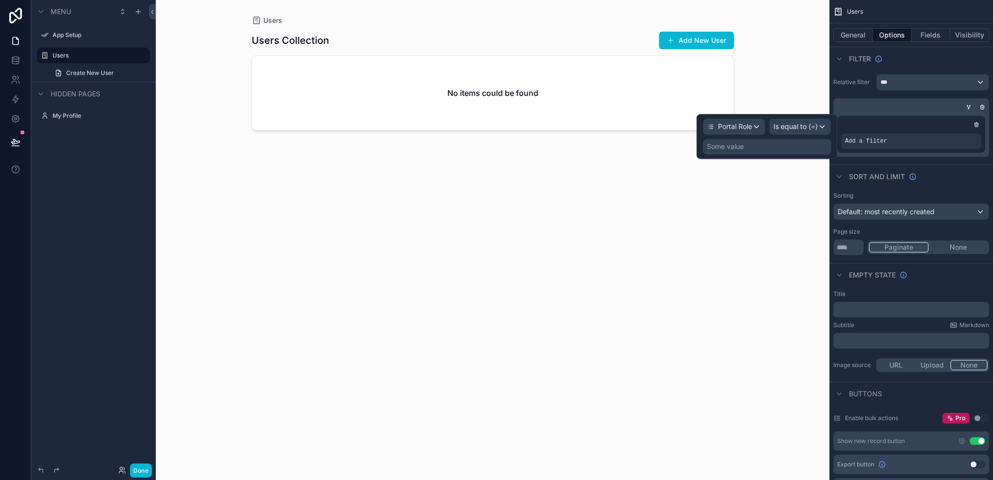
click at [796, 149] on div "Some value" at bounding box center [767, 147] width 128 height 16
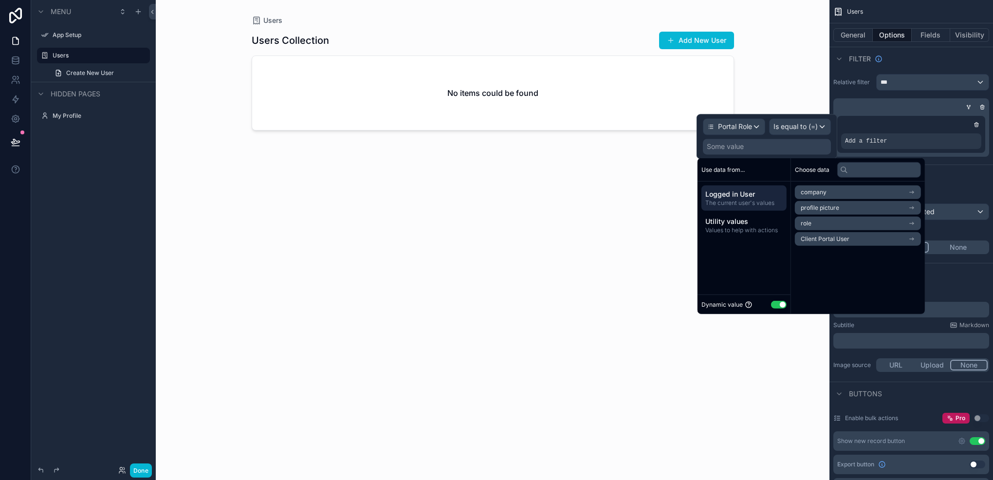
click at [774, 305] on button "Use setting" at bounding box center [779, 304] width 16 height 8
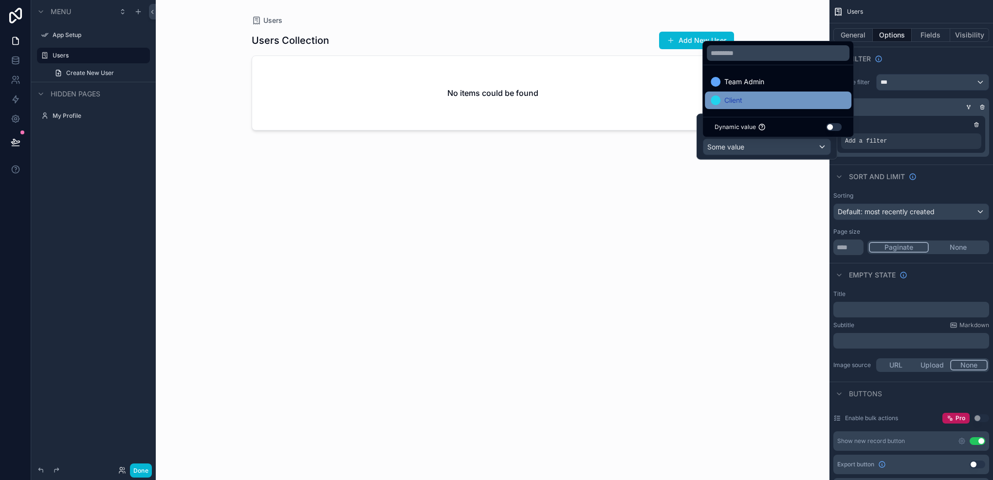
click at [755, 100] on div "Client" at bounding box center [777, 100] width 135 height 12
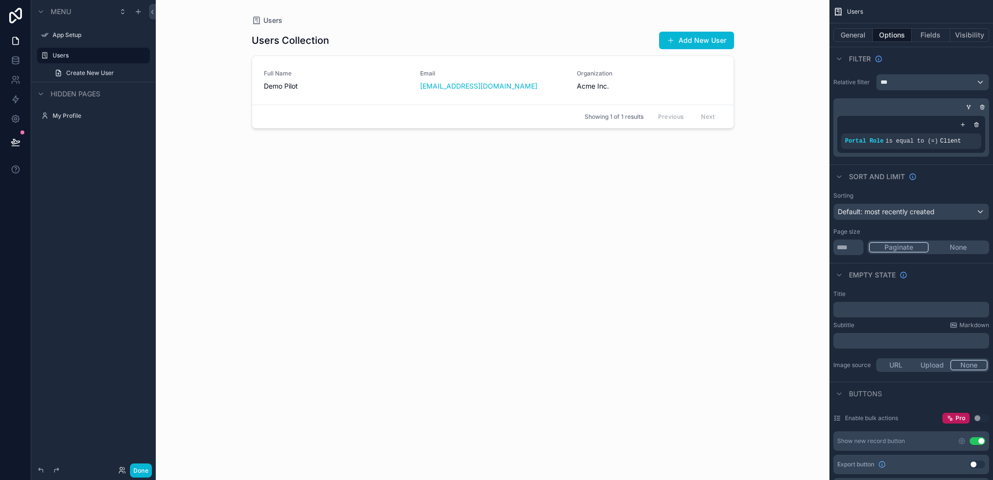
click at [939, 173] on div "Sort And Limit" at bounding box center [910, 175] width 163 height 23
click at [968, 107] on icon "scrollable content" at bounding box center [968, 107] width 0 height 1
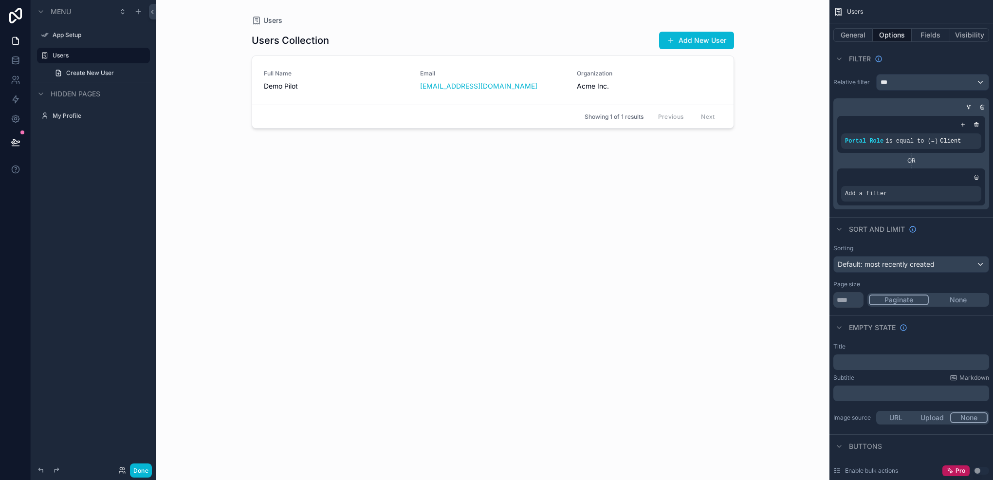
click at [966, 107] on icon "scrollable content" at bounding box center [968, 107] width 6 height 6
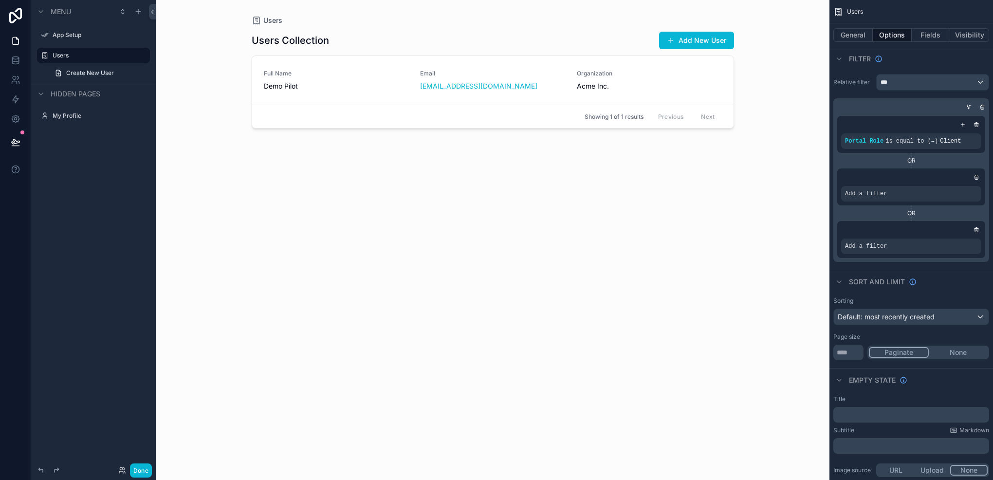
click at [977, 222] on div "Add a filter" at bounding box center [911, 239] width 148 height 37
click at [974, 226] on div "scrollable content" at bounding box center [976, 230] width 10 height 10
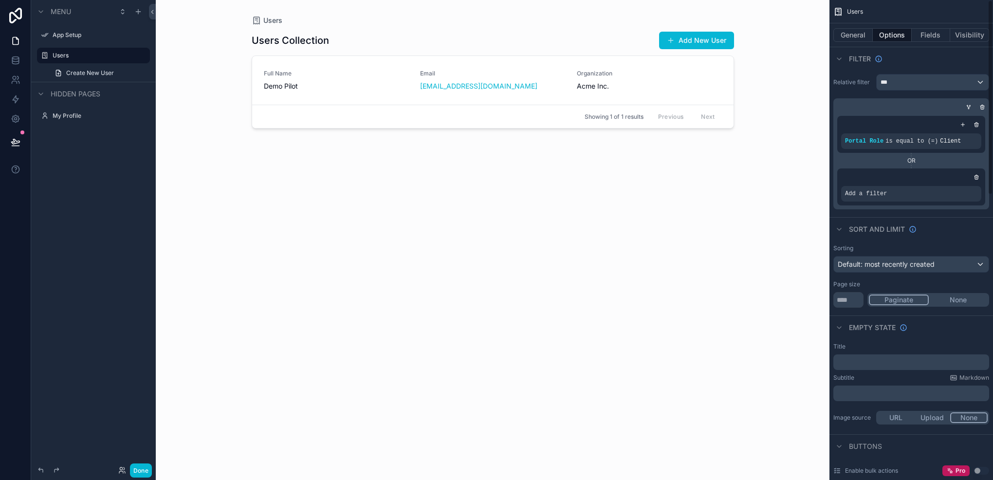
click at [977, 182] on div "Add a filter" at bounding box center [911, 186] width 148 height 37
click at [977, 179] on icon "scrollable content" at bounding box center [976, 177] width 3 height 3
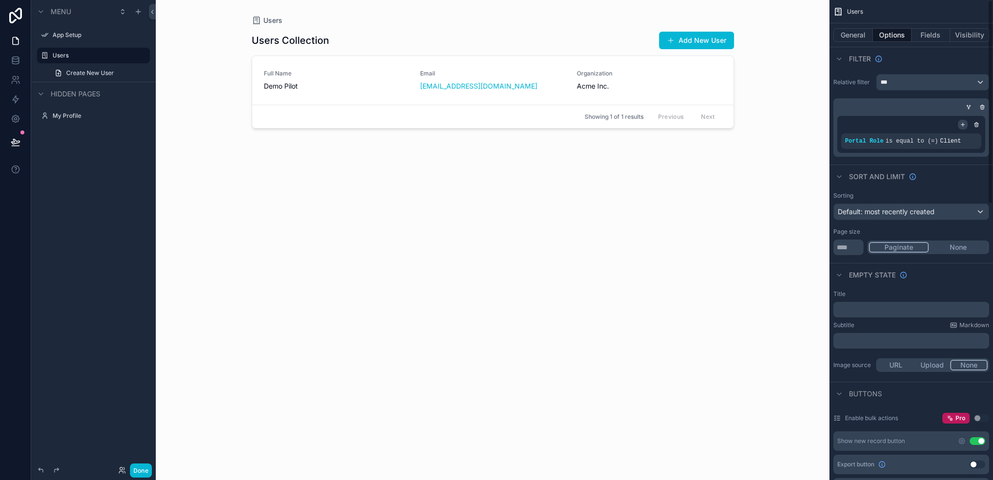
click at [960, 120] on div "scrollable content" at bounding box center [963, 125] width 10 height 10
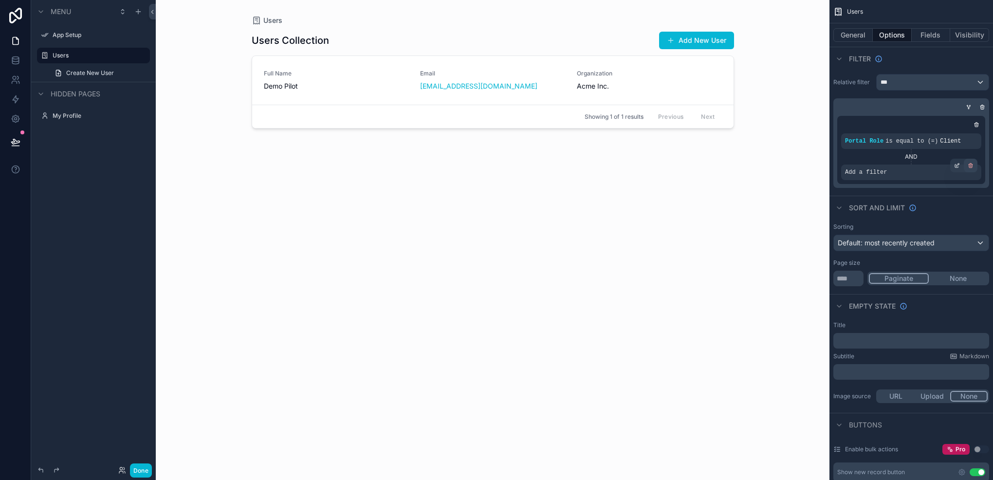
click at [973, 165] on div "scrollable content" at bounding box center [970, 166] width 14 height 14
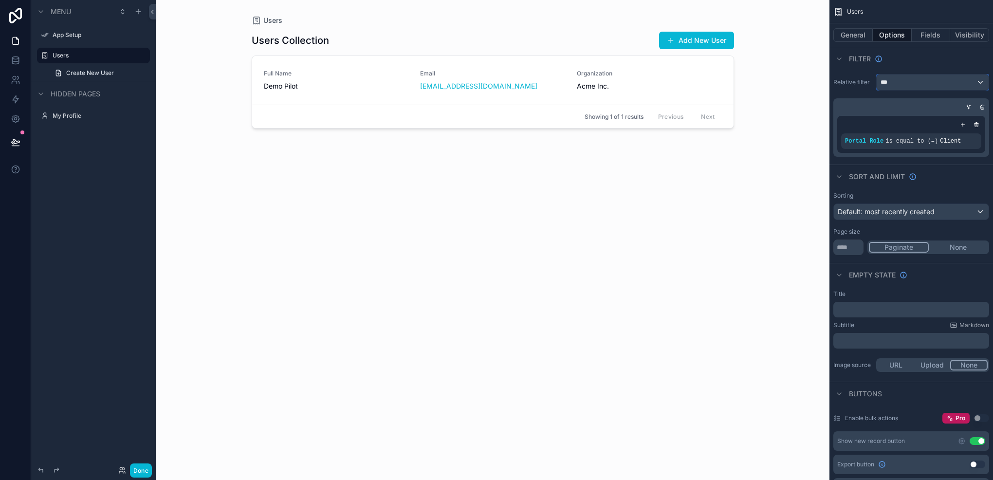
click at [947, 75] on div "***" at bounding box center [932, 82] width 112 height 16
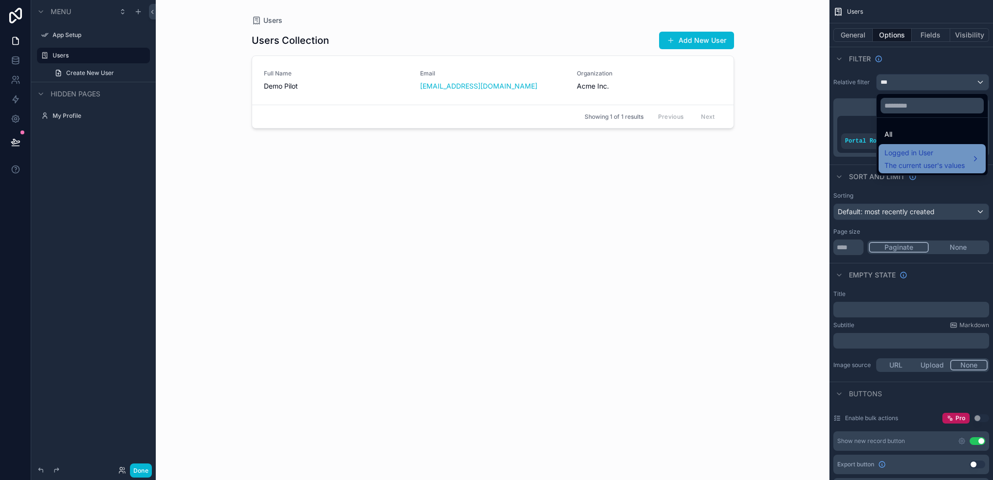
click at [928, 147] on span "Logged in User" at bounding box center [924, 153] width 80 height 12
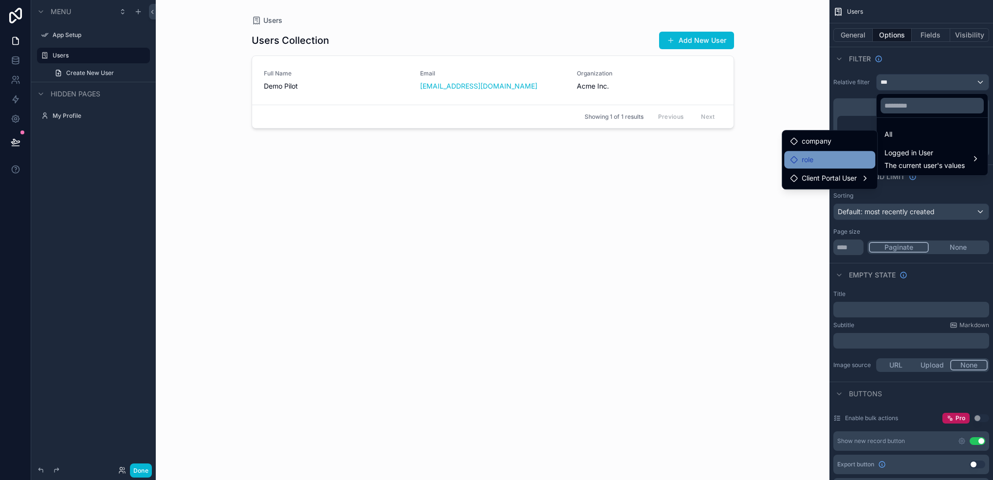
click at [814, 163] on div "role" at bounding box center [829, 160] width 79 height 12
click at [817, 182] on span "Client Portal User" at bounding box center [828, 178] width 55 height 12
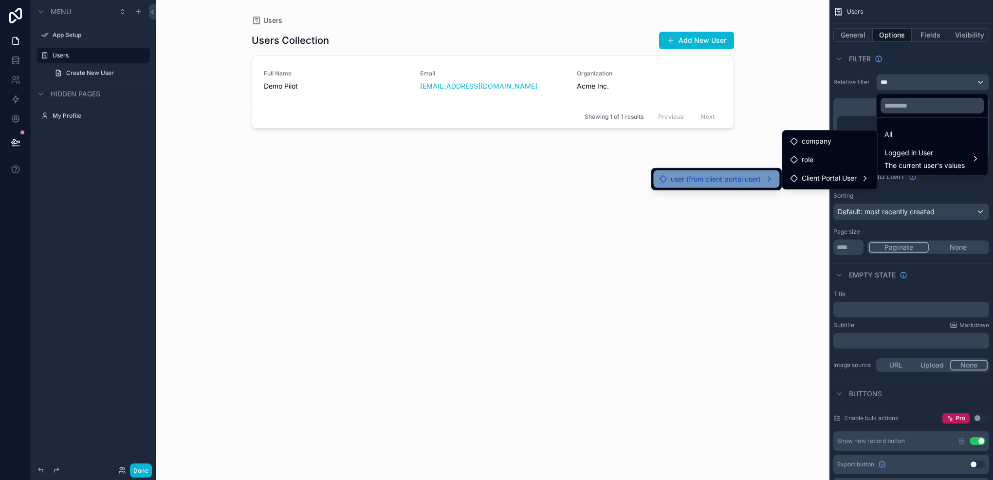
click at [744, 171] on div "user (from client portal user)" at bounding box center [716, 179] width 126 height 18
click at [805, 180] on span "role" at bounding box center [806, 180] width 12 height 12
click at [817, 201] on span "Client Portal User" at bounding box center [827, 199] width 55 height 12
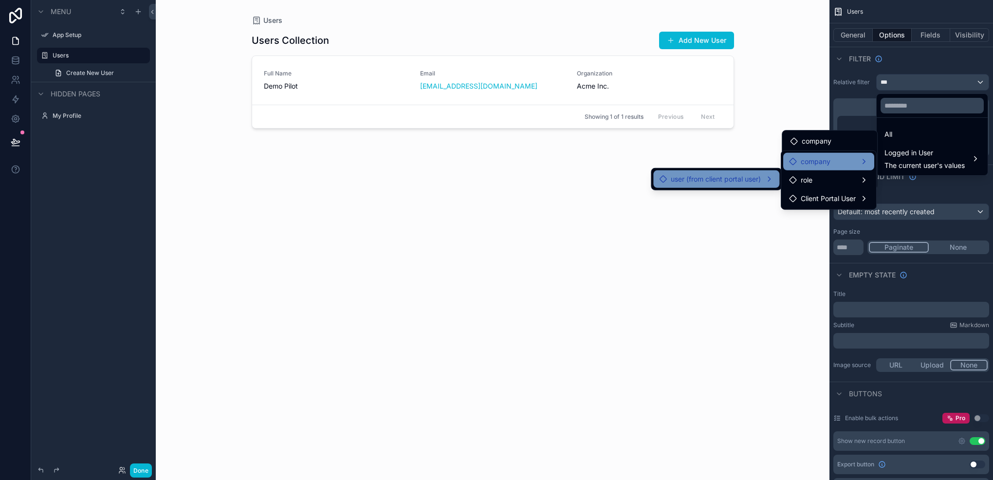
click at [819, 157] on span "company" at bounding box center [815, 162] width 30 height 12
click at [818, 143] on span "company" at bounding box center [816, 141] width 30 height 12
click at [109, 259] on div "scrollable content" at bounding box center [496, 240] width 993 height 480
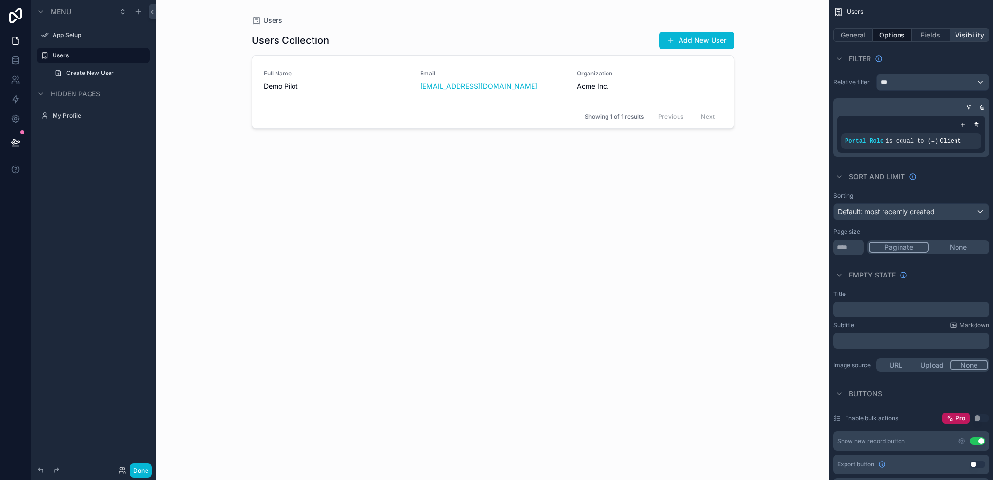
click at [970, 31] on button "Visibility" at bounding box center [969, 35] width 39 height 14
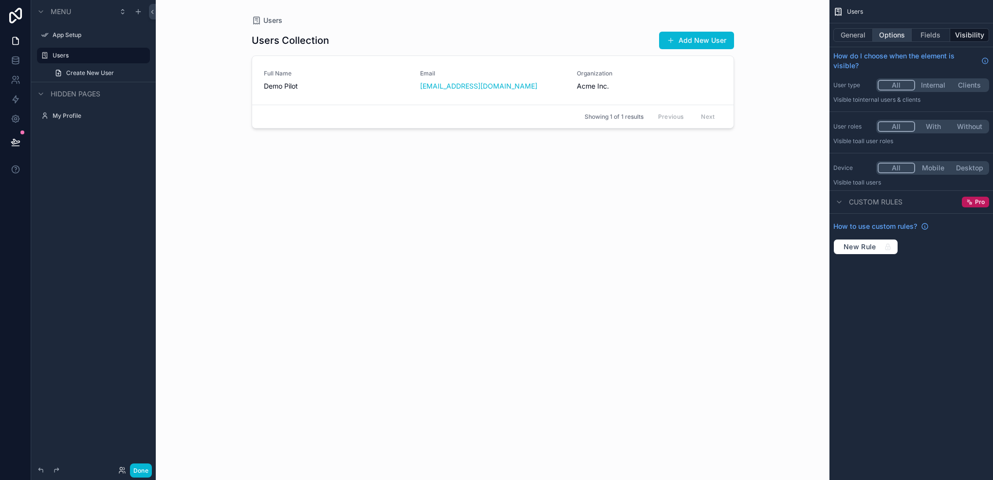
click at [899, 36] on button "Options" at bounding box center [891, 35] width 39 height 14
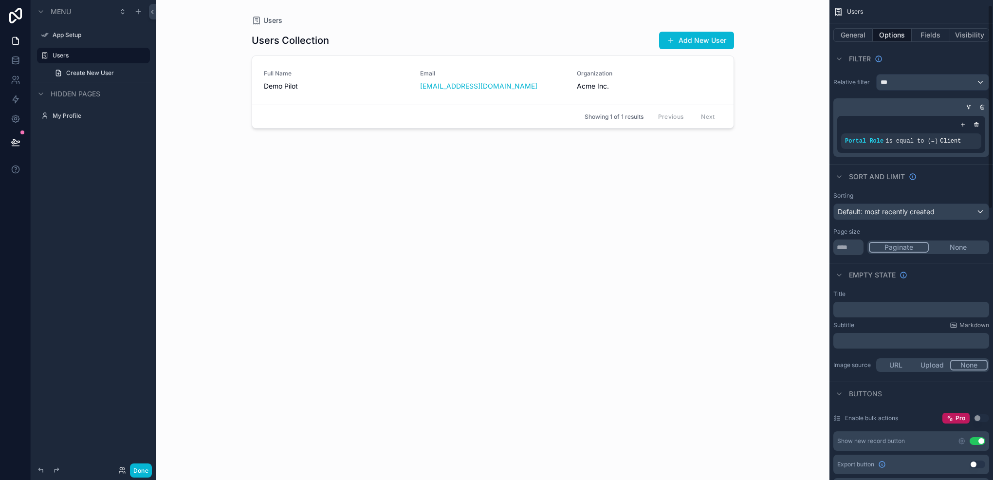
scroll to position [49, 0]
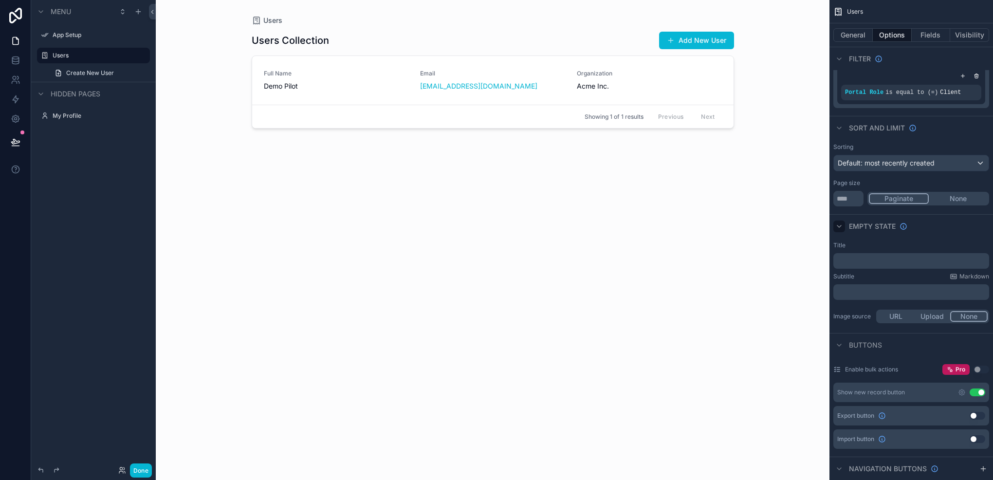
click at [843, 227] on div "scrollable content" at bounding box center [839, 226] width 12 height 12
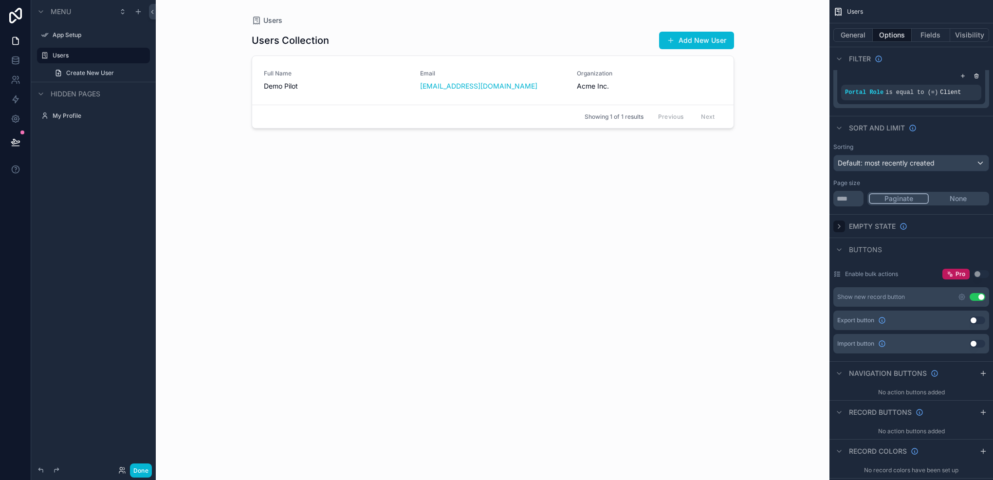
click at [843, 227] on div "scrollable content" at bounding box center [839, 226] width 12 height 12
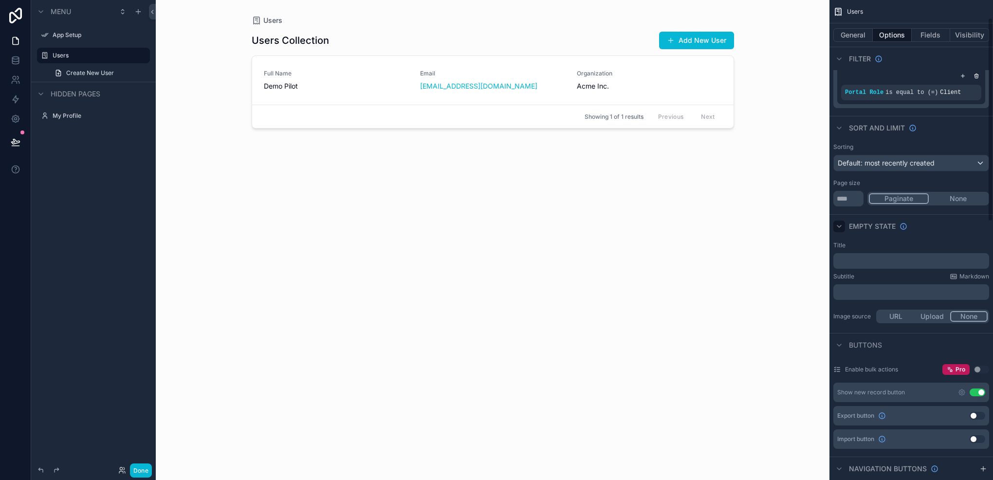
scroll to position [0, 0]
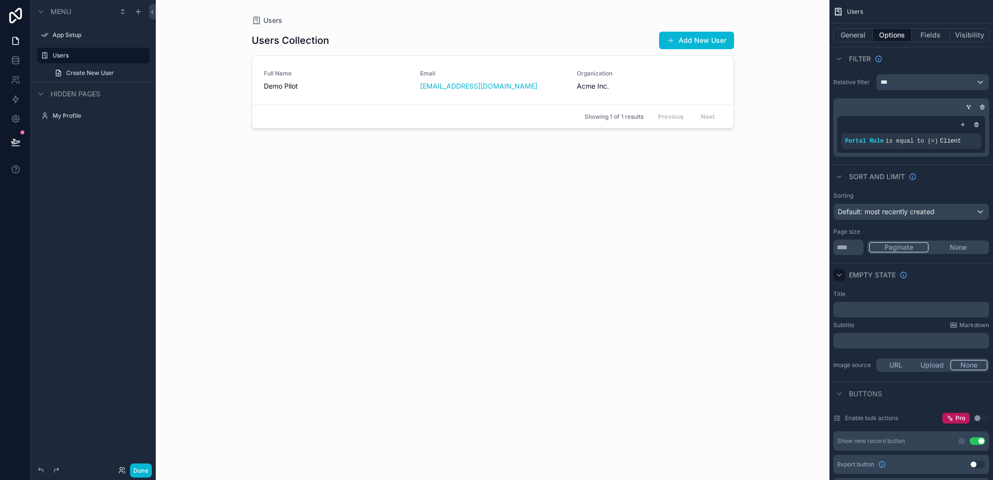
click at [841, 273] on icon "scrollable content" at bounding box center [839, 275] width 8 height 8
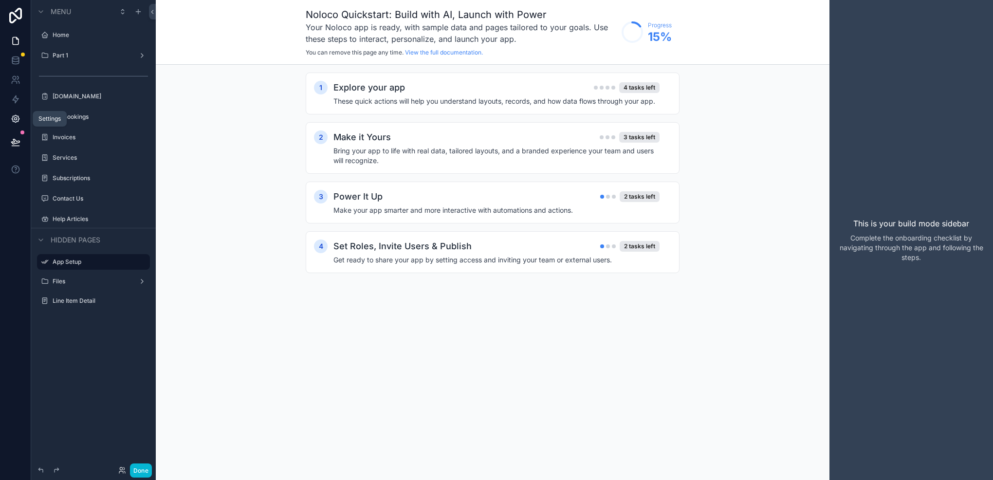
click at [12, 121] on icon at bounding box center [16, 119] width 10 height 10
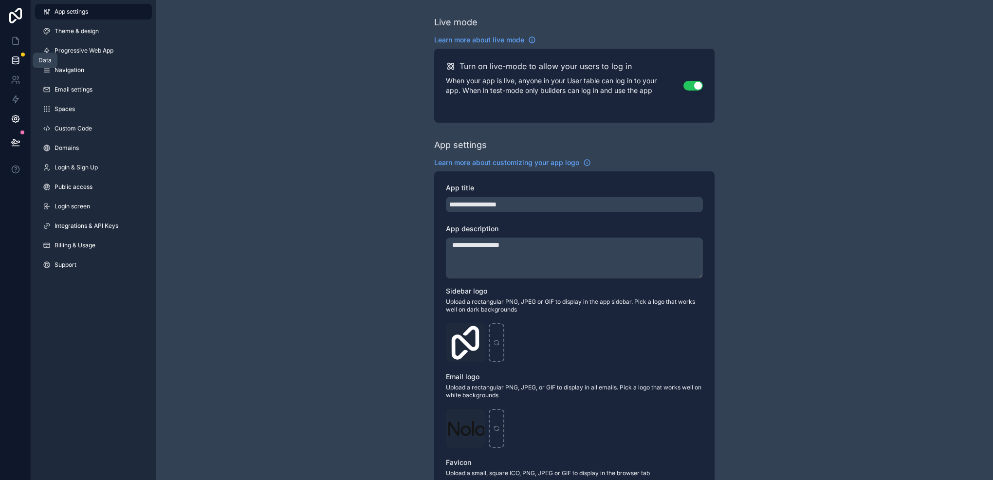
click at [10, 58] on link at bounding box center [15, 60] width 31 height 19
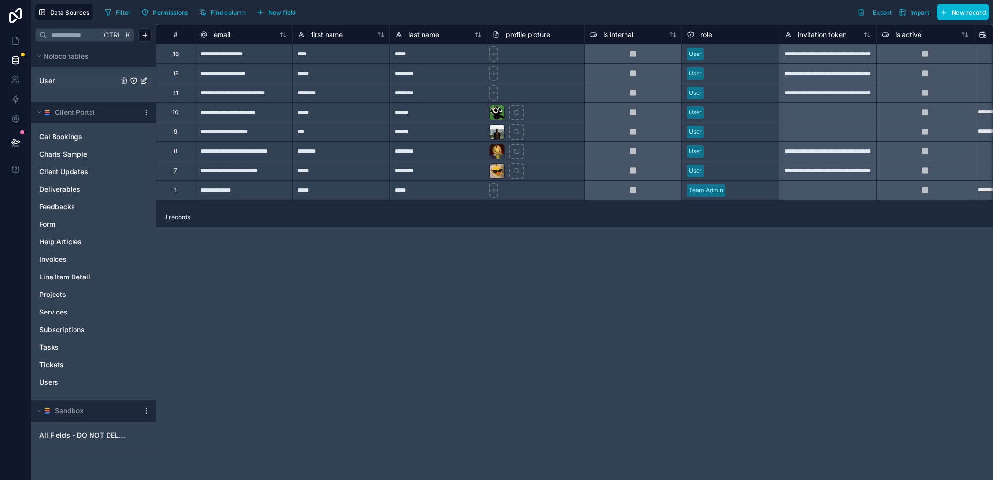
click at [76, 88] on div "User" at bounding box center [93, 81] width 117 height 16
click at [54, 387] on div "Users" at bounding box center [93, 382] width 117 height 16
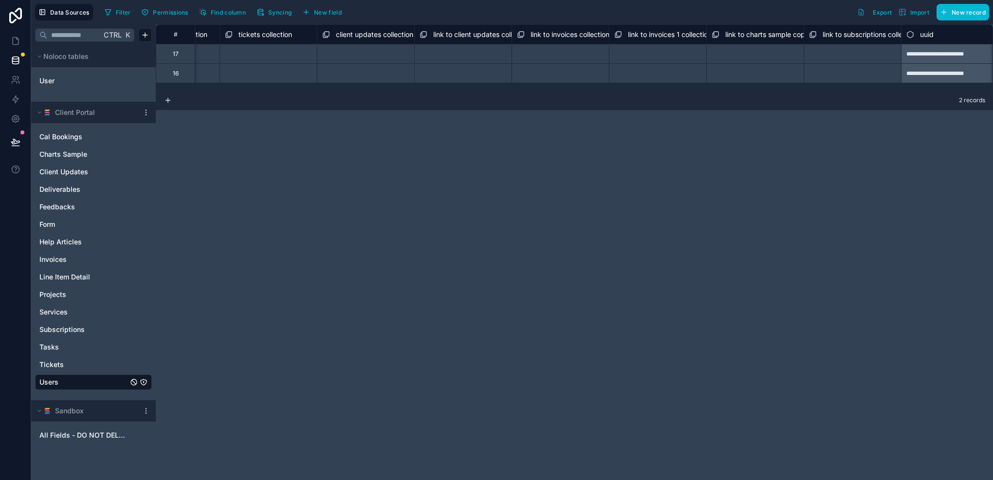
scroll to position [0, 2024]
